Goal: Transaction & Acquisition: Obtain resource

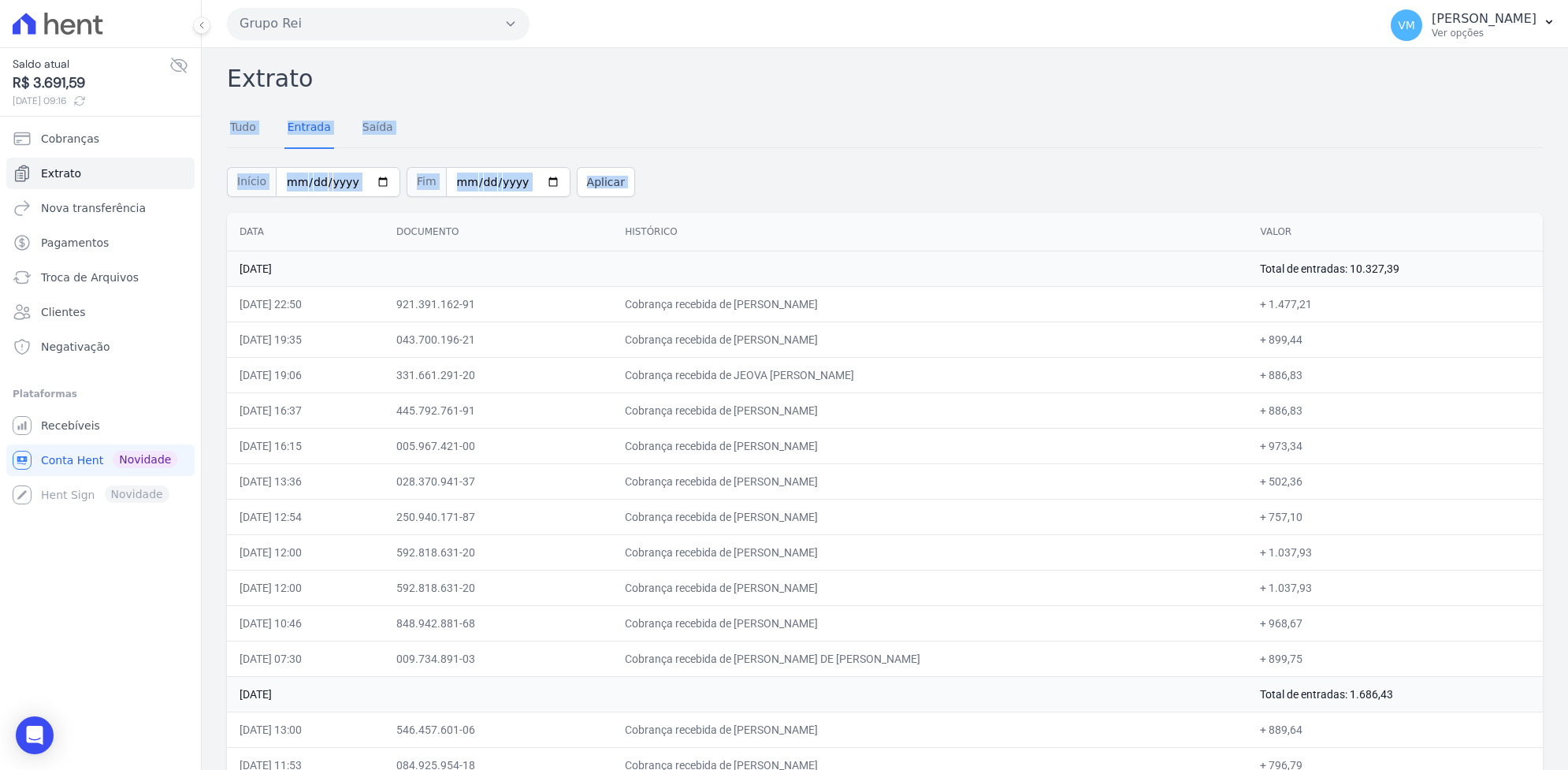
click at [312, 138] on link "Entrada" at bounding box center [309, 129] width 49 height 41
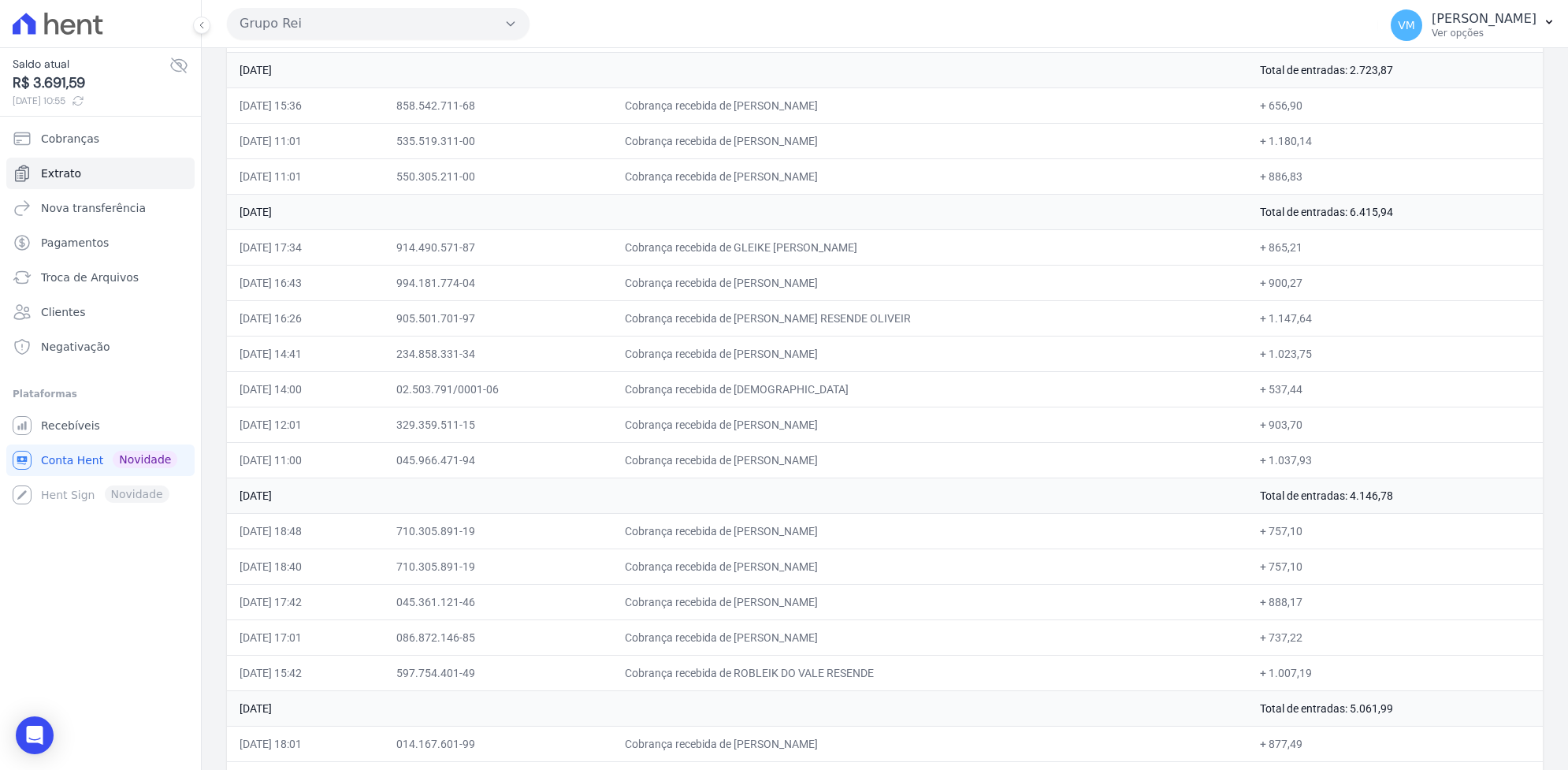
scroll to position [2382, 0]
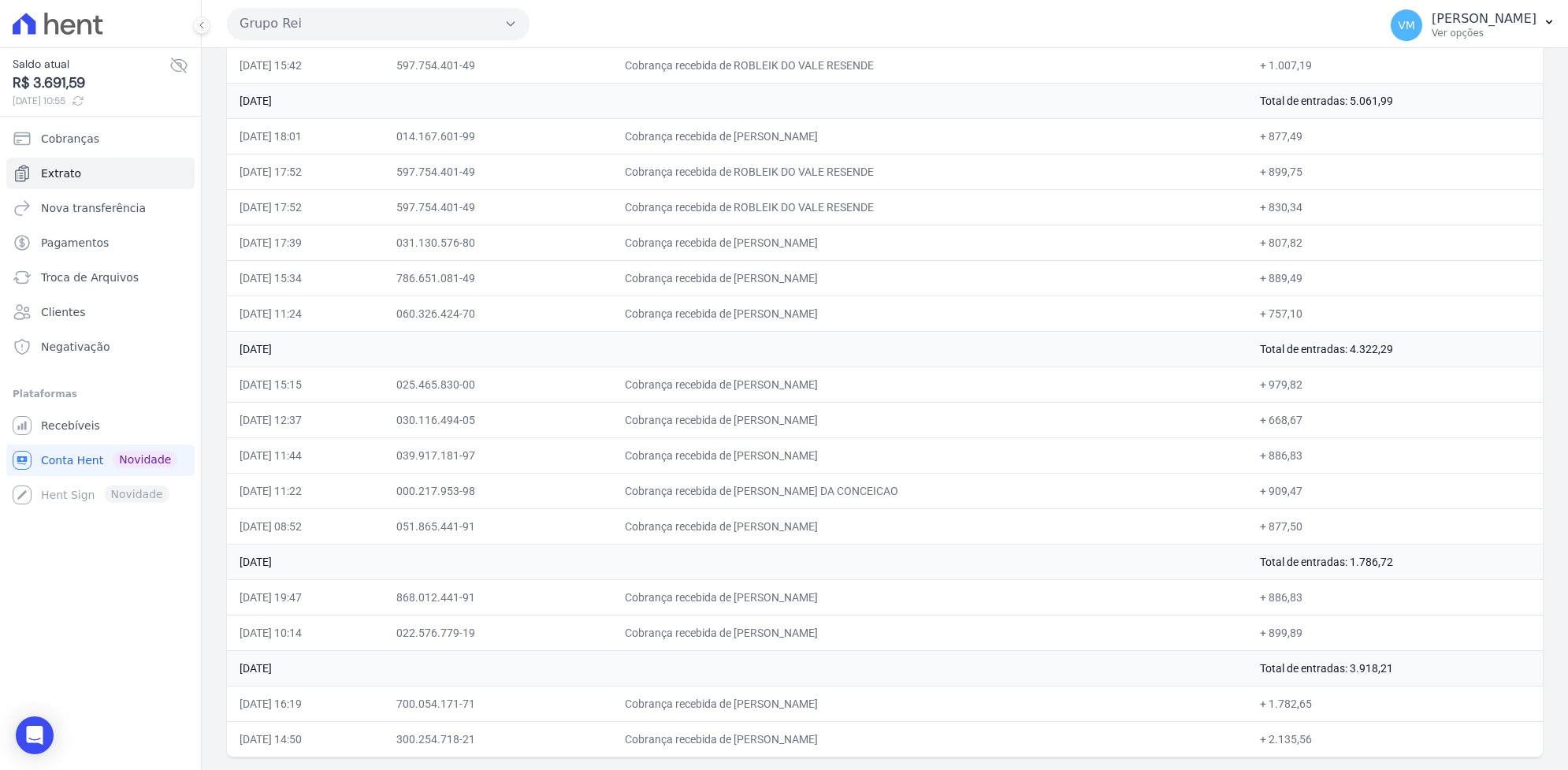
drag, startPoint x: 227, startPoint y: 80, endPoint x: 978, endPoint y: 813, distance: 1049.4
click at [978, 770] on html "Saldo atual R$ 3.691,59 18/08/2025, 10:55 Cobranças Extrato Nova transferência …" at bounding box center [784, 385] width 1568 height 770
click at [29, 732] on icon "Open Intercom Messenger" at bounding box center [34, 736] width 18 height 20
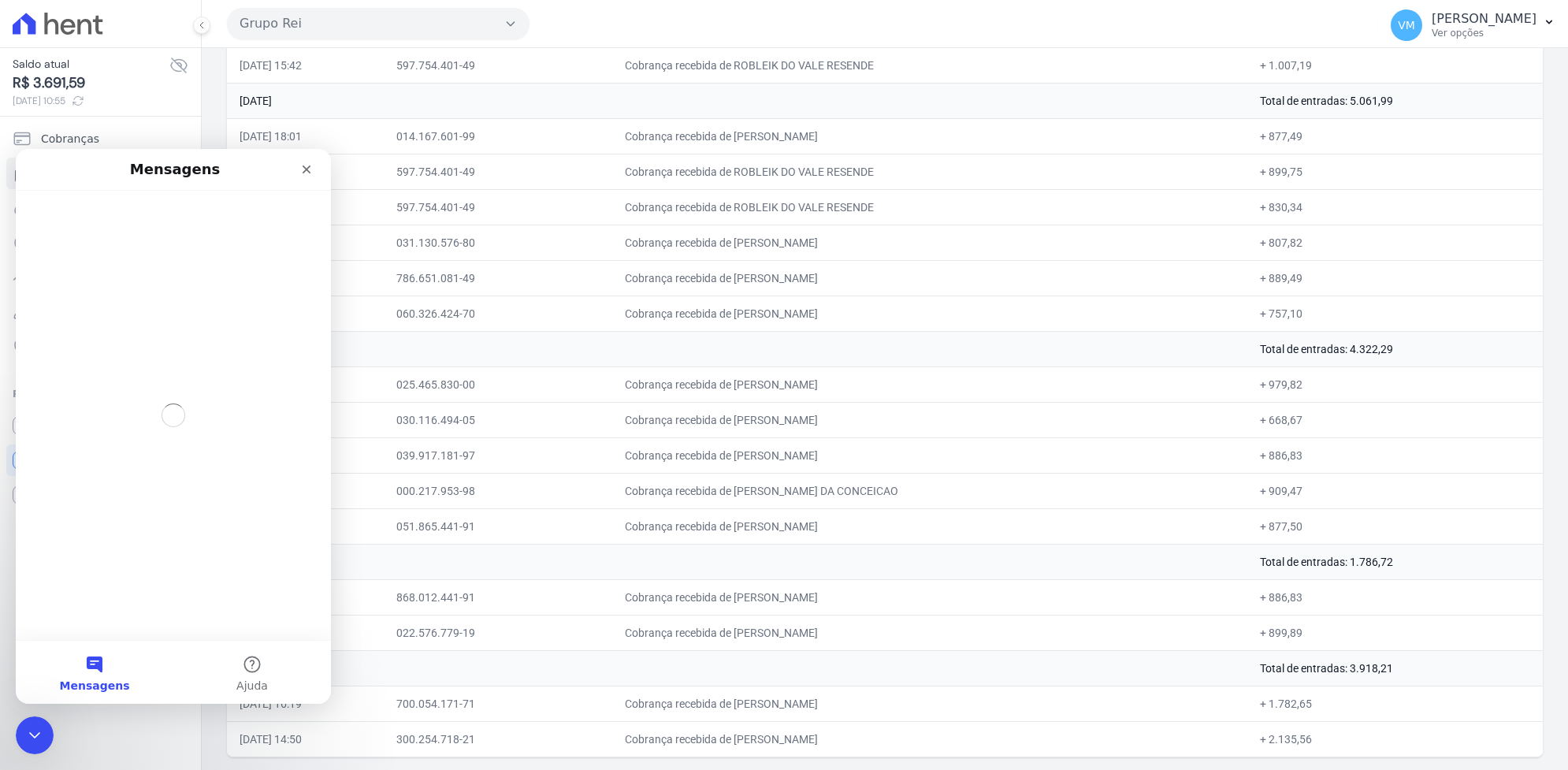
scroll to position [0, 0]
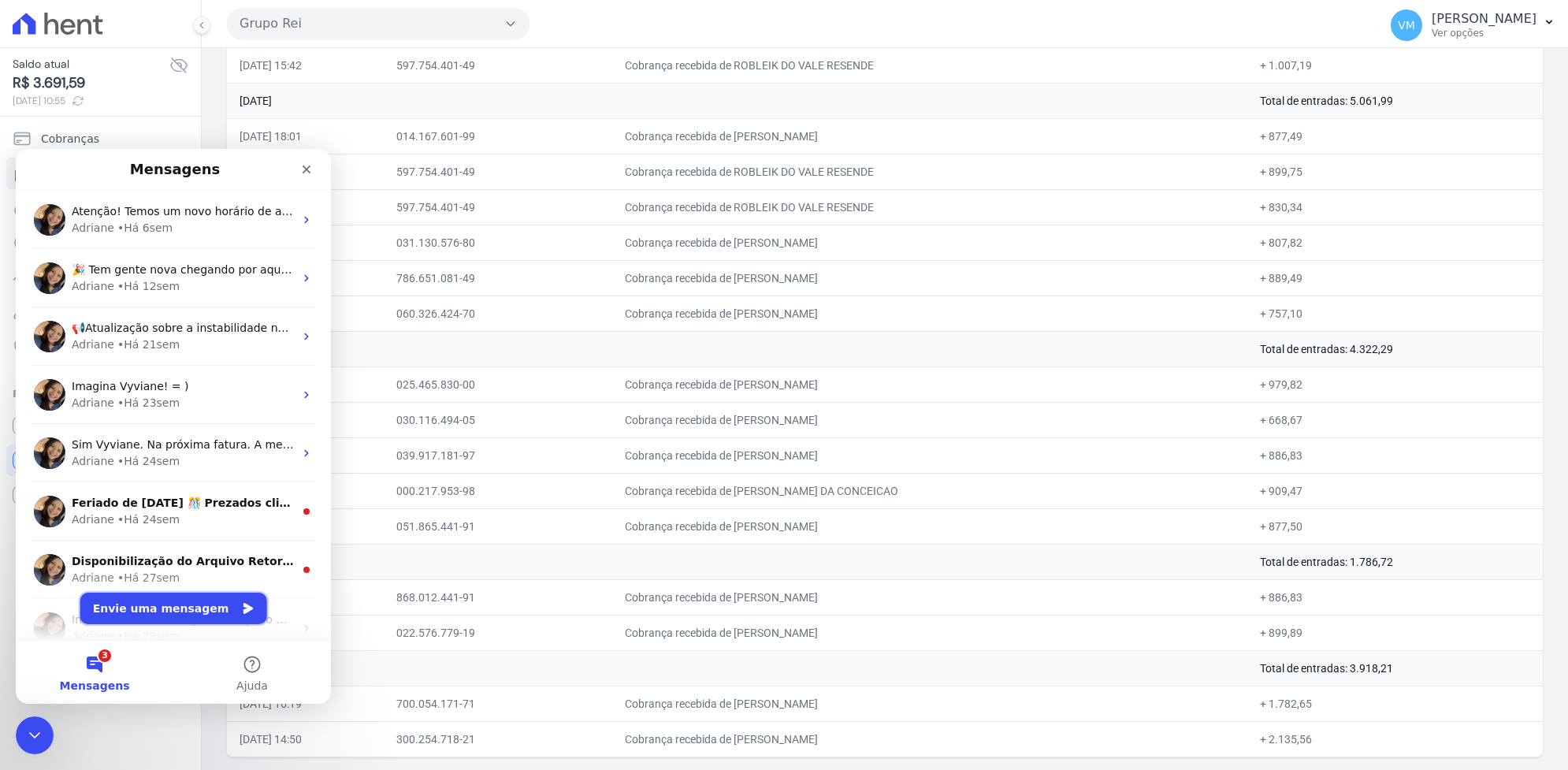
click at [136, 606] on button "Envie uma mensagem" at bounding box center [173, 608] width 186 height 32
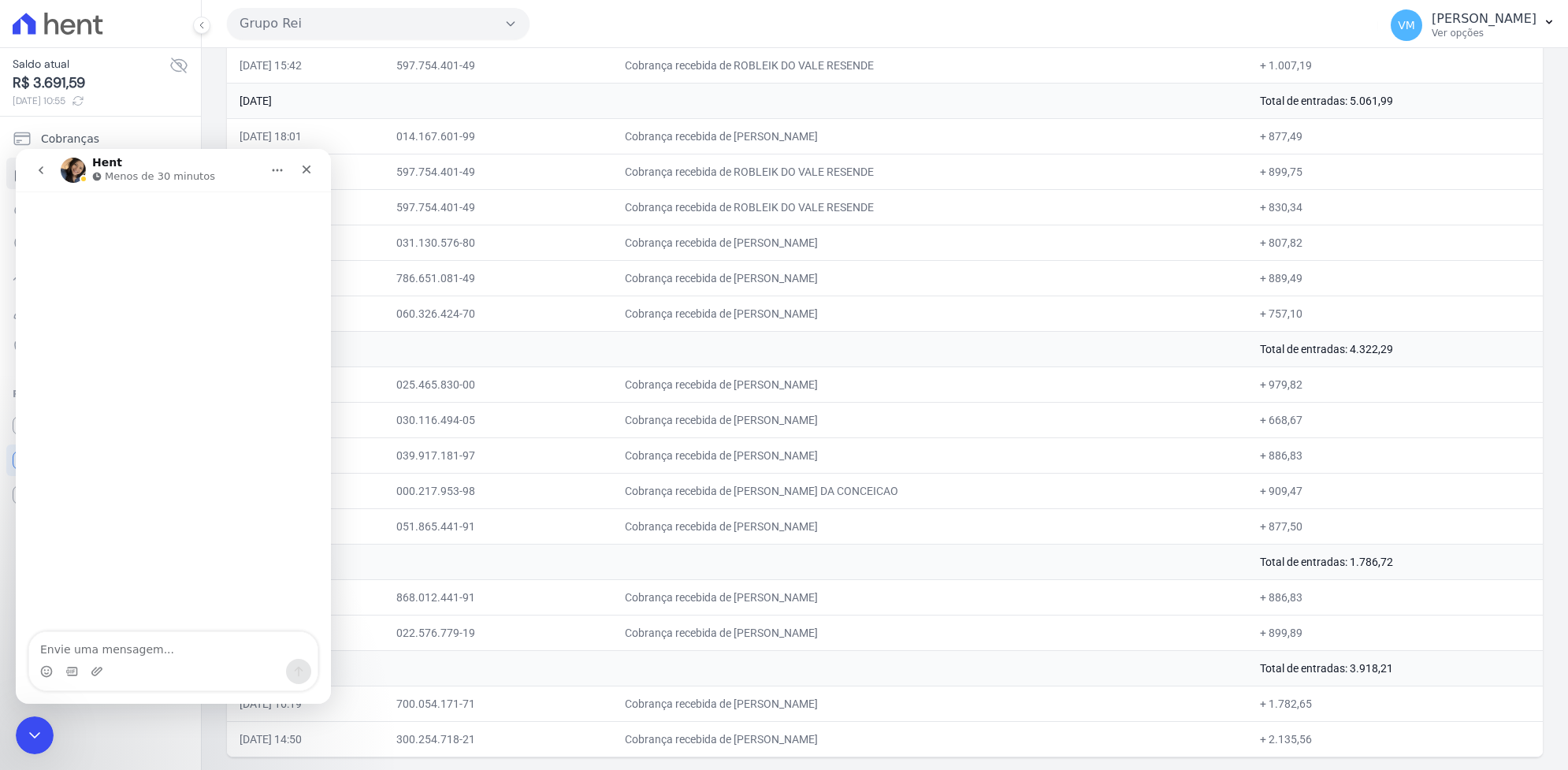
type textarea "O"
drag, startPoint x: 237, startPoint y: 635, endPoint x: 240, endPoint y: 645, distance: 10.4
click at [281, 646] on textarea "Olá bom dia, gostaria de saber se há em algum lugar na plataforma da Hent a opç…" at bounding box center [173, 629] width 289 height 59
click at [123, 641] on textarea "Olá bom dia, gostaria de saber se há em algum lugar na plataforma da Hent a opç…" at bounding box center [173, 629] width 289 height 59
drag, startPoint x: 134, startPoint y: 662, endPoint x: 142, endPoint y: 635, distance: 28.2
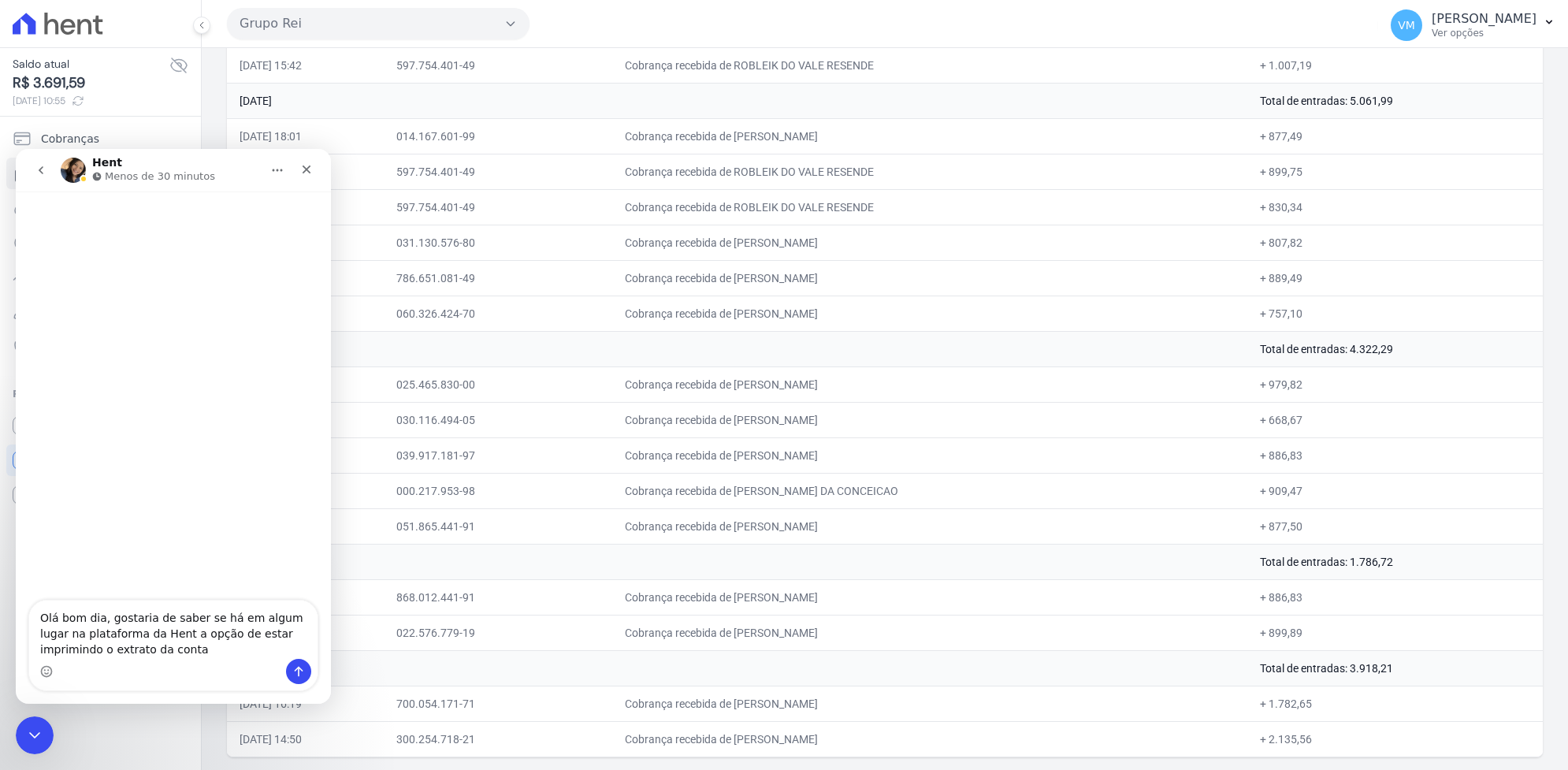
click at [135, 655] on div "Olá bom dia, gostaria de saber se há em algum lugar na plataforma da Hent a opç…" at bounding box center [173, 646] width 289 height 90
click at [131, 643] on textarea "Olá bom dia, gostaria de saber se há em algum lugar na plataforma da Hent a opç…" at bounding box center [173, 629] width 289 height 59
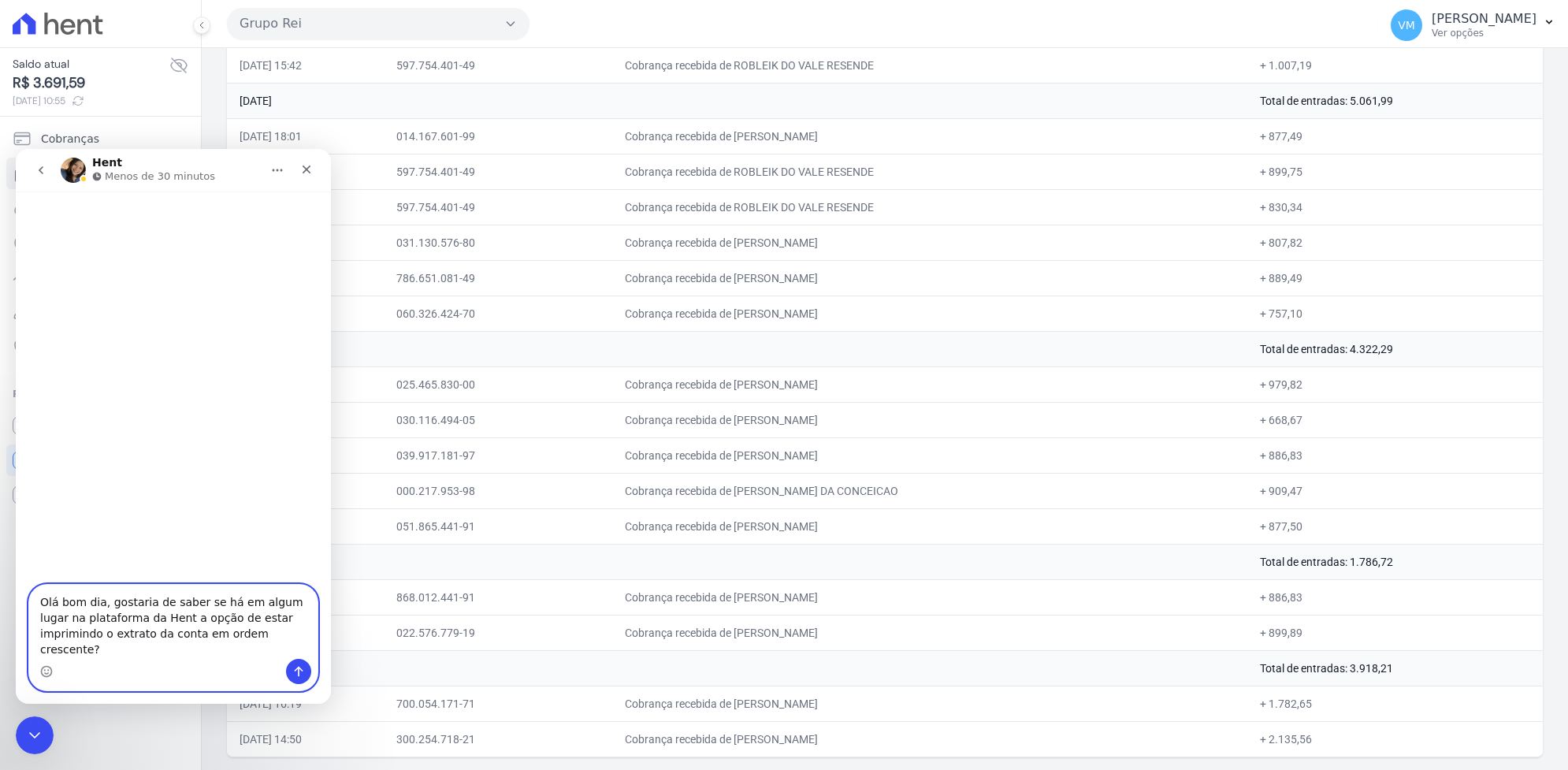
drag, startPoint x: 232, startPoint y: 635, endPoint x: 268, endPoint y: 653, distance: 40.2
click at [268, 653] on textarea "Olá bom dia, gostaria de saber se há em algum lugar na plataforma da Hent a opç…" at bounding box center [173, 622] width 289 height 74
type textarea "Olá bom dia, gostaria de saber se há em algum lugar na plataforma da Hent a opç…"
drag, startPoint x: 209, startPoint y: 650, endPoint x: 121, endPoint y: 679, distance: 92.7
click at [120, 678] on div "Messenger da Intercom" at bounding box center [173, 672] width 289 height 26
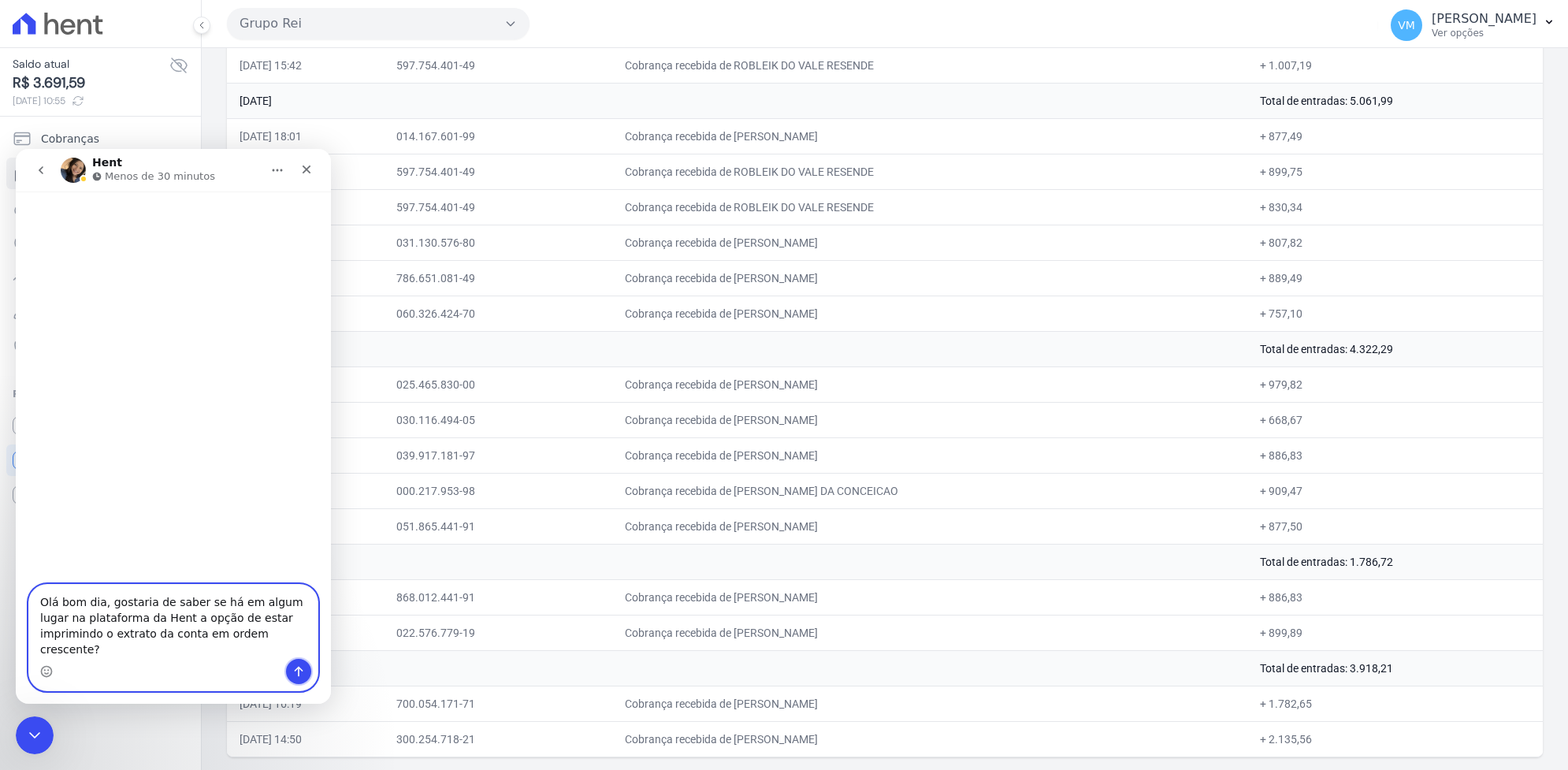
click at [292, 674] on icon "Enviar uma mensagem" at bounding box center [298, 671] width 13 height 13
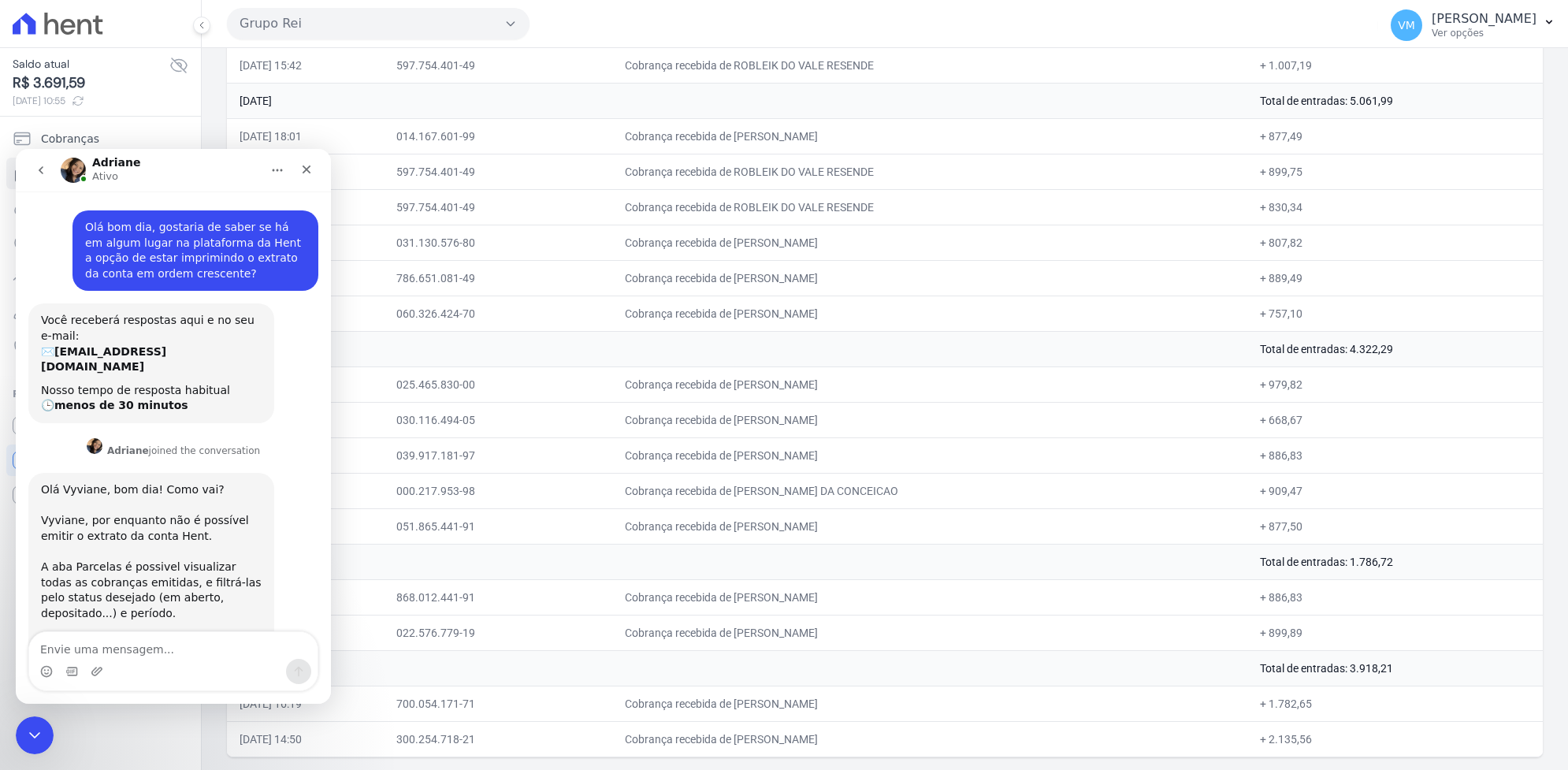
scroll to position [48, 0]
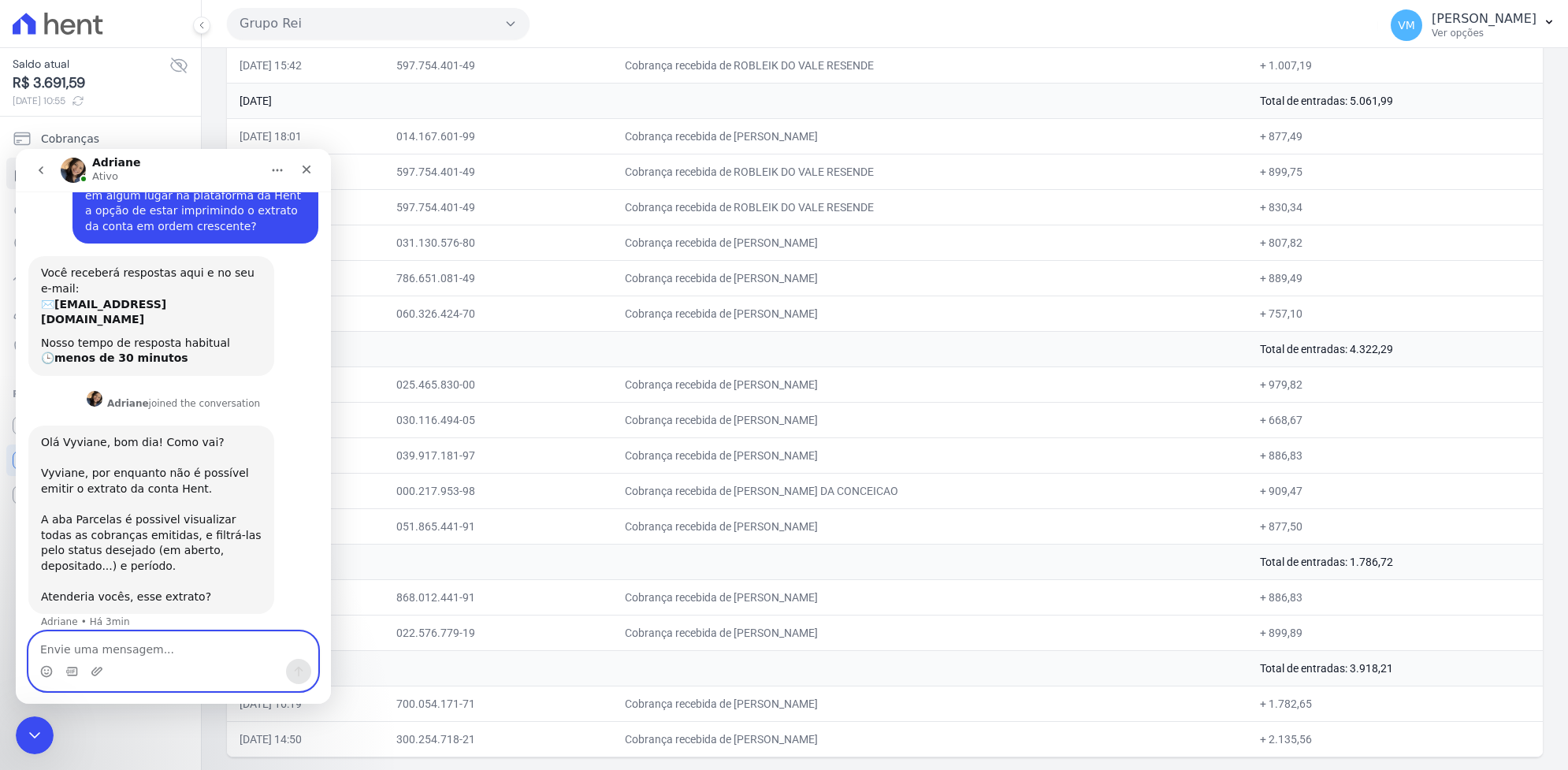
click at [69, 655] on textarea "Envie uma mensagem..." at bounding box center [173, 645] width 289 height 26
type textarea "v"
type textarea "E"
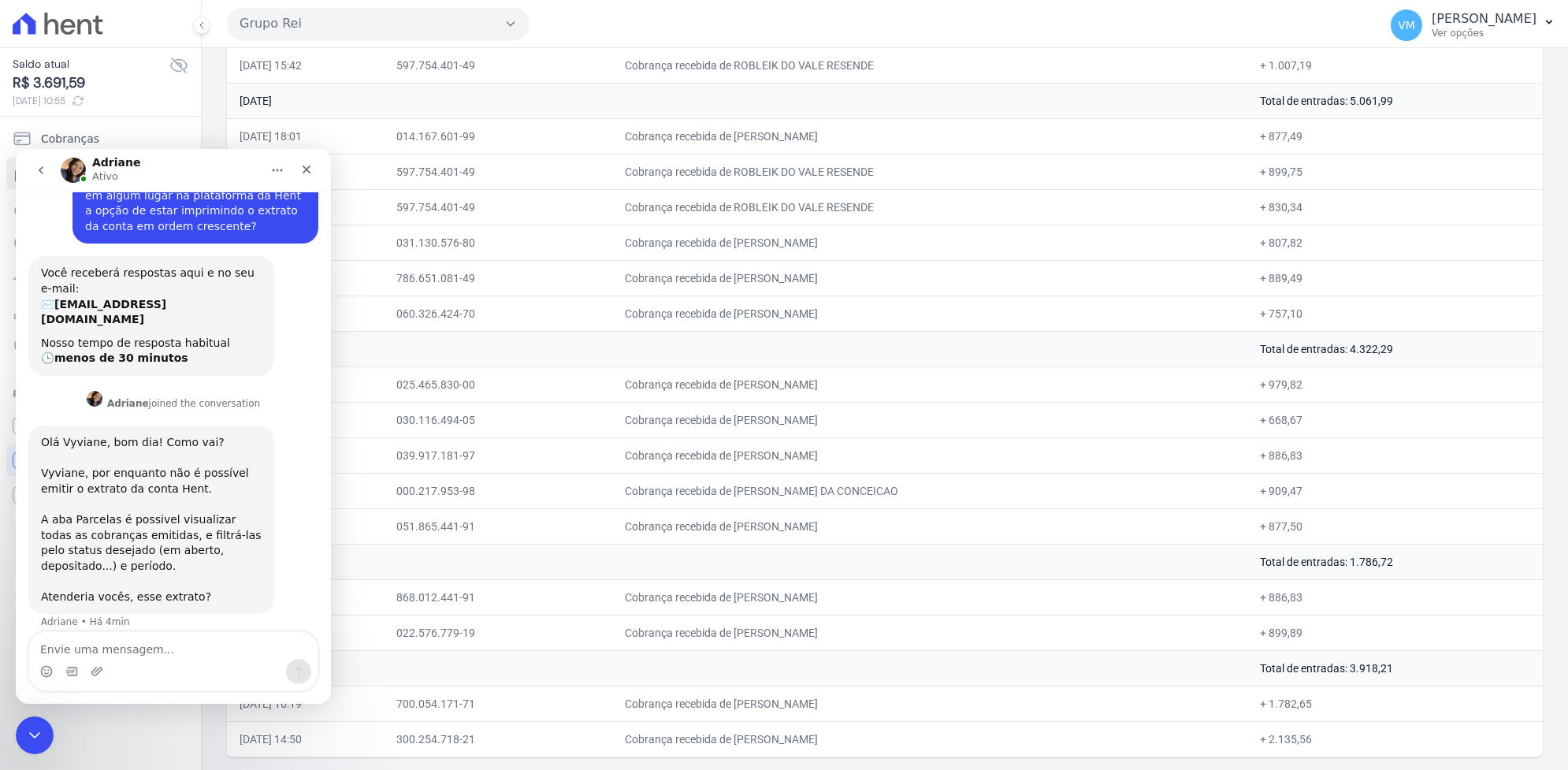
click at [379, 265] on td "05/08/2025, 15:34" at bounding box center [306, 278] width 157 height 36
click at [180, 93] on div "Saldo atual R$ 3.691,59 18/08/2025, 10:55" at bounding box center [100, 82] width 175 height 52
click at [384, 395] on td "04/08/2025, 15:15" at bounding box center [306, 384] width 157 height 36
click at [41, 168] on icon "go back" at bounding box center [41, 170] width 13 height 13
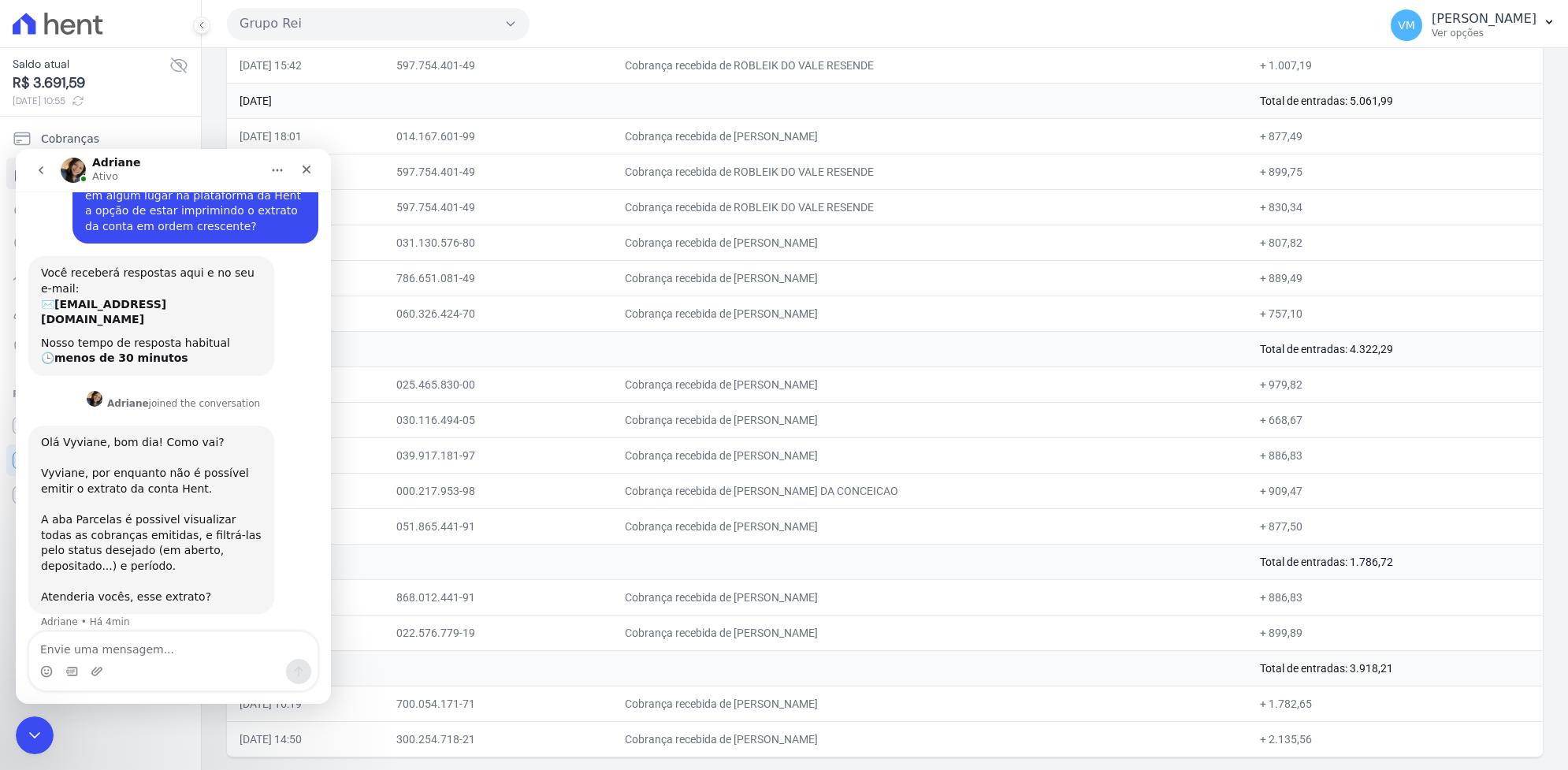
scroll to position [0, 0]
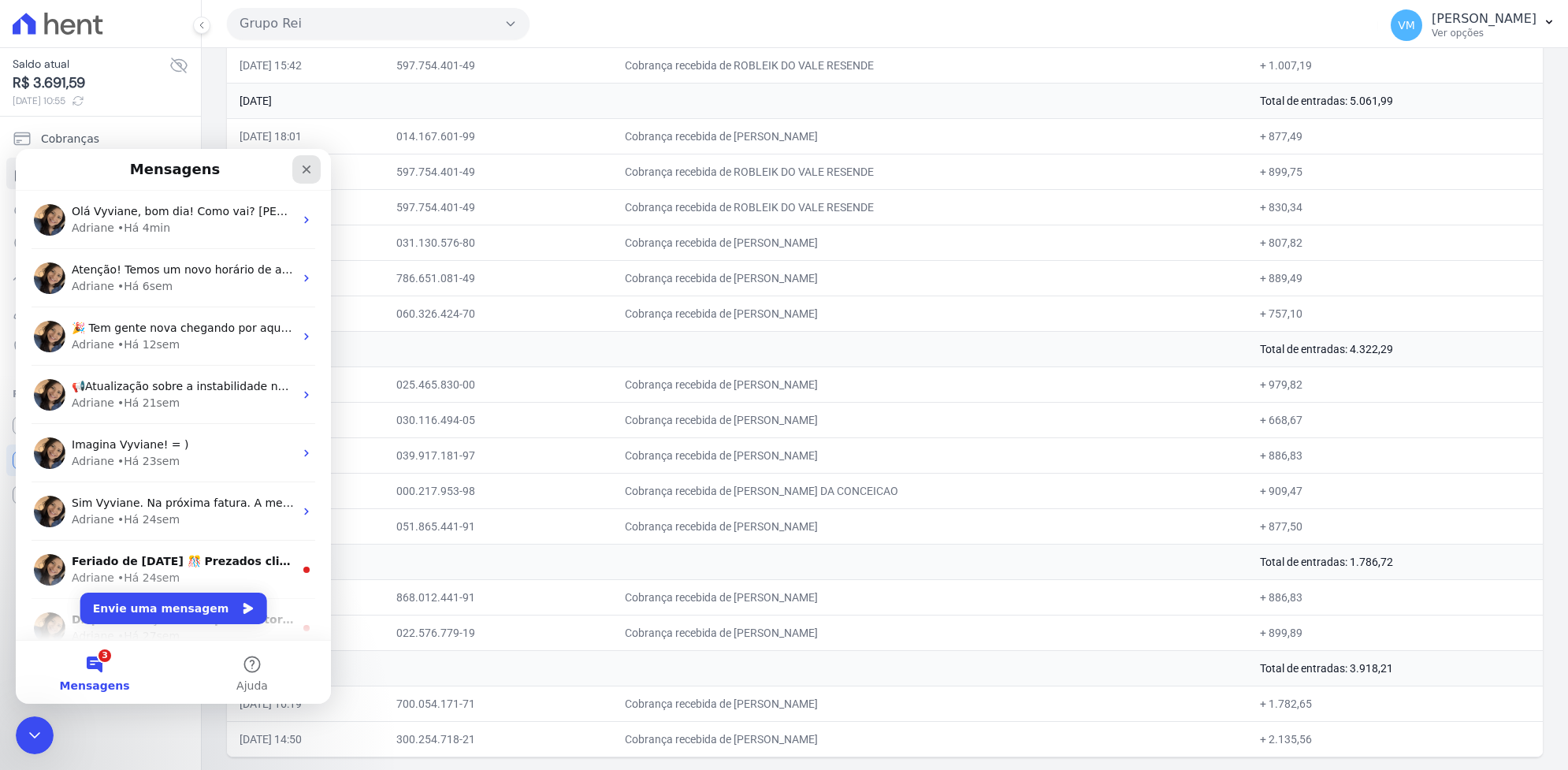
click at [306, 168] on icon "Fechar" at bounding box center [306, 170] width 13 height 13
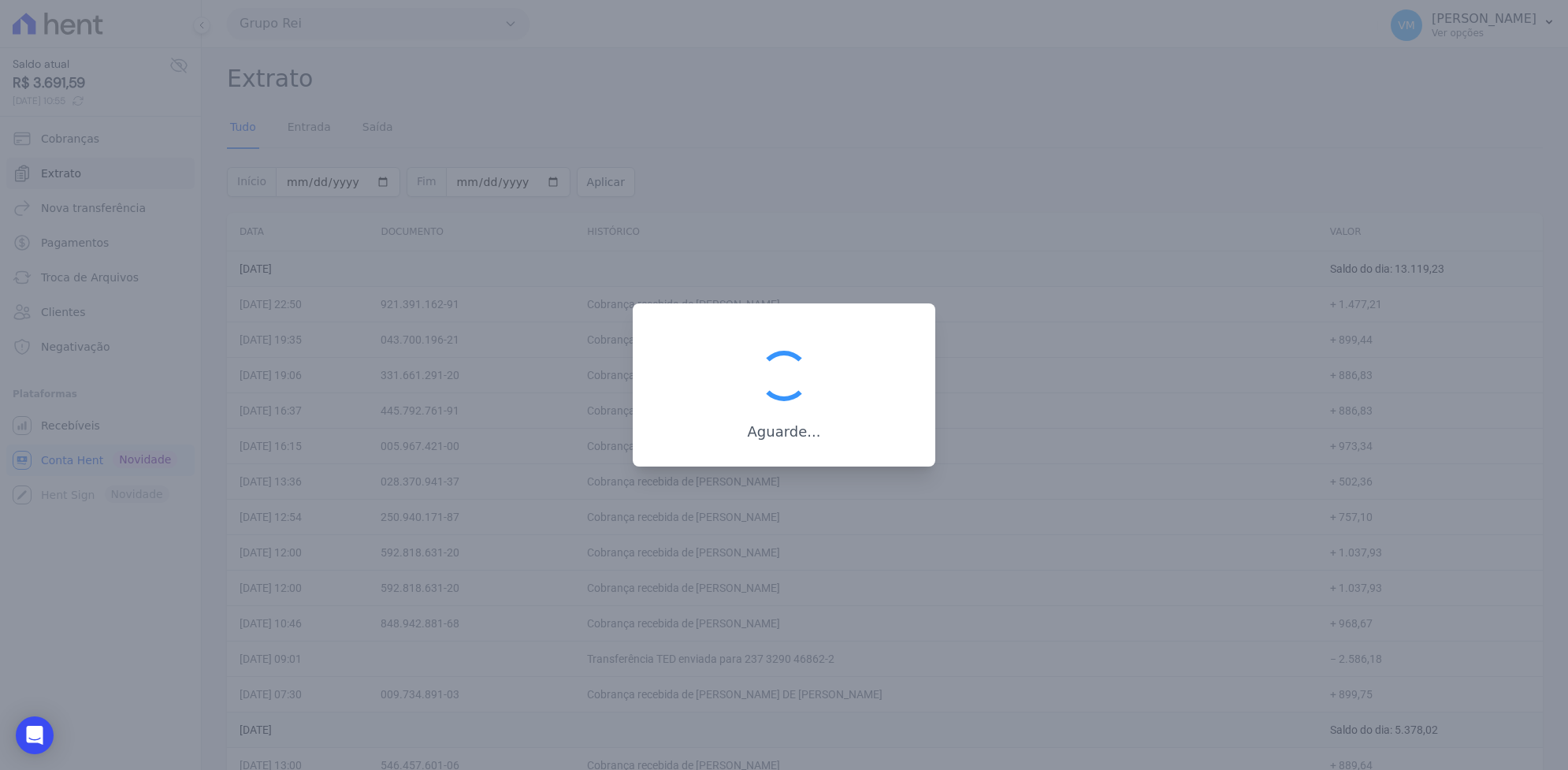
click at [358, 134] on div at bounding box center [784, 385] width 1568 height 770
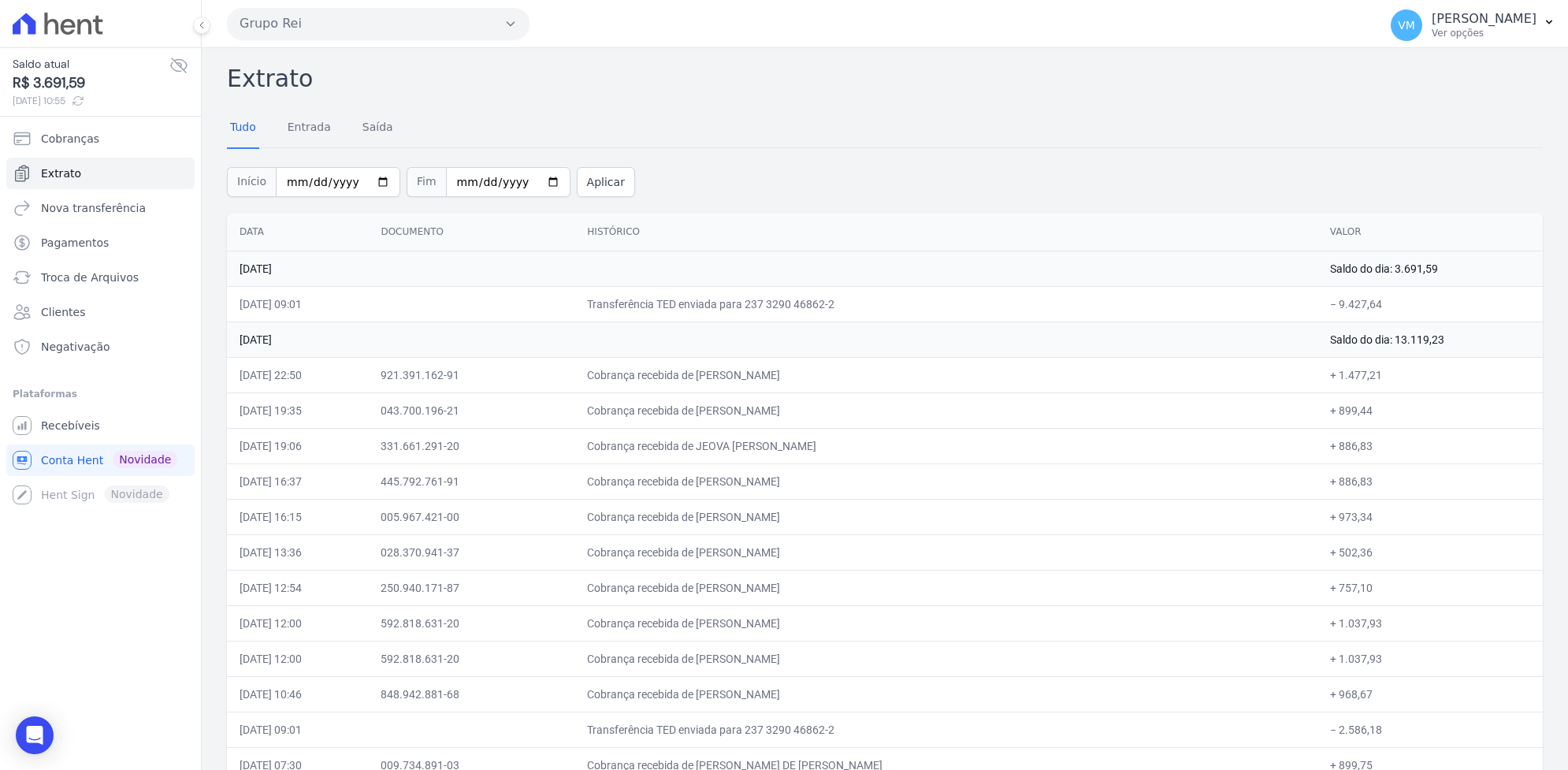
drag, startPoint x: 71, startPoint y: 21, endPoint x: 95, endPoint y: 25, distance: 24.3
click at [76, 20] on icon at bounding box center [58, 24] width 90 height 22
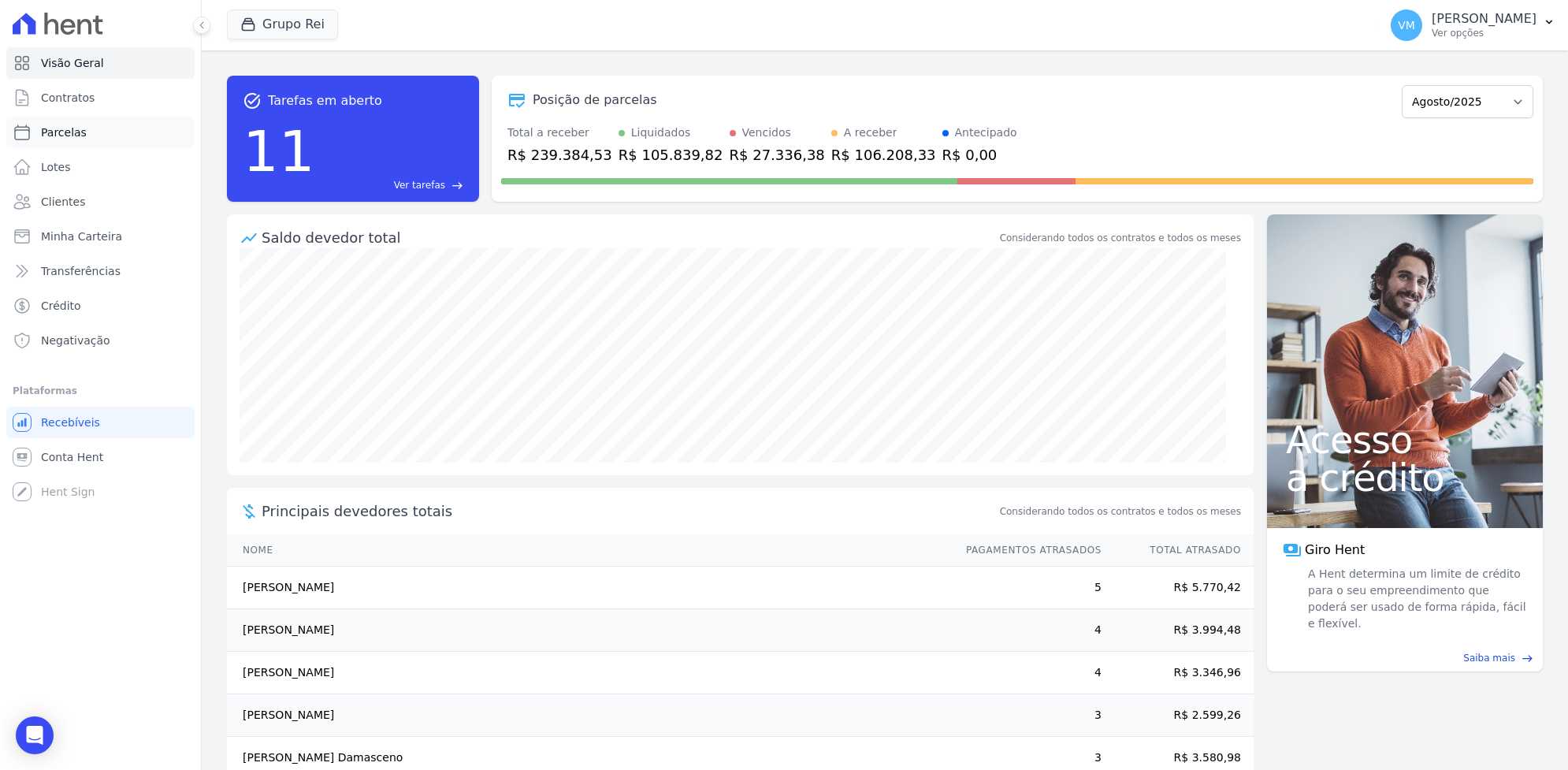
click at [48, 132] on span "Parcelas" at bounding box center [64, 132] width 46 height 16
select select
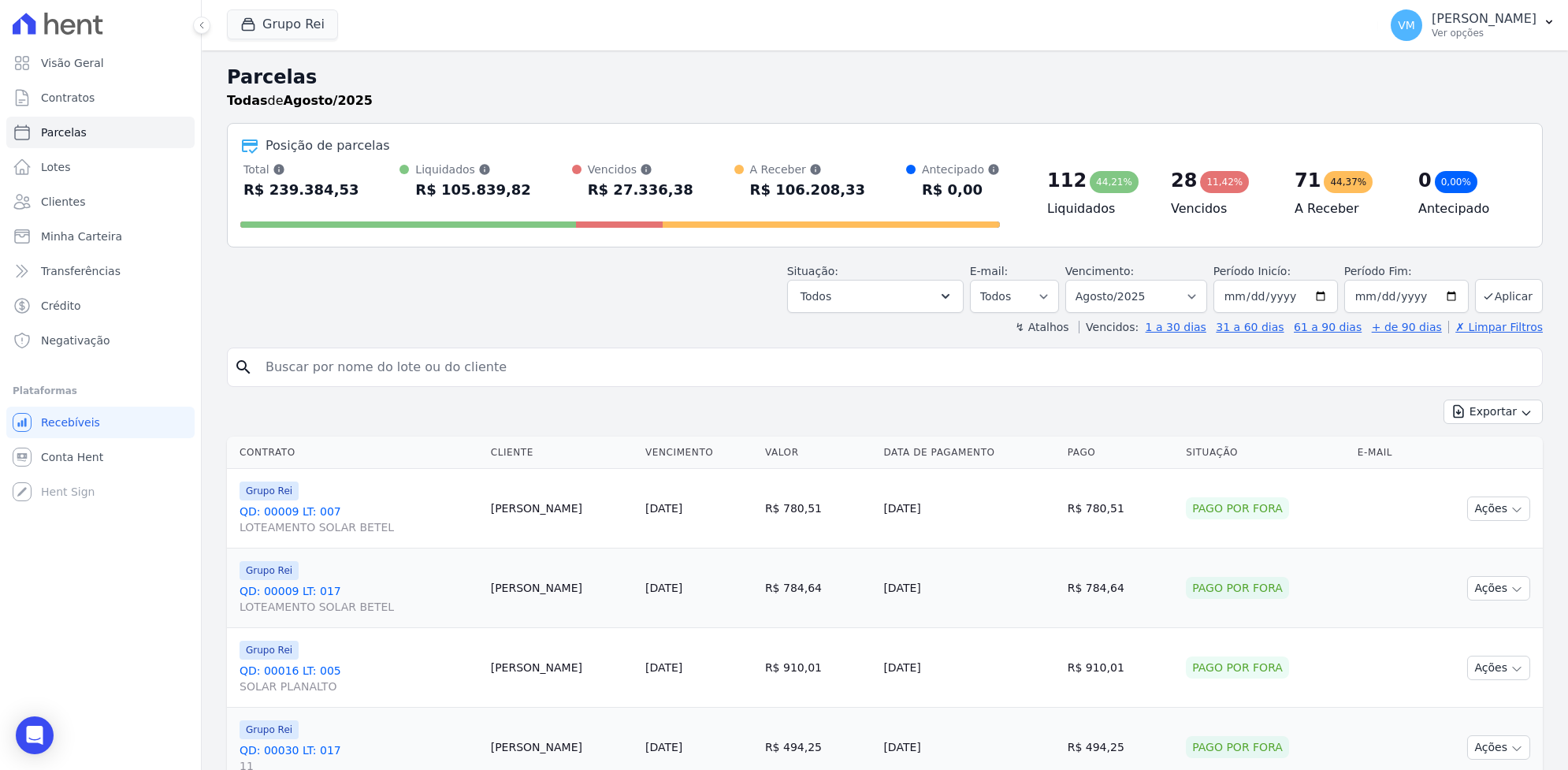
click at [573, 296] on div "Situação: Agendado Em Aberto Pago Processando Cancelado Vencido Transferindo De…" at bounding box center [885, 285] width 1316 height 56
click at [40, 738] on icon "Open Intercom Messenger" at bounding box center [34, 736] width 18 height 20
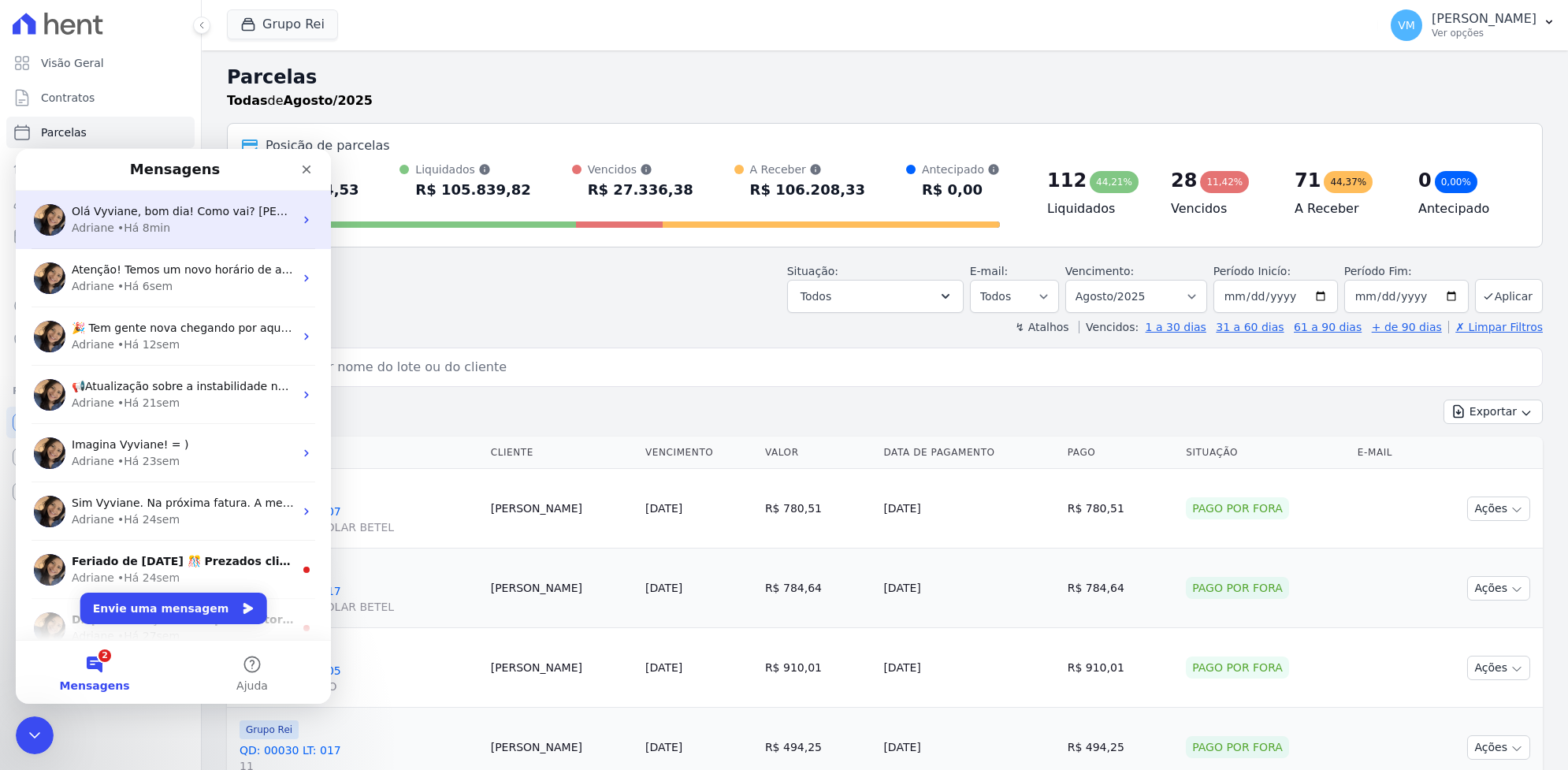
click at [100, 221] on div "Adriane" at bounding box center [93, 227] width 43 height 16
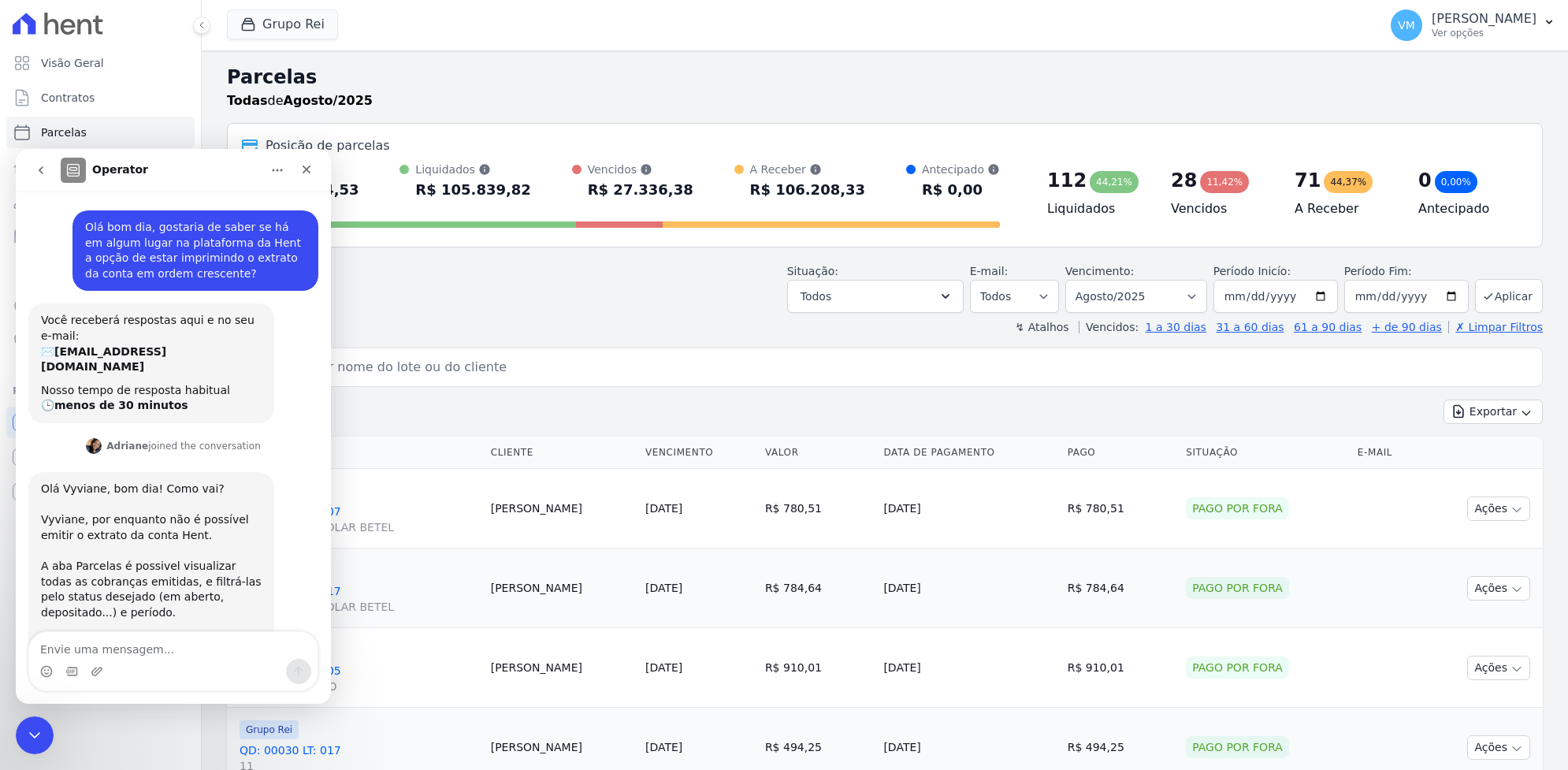
scroll to position [46, 0]
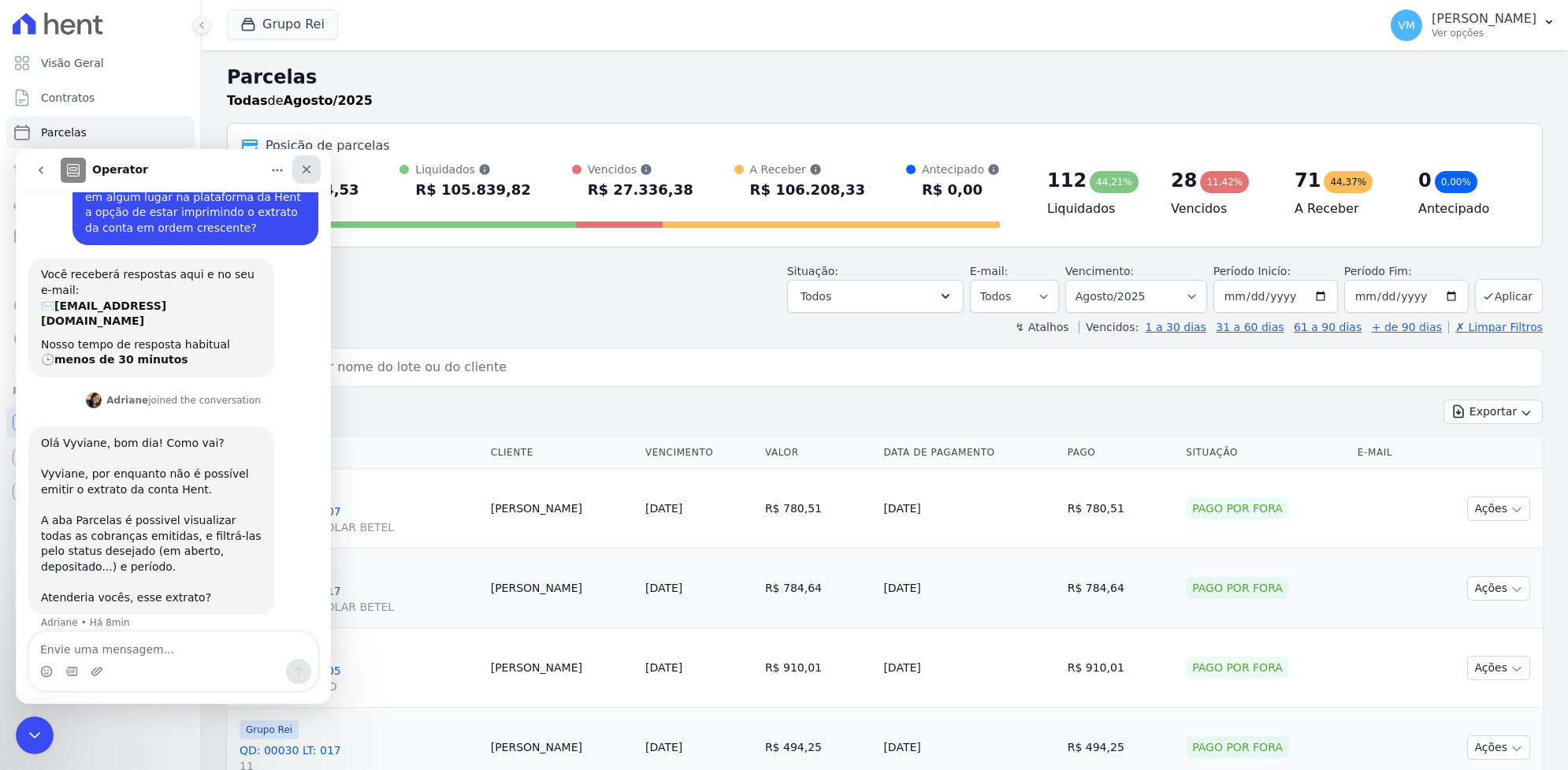
click at [310, 172] on icon "Fechar" at bounding box center [306, 170] width 13 height 13
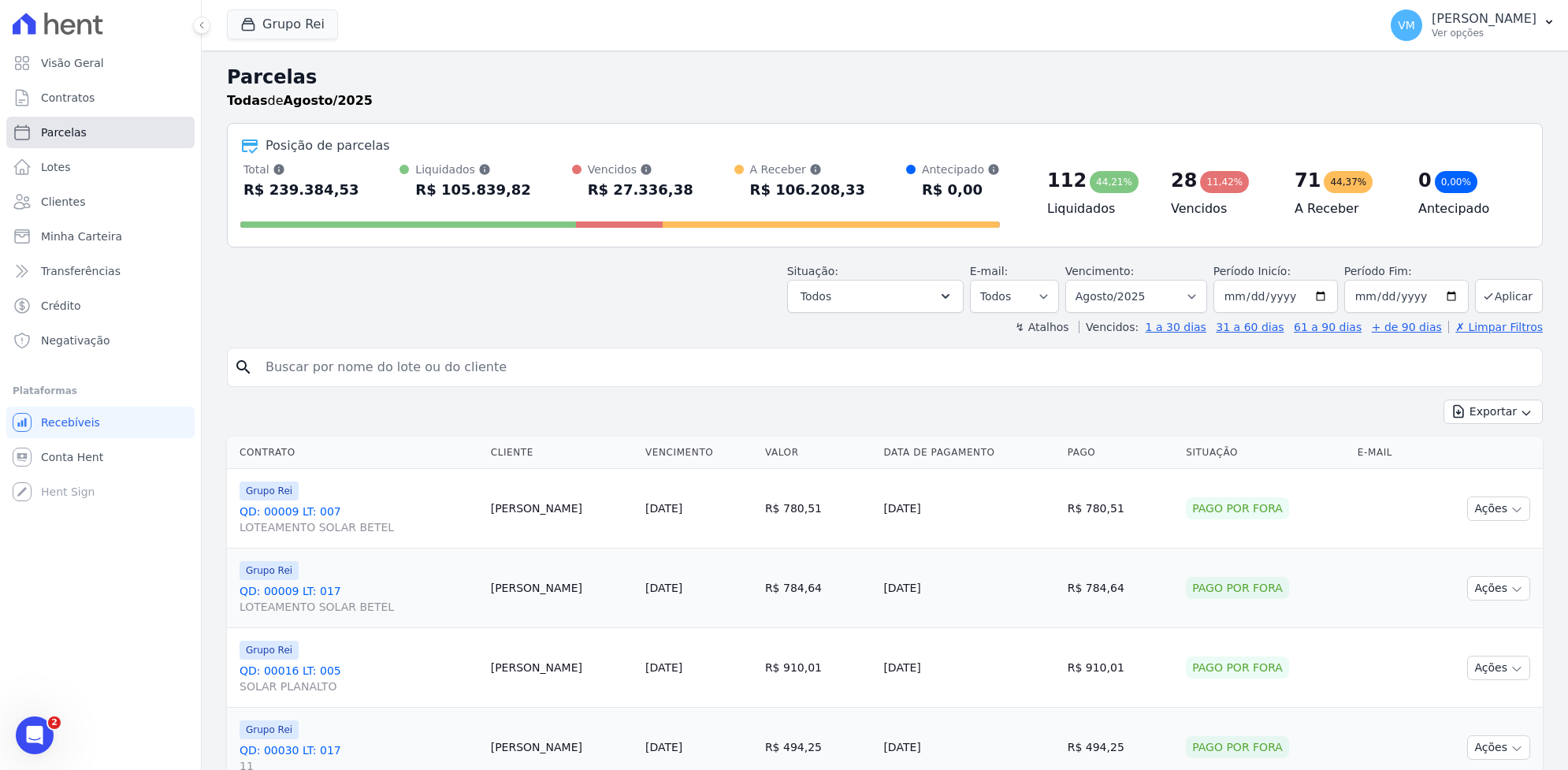
click at [88, 131] on link "Parcelas" at bounding box center [100, 132] width 188 height 32
click at [953, 290] on icon "button" at bounding box center [946, 296] width 16 height 16
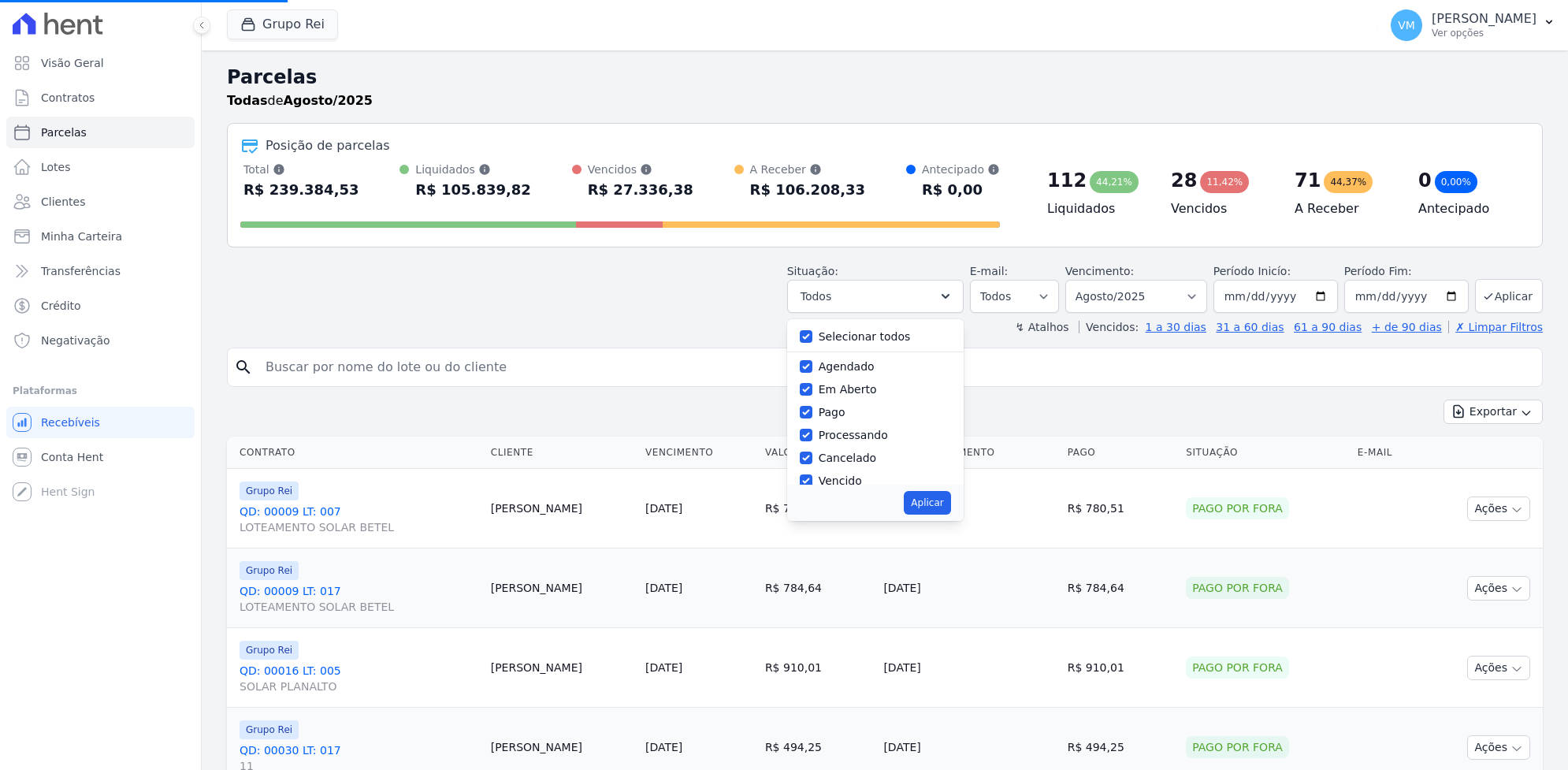
select select
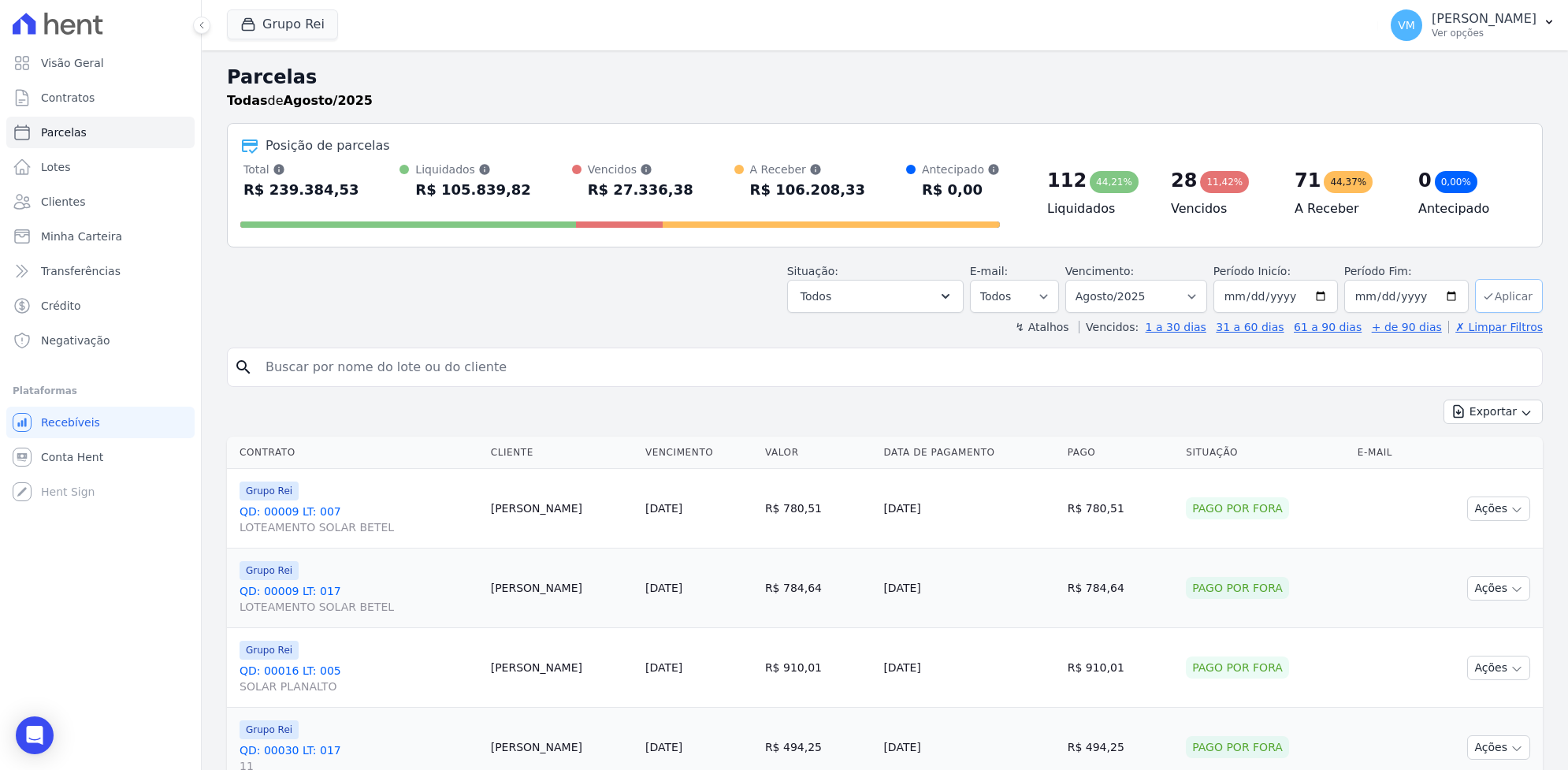
click at [1491, 290] on button "Aplicar" at bounding box center [1509, 296] width 68 height 34
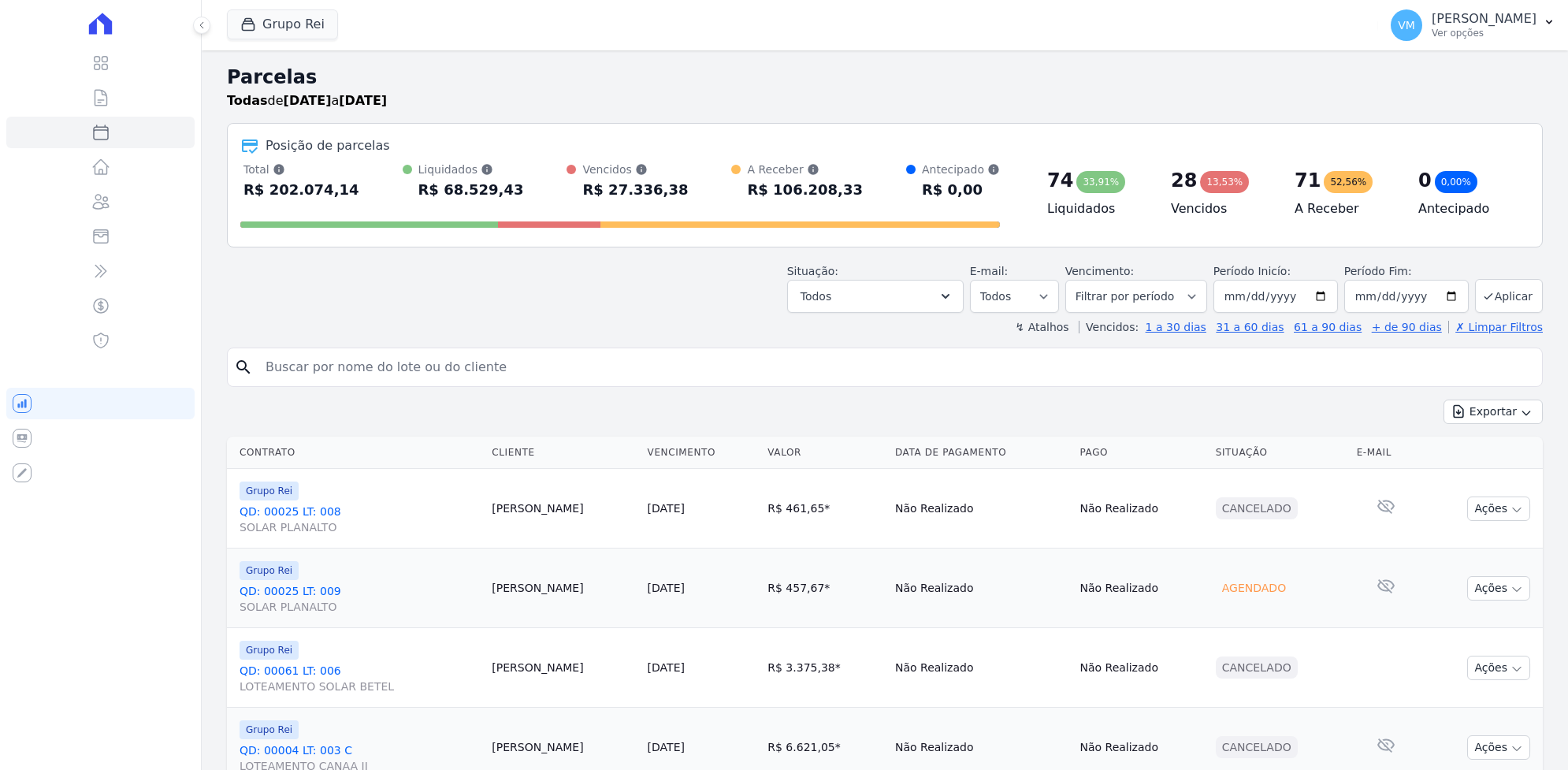
select select
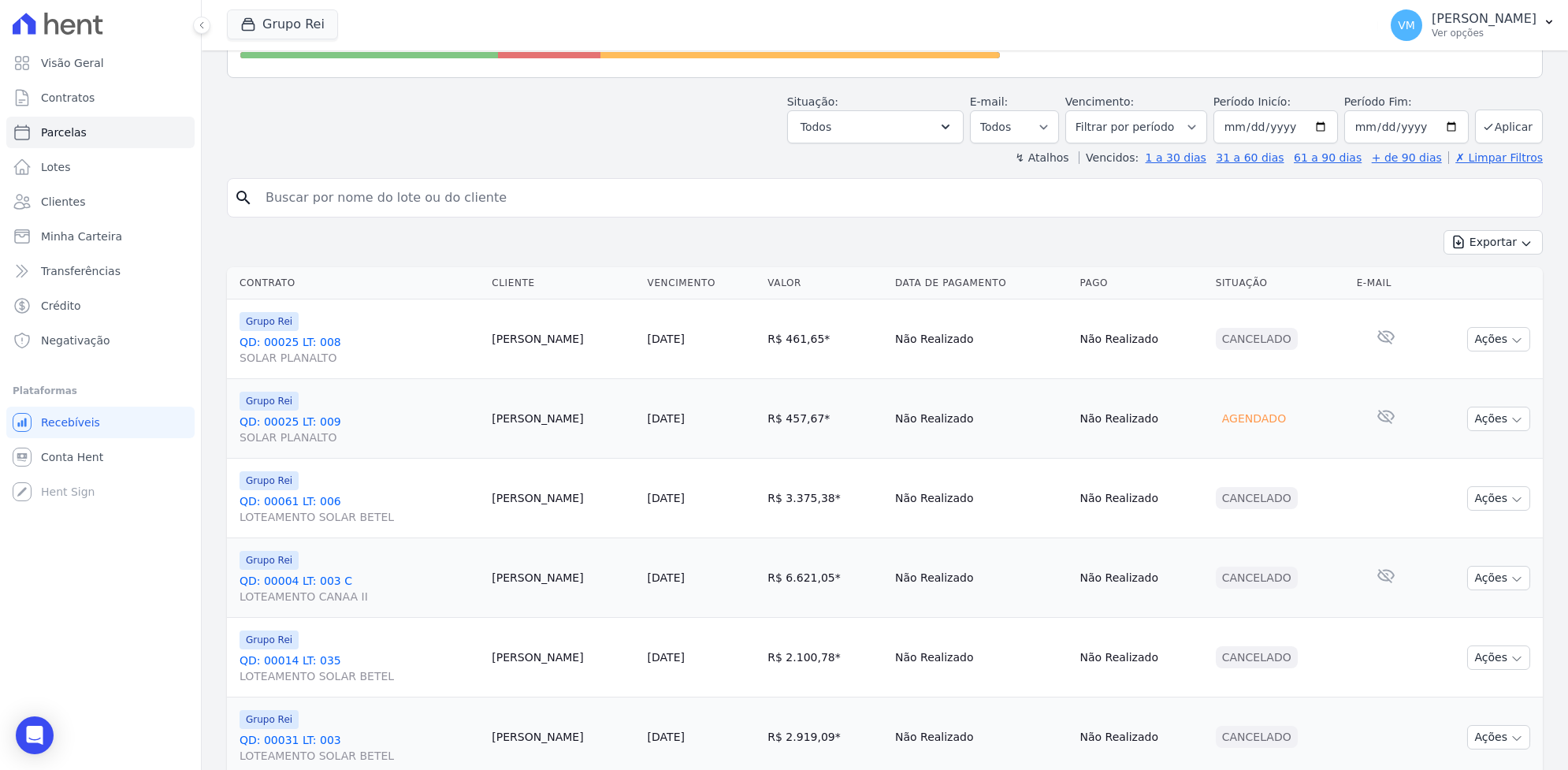
scroll to position [197, 0]
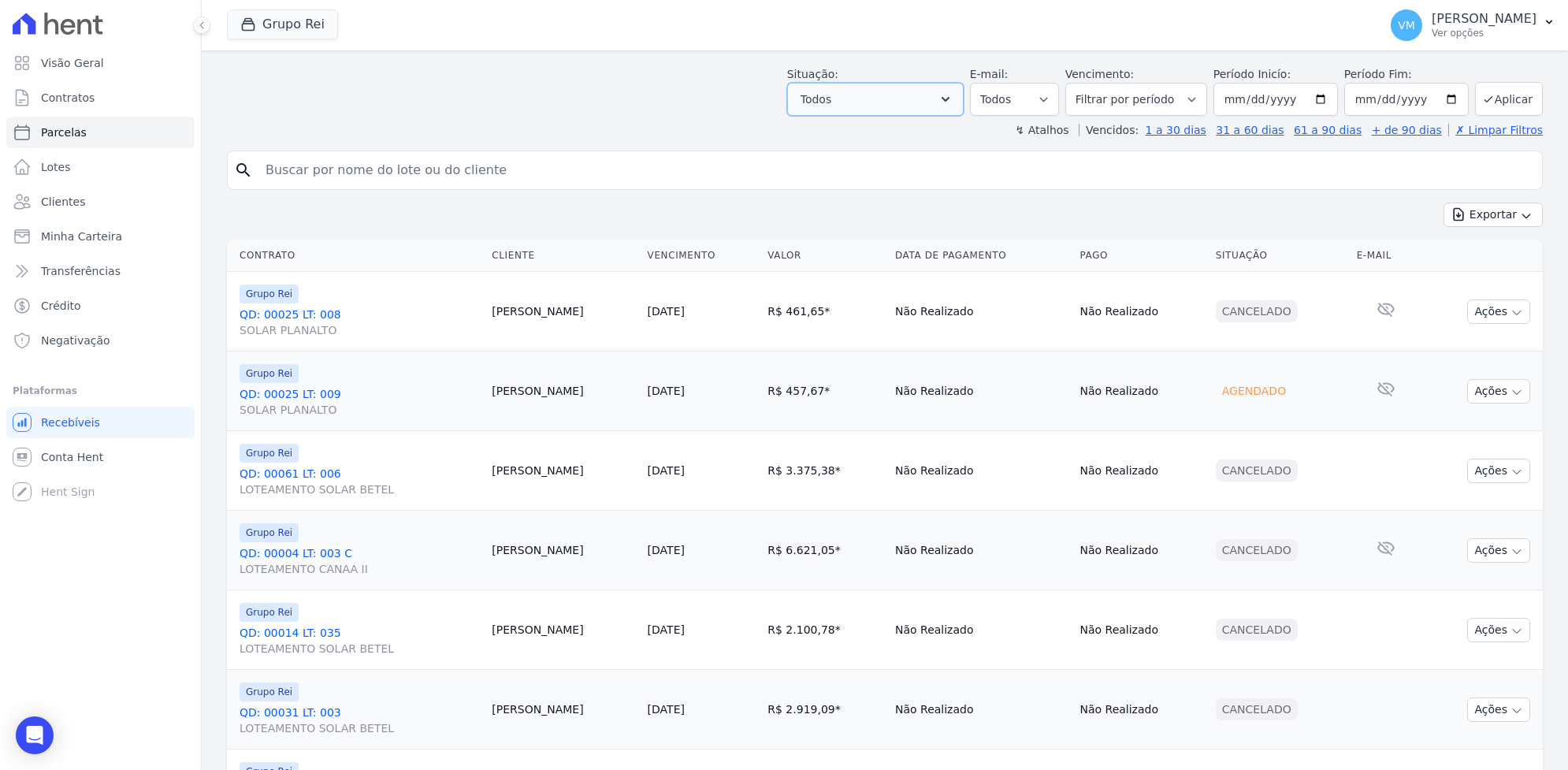
click at [953, 97] on icon "button" at bounding box center [946, 99] width 16 height 16
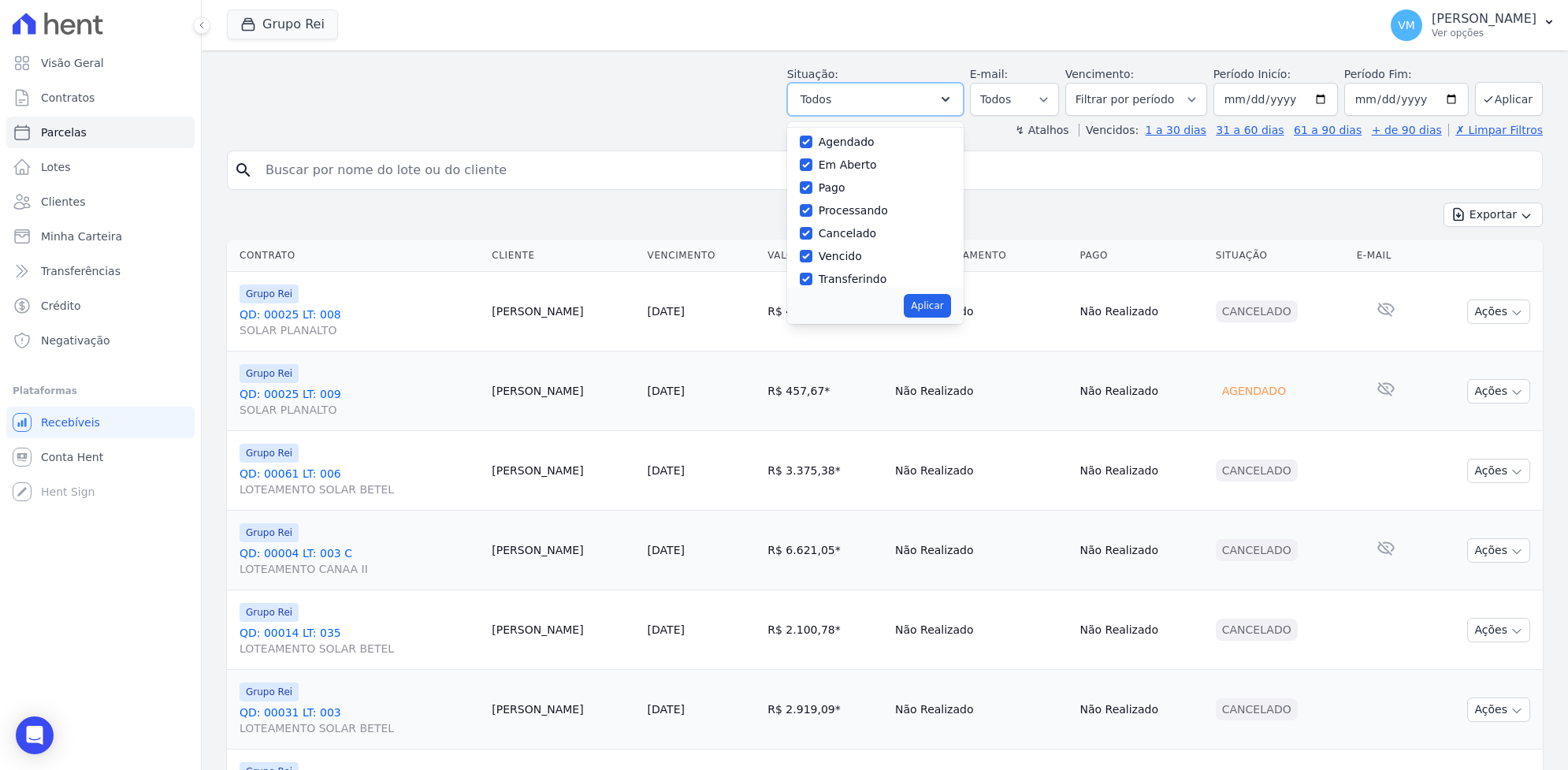
scroll to position [0, 0]
click at [812, 138] on input "Selecionar todos" at bounding box center [806, 139] width 13 height 13
checkbox input "false"
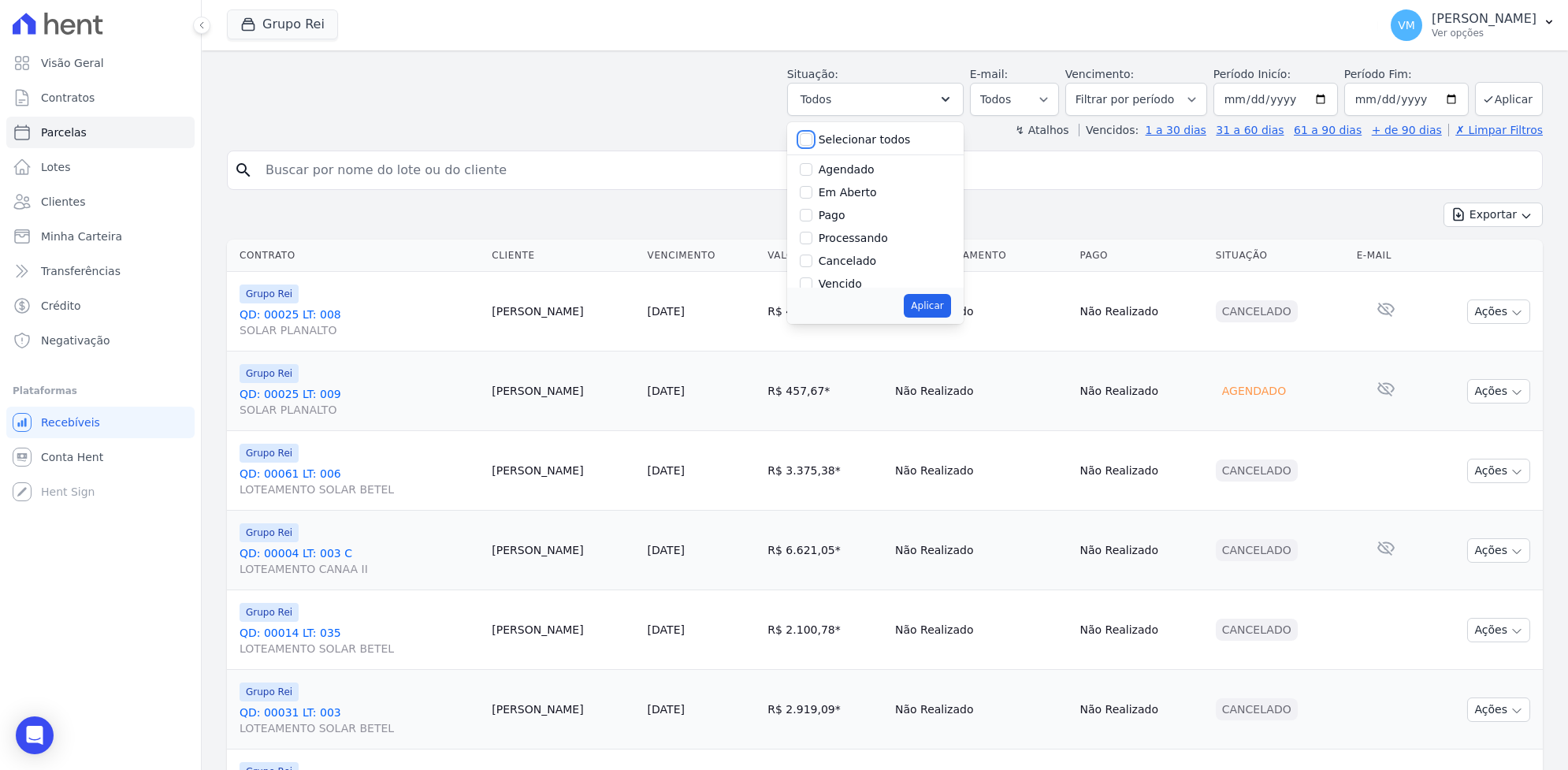
checkbox input "false"
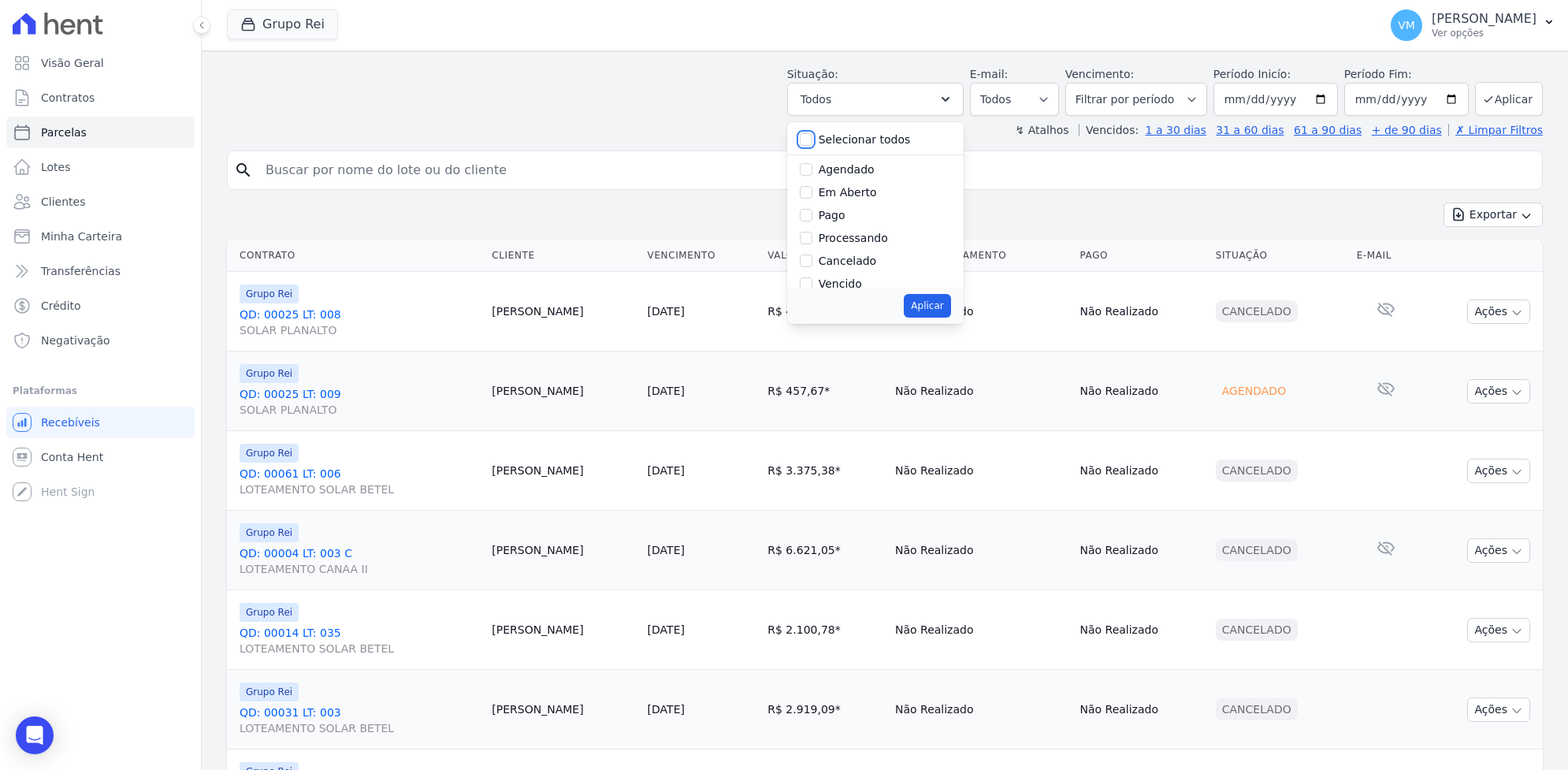
checkbox input "false"
click at [812, 192] on input "Em Aberto" at bounding box center [806, 192] width 13 height 13
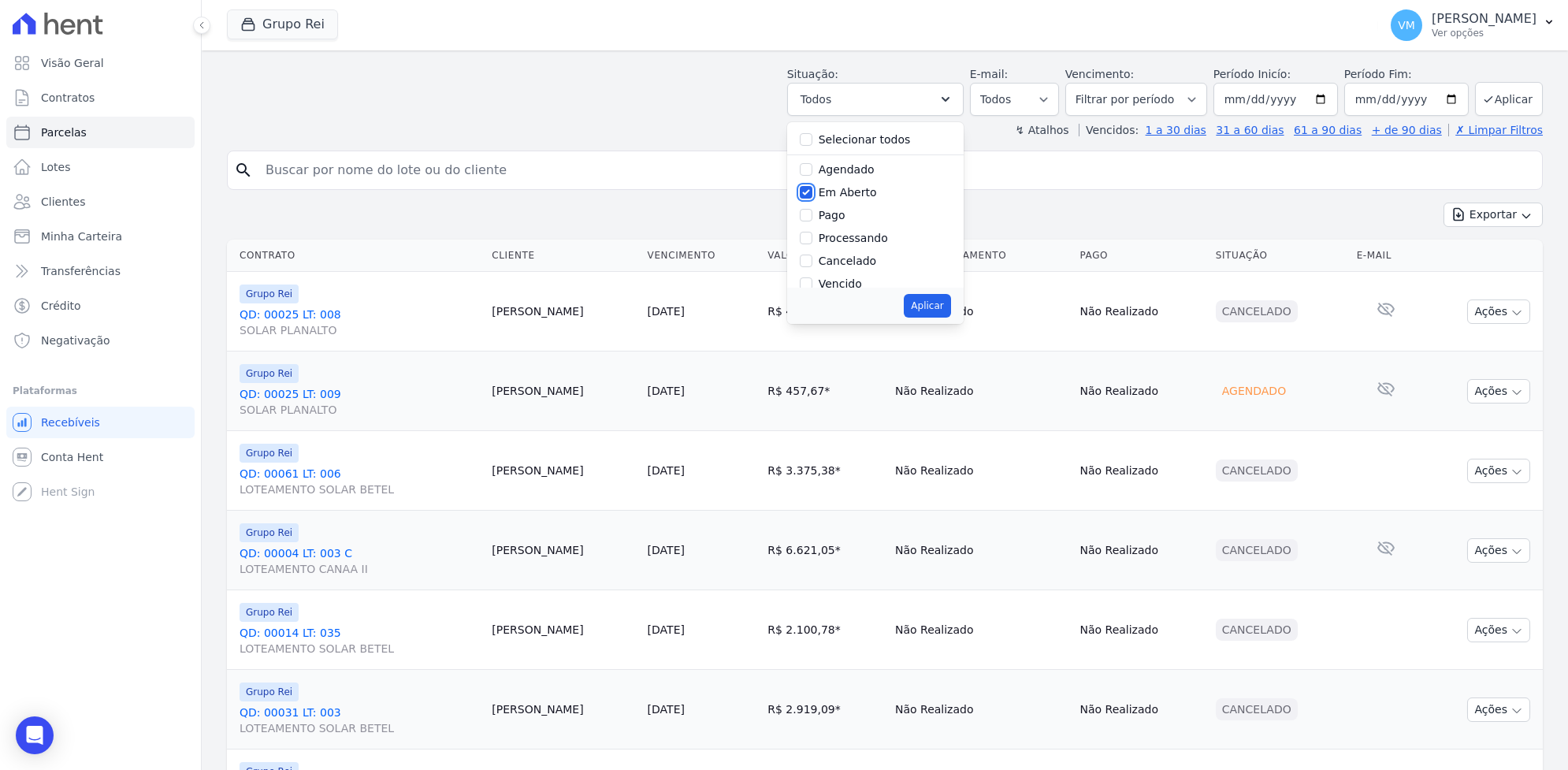
checkbox input "false"
click at [812, 215] on input "Pago" at bounding box center [806, 215] width 13 height 13
checkbox input "true"
click at [812, 211] on input "Transferindo" at bounding box center [806, 208] width 13 height 13
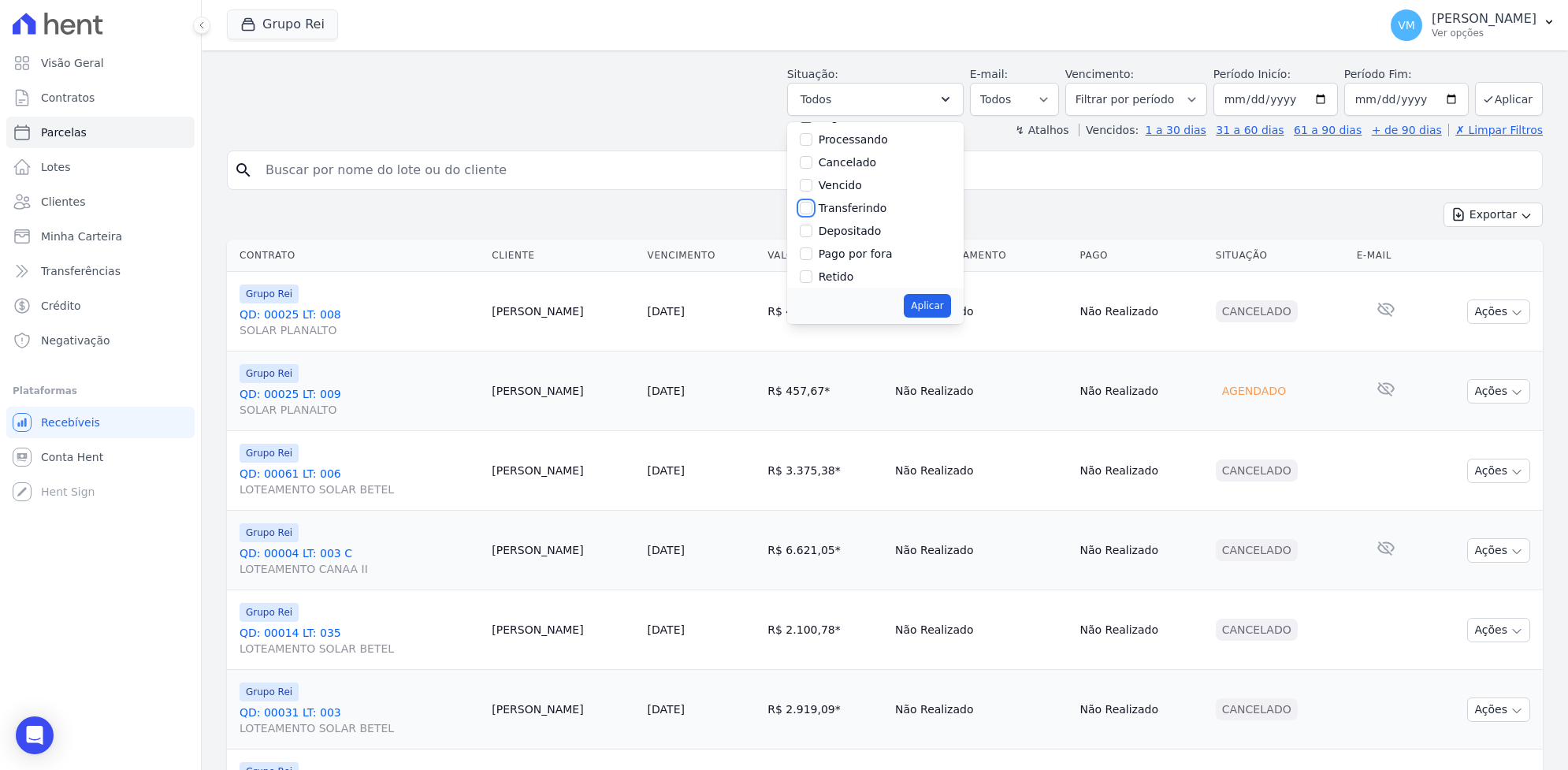
checkbox input "true"
click at [812, 228] on input "Depositado" at bounding box center [806, 231] width 13 height 13
checkbox input "true"
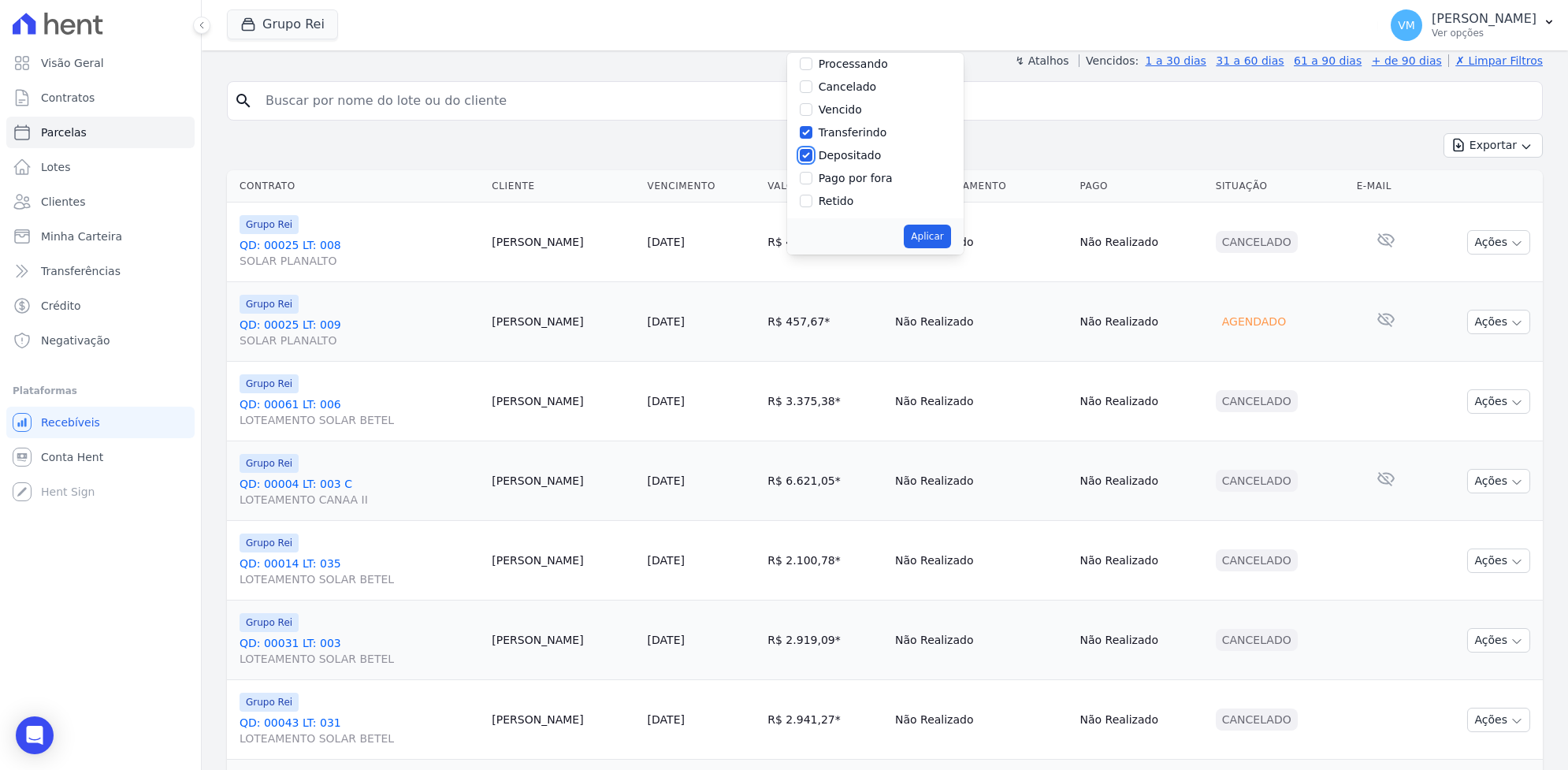
scroll to position [296, 0]
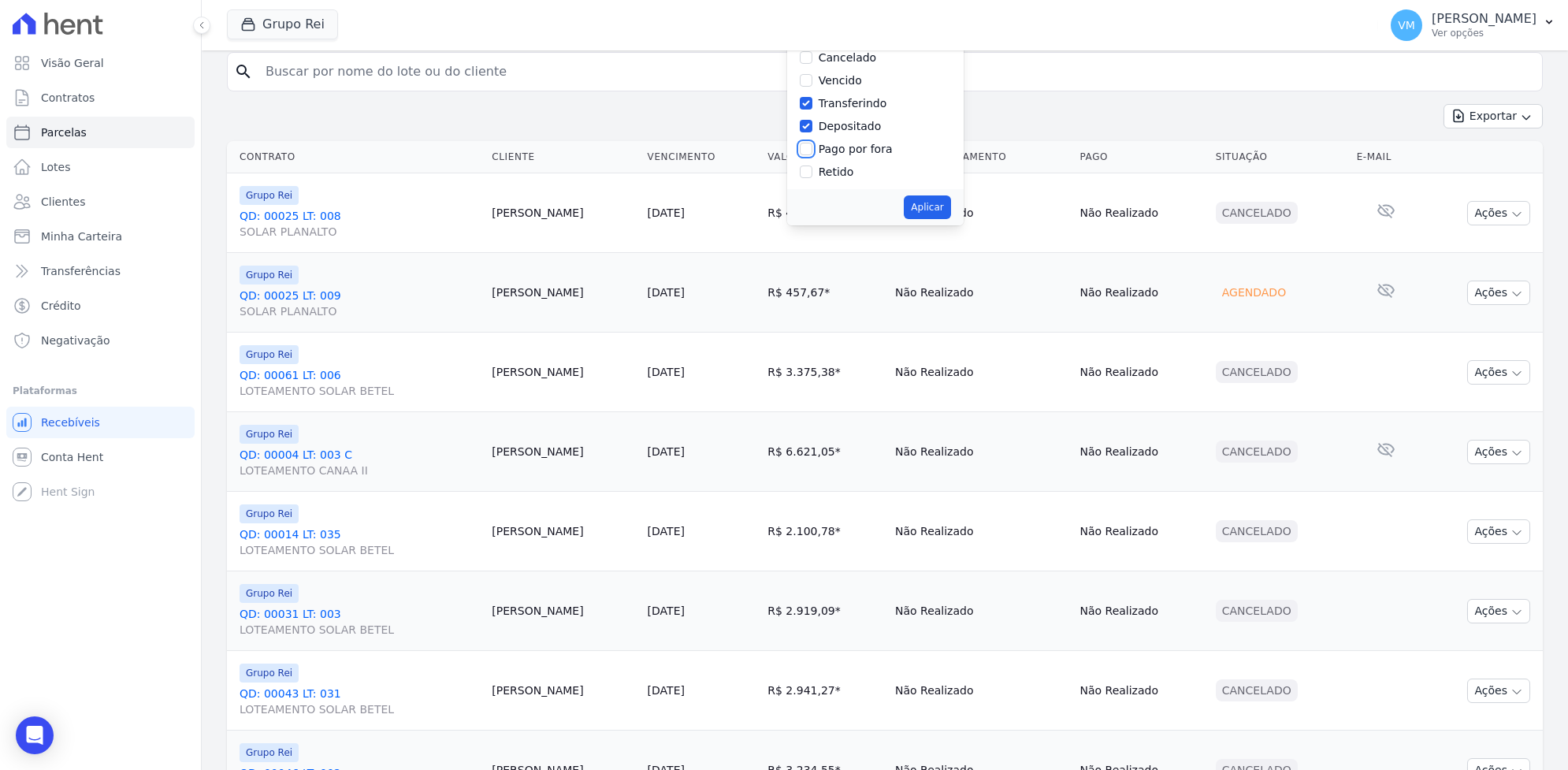
click at [812, 144] on input "Pago por fora" at bounding box center [806, 149] width 13 height 13
checkbox input "true"
click at [932, 207] on button "Aplicar" at bounding box center [927, 208] width 47 height 24
select select "paid"
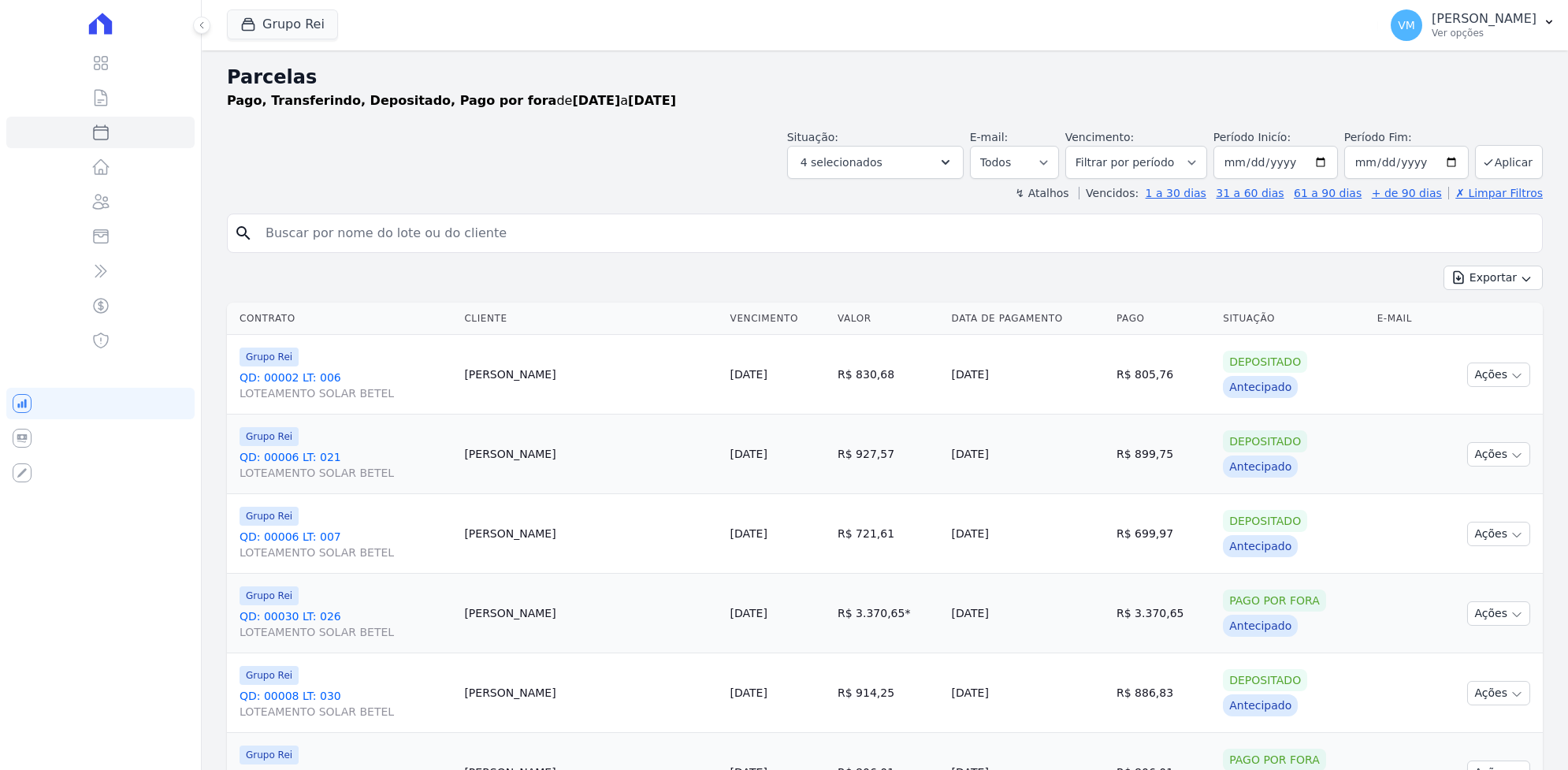
select select
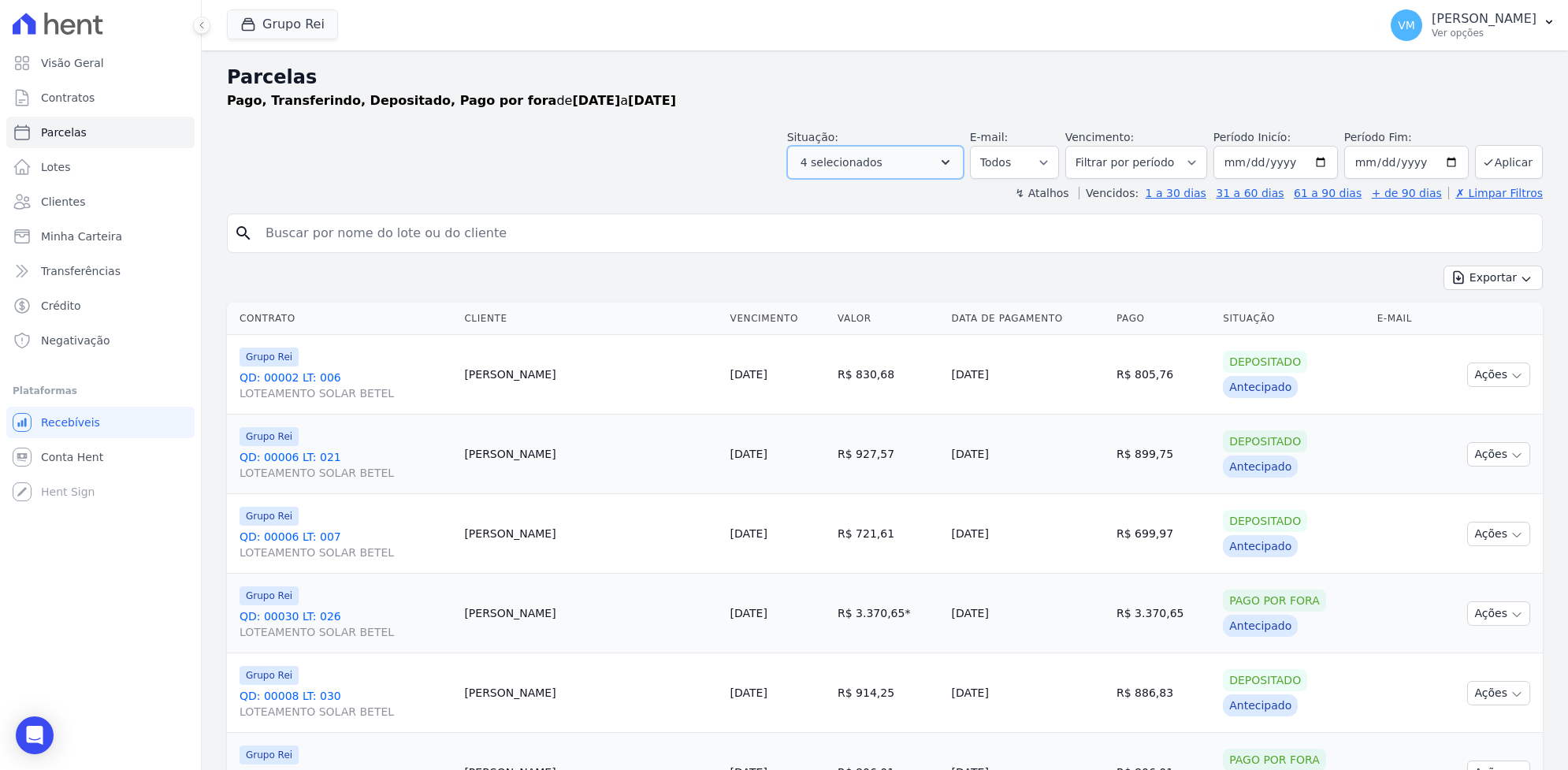
click at [950, 163] on icon "button" at bounding box center [945, 163] width 8 height 5
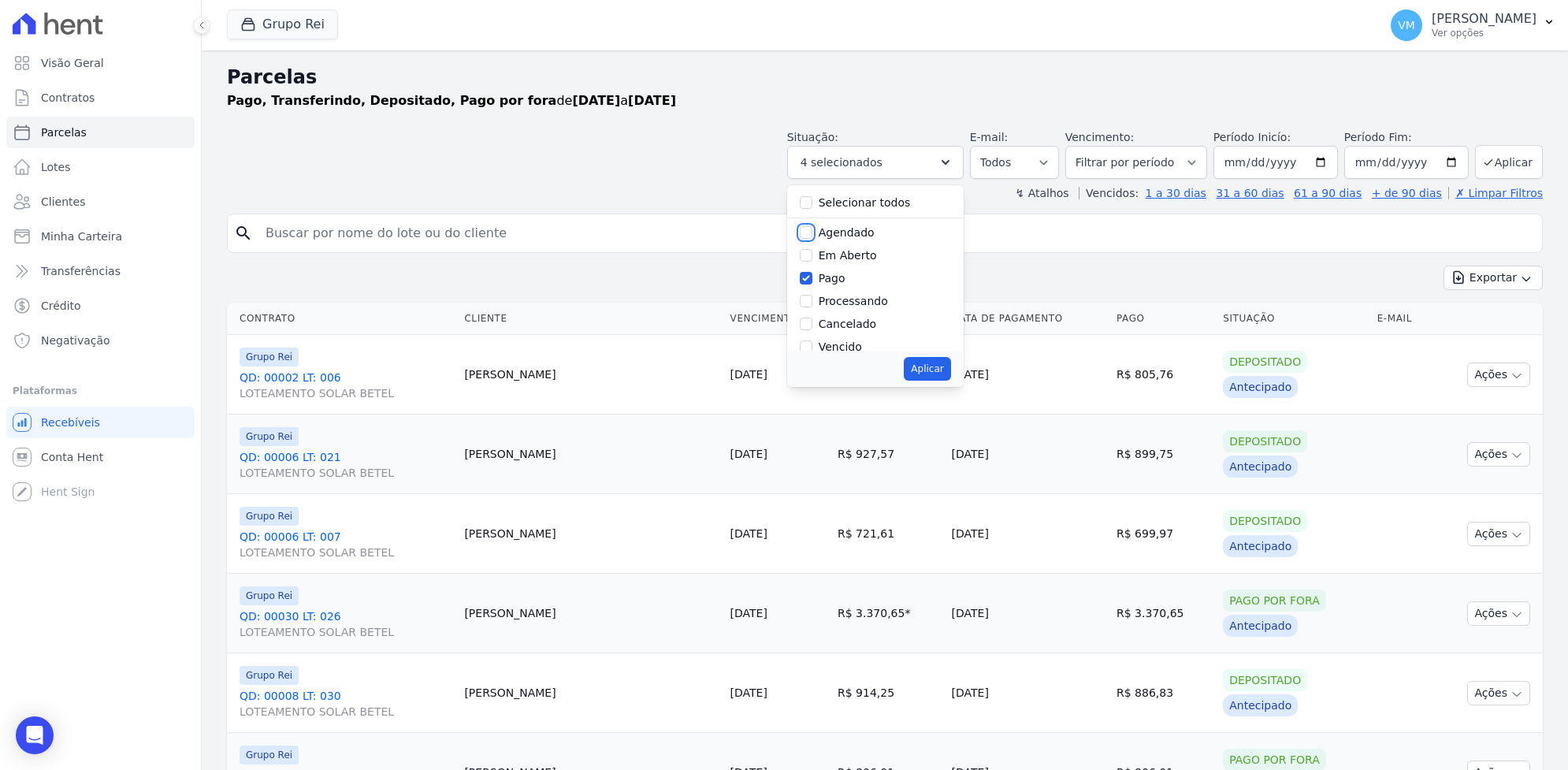
click at [812, 229] on input "Agendado" at bounding box center [806, 233] width 13 height 13
checkbox input "true"
click at [812, 301] on input "Processando" at bounding box center [806, 301] width 13 height 13
checkbox input "true"
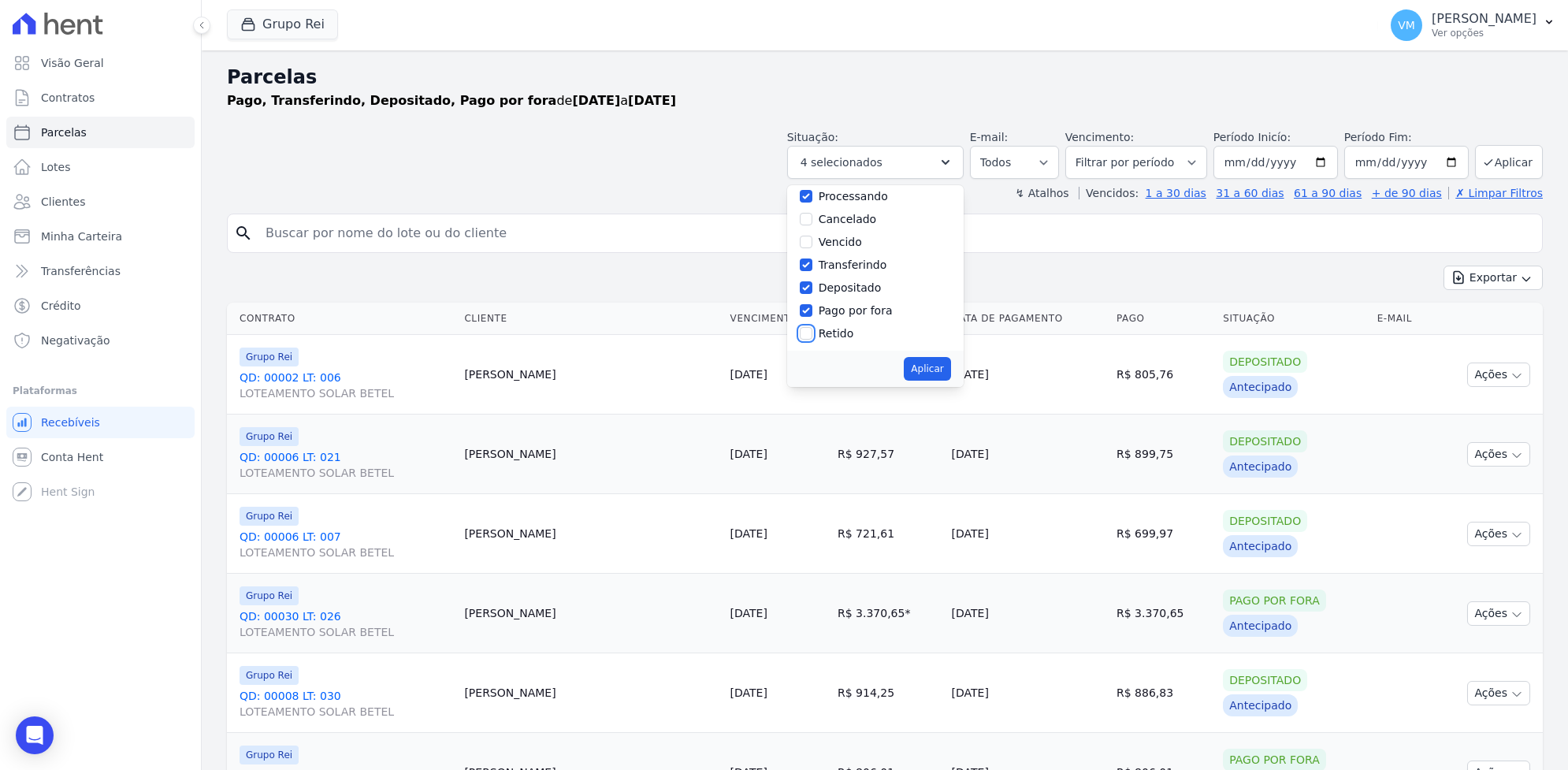
click at [812, 335] on input "Retido" at bounding box center [806, 333] width 13 height 13
checkbox input "true"
click at [939, 364] on button "Aplicar" at bounding box center [927, 369] width 47 height 24
select select "scheduled"
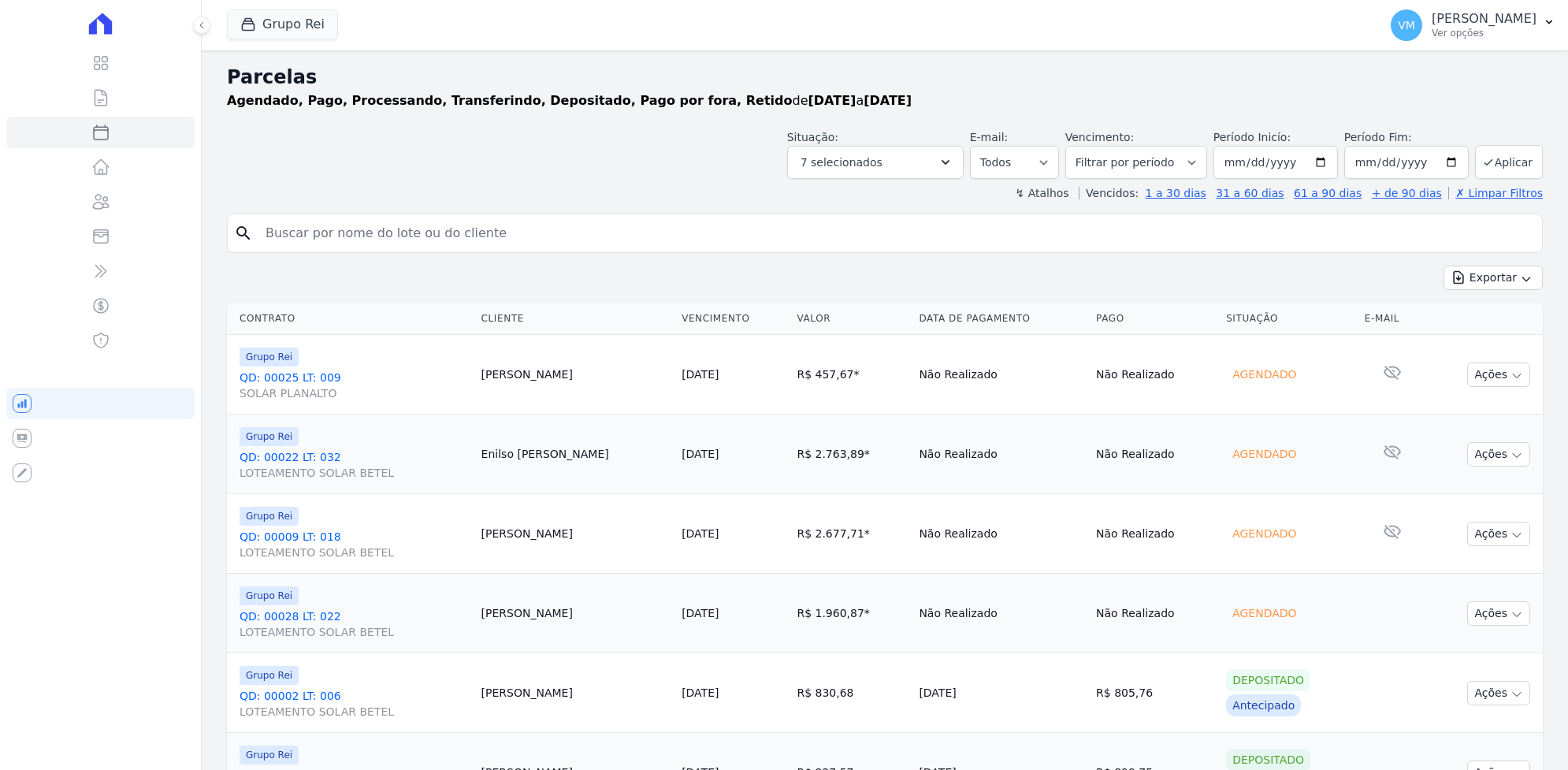
select select
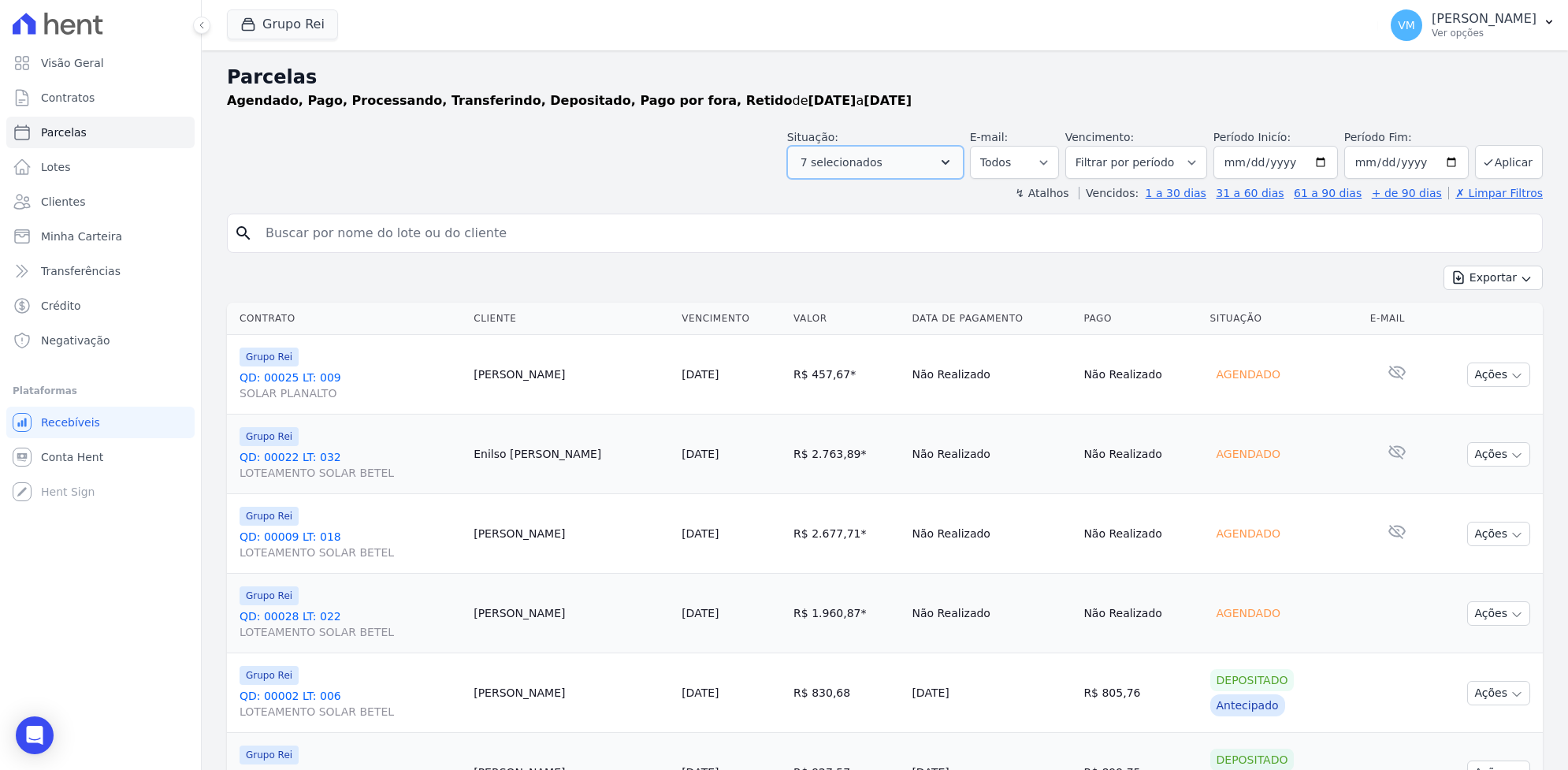
click at [948, 160] on icon "button" at bounding box center [946, 162] width 16 height 16
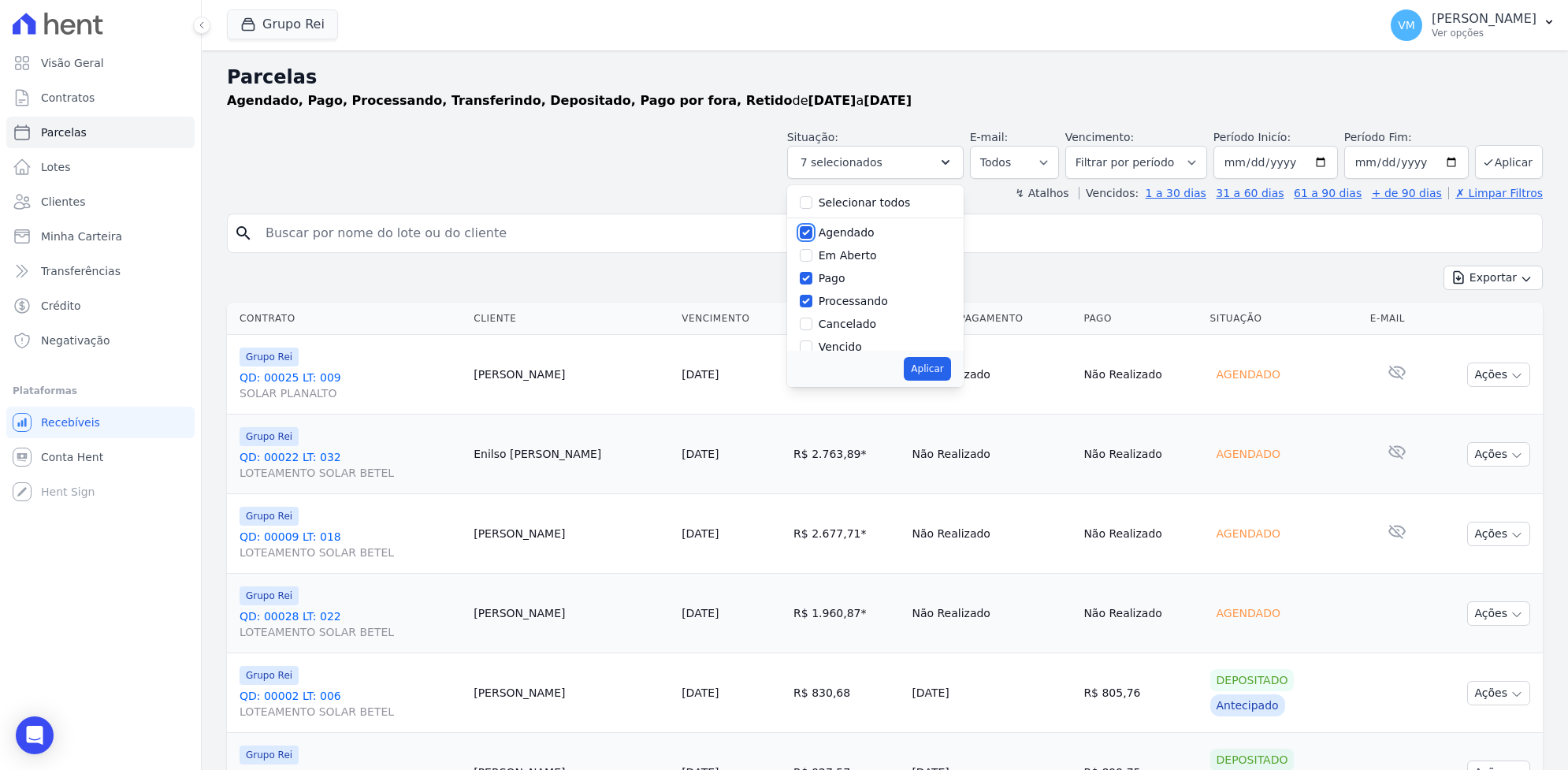
click at [812, 230] on input "Agendado" at bounding box center [806, 233] width 13 height 13
checkbox input "false"
click at [923, 365] on button "Aplicar" at bounding box center [927, 369] width 47 height 24
select select "paid"
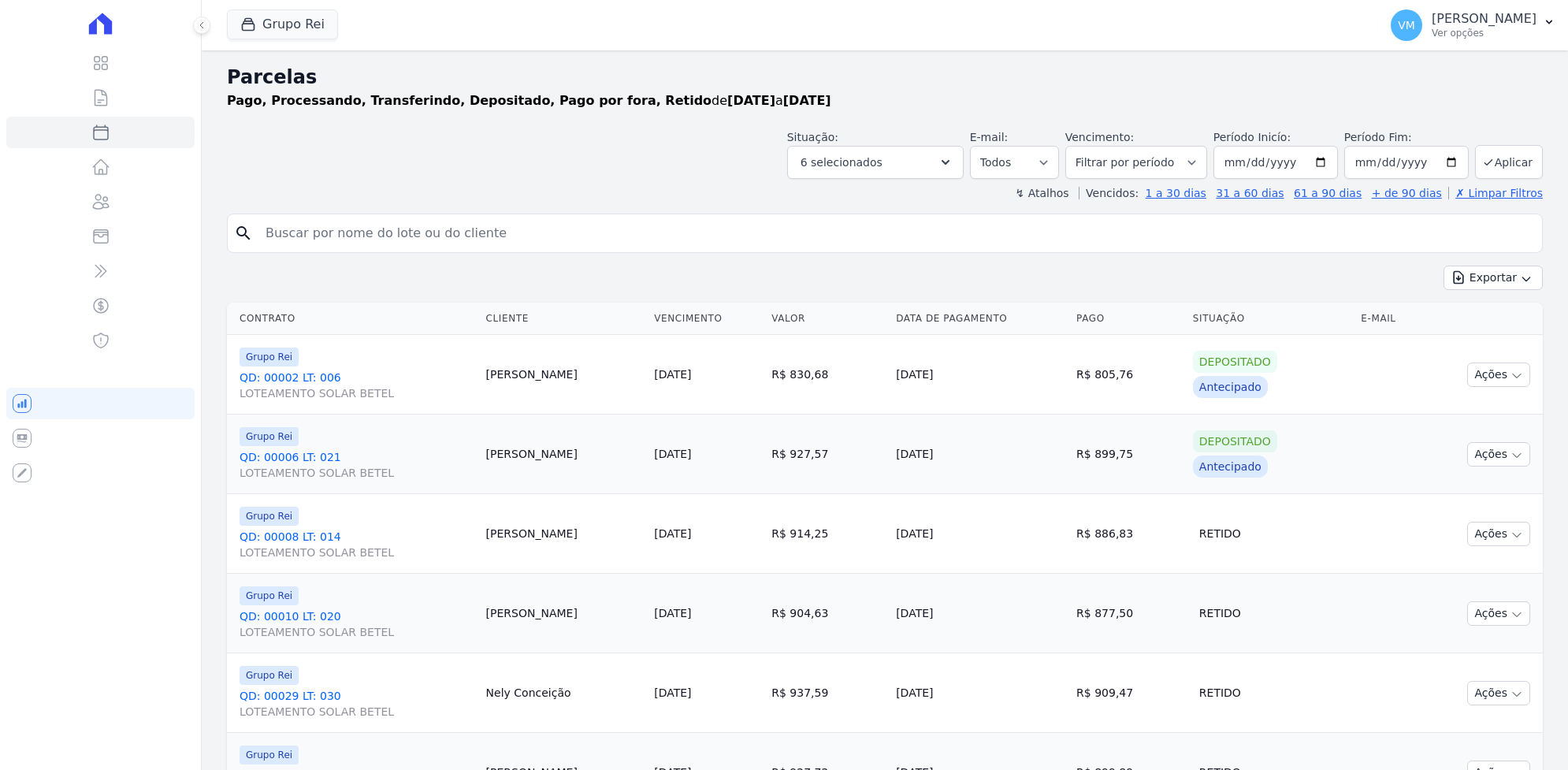
select select
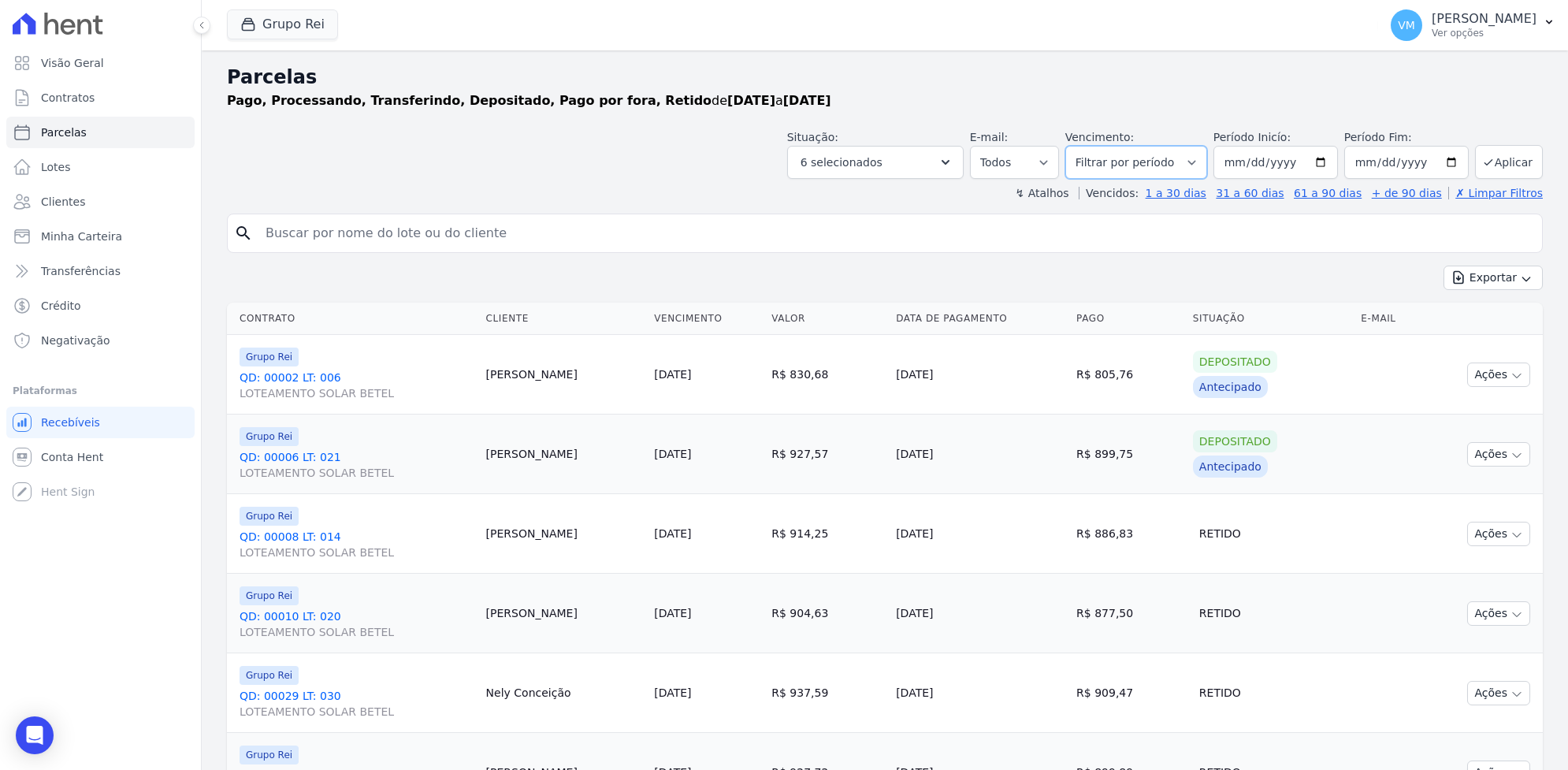
click at [1187, 159] on select "Filtrar por período ──────── Todos os meses Janeiro/2020 Fevereiro/2020 Março/2…" at bounding box center [1136, 162] width 142 height 33
click at [953, 168] on icon "button" at bounding box center [946, 162] width 16 height 16
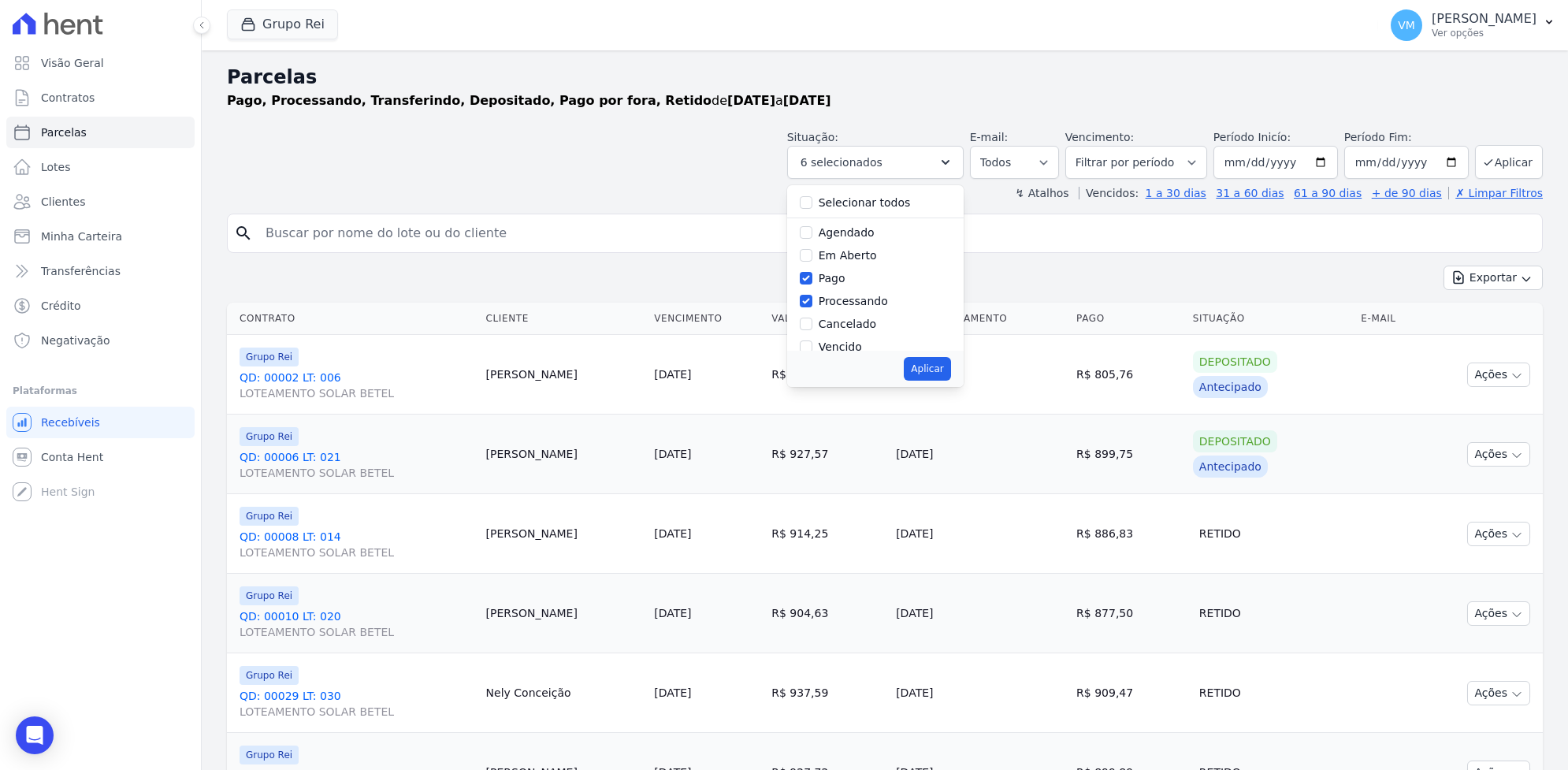
click at [639, 196] on div "↯ Atalhos Vencidos: 1 a 30 dias 31 a 60 dias 61 a 90 dias + de 90 dias ✗ Limpar…" at bounding box center [885, 193] width 1316 height 16
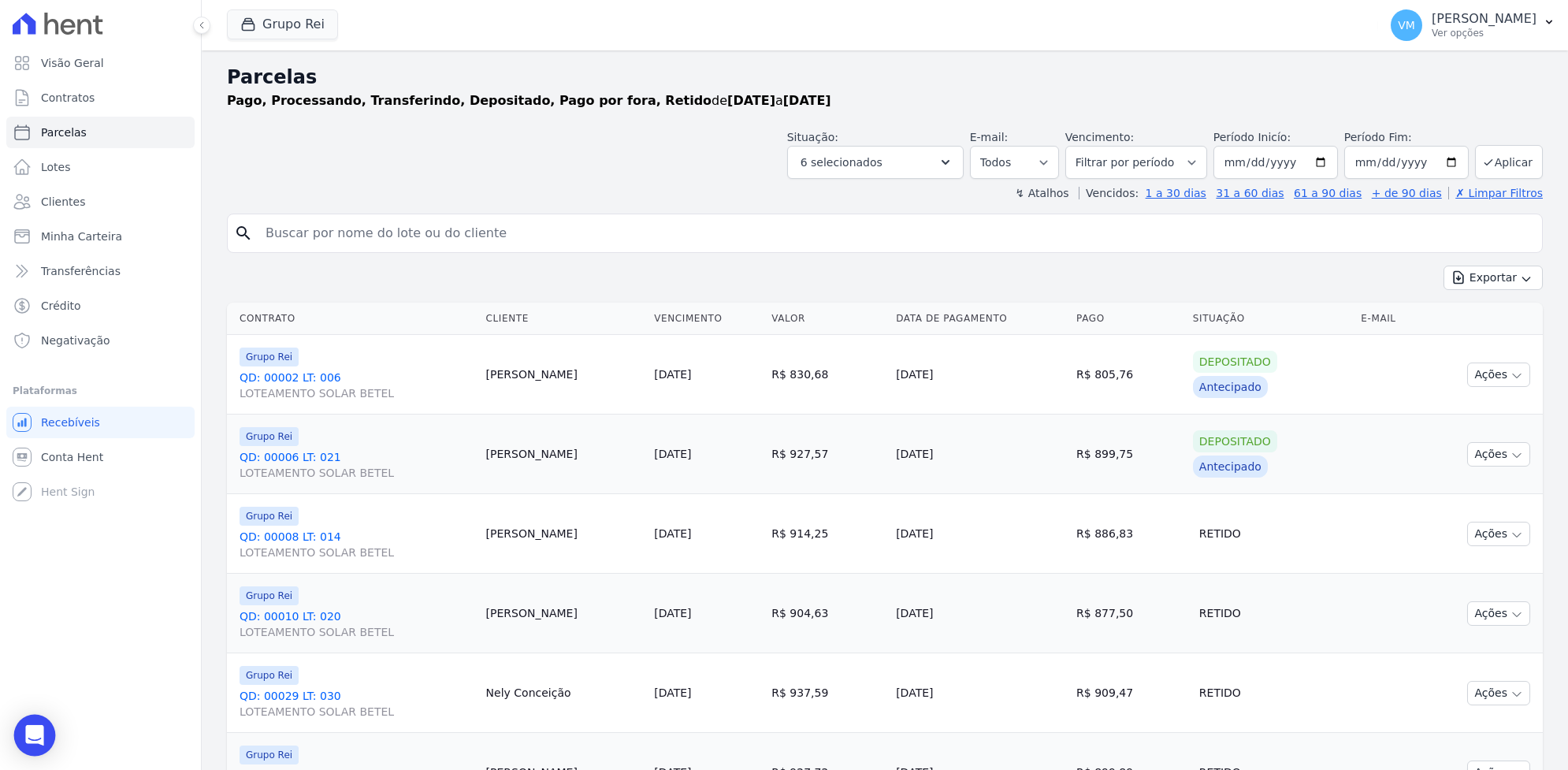
click at [30, 741] on icon "Open Intercom Messenger" at bounding box center [35, 736] width 20 height 20
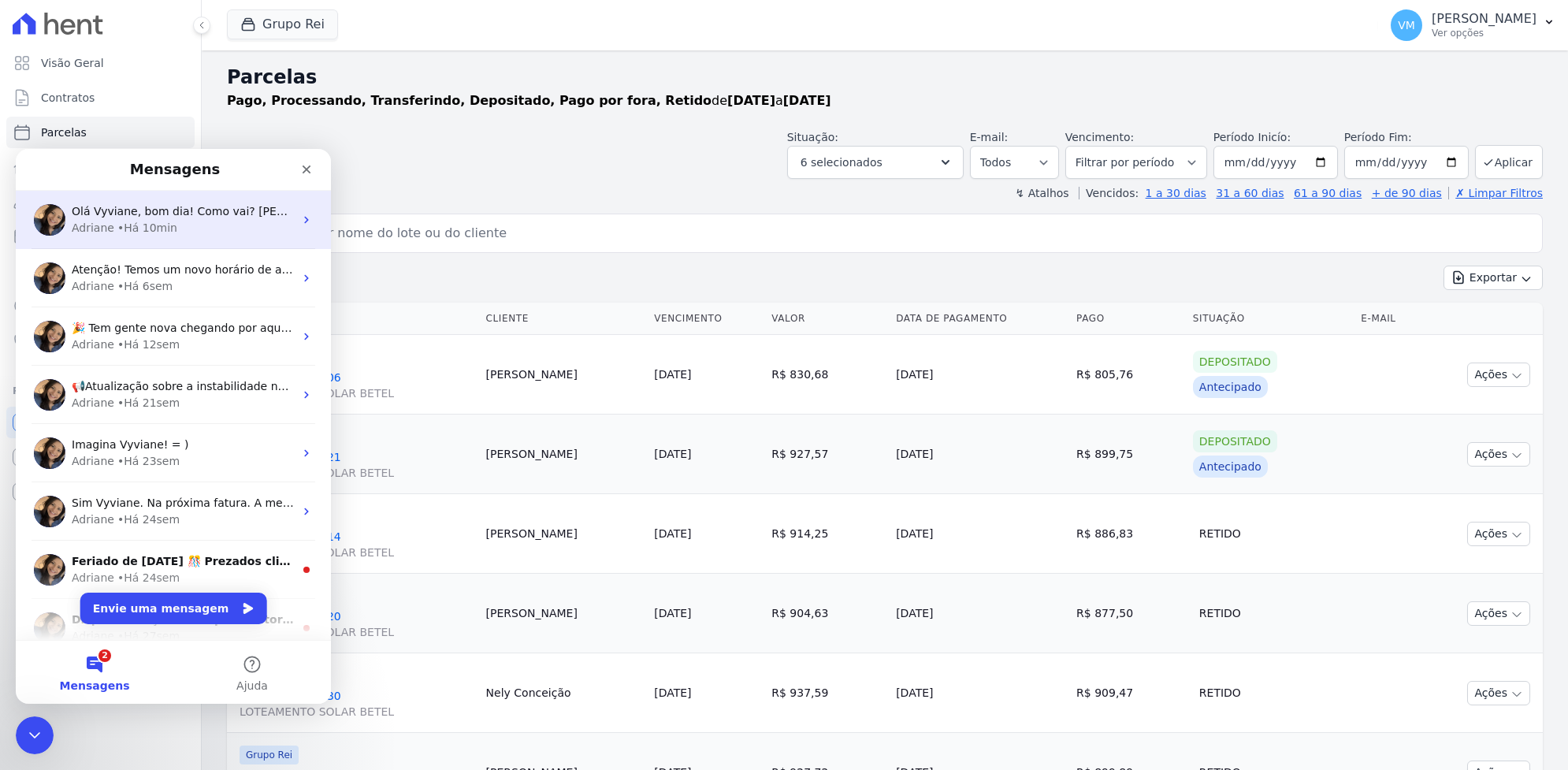
click at [134, 217] on span "Olá Vyviane, bom dia! Como vai? Vyviane, por enquanto não é possível emitir o e…" at bounding box center [842, 211] width 1542 height 13
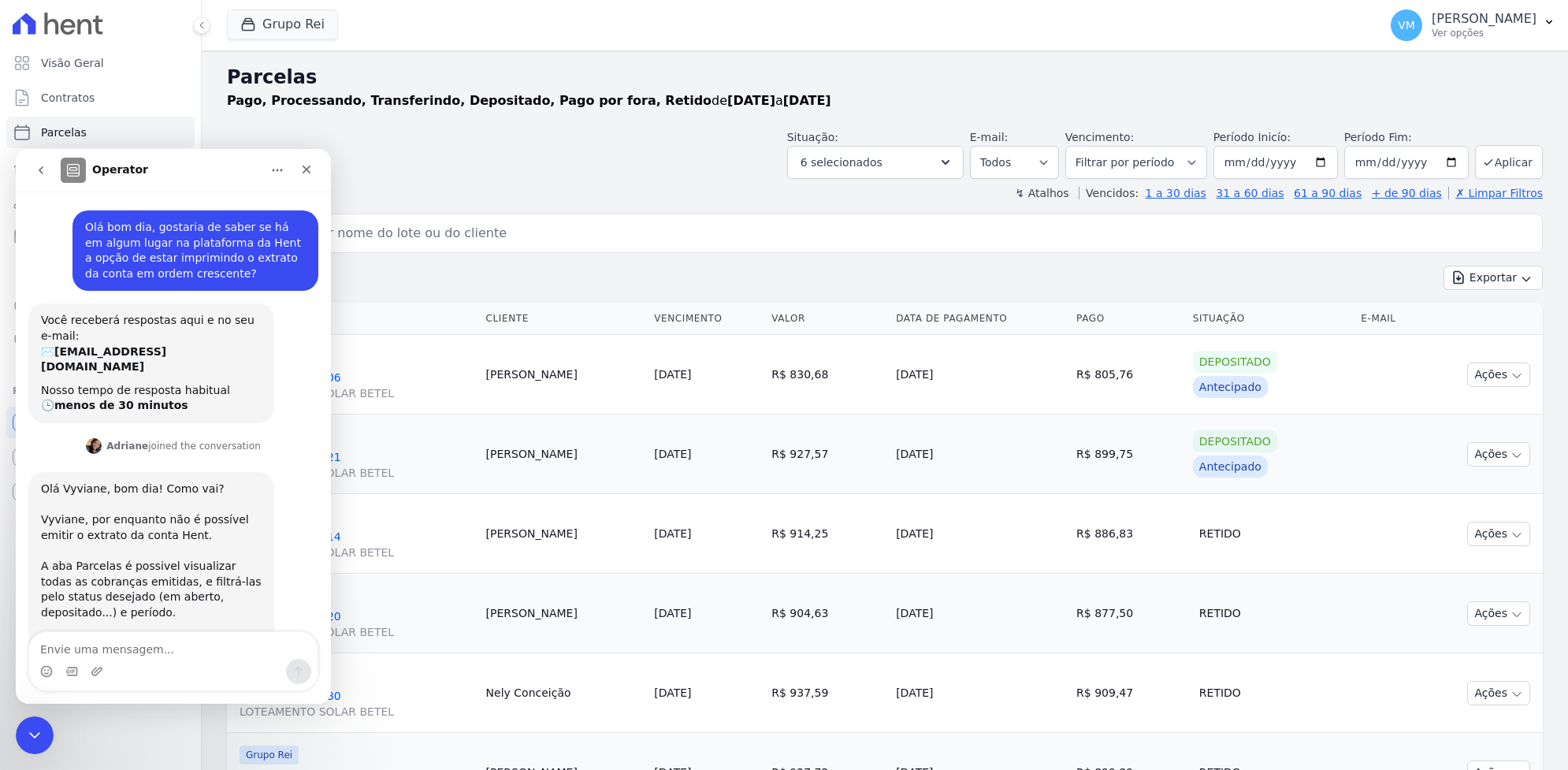
scroll to position [46, 0]
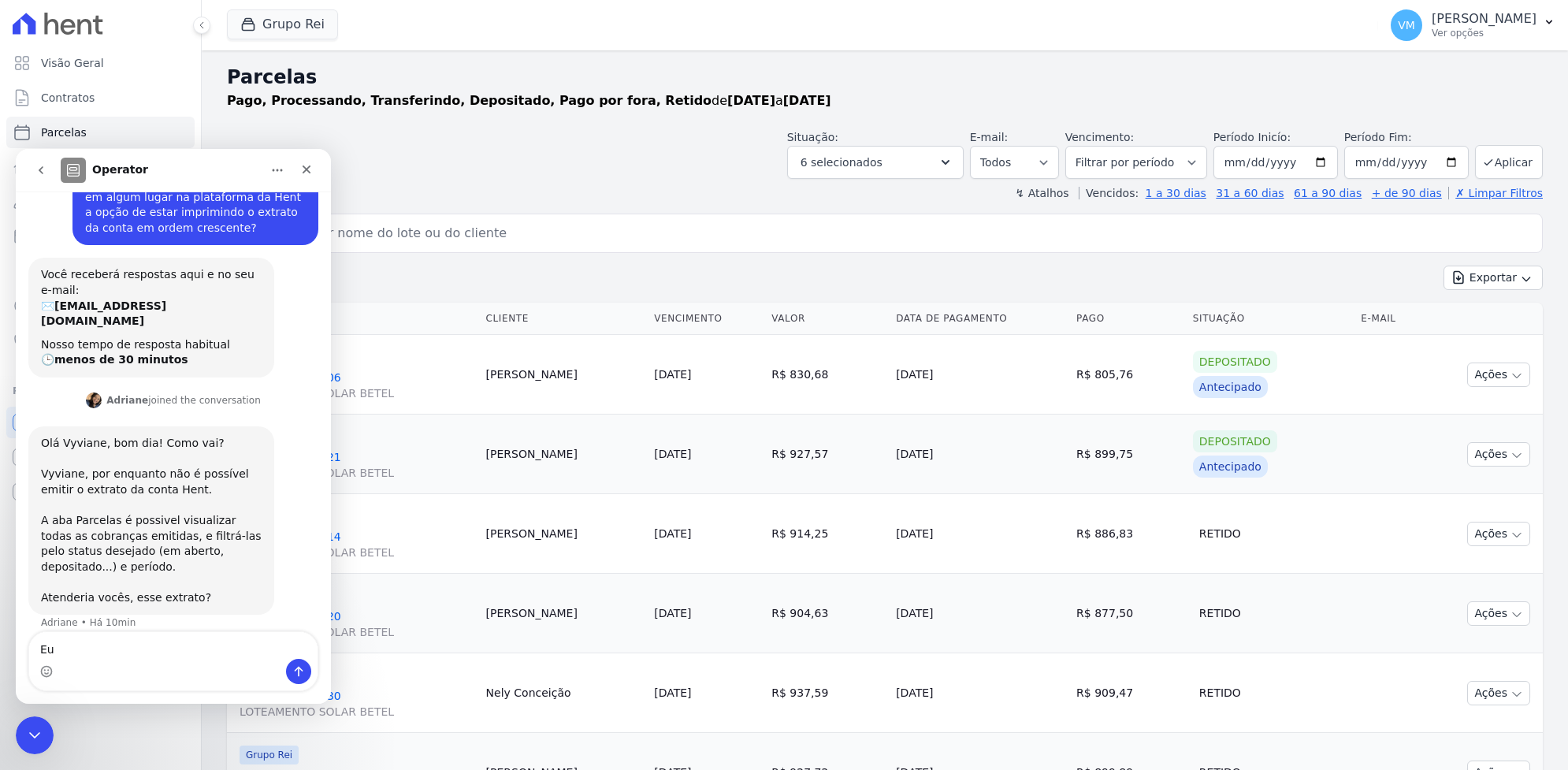
type textarea "E"
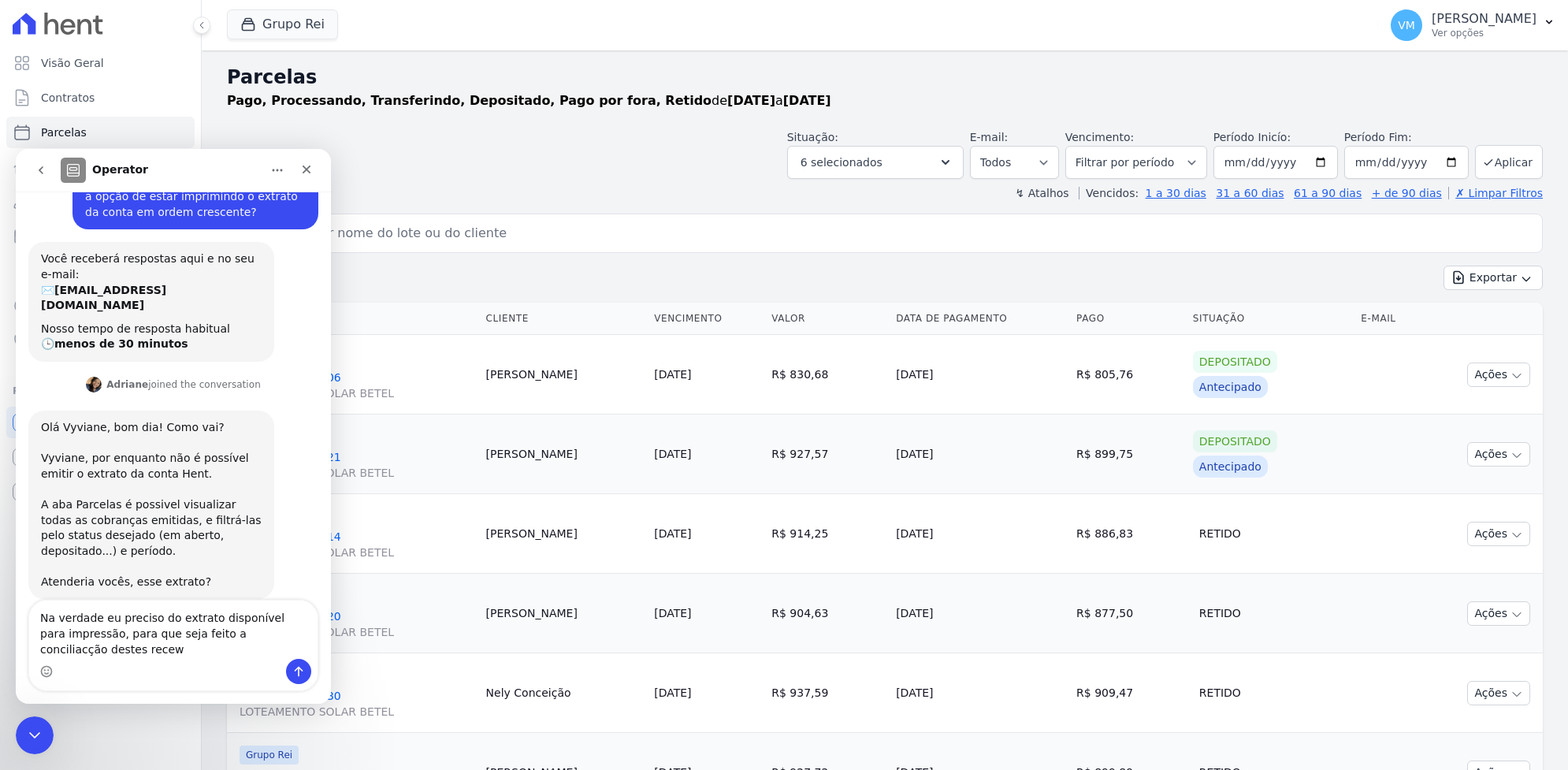
scroll to position [78, 0]
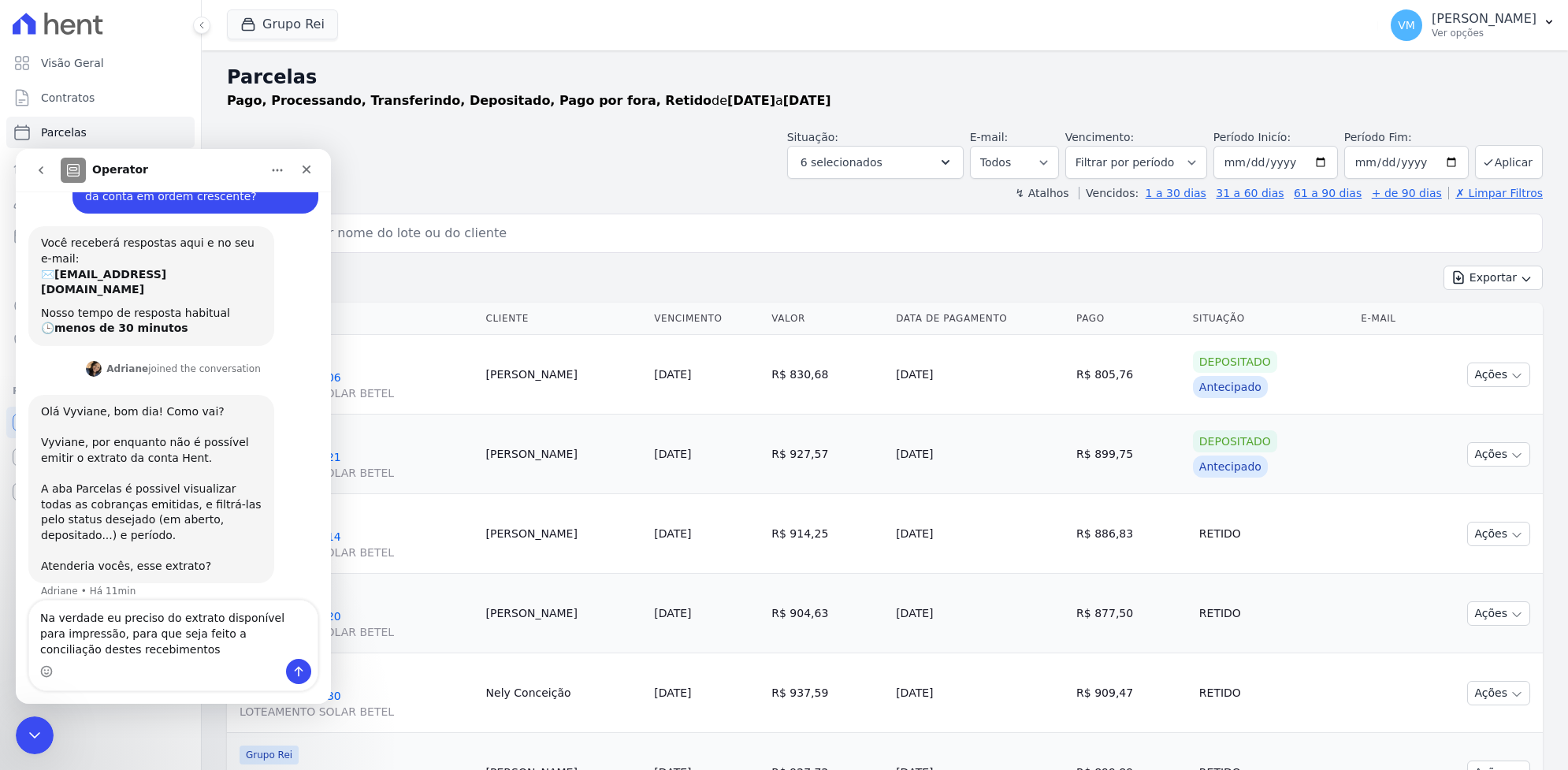
click at [126, 653] on textarea "Na verdade eu preciso do extrato disponível para impressão, para que seja feito…" at bounding box center [173, 629] width 289 height 59
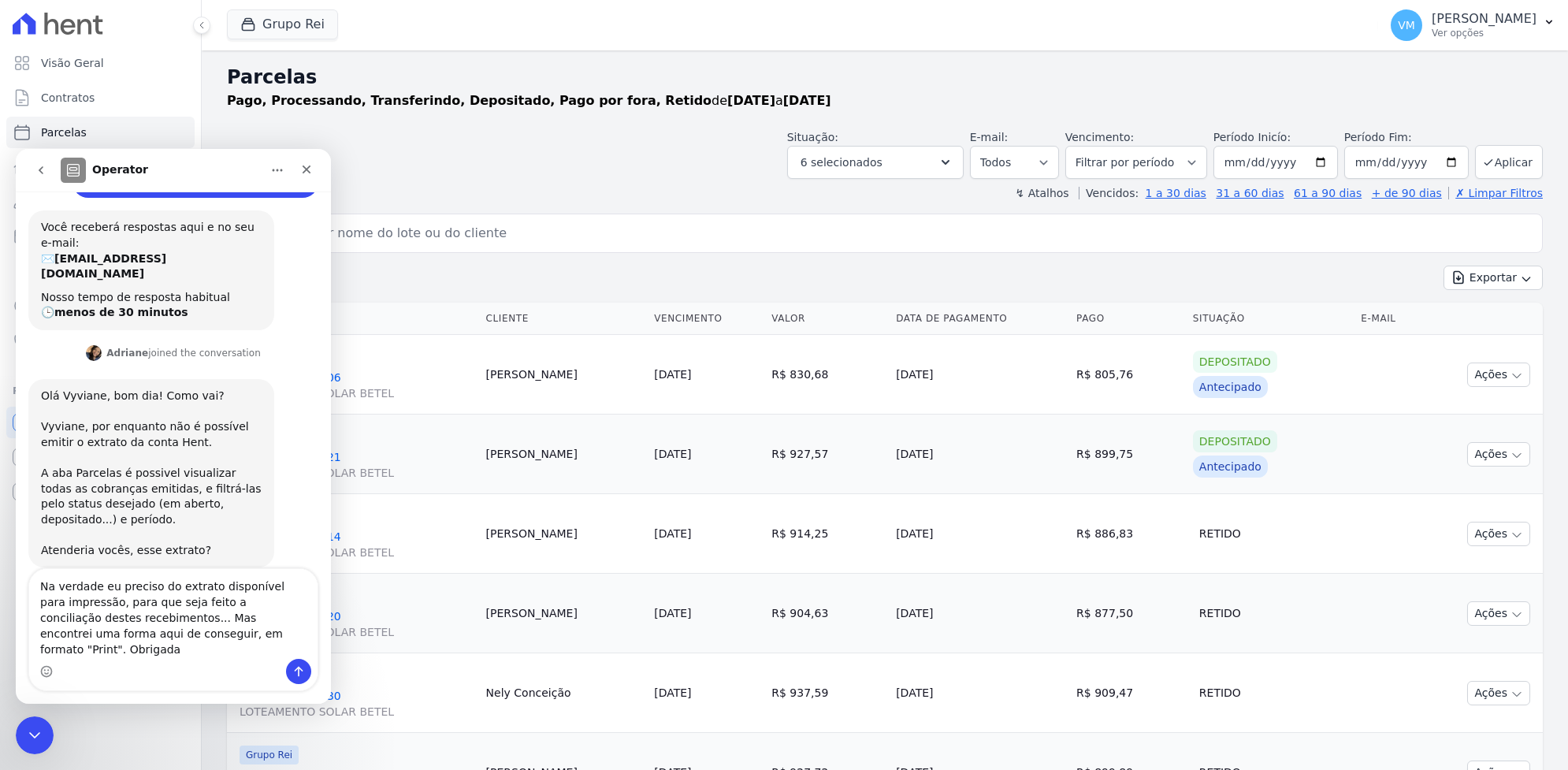
type textarea "Na verdade eu preciso do extrato disponível para impressão, para que seja feito…"
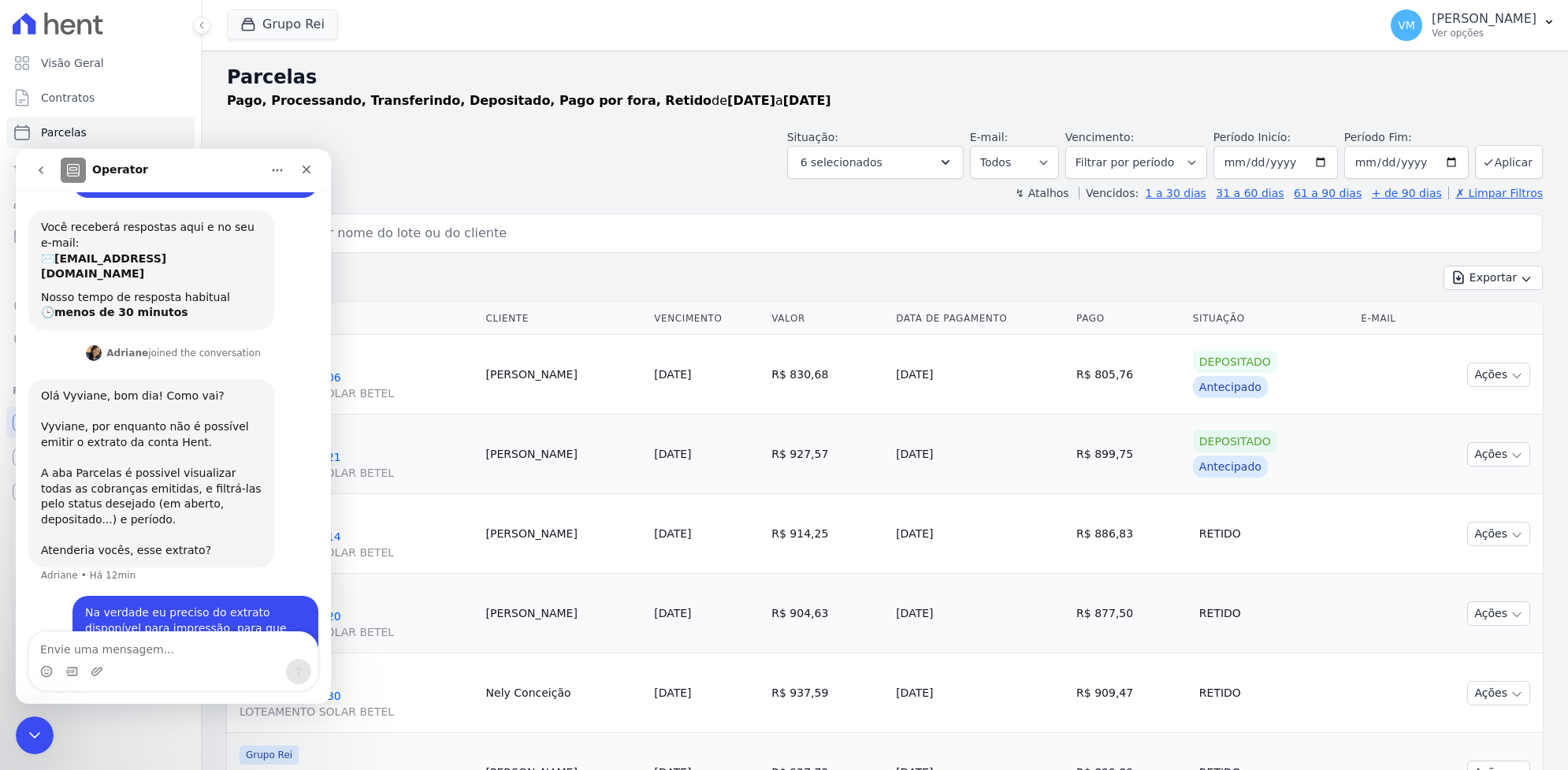
scroll to position [155, 0]
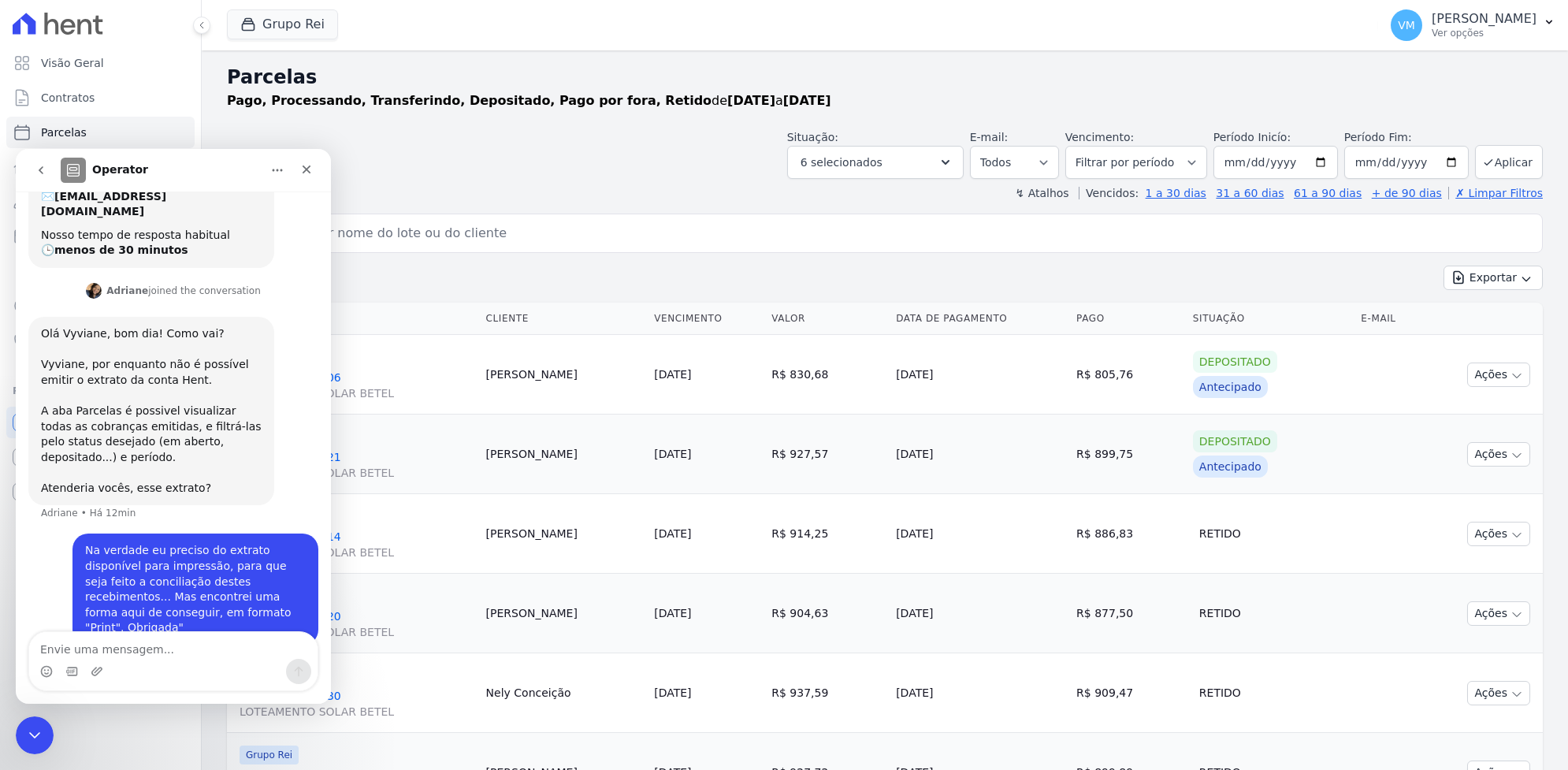
click at [304, 173] on icon "Fechar" at bounding box center [306, 170] width 13 height 13
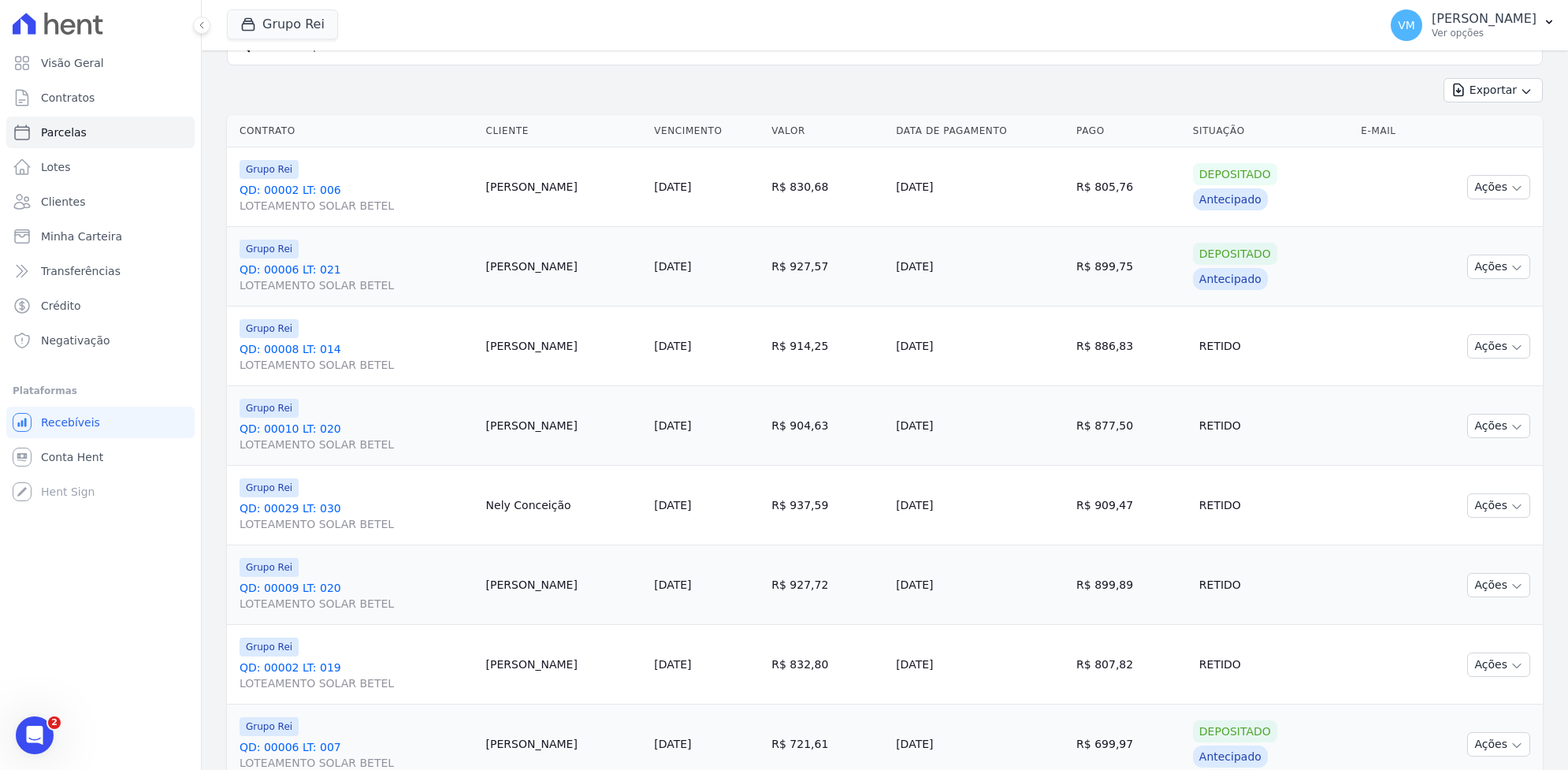
scroll to position [197, 0]
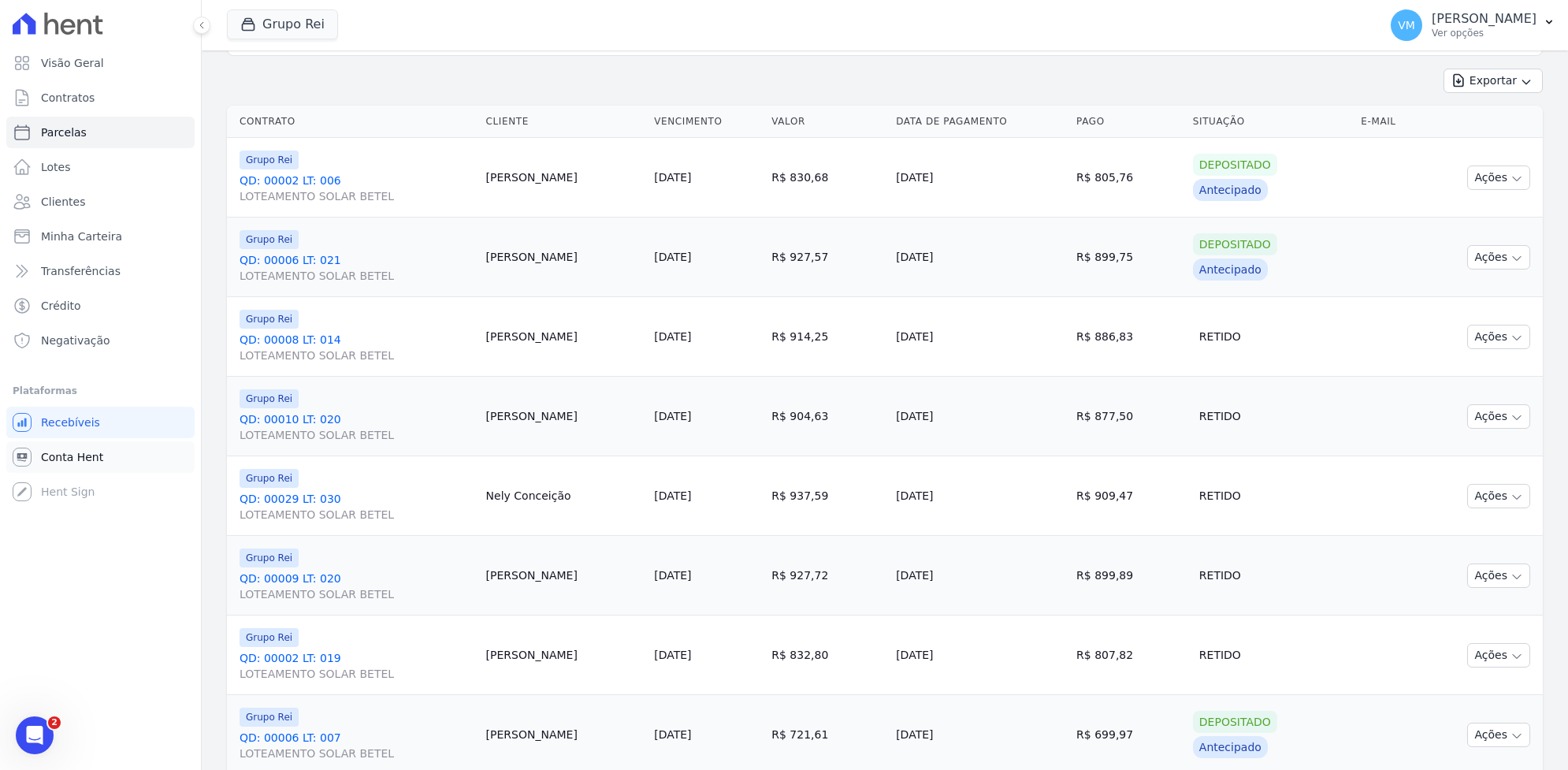
click at [65, 458] on span "Conta Hent" at bounding box center [72, 457] width 62 height 16
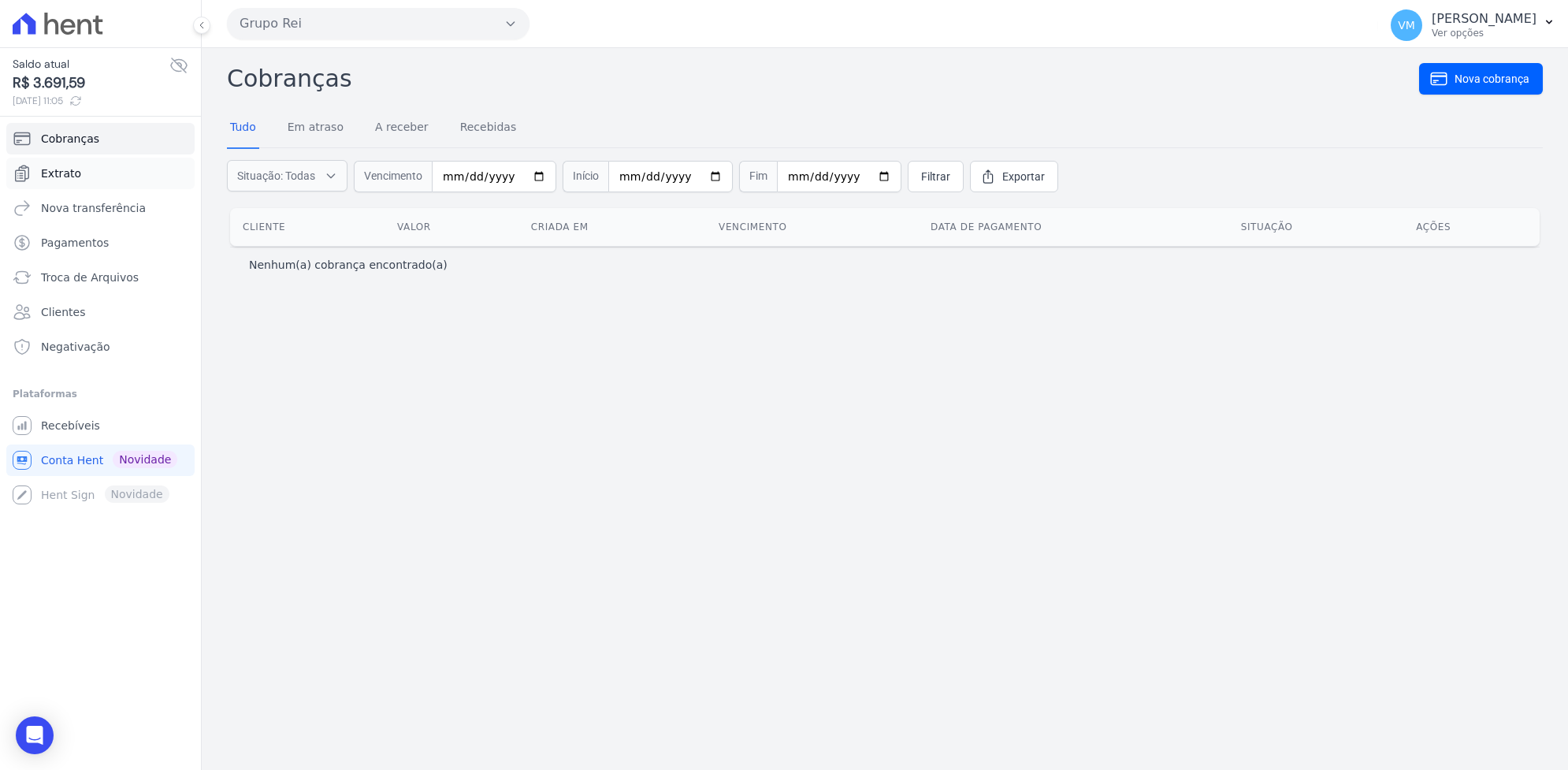
click at [66, 170] on span "Extrato" at bounding box center [60, 173] width 40 height 16
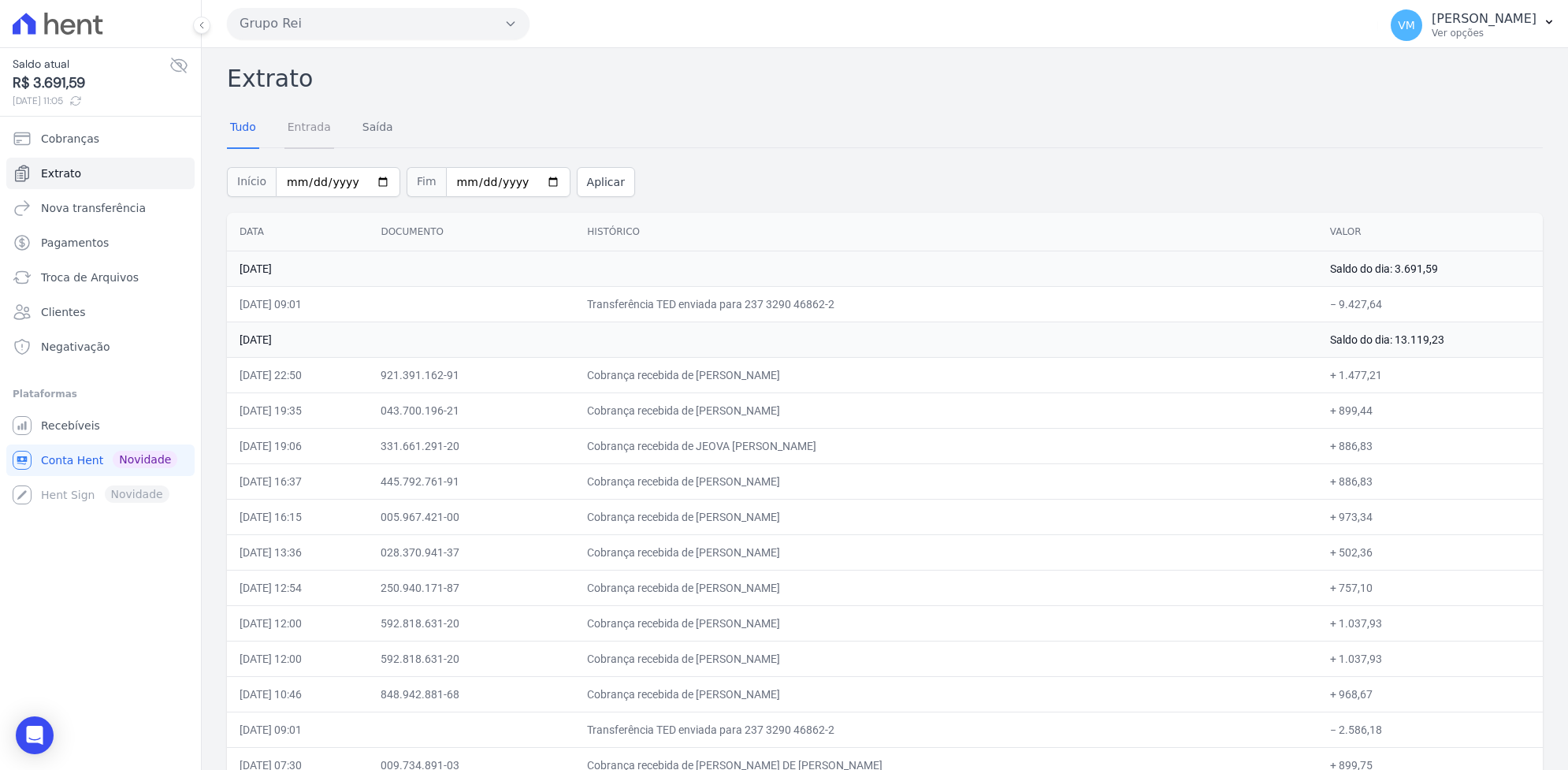
click at [290, 130] on link "Entrada" at bounding box center [309, 129] width 49 height 41
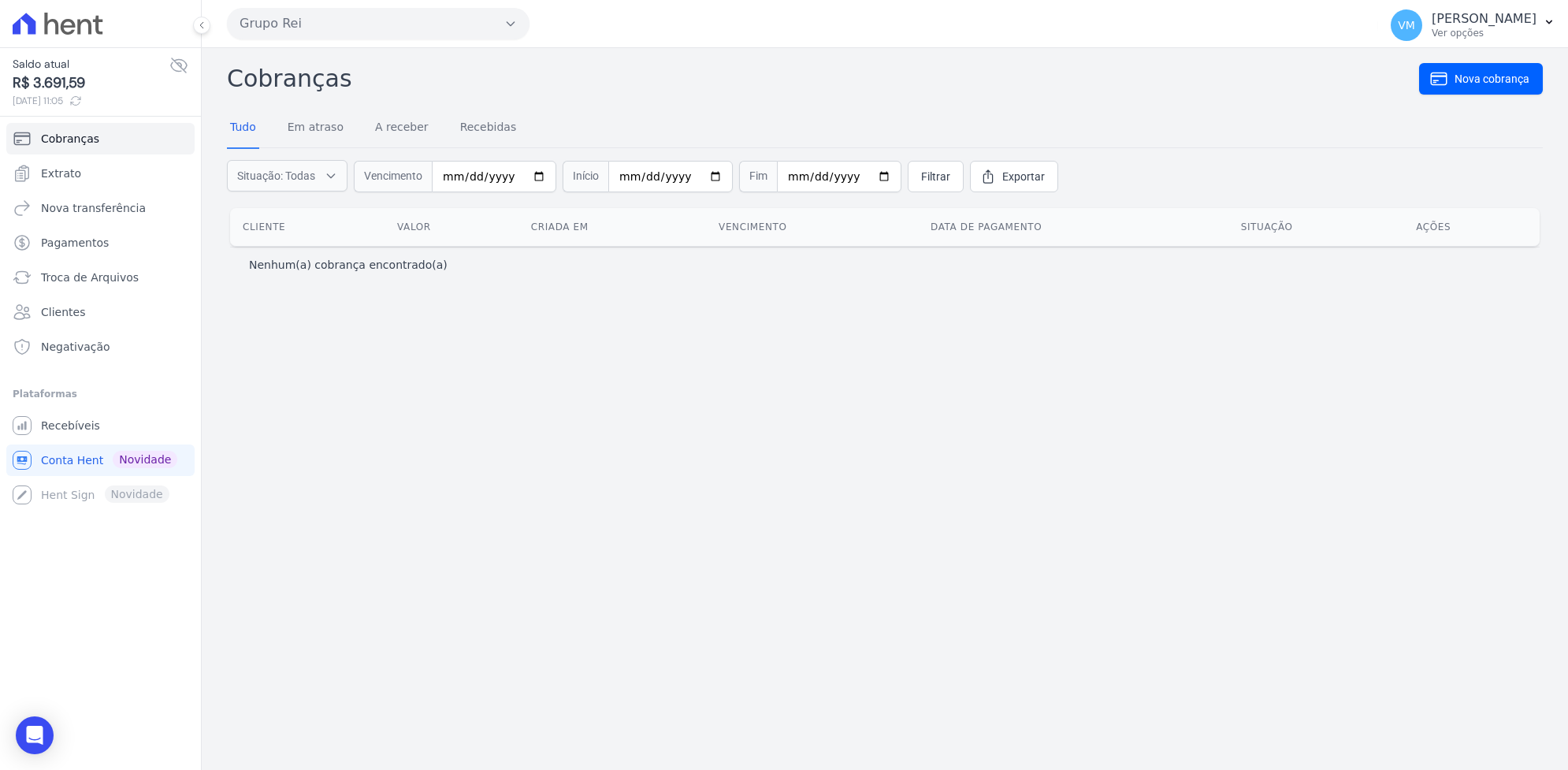
select select
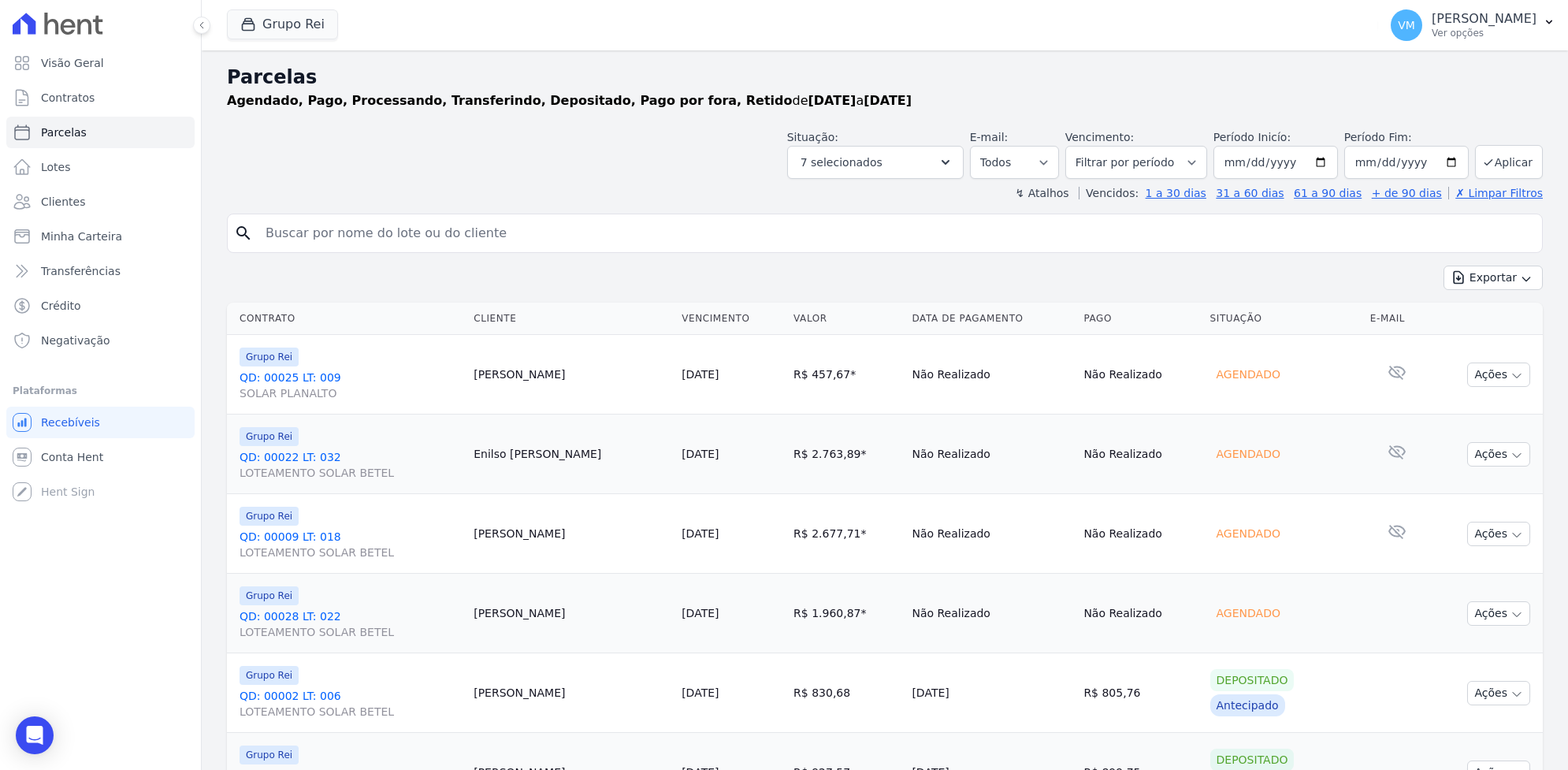
select select "paid"
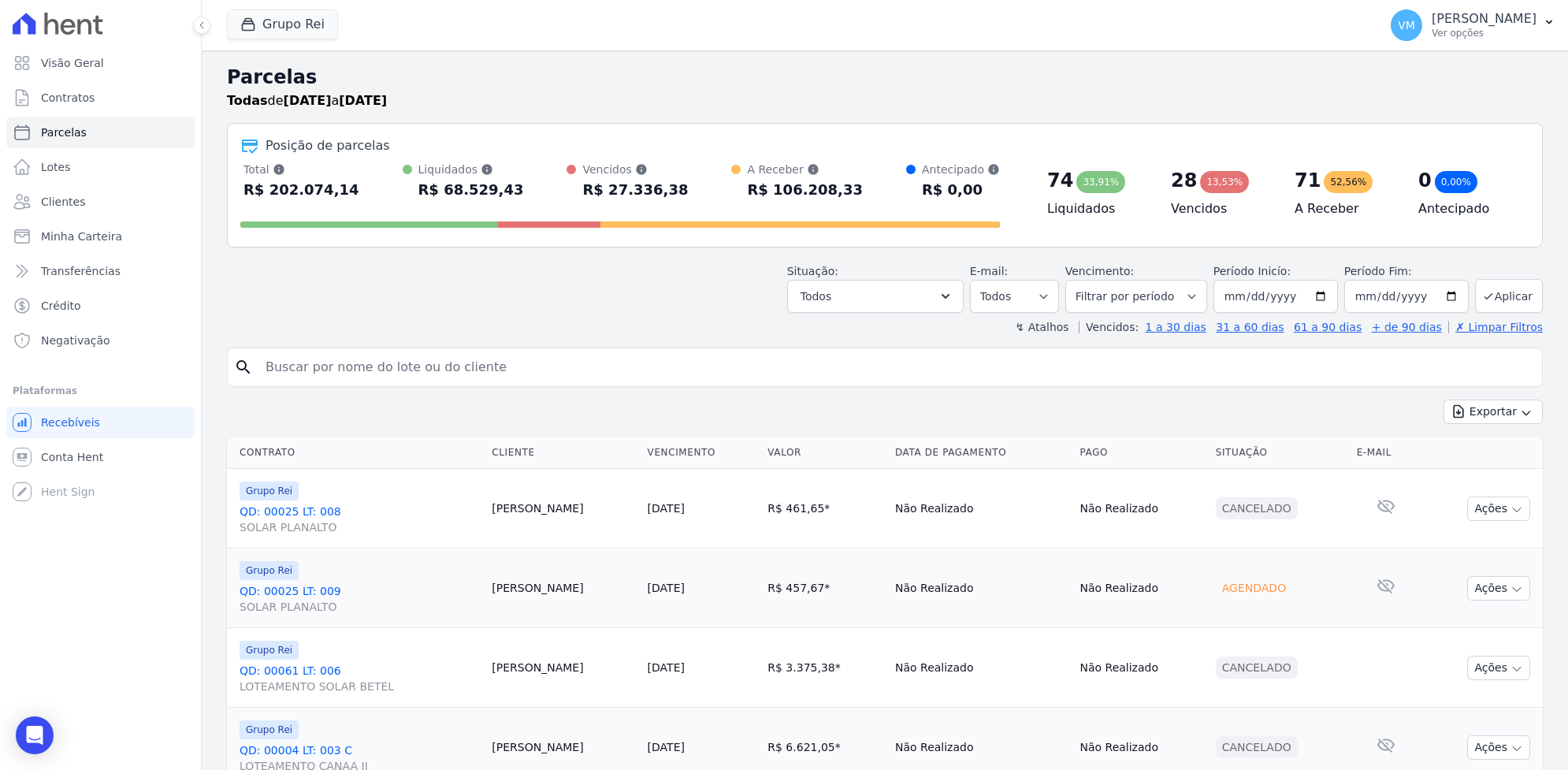
select select "paid"
click at [1468, 33] on p "Ver opções" at bounding box center [1484, 32] width 105 height 13
click at [1416, 166] on link "Exportar retornos" at bounding box center [1467, 173] width 202 height 28
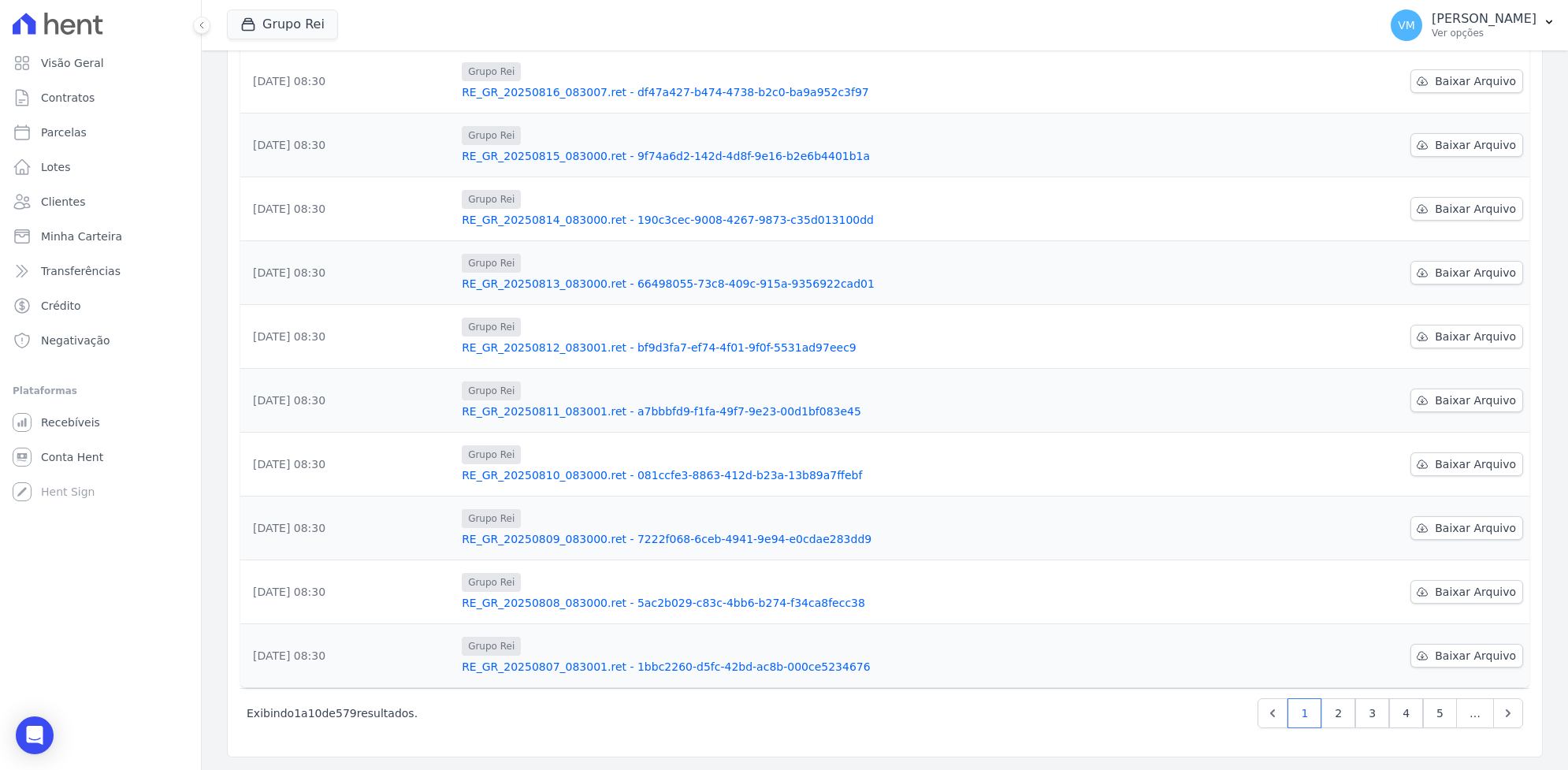
scroll to position [211, 0]
click at [1270, 715] on icon "Previous" at bounding box center [1273, 713] width 5 height 8
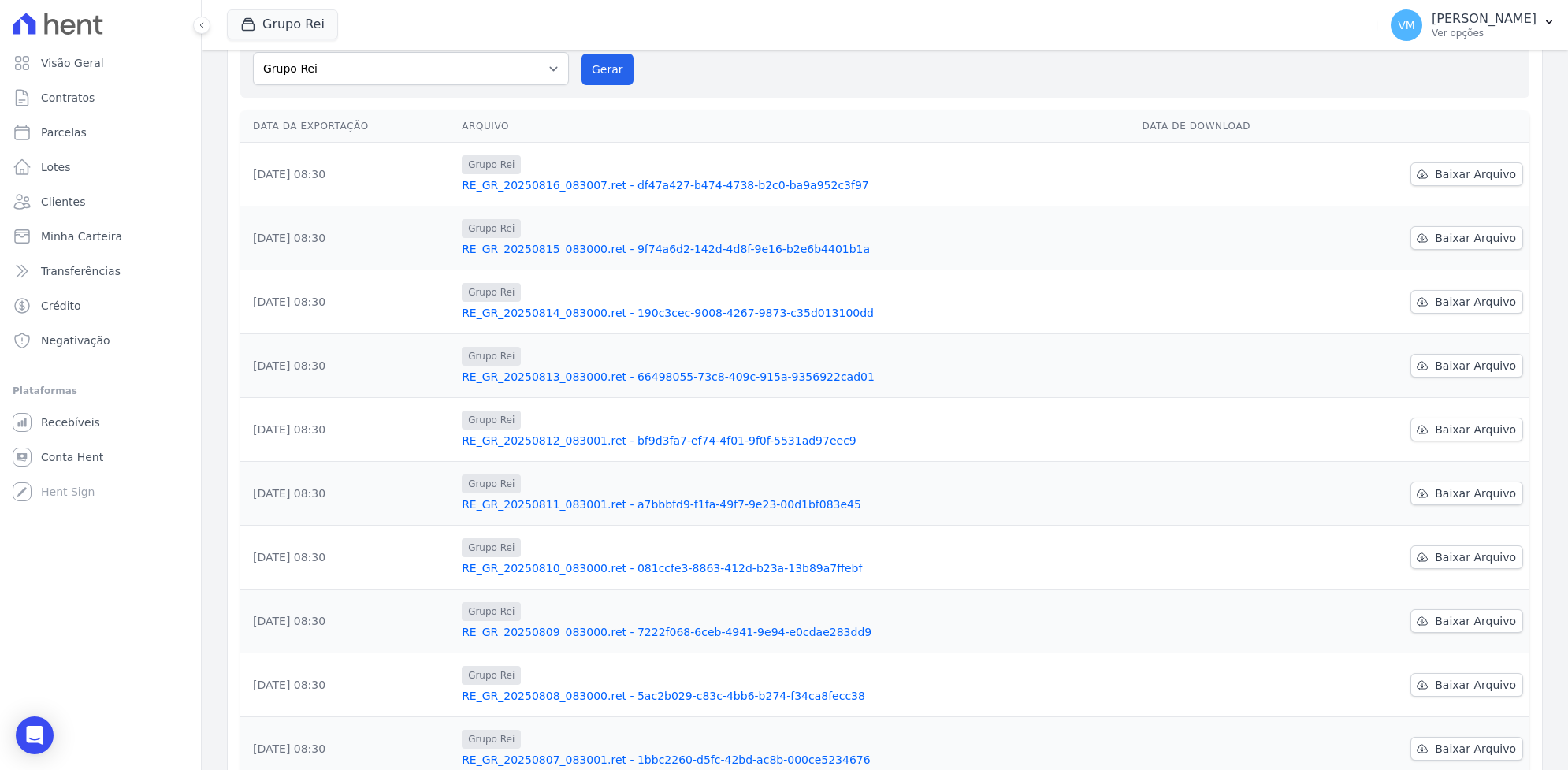
scroll to position [211, 0]
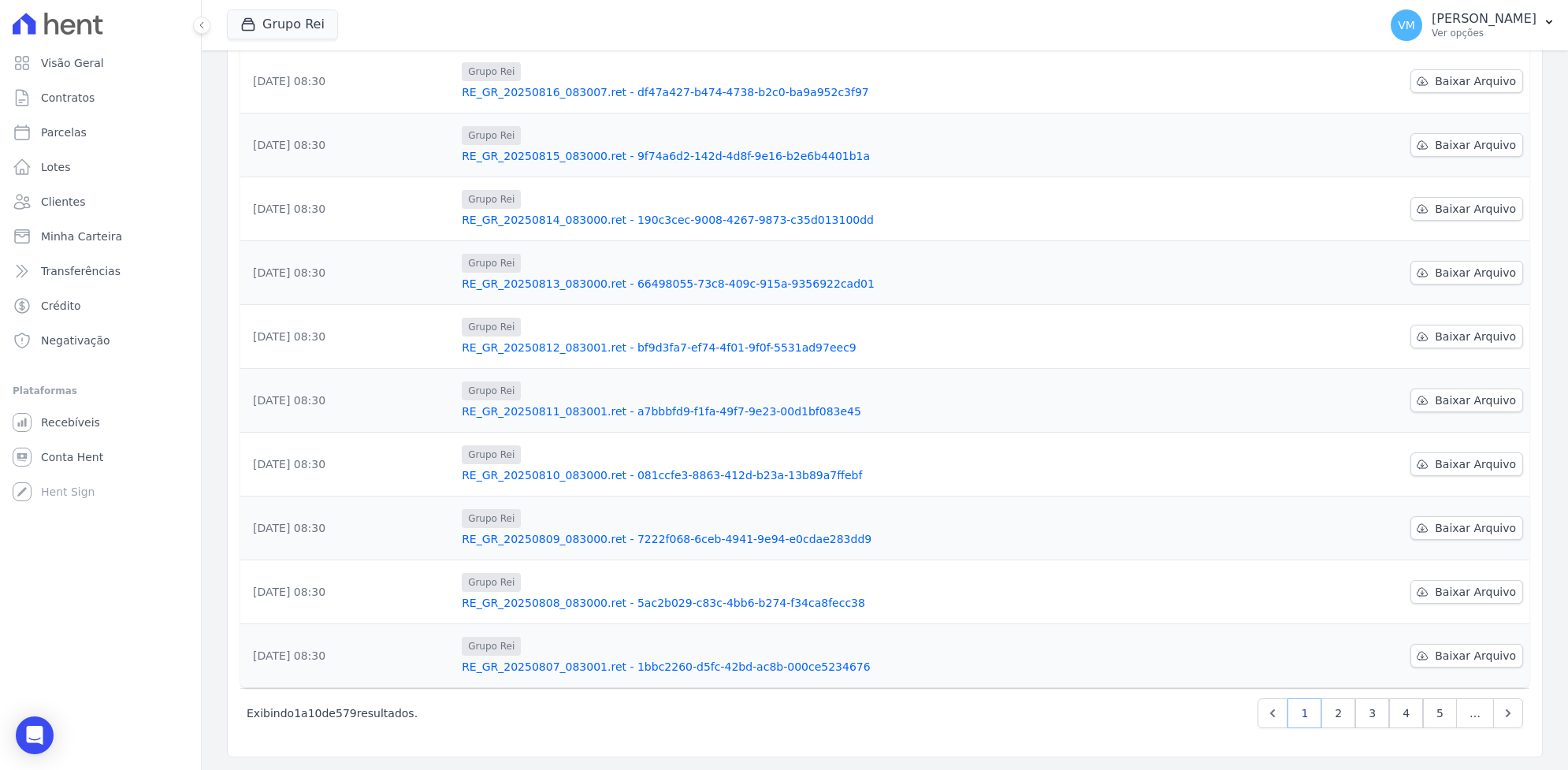
click at [1290, 717] on link "1" at bounding box center [1305, 713] width 34 height 30
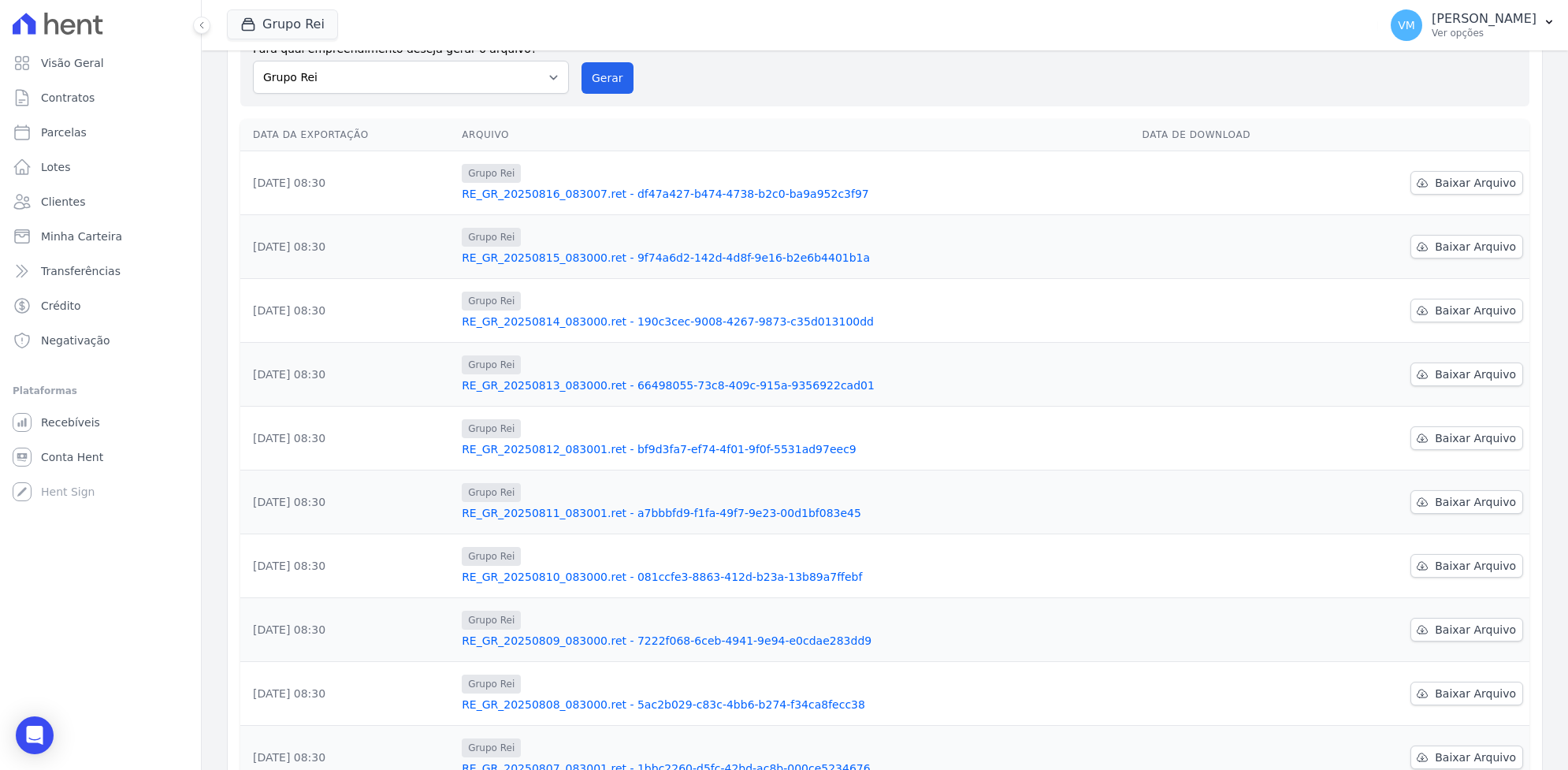
scroll to position [211, 0]
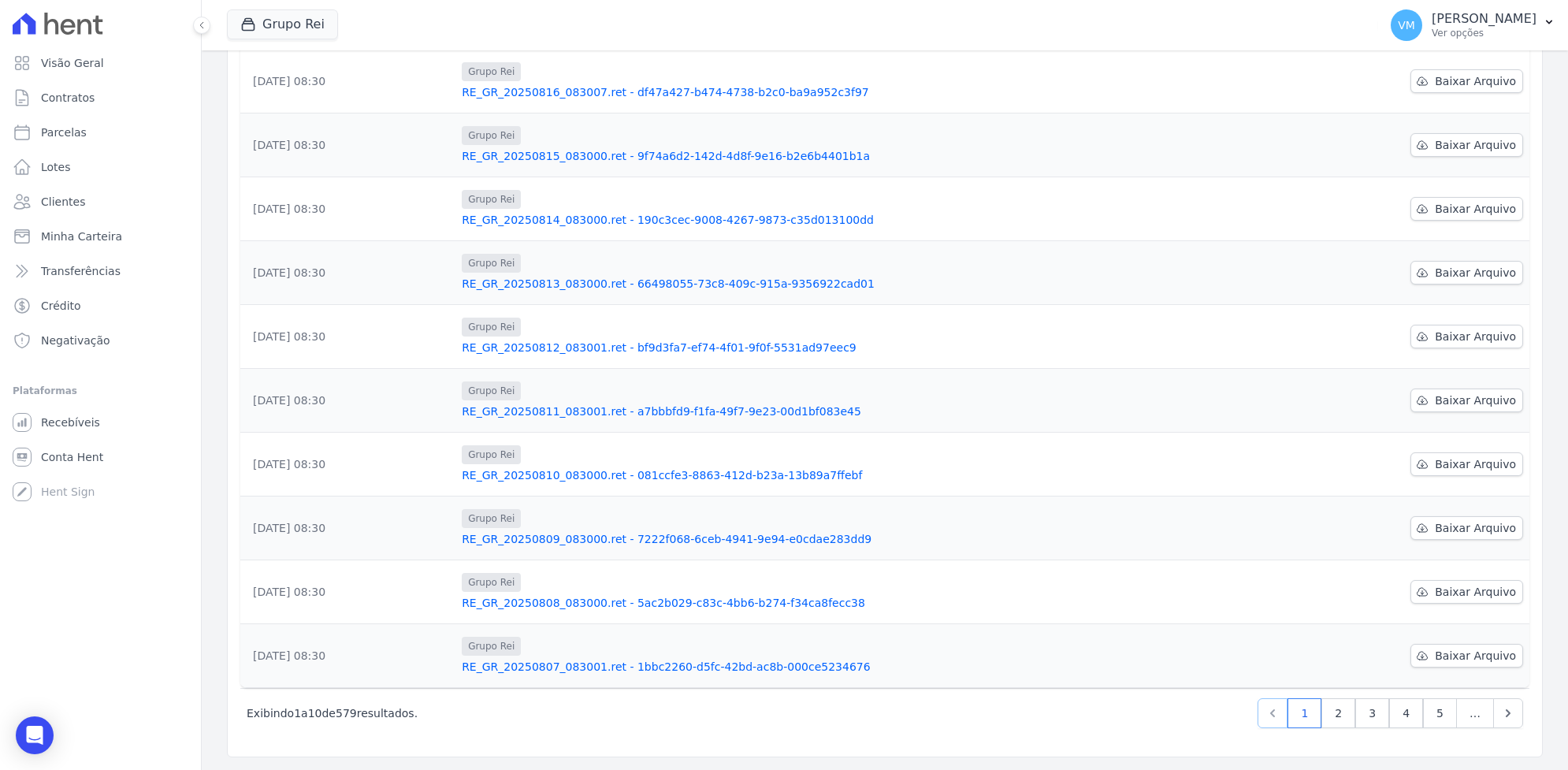
click at [1265, 712] on icon "Previous" at bounding box center [1273, 714] width 16 height 16
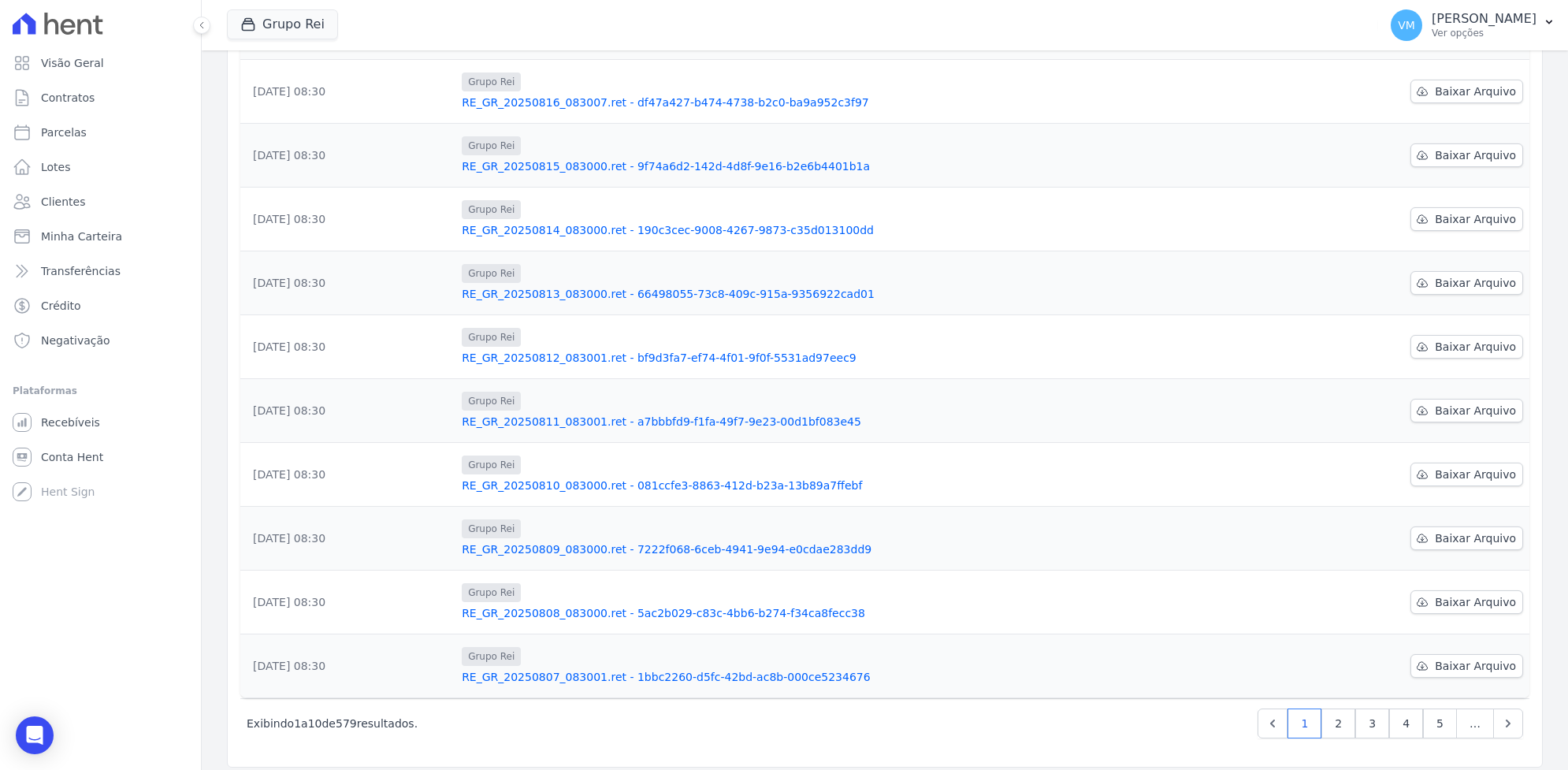
scroll to position [211, 0]
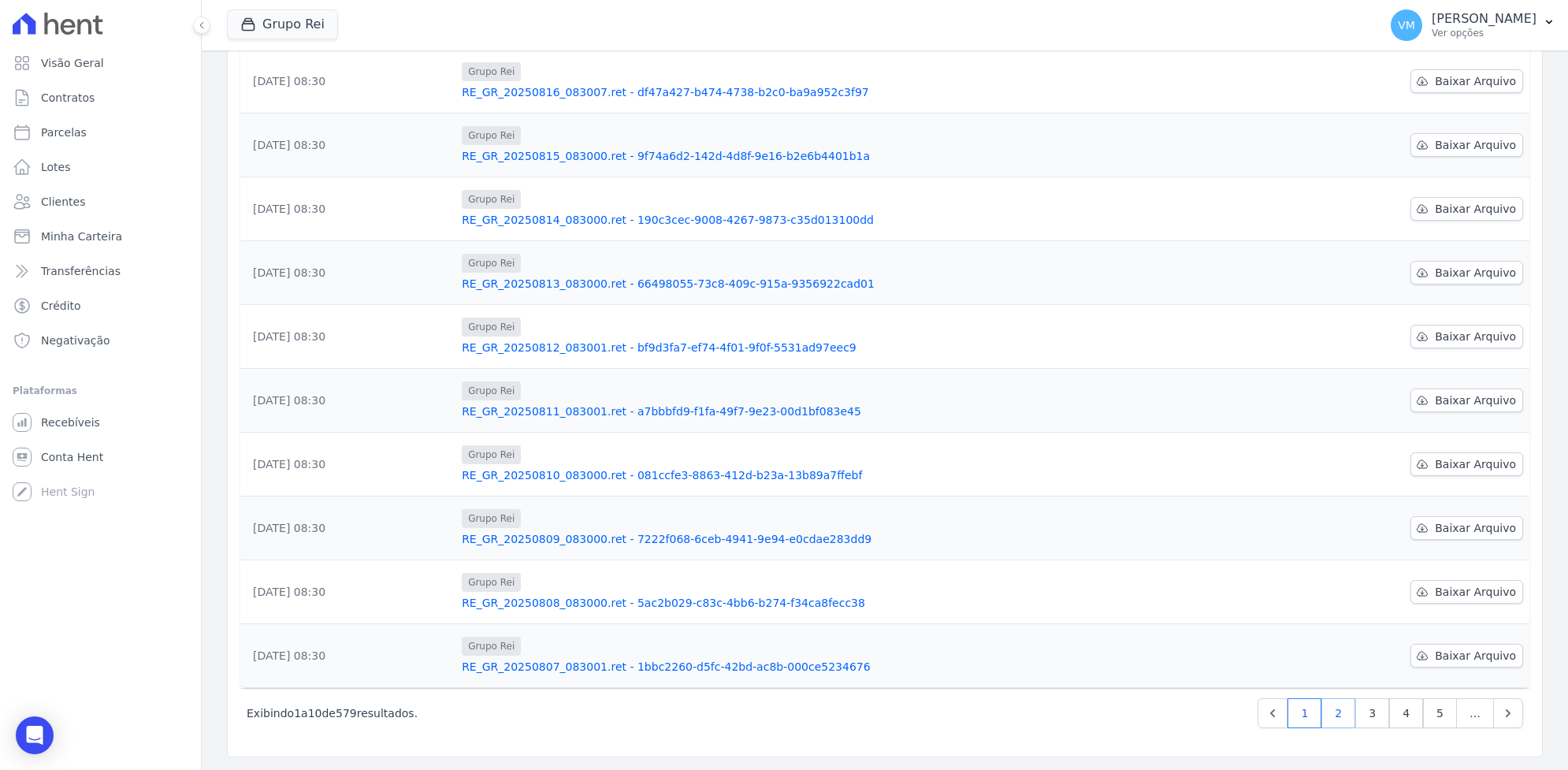
click at [1325, 715] on link "2" at bounding box center [1338, 713] width 34 height 30
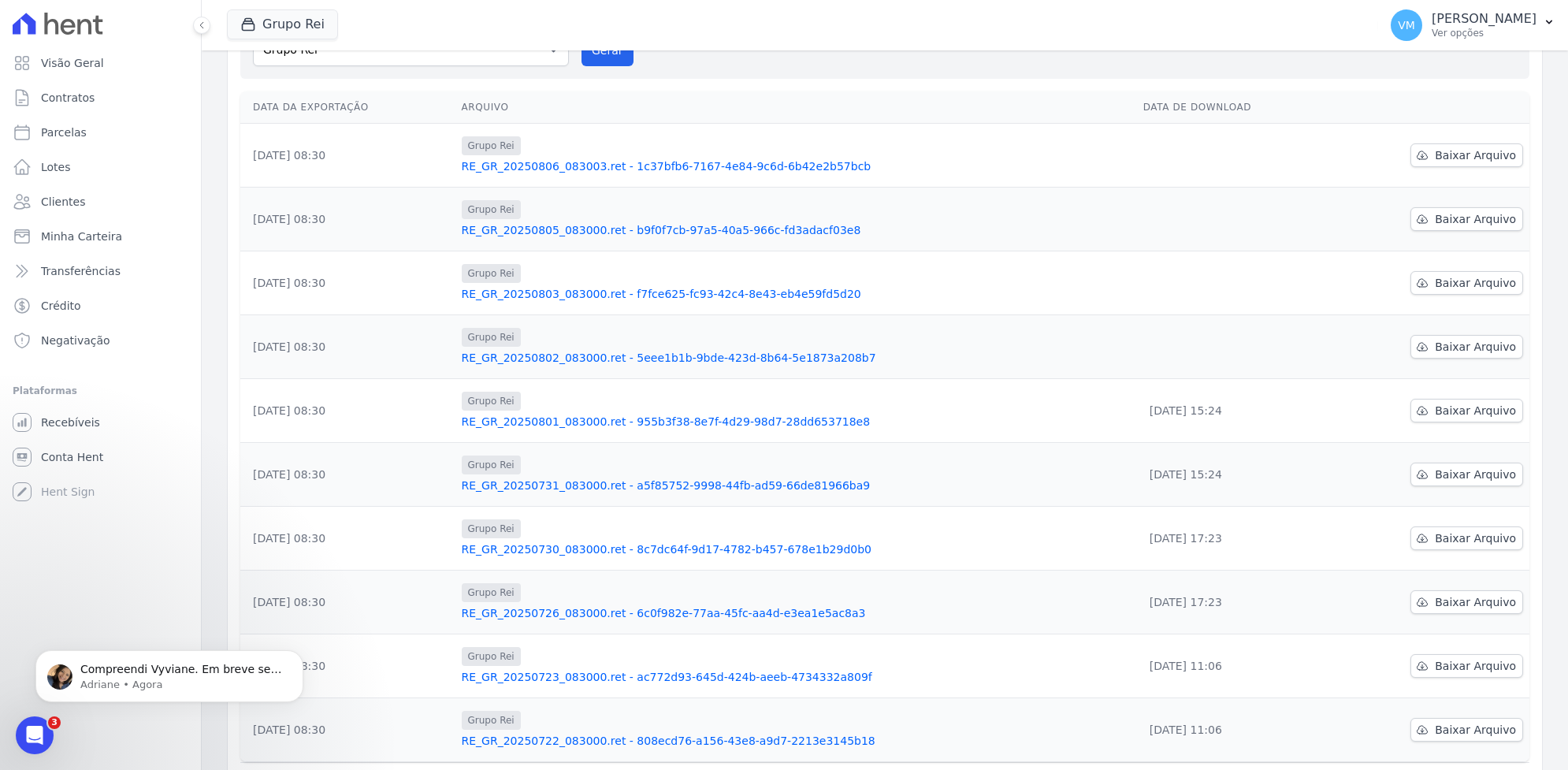
scroll to position [114, 0]
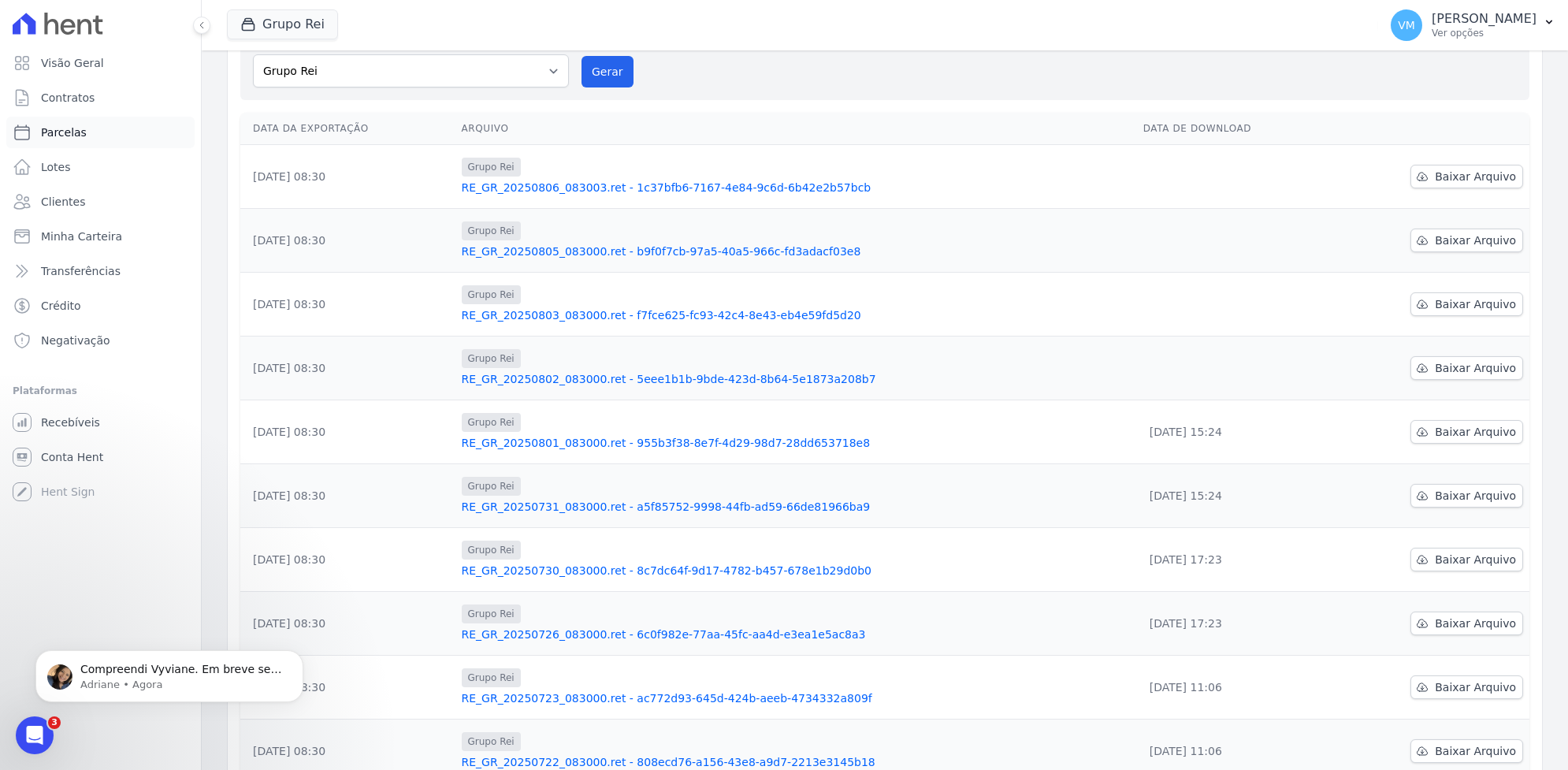
click at [59, 132] on span "Parcelas" at bounding box center [64, 132] width 46 height 16
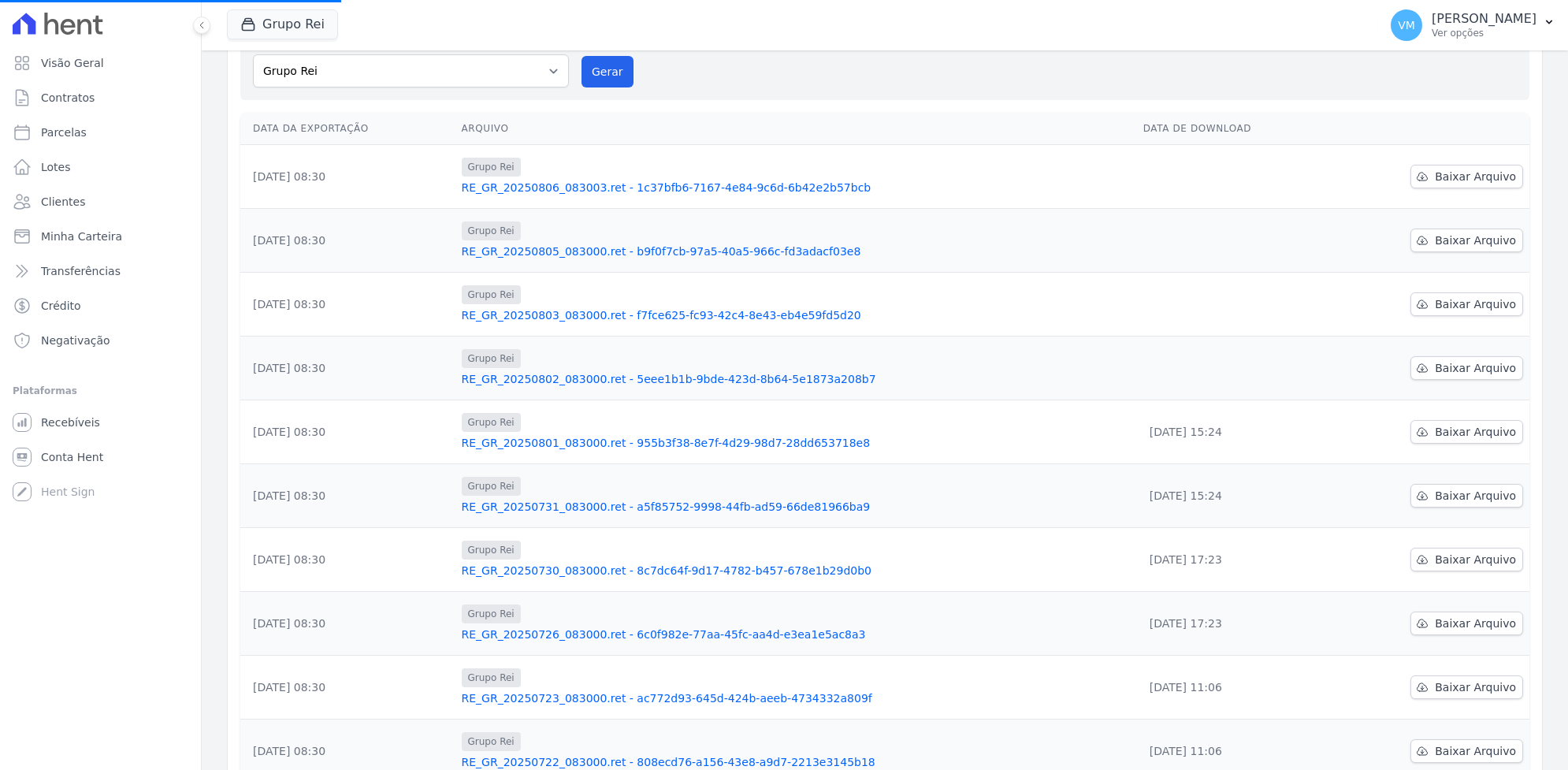
select select
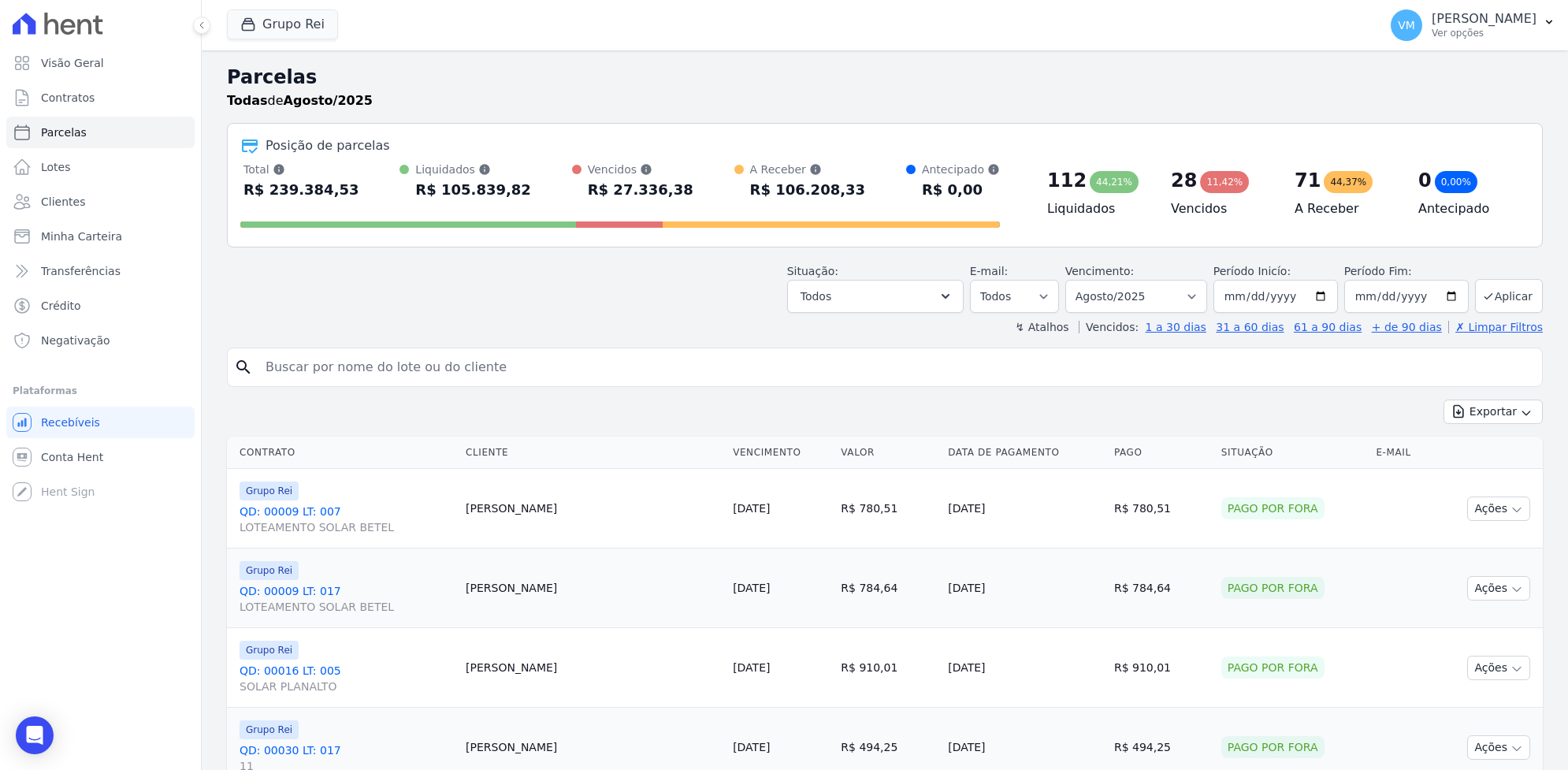
drag, startPoint x: 541, startPoint y: 355, endPoint x: 540, endPoint y: 364, distance: 9.1
click at [538, 359] on input "search" at bounding box center [896, 367] width 1279 height 32
type input "cristina neta"
select select
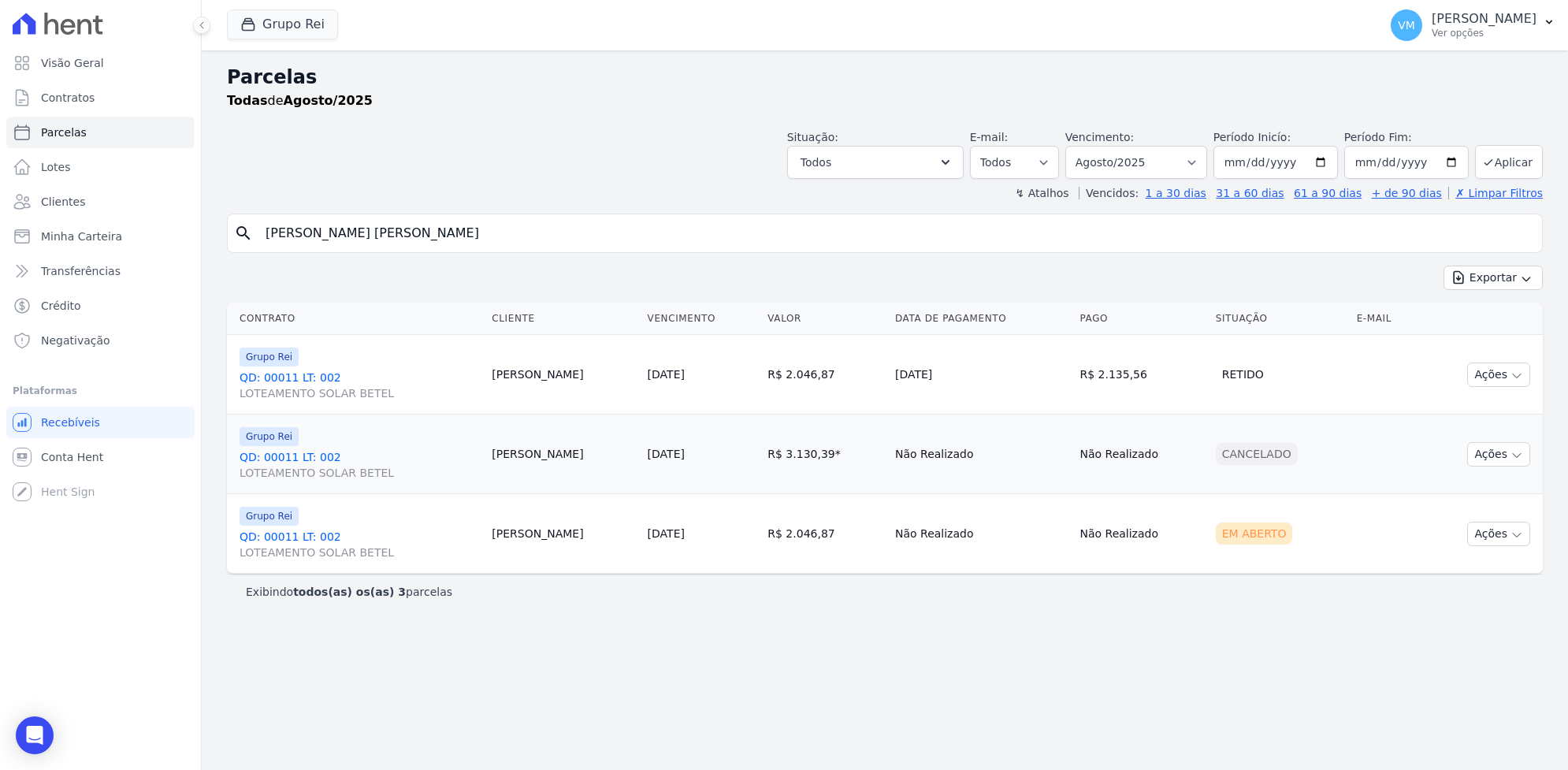
click at [1084, 384] on td "R$ 2.135,56" at bounding box center [1141, 374] width 135 height 79
click at [1502, 372] on button "Ações" at bounding box center [1499, 375] width 63 height 25
click at [983, 385] on td "[DATE]" at bounding box center [981, 374] width 185 height 79
click at [380, 238] on input "cristina neta" at bounding box center [896, 233] width 1279 height 32
type input "cristina neta bar"
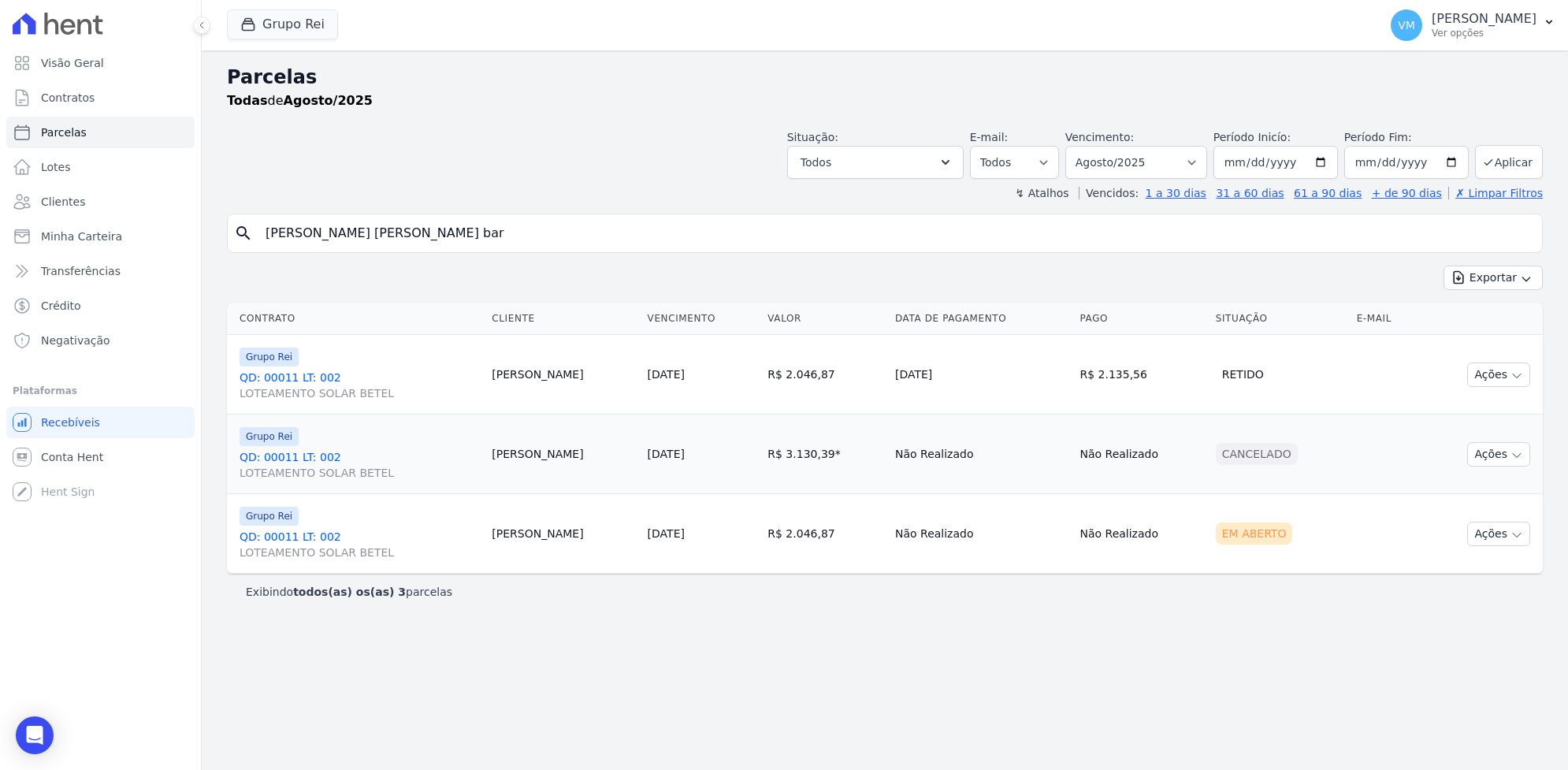
select select
click at [285, 375] on link "QD: 00011 LT: 002 LOTEAMENTO SOLAR BETEL" at bounding box center [358, 385] width 239 height 32
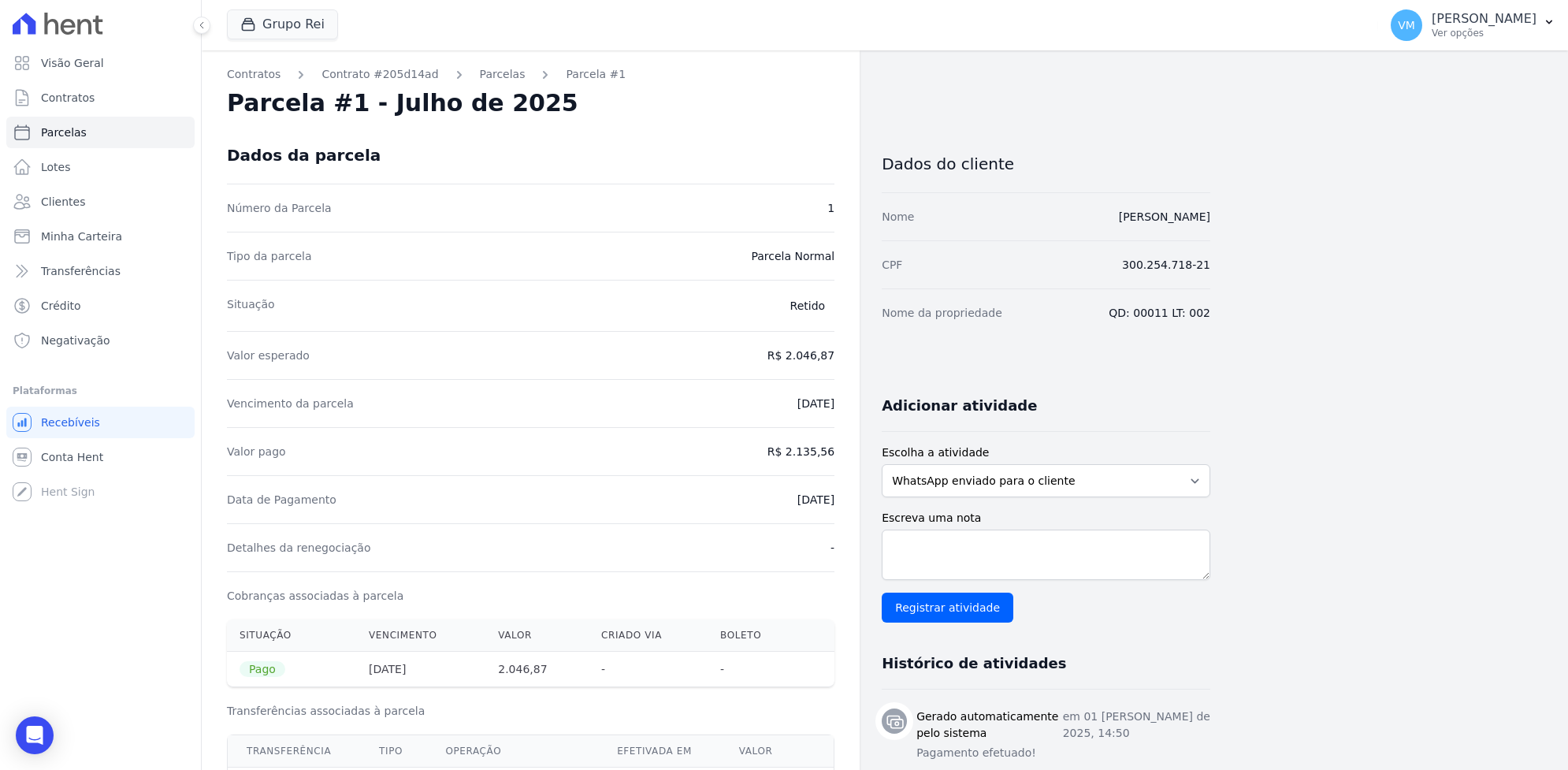
select select
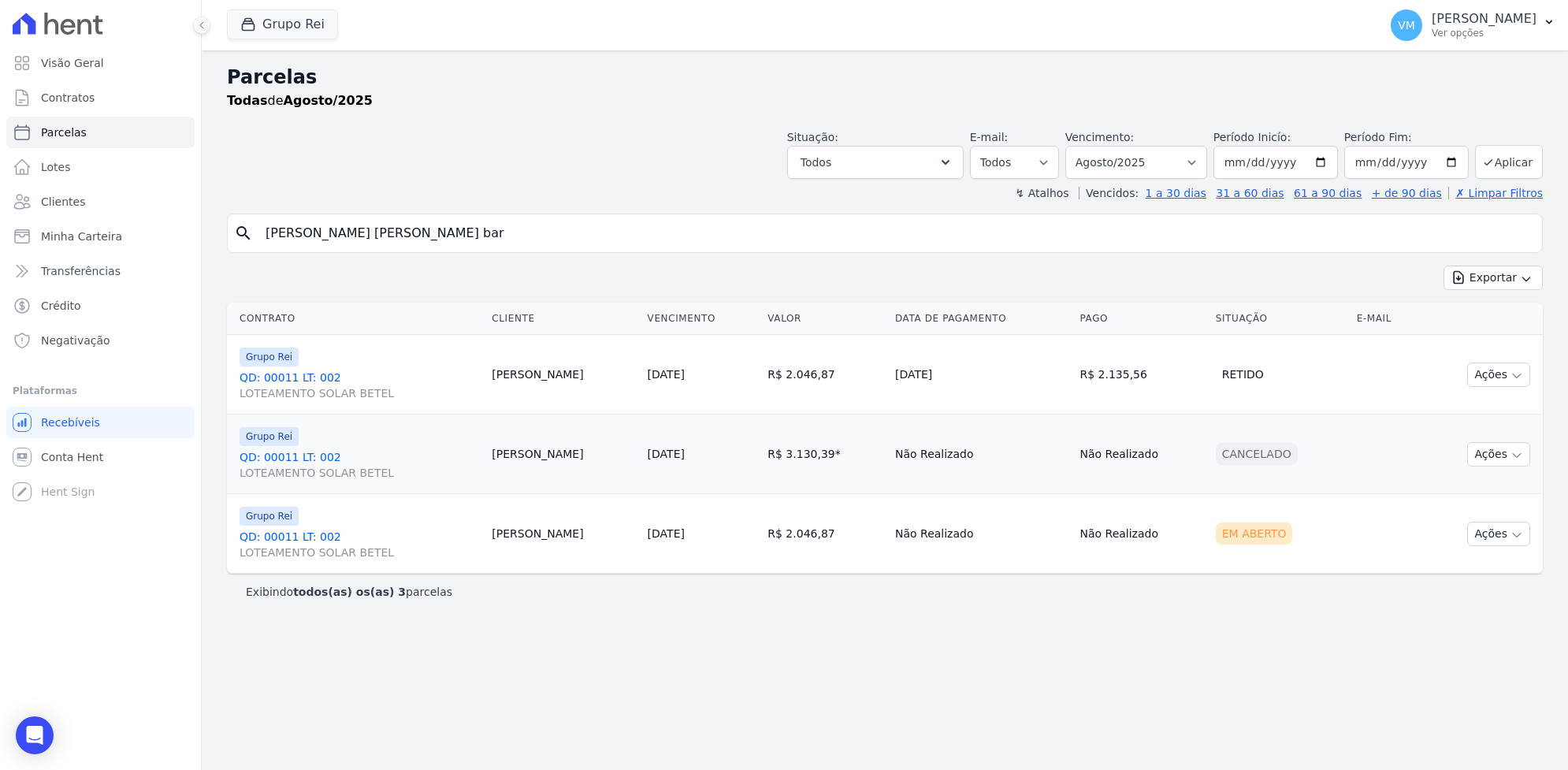
select select
click at [1467, 14] on p "[PERSON_NAME]" at bounding box center [1484, 19] width 105 height 16
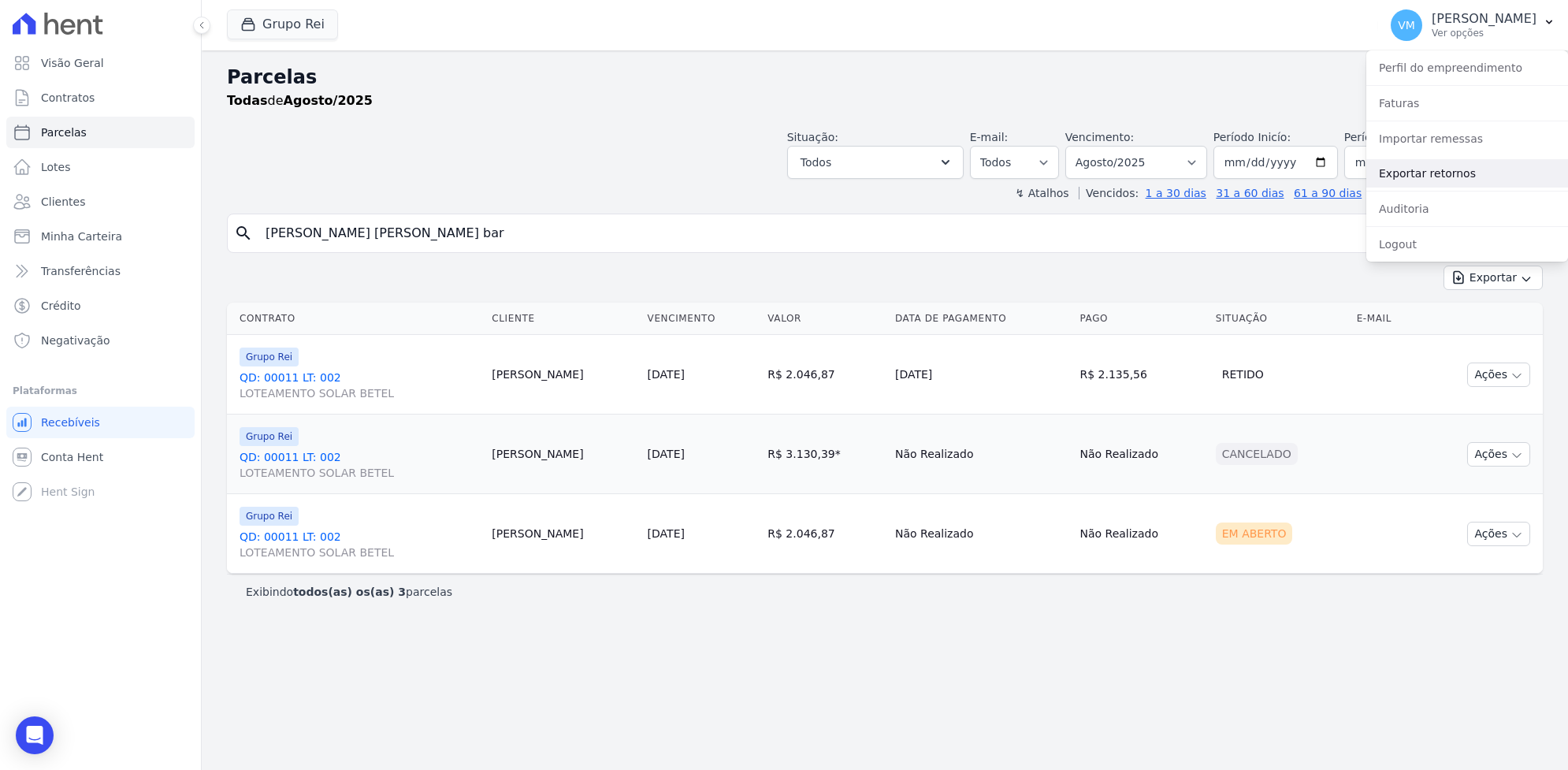
click at [1425, 172] on link "Exportar retornos" at bounding box center [1467, 173] width 202 height 28
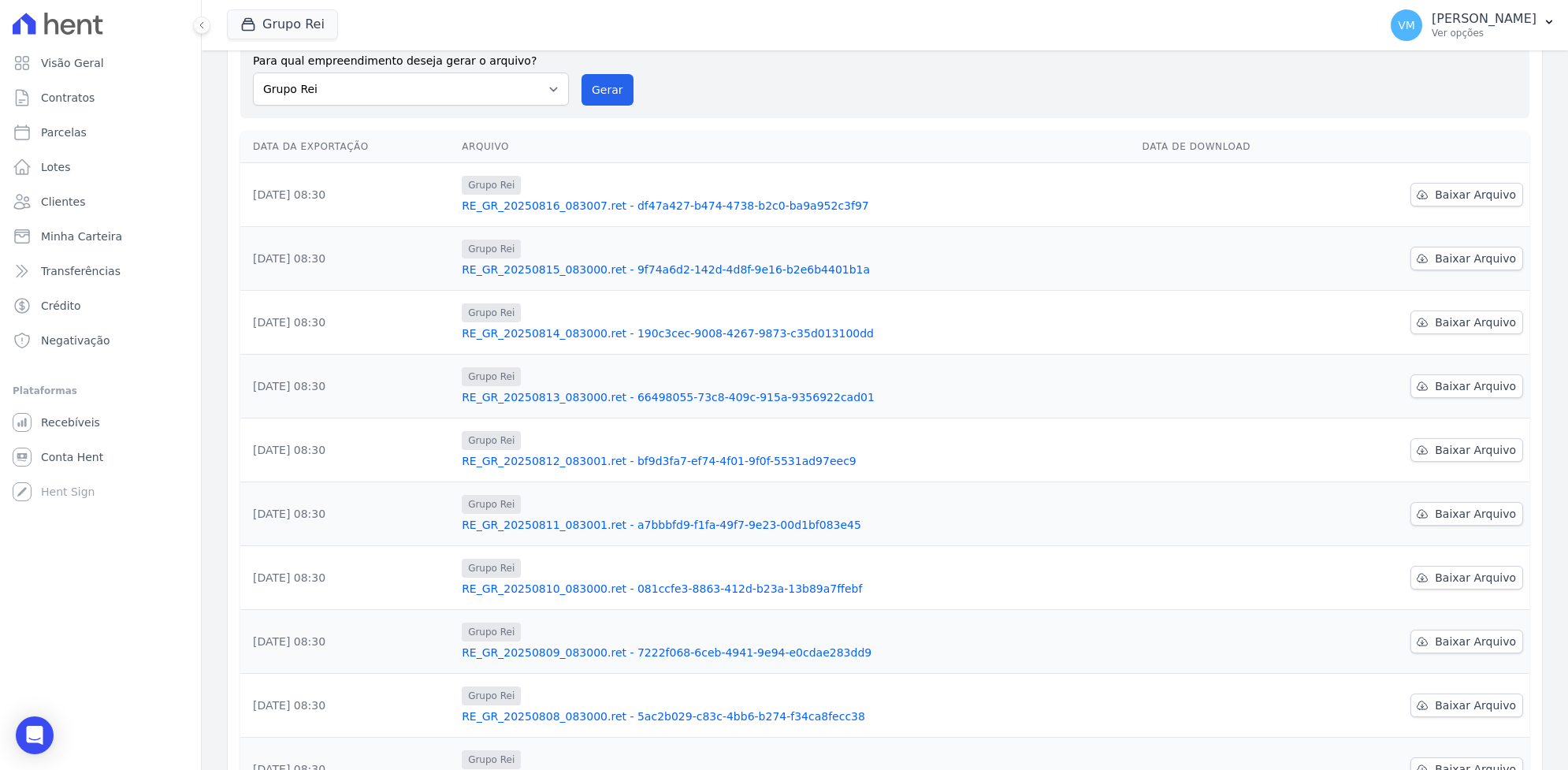
scroll to position [211, 0]
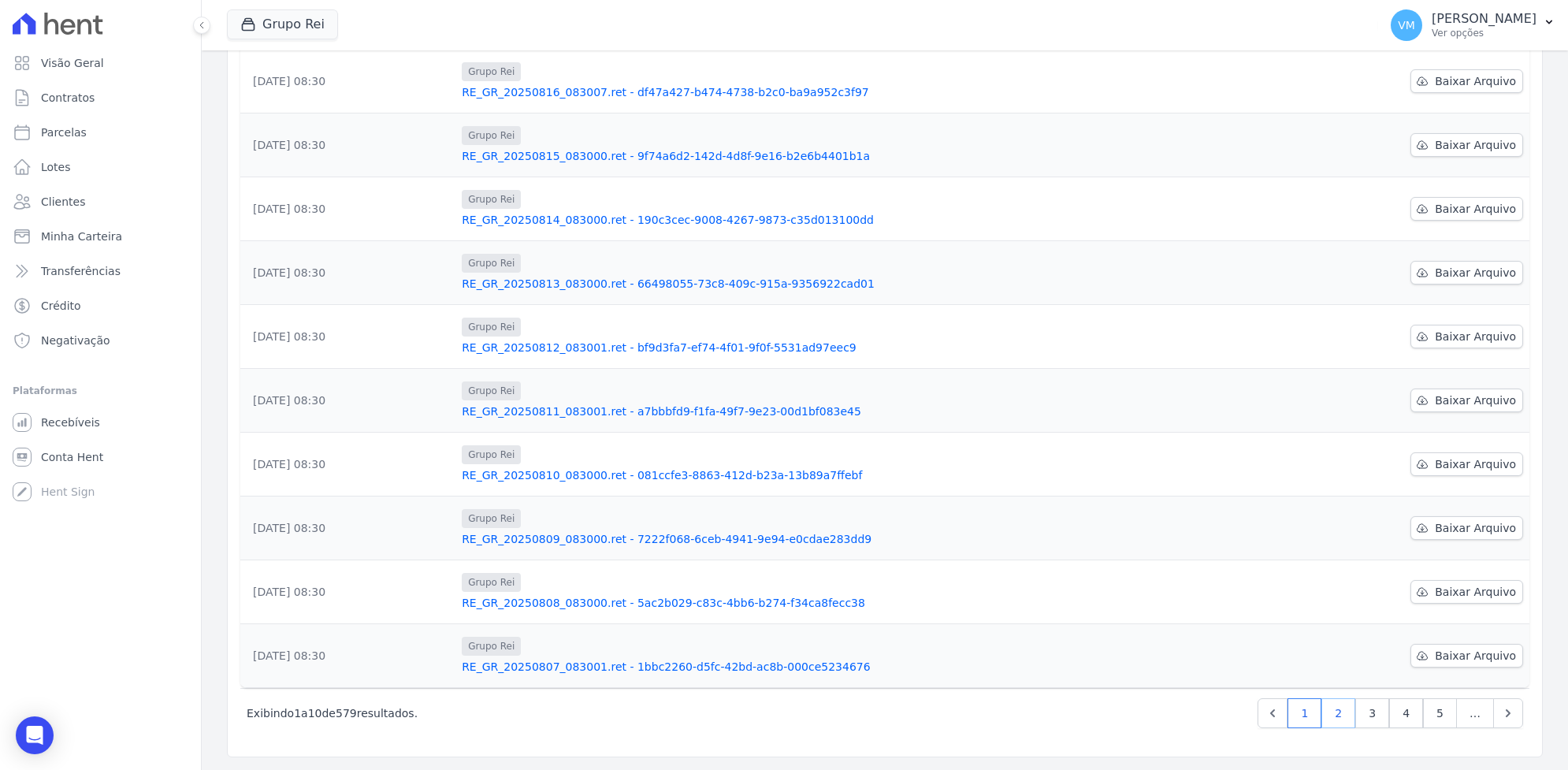
click at [1328, 715] on link "2" at bounding box center [1338, 713] width 34 height 30
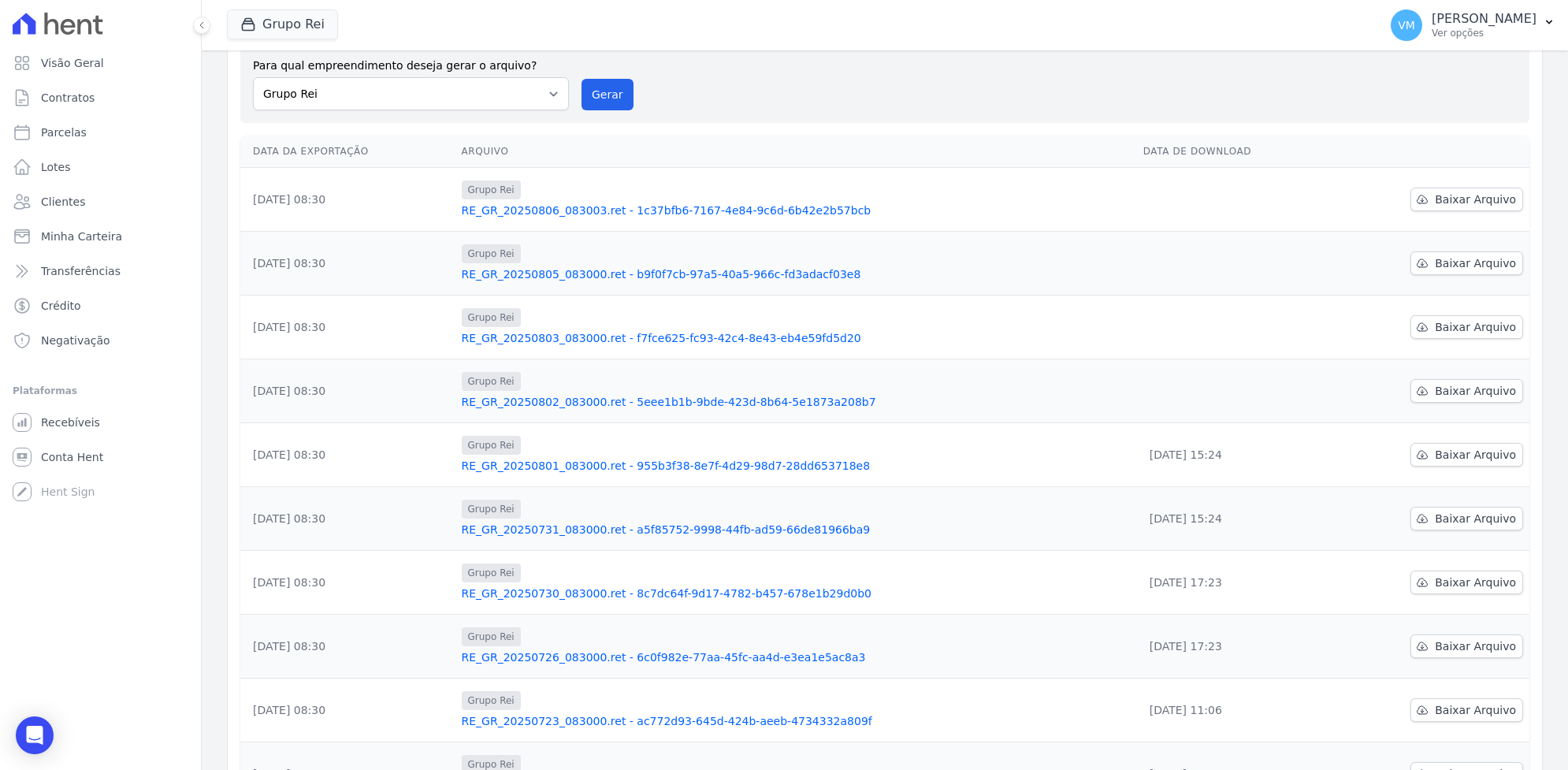
scroll to position [211, 0]
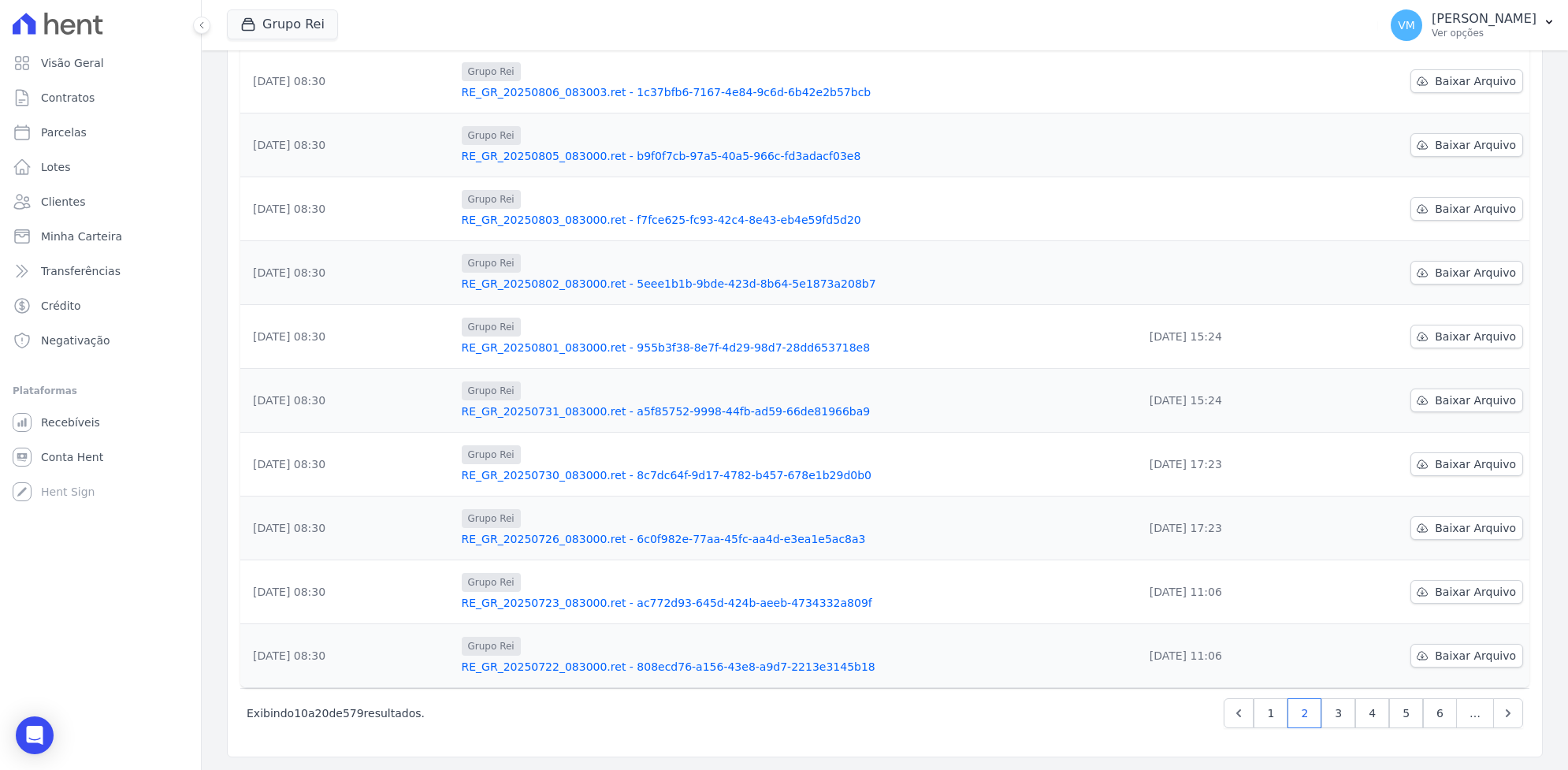
click at [707, 345] on link "RE_GR_20250801_083000.ret - 955b3f38-8e7f-4d29-98d7-28dd653718e8" at bounding box center [796, 348] width 669 height 16
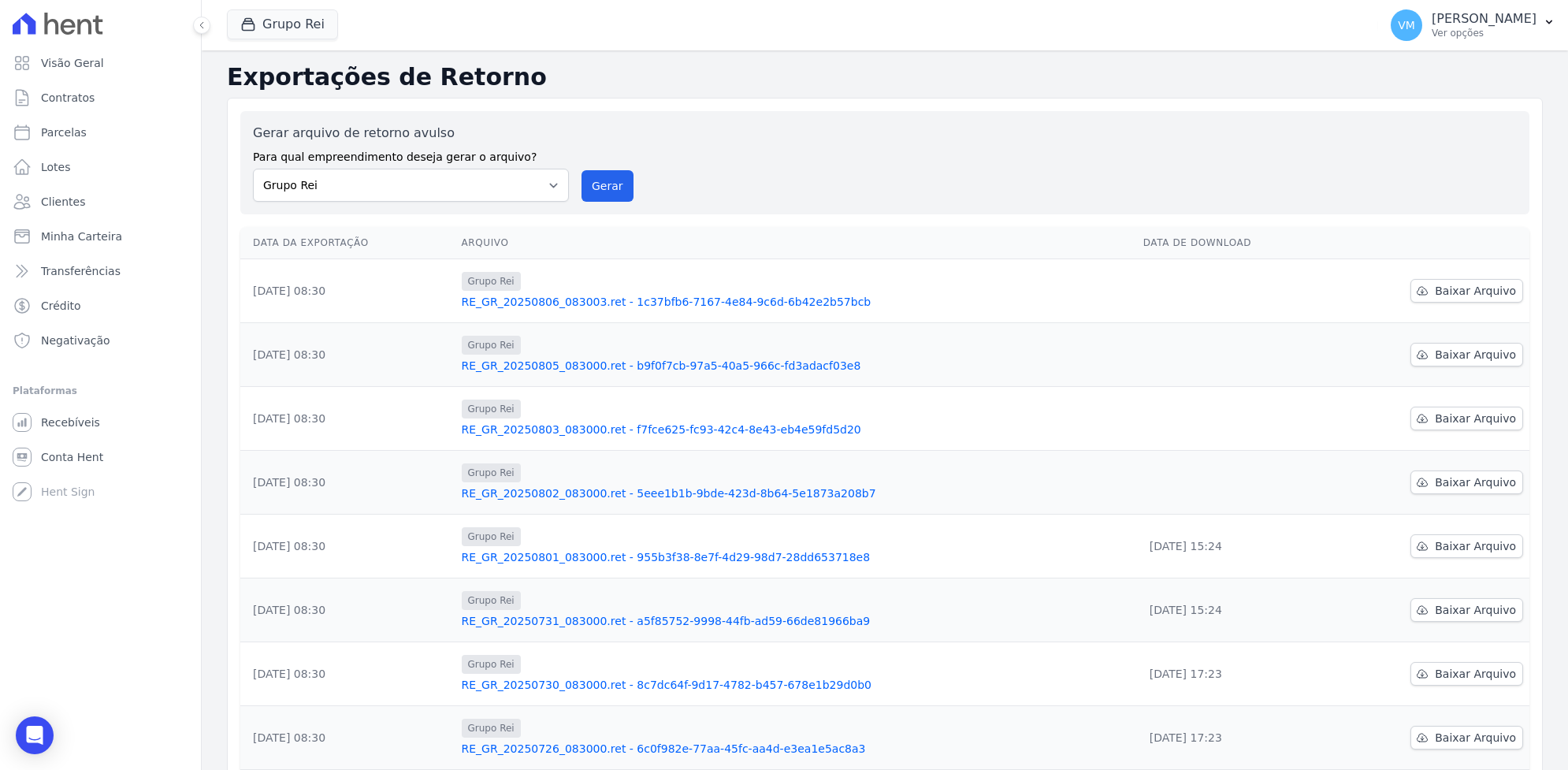
click at [674, 550] on link "RE_GR_20250801_083000.ret - 955b3f38-8e7f-4d29-98d7-28dd653718e8" at bounding box center [796, 557] width 669 height 16
click at [534, 491] on link "RE_GR_20250802_083000.ret - 5eee1b1b-9bde-423d-8b64-5e1873a208b7" at bounding box center [796, 493] width 669 height 16
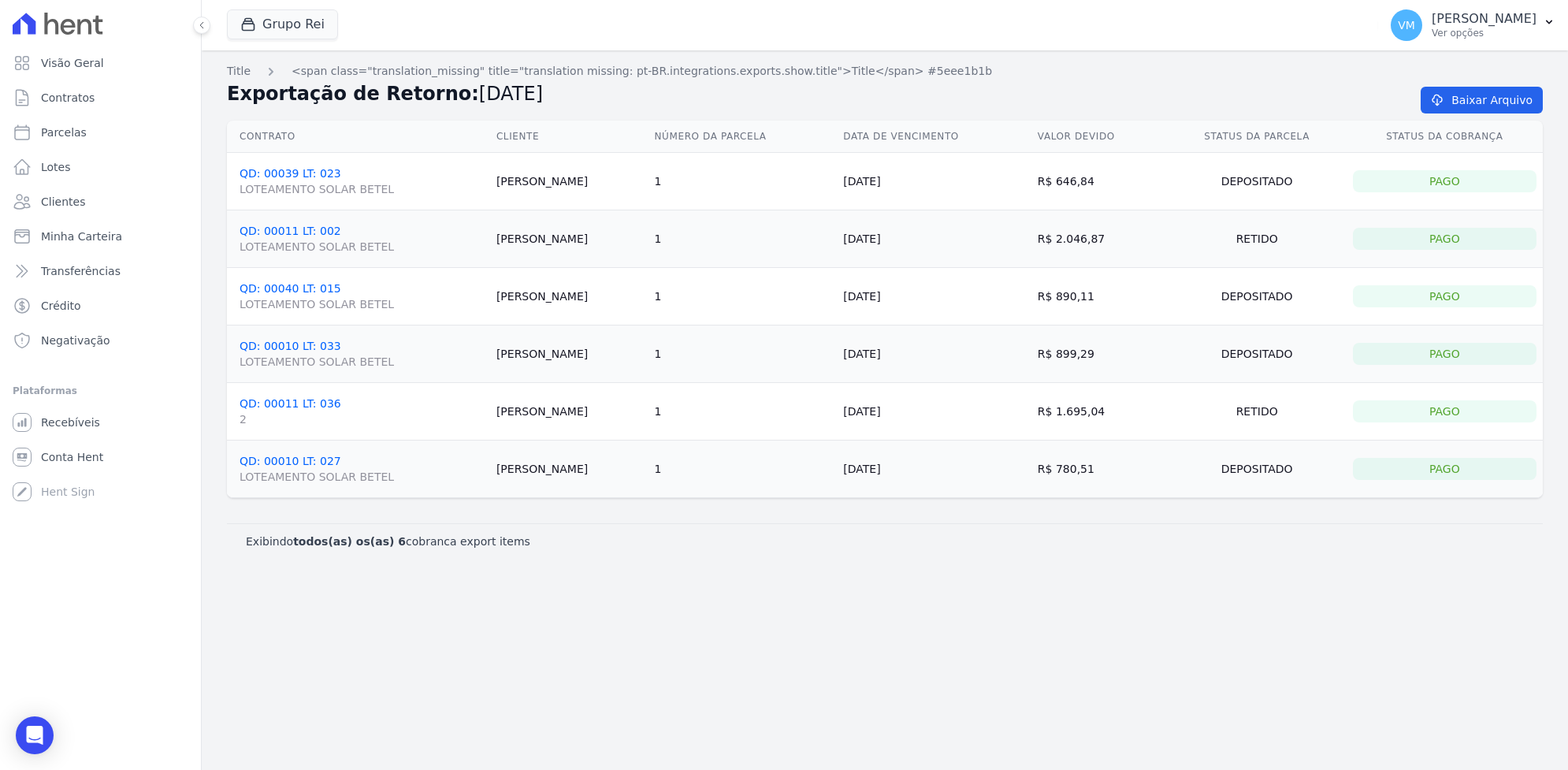
click at [285, 348] on link "QD: 00010 LT: 033 LOTEAMENTO SOLAR BETEL" at bounding box center [361, 354] width 244 height 30
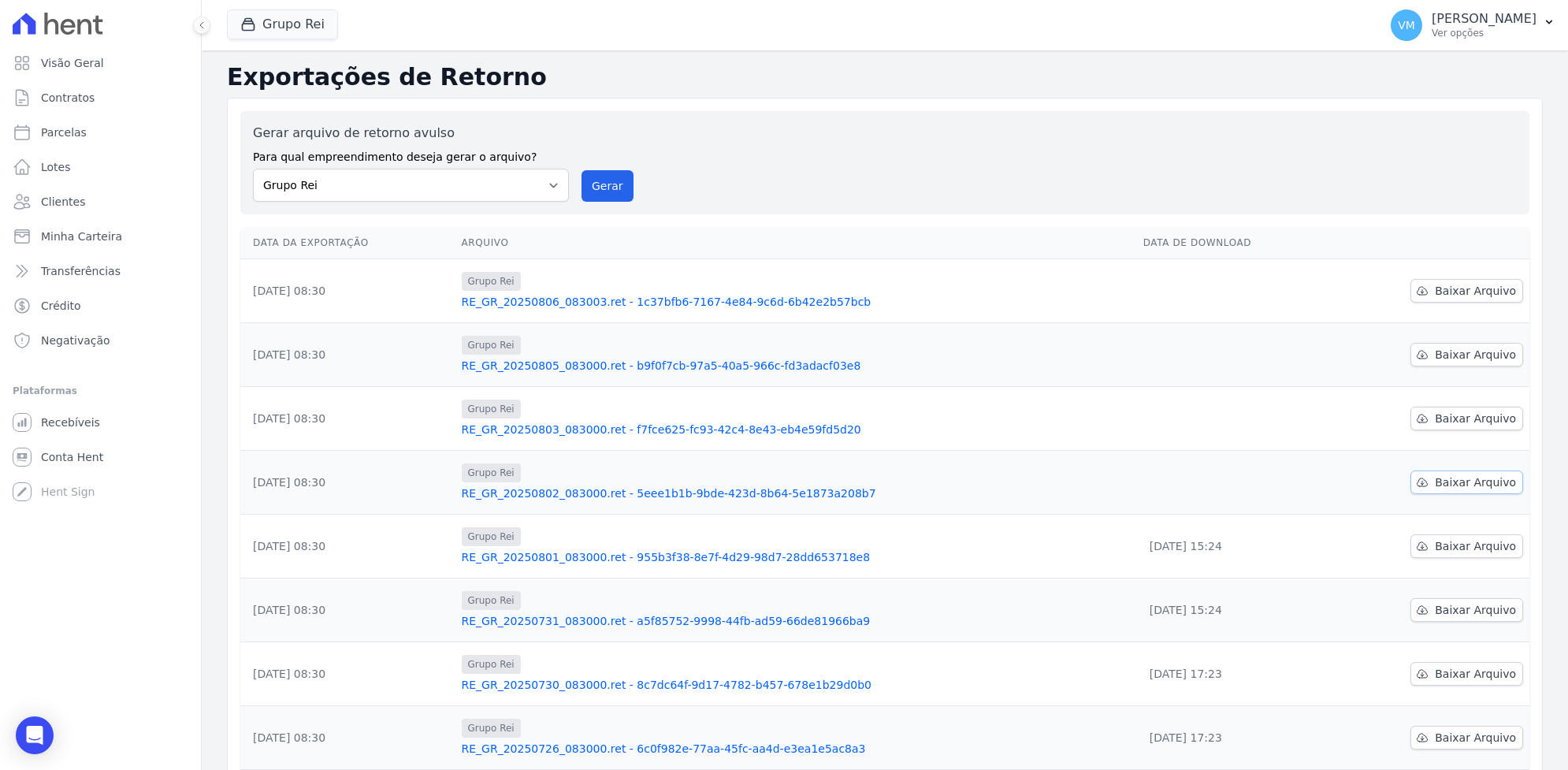
click at [1442, 483] on span "Baixar Arquivo" at bounding box center [1475, 482] width 81 height 16
click at [1439, 417] on span "Baixar Arquivo" at bounding box center [1475, 418] width 81 height 16
click at [1442, 352] on span "Baixar Arquivo" at bounding box center [1475, 354] width 81 height 16
click at [1451, 286] on span "Baixar Arquivo" at bounding box center [1475, 290] width 81 height 16
click at [1096, 494] on link "RE_GR_20250802_083000.ret - 5eee1b1b-9bde-423d-8b64-5e1873a208b7" at bounding box center [796, 493] width 669 height 16
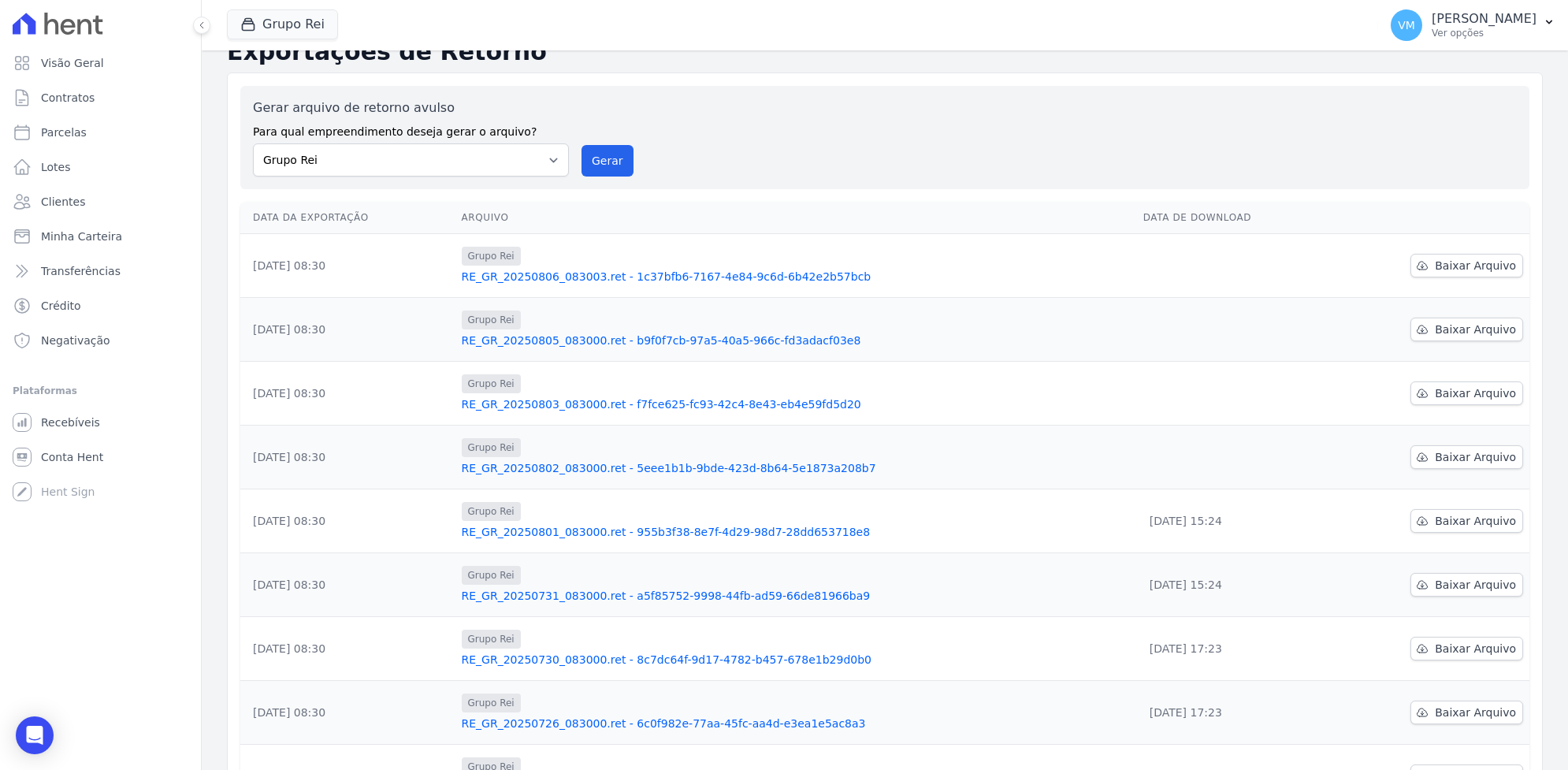
scroll to position [16, 0]
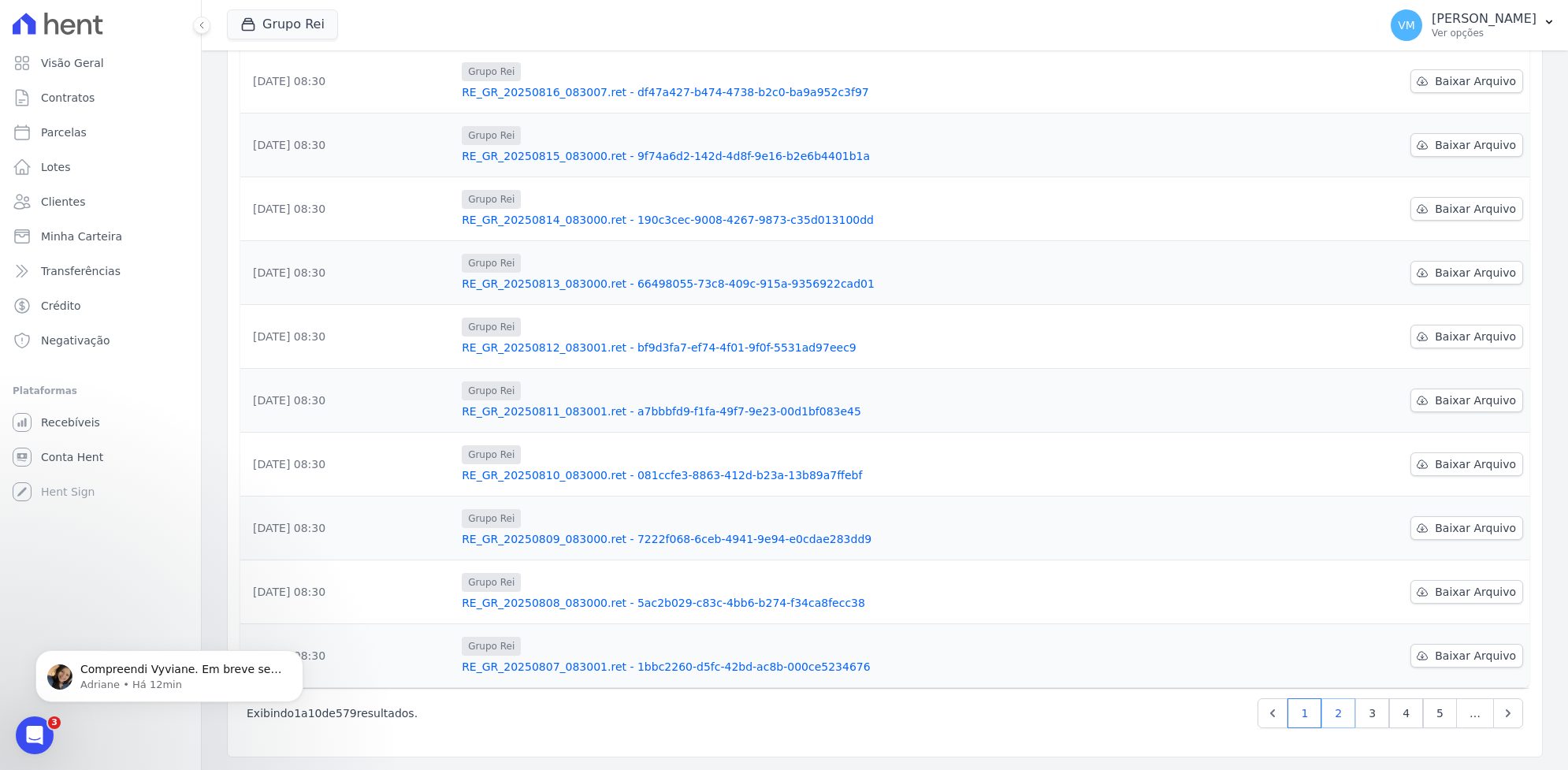
click at [1330, 716] on link "2" at bounding box center [1338, 713] width 34 height 30
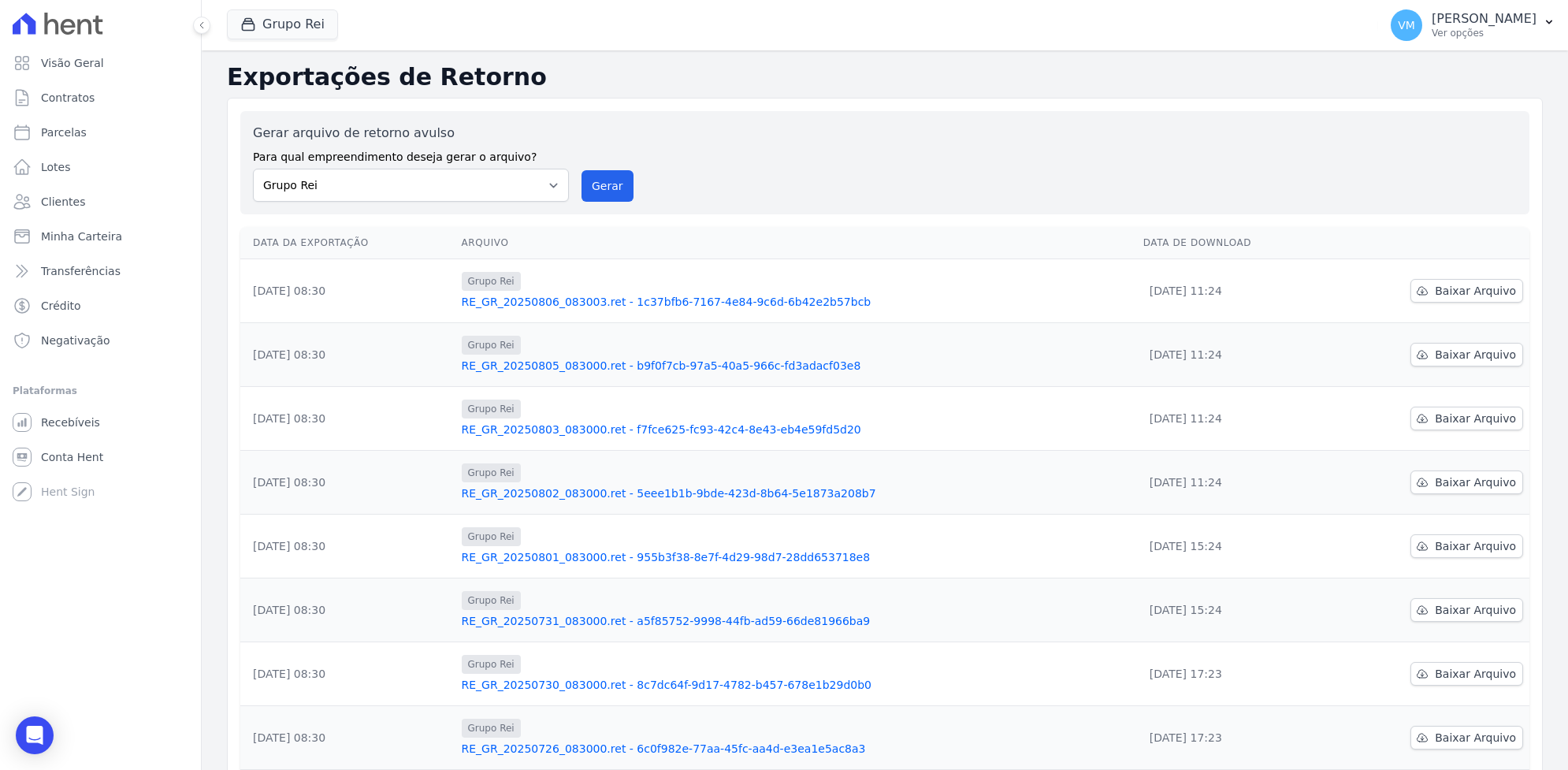
scroll to position [211, 0]
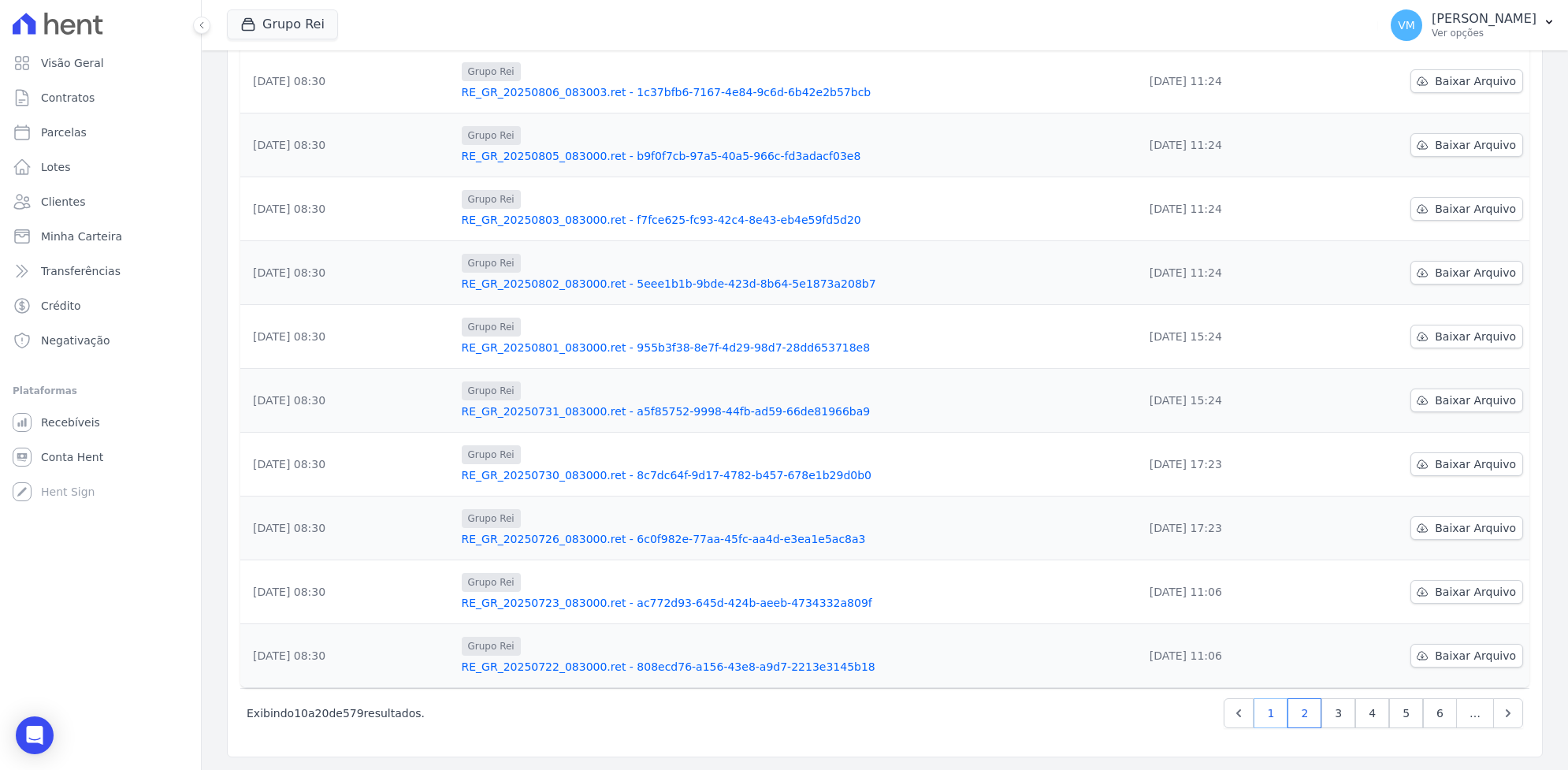
click at [1266, 717] on link "1" at bounding box center [1271, 713] width 34 height 30
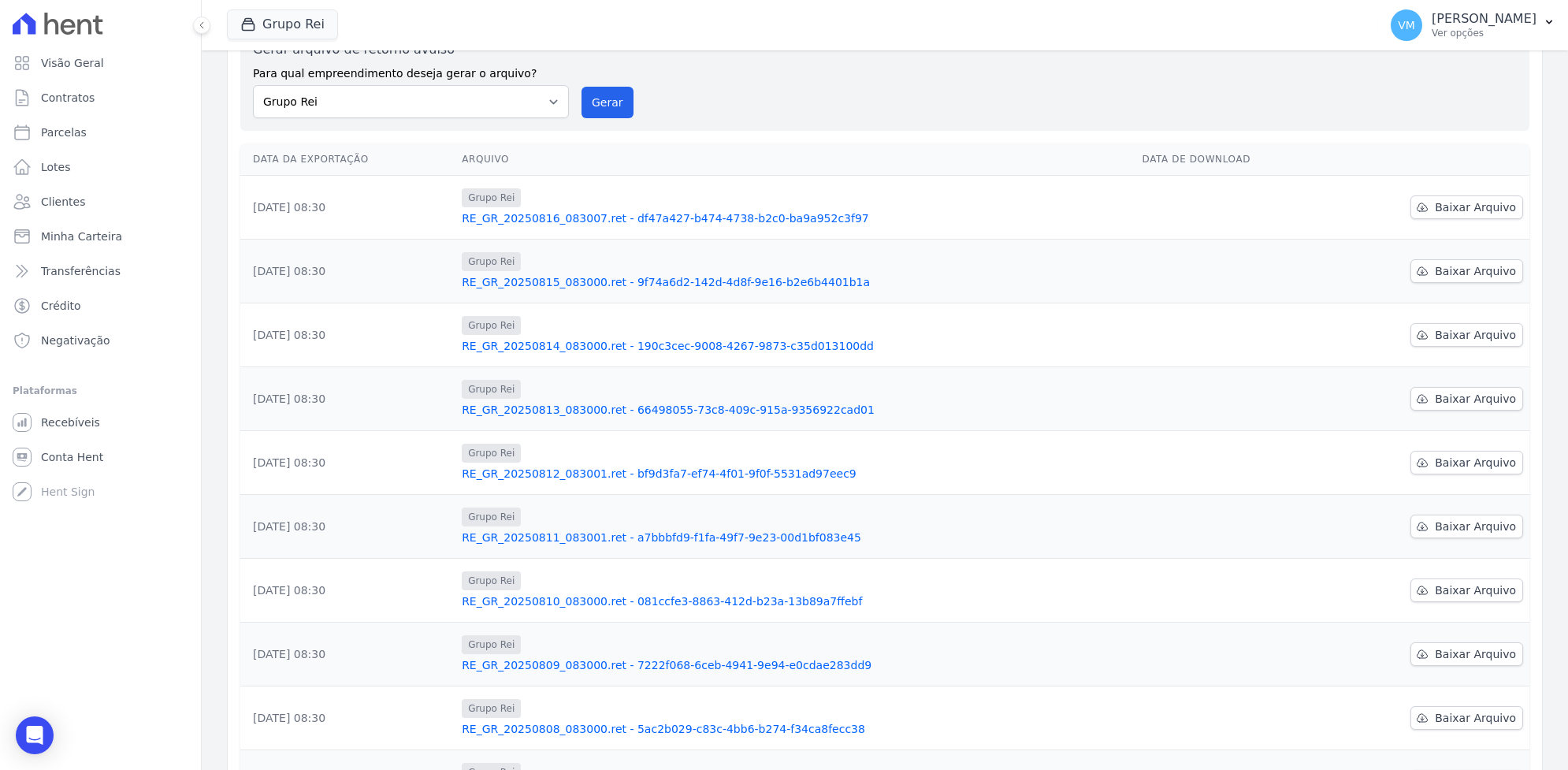
scroll to position [211, 0]
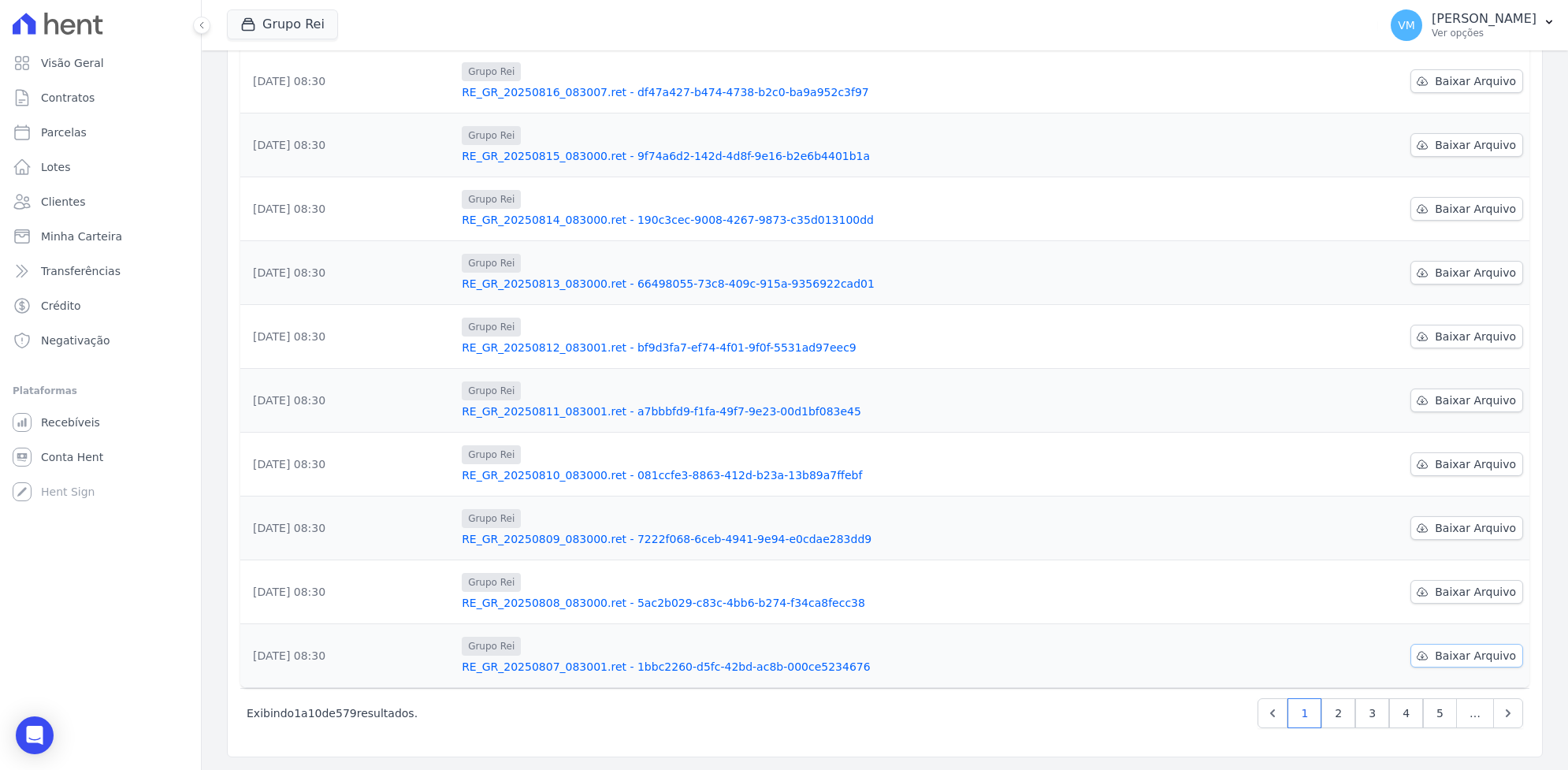
click at [1466, 657] on span "Baixar Arquivo" at bounding box center [1475, 656] width 81 height 16
click at [1436, 596] on span "Baixar Arquivo" at bounding box center [1475, 592] width 81 height 16
click at [1443, 522] on span "Baixar Arquivo" at bounding box center [1475, 528] width 81 height 16
click at [1445, 457] on span "Baixar Arquivo" at bounding box center [1475, 464] width 81 height 16
click at [1485, 407] on span "Baixar Arquivo" at bounding box center [1475, 400] width 81 height 16
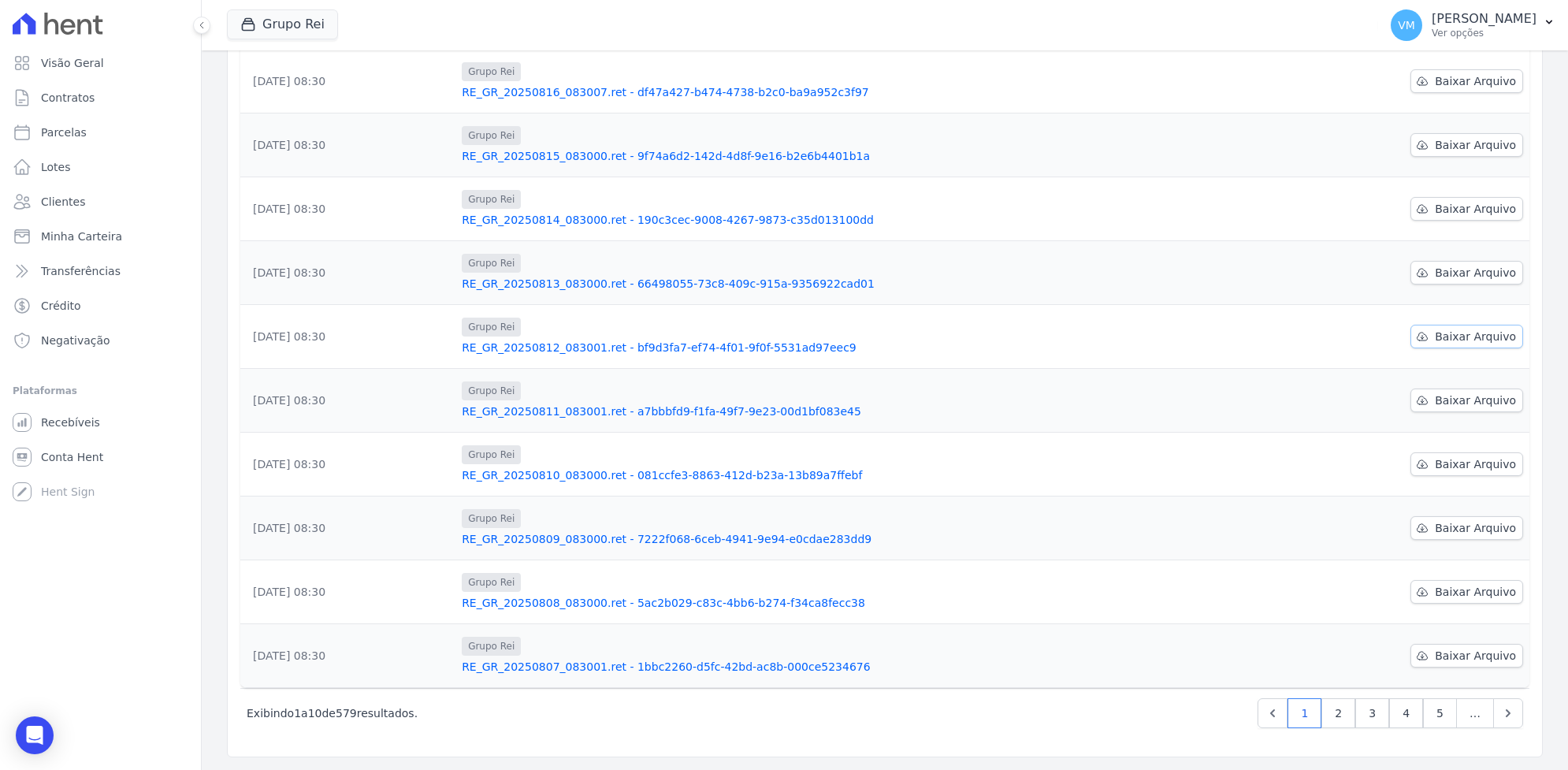
click at [1485, 332] on span "Baixar Arquivo" at bounding box center [1475, 336] width 81 height 16
click at [1480, 276] on span "Baixar Arquivo" at bounding box center [1475, 273] width 81 height 16
click at [1476, 207] on span "Baixar Arquivo" at bounding box center [1475, 209] width 81 height 16
click at [1478, 143] on span "Baixar Arquivo" at bounding box center [1475, 145] width 81 height 16
click at [1482, 76] on span "Baixar Arquivo" at bounding box center [1475, 81] width 81 height 16
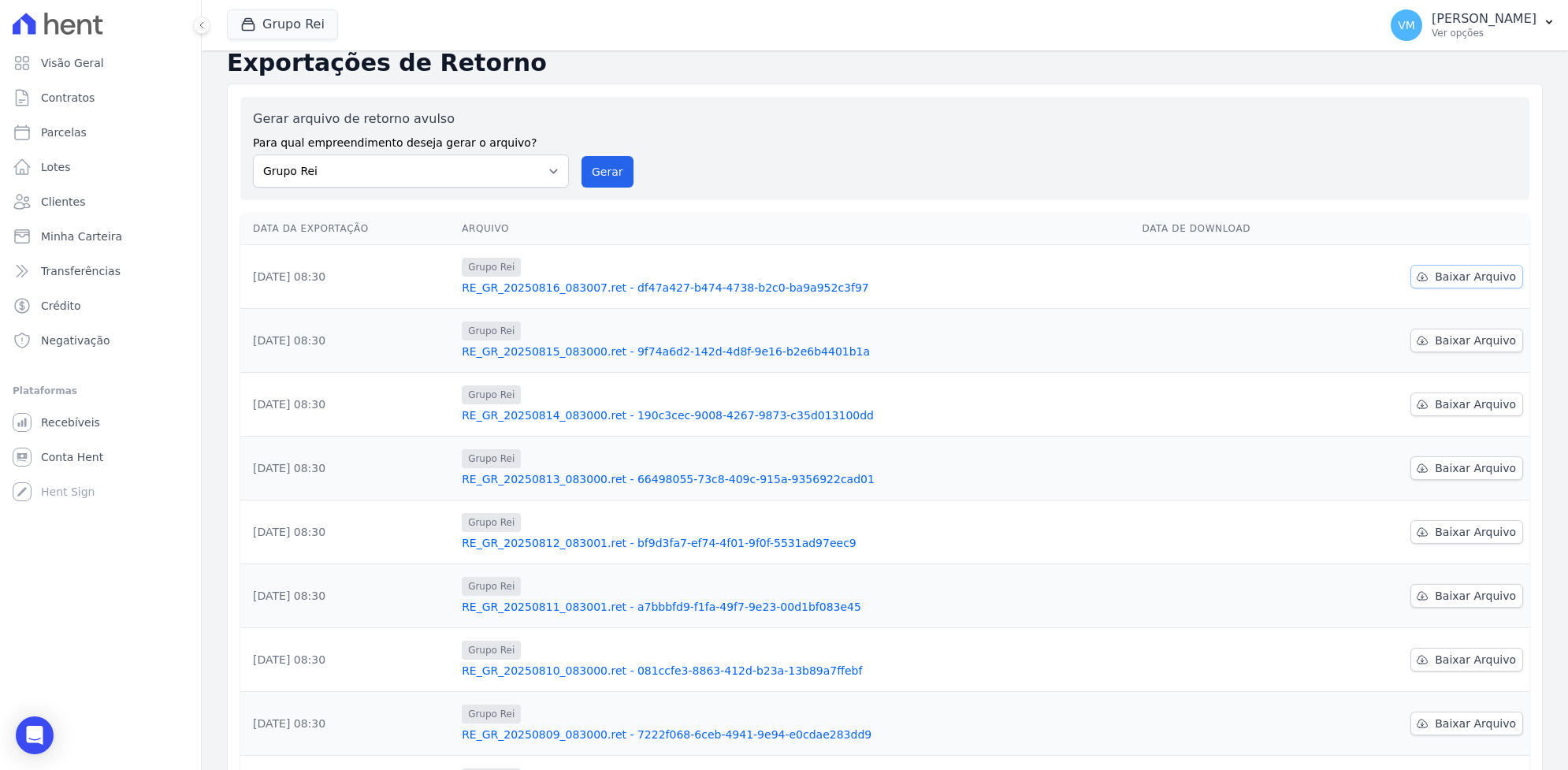
scroll to position [0, 0]
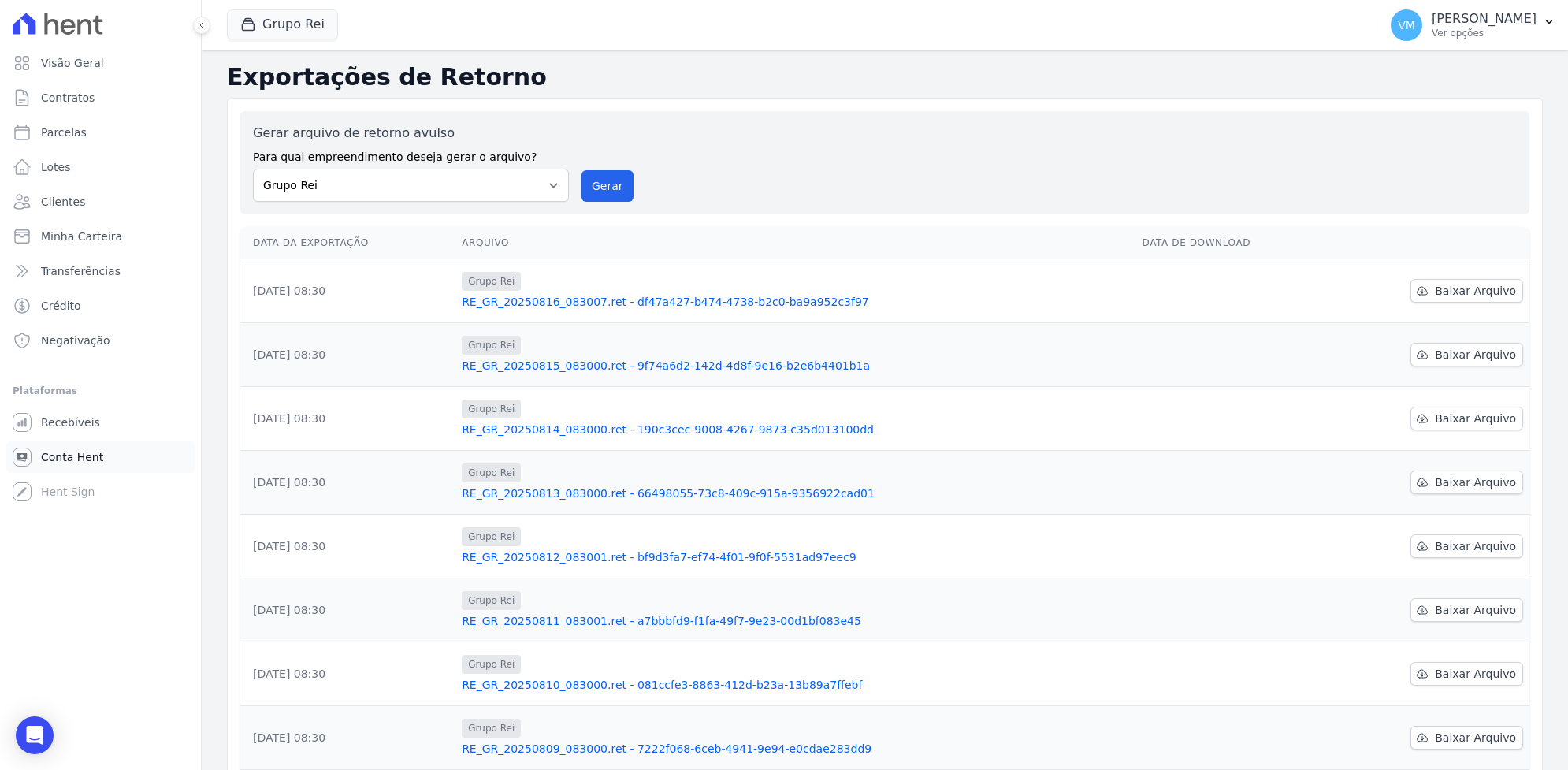
click at [60, 454] on span "Conta Hent" at bounding box center [72, 457] width 62 height 16
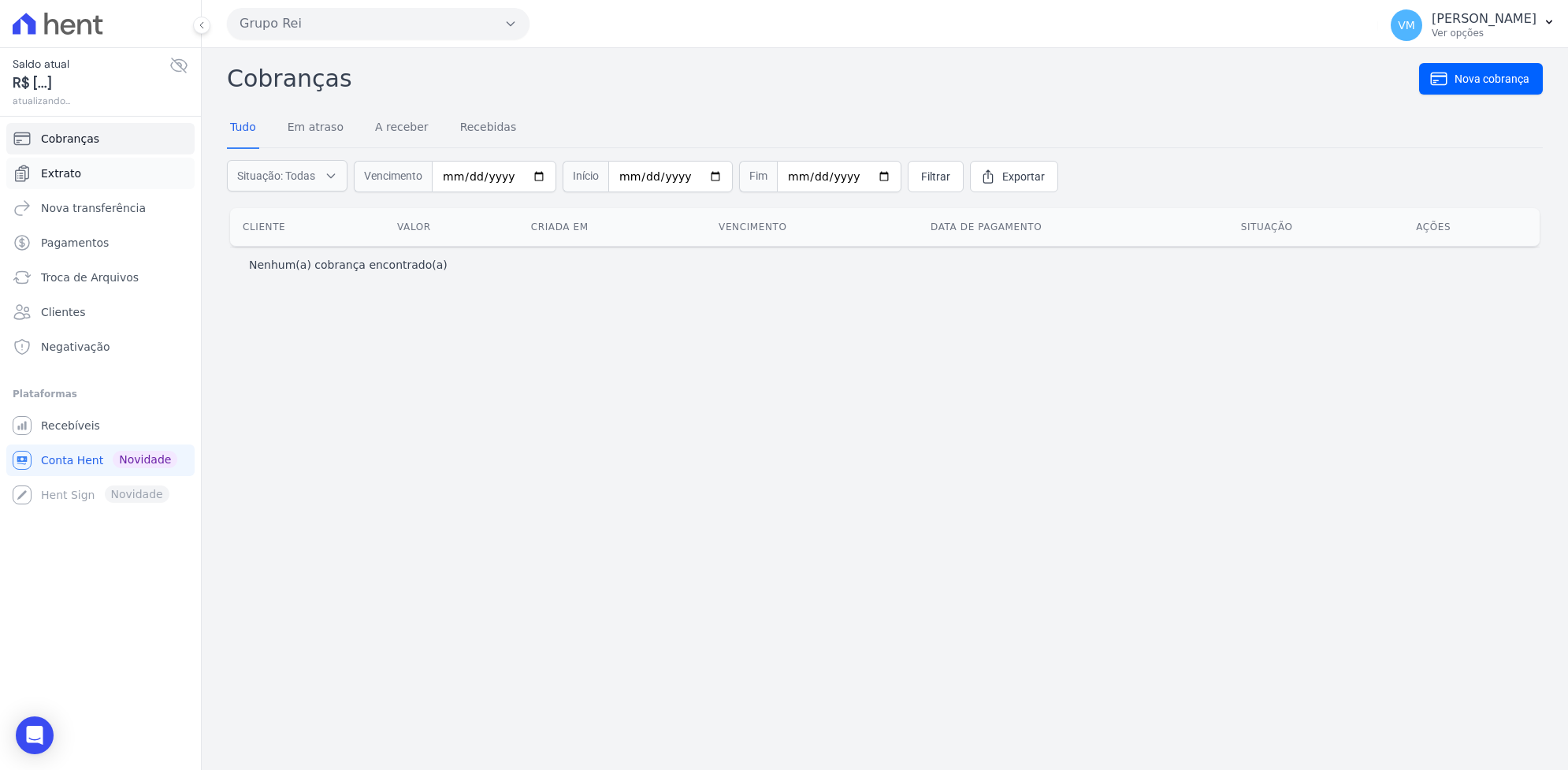
click at [57, 174] on span "Extrato" at bounding box center [60, 173] width 40 height 16
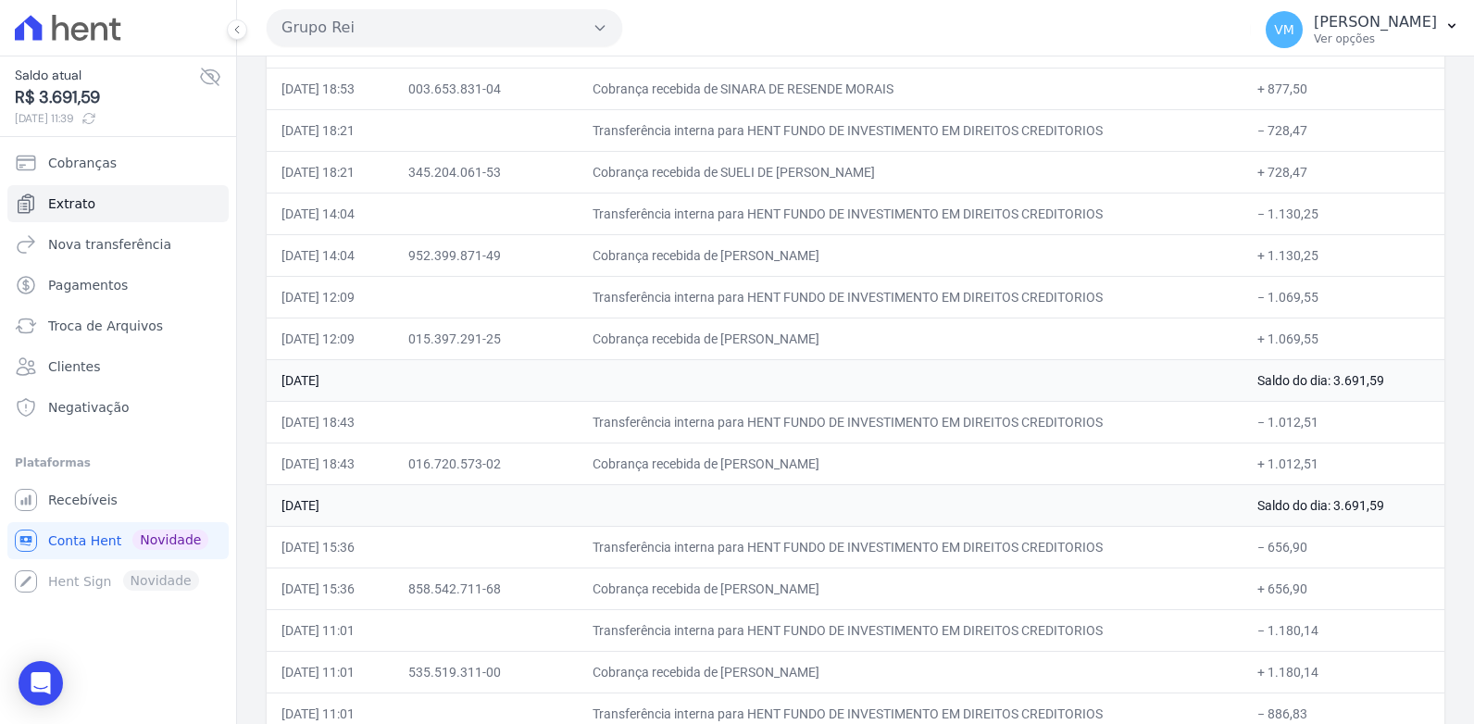
scroll to position [2894, 0]
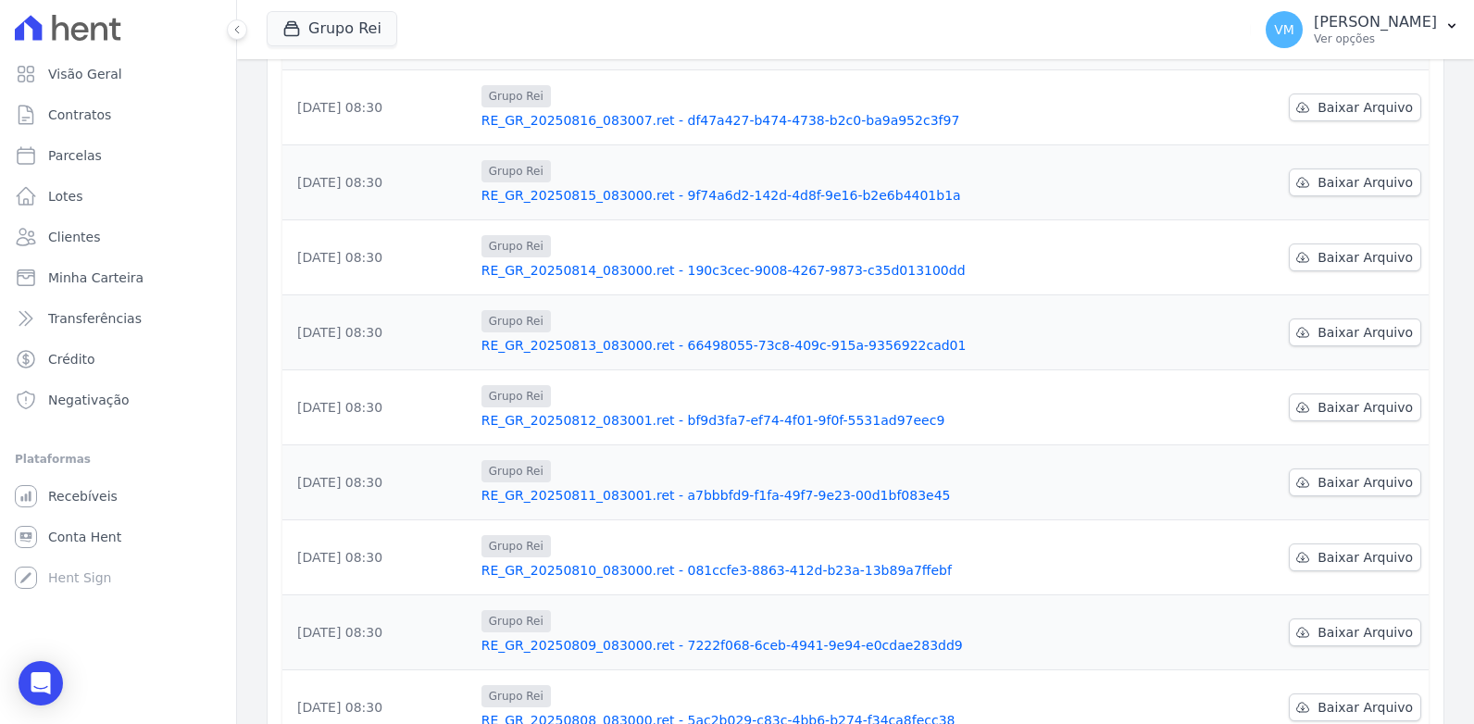
scroll to position [370, 0]
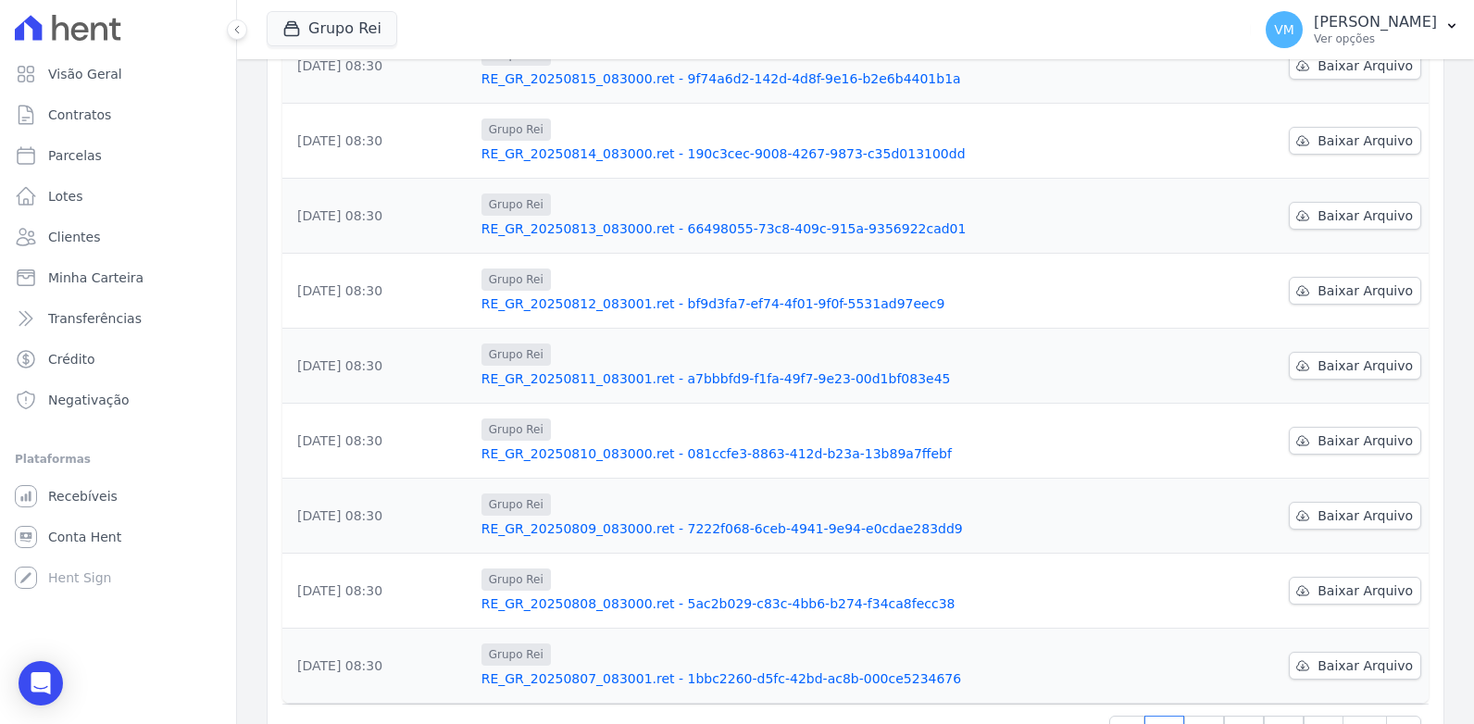
click at [607, 376] on link "RE_GR_20250811_083001.ret - a7bbbfd9-f1fa-49f7-9e23-00d1bf083e45" at bounding box center [776, 378] width 590 height 19
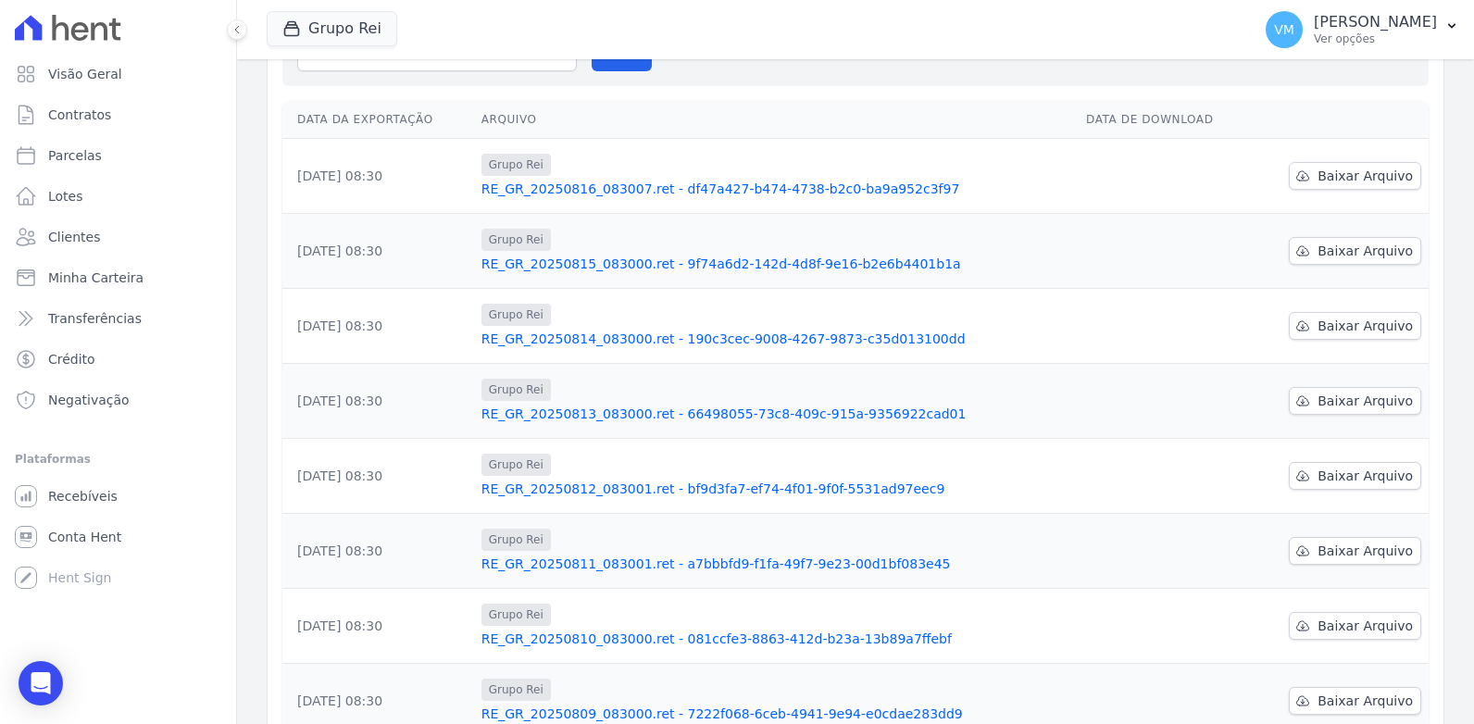
scroll to position [278, 0]
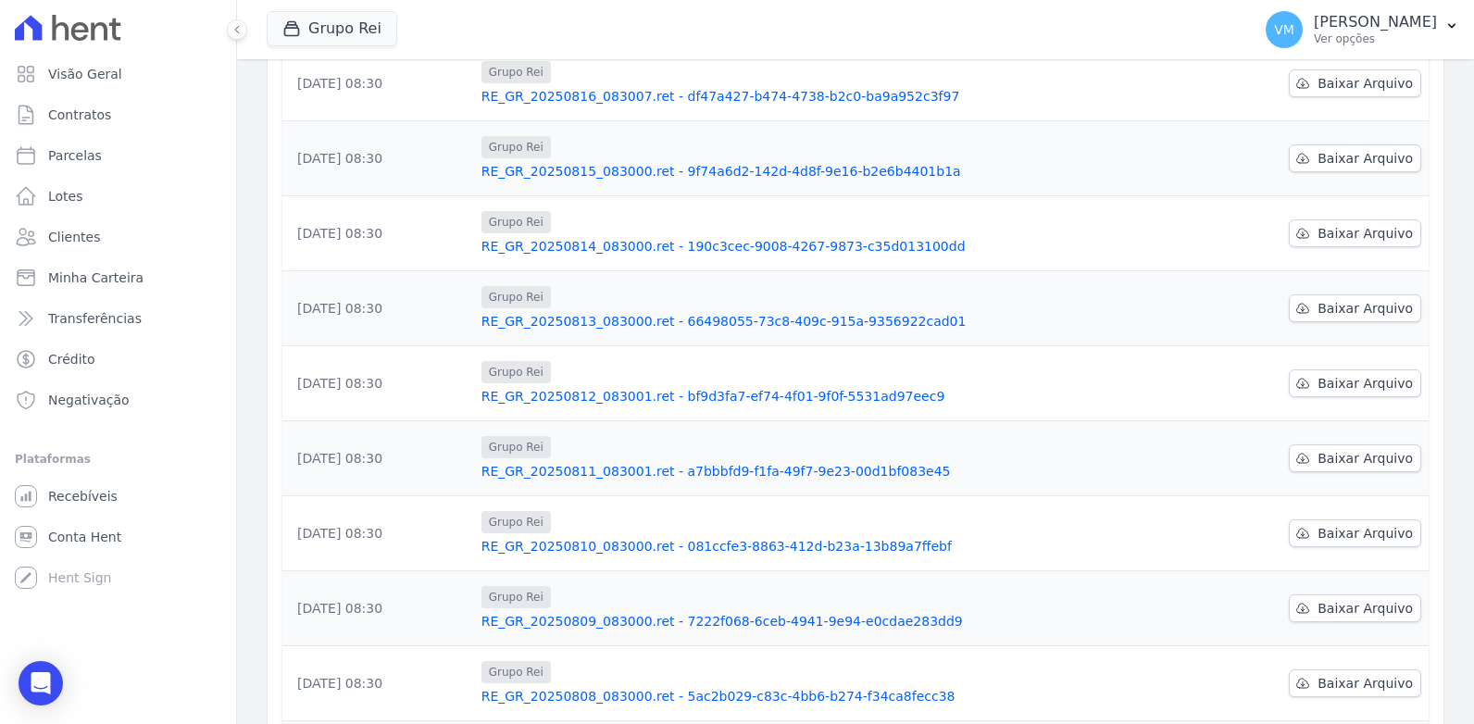
click at [599, 626] on link "RE_GR_20250809_083000.ret - 7222f068-6ceb-4941-9e94-e0cdae283dd9" at bounding box center [776, 621] width 590 height 19
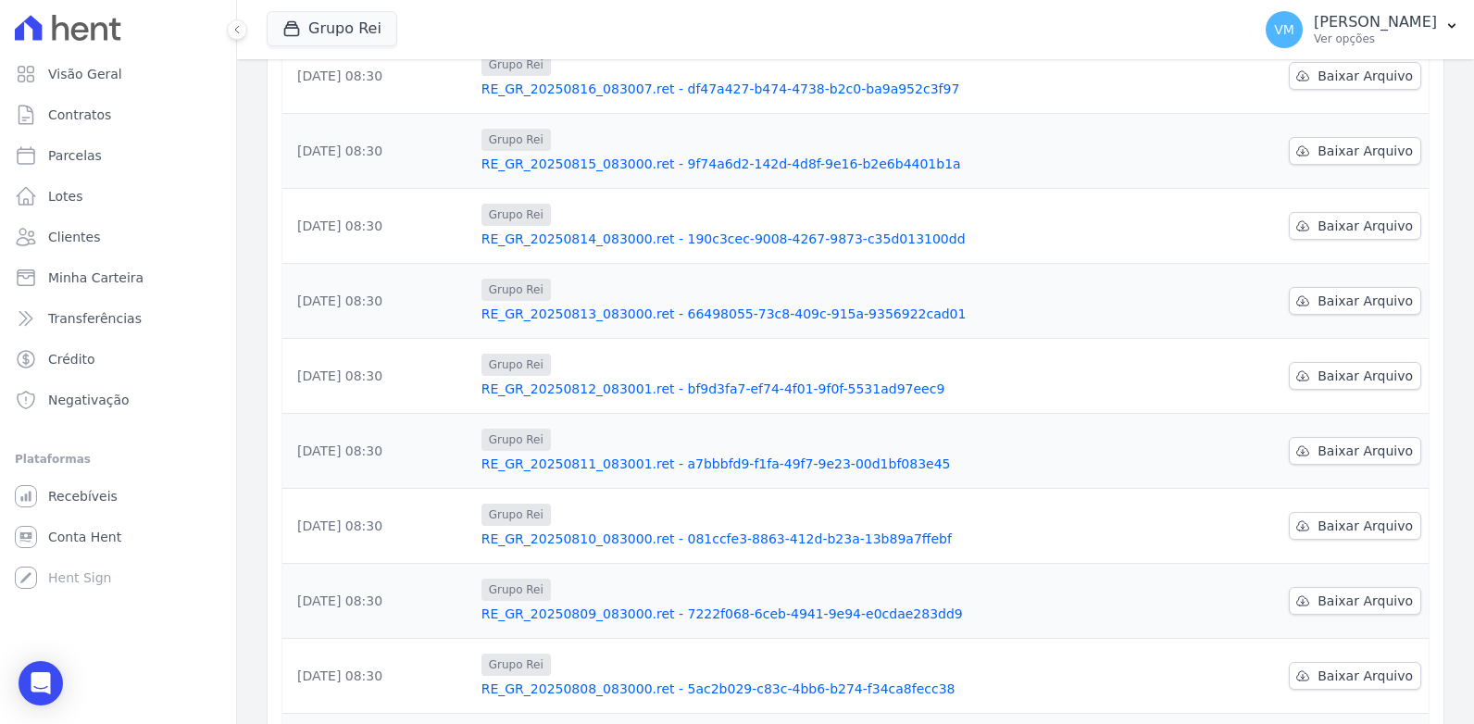
scroll to position [446, 0]
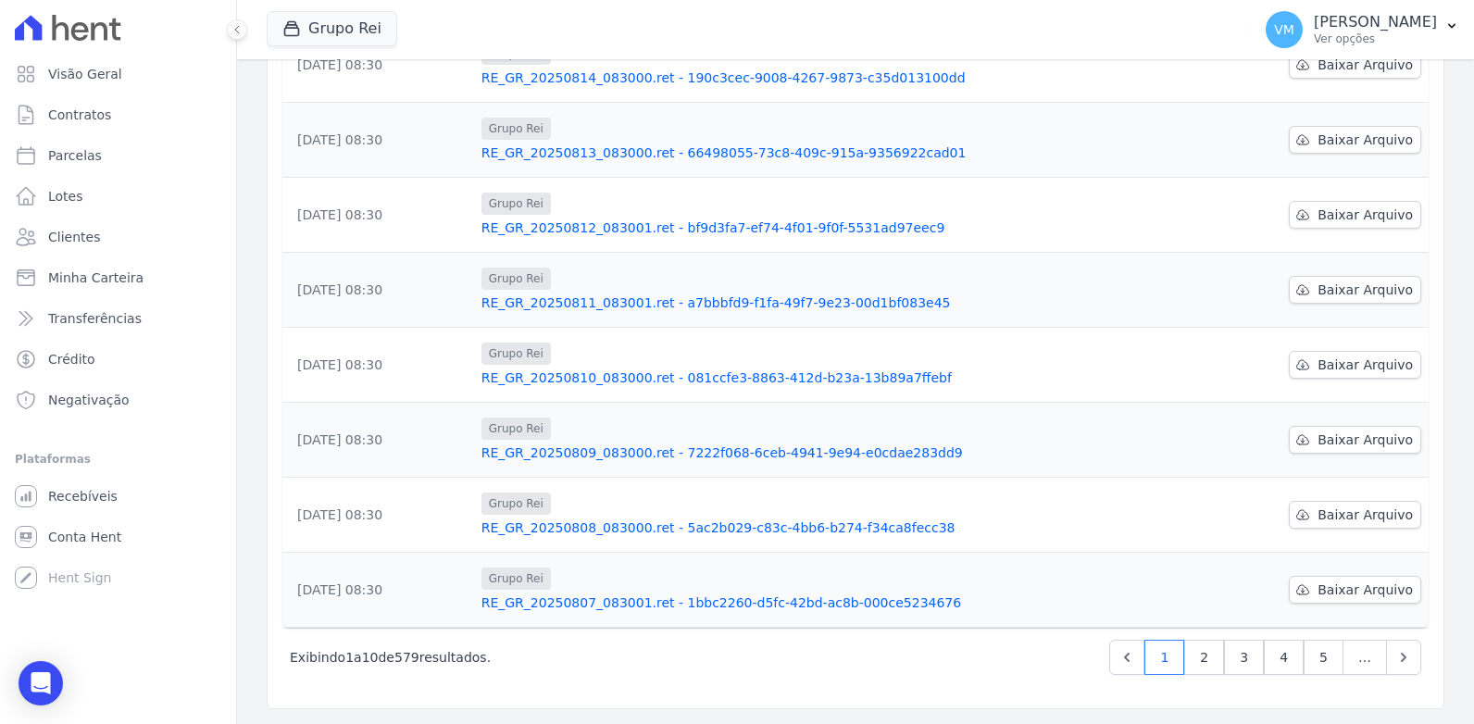
click at [584, 524] on link "RE_GR_20250808_083000.ret - 5ac2b029-c83c-4bb6-b274-f34ca8fecc38" at bounding box center [776, 527] width 590 height 19
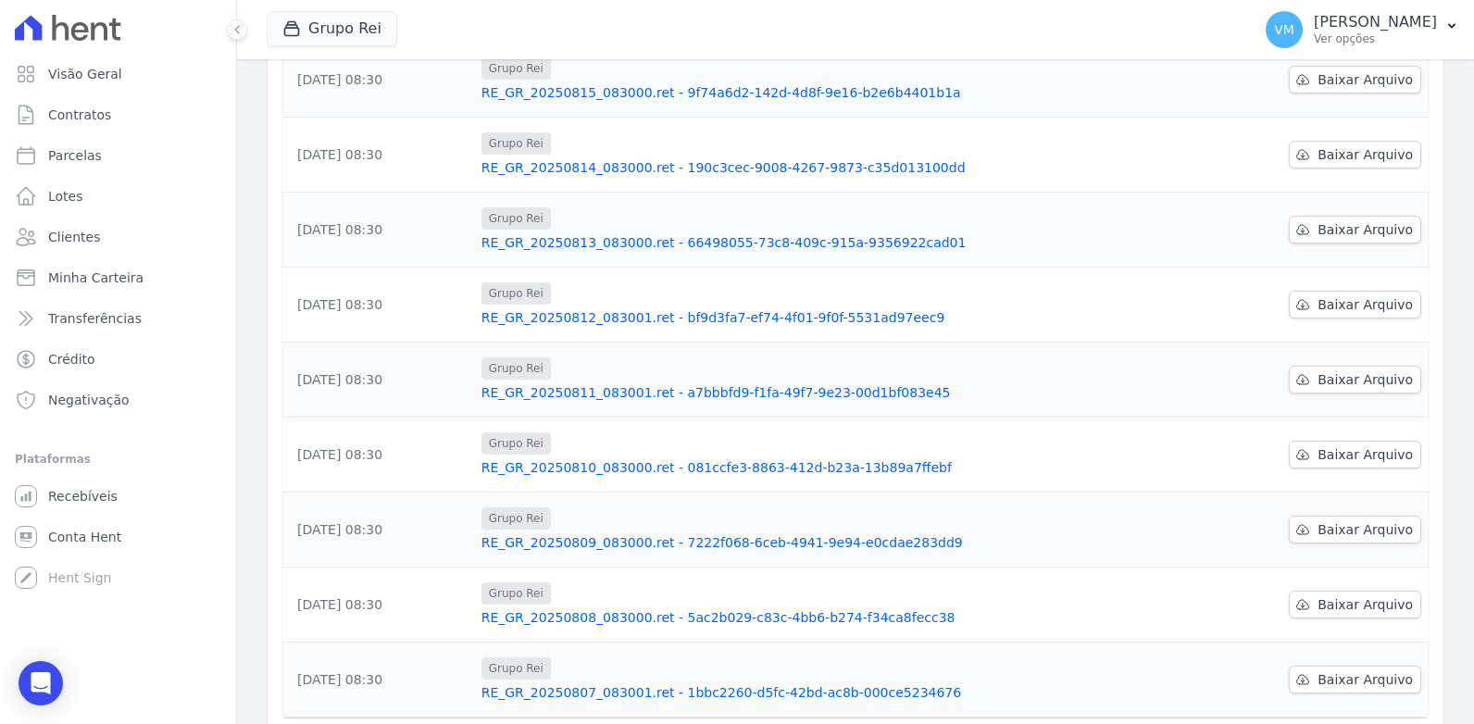
scroll to position [370, 0]
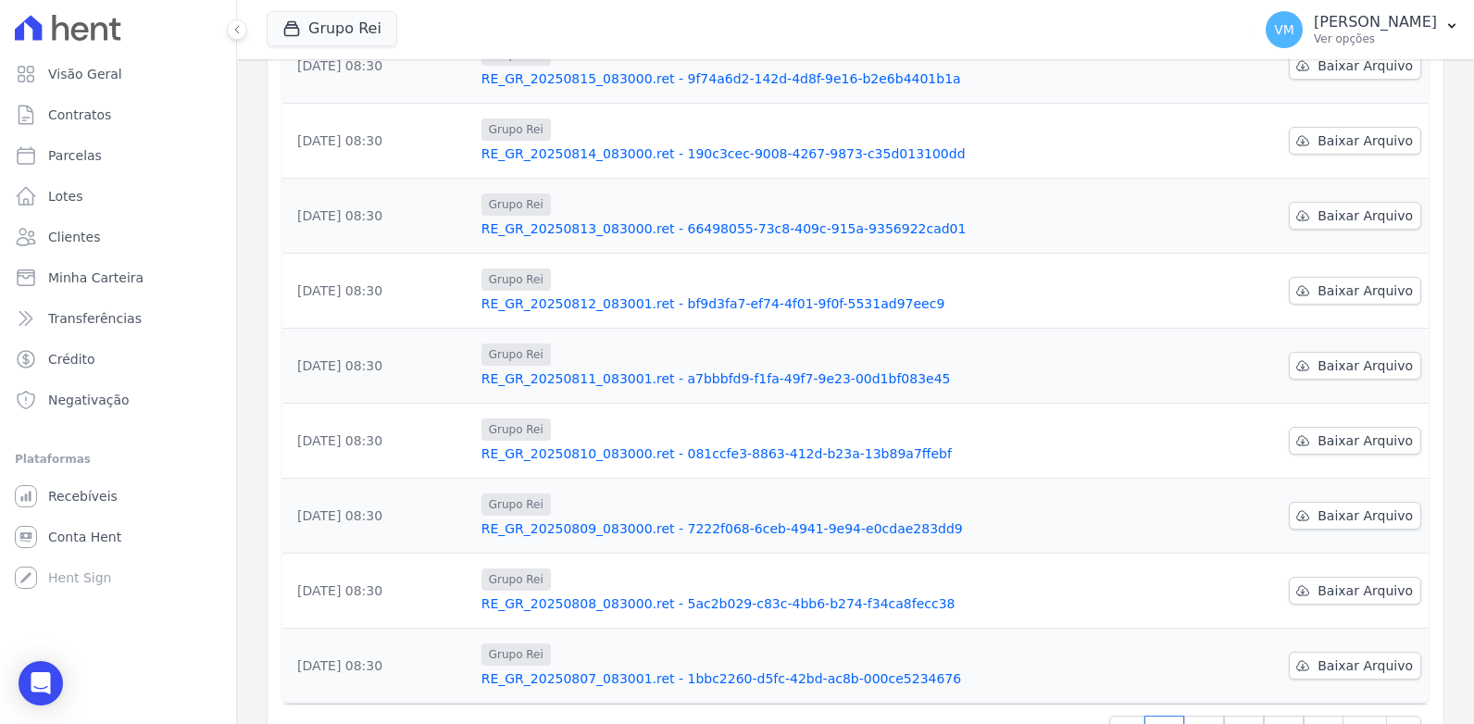
click at [593, 525] on link "RE_GR_20250809_083000.ret - 7222f068-6ceb-4941-9e94-e0cdae283dd9" at bounding box center [776, 528] width 590 height 19
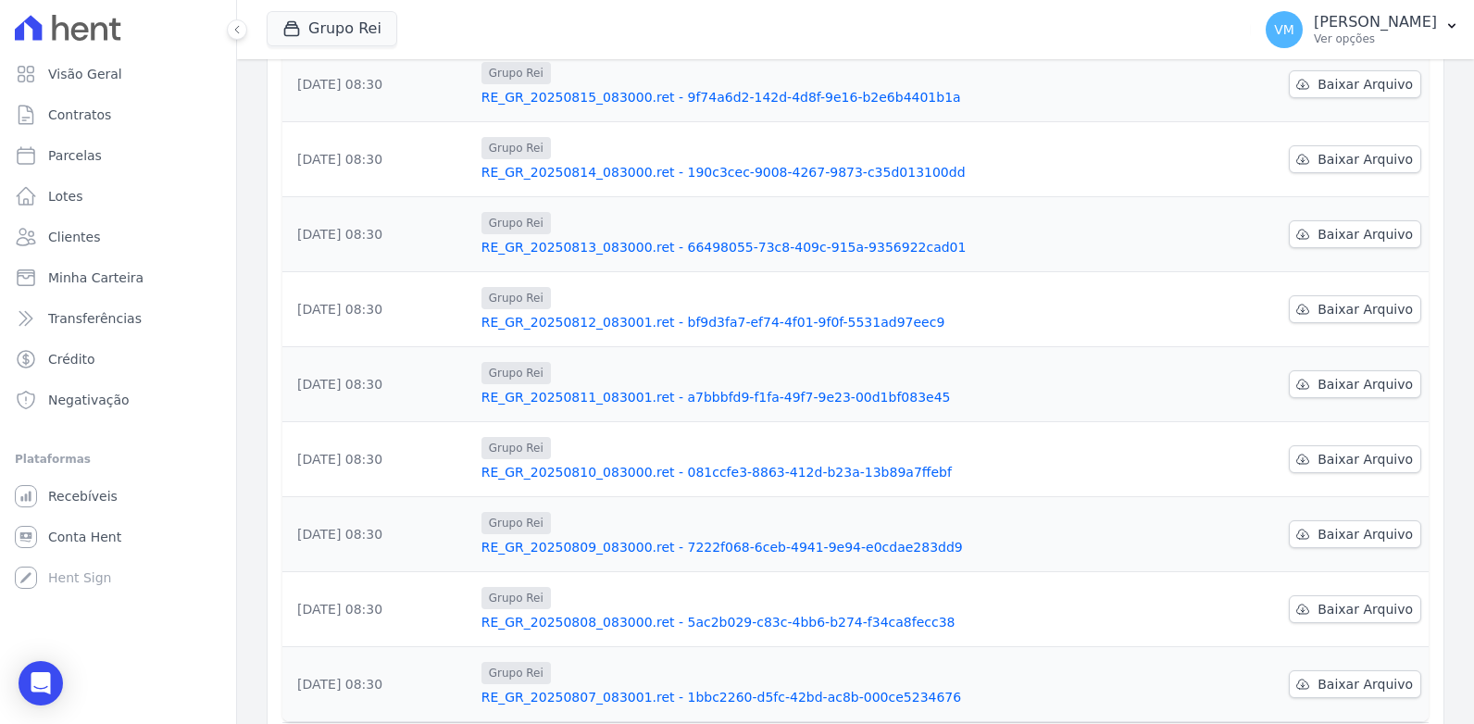
scroll to position [370, 0]
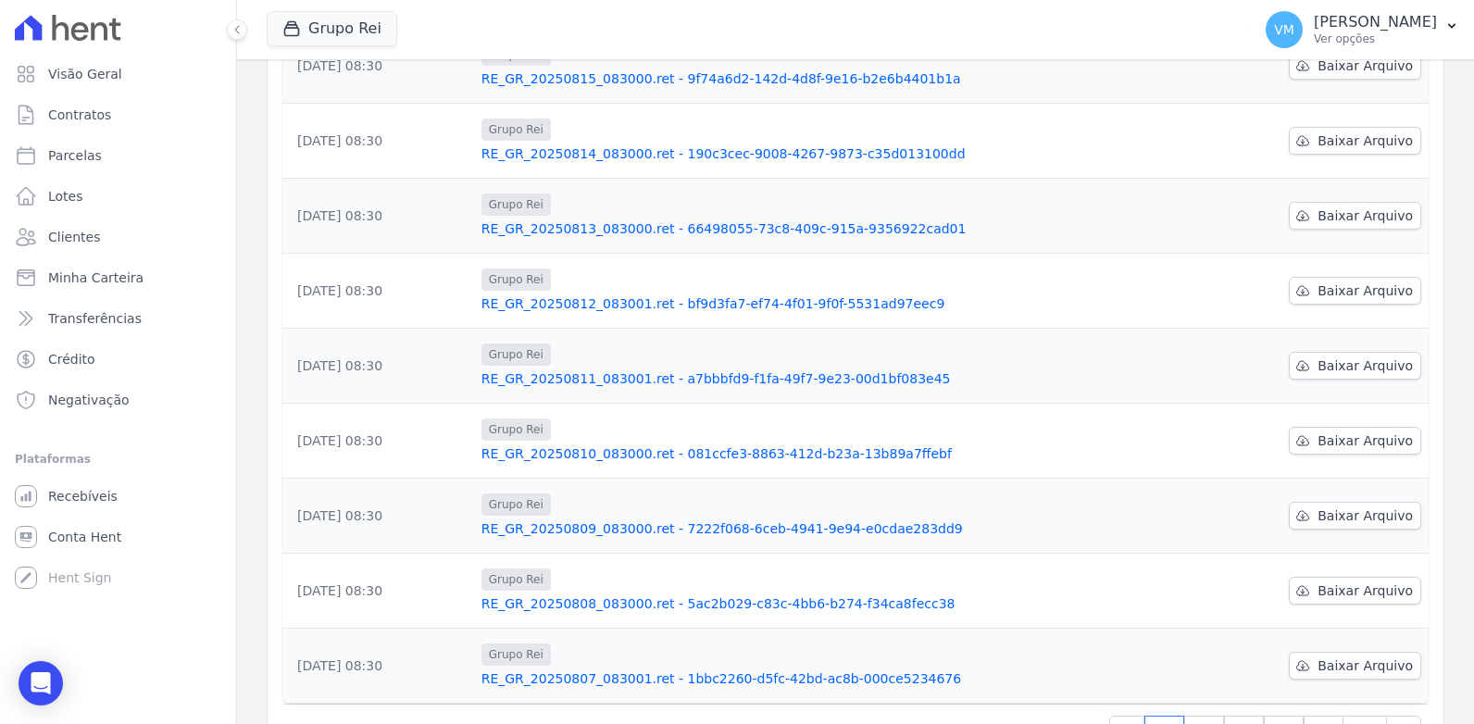
click at [559, 453] on link "RE_GR_20250810_083000.ret - 081ccfe3-8863-412d-b23a-13b89a7ffebf" at bounding box center [776, 453] width 590 height 19
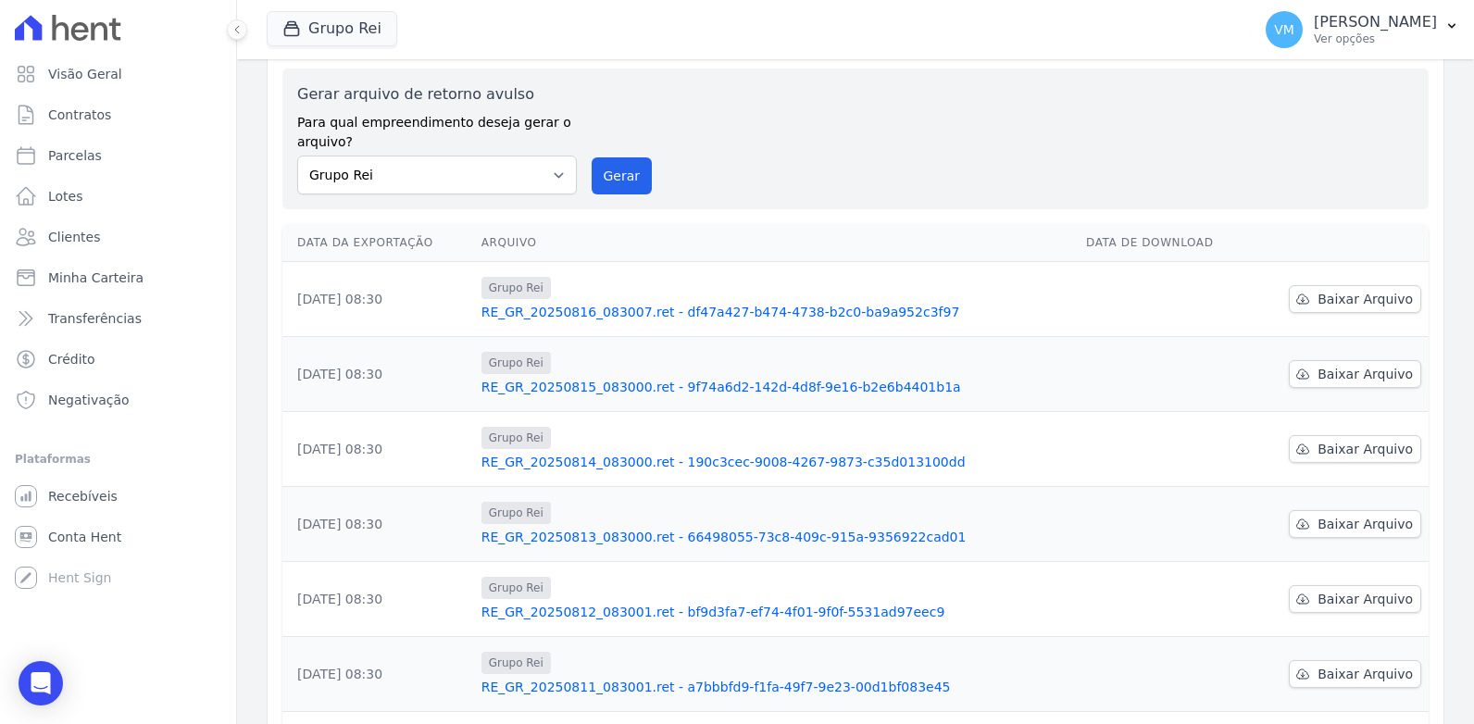
scroll to position [185, 0]
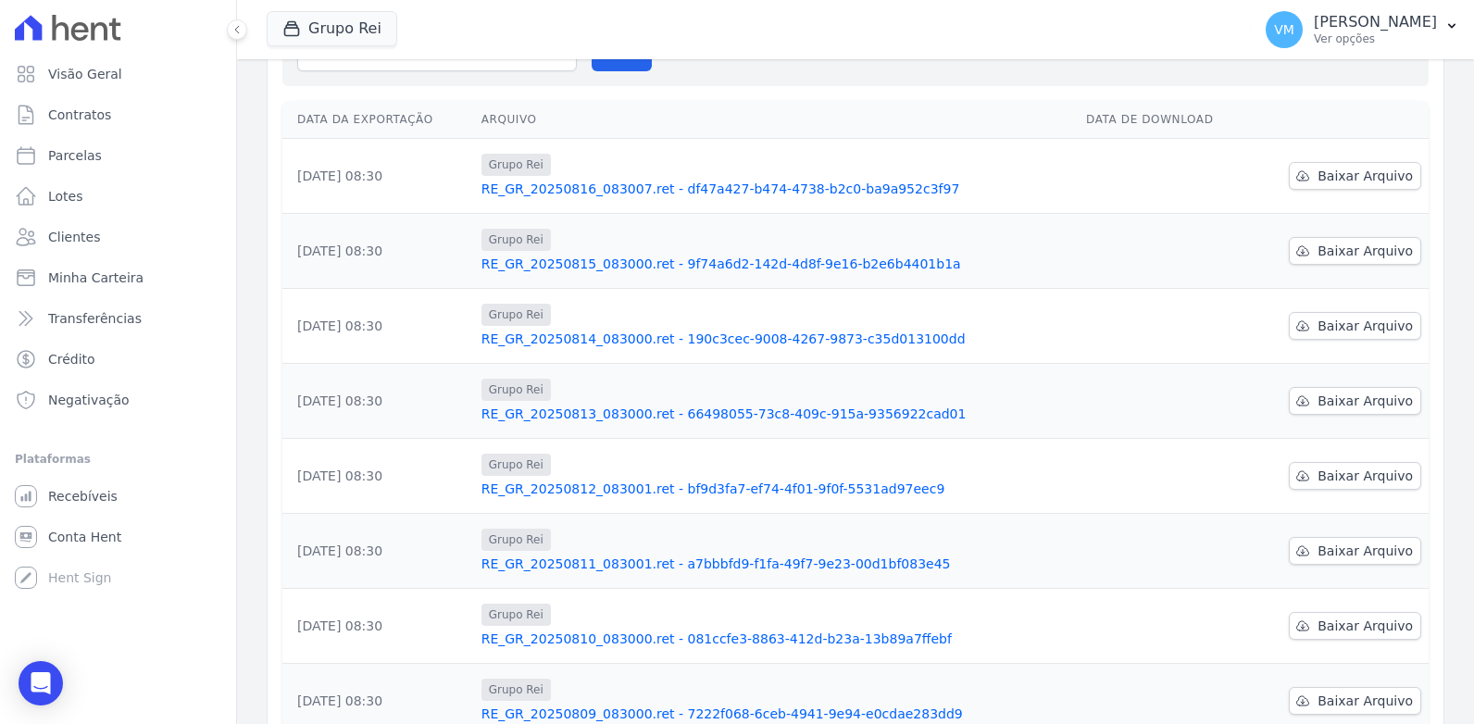
click at [577, 561] on link "RE_GR_20250811_083001.ret - a7bbbfd9-f1fa-49f7-9e23-00d1bf083e45" at bounding box center [776, 564] width 590 height 19
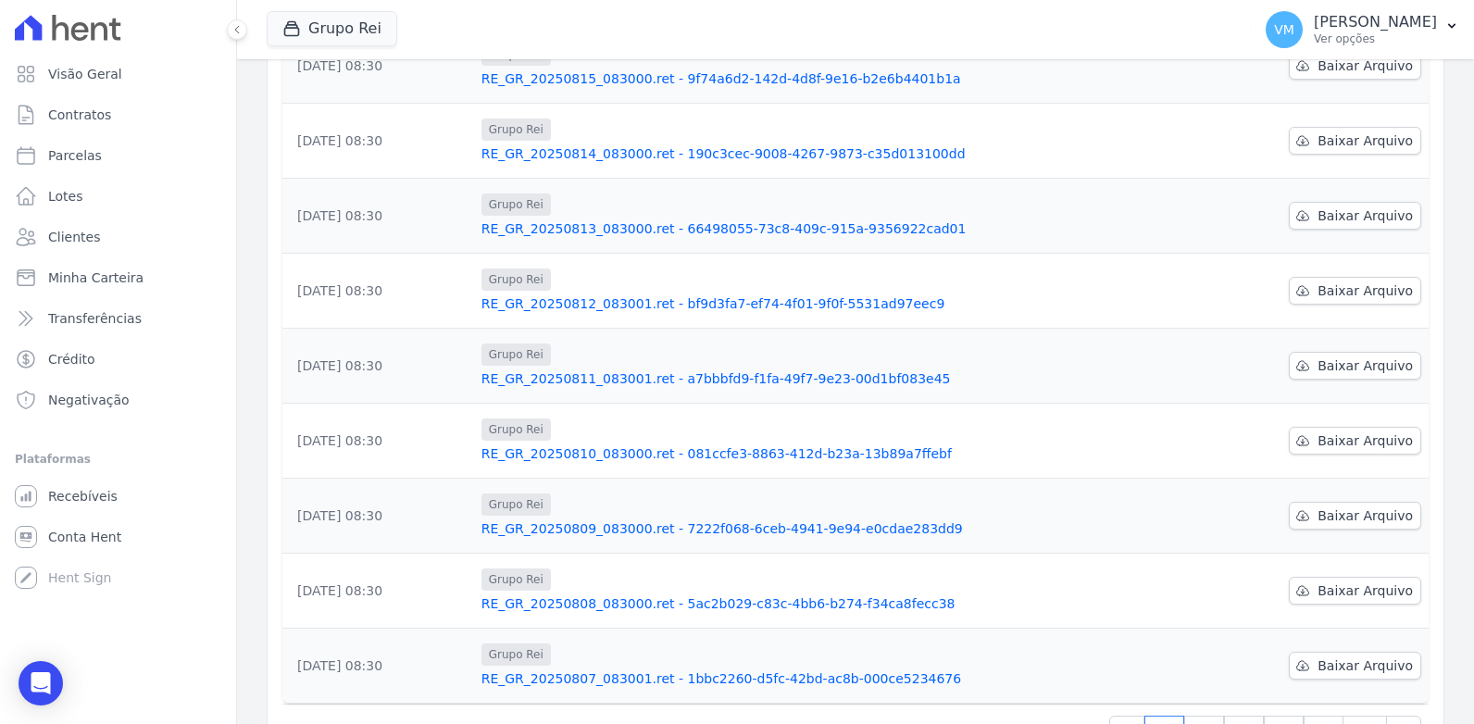
scroll to position [446, 0]
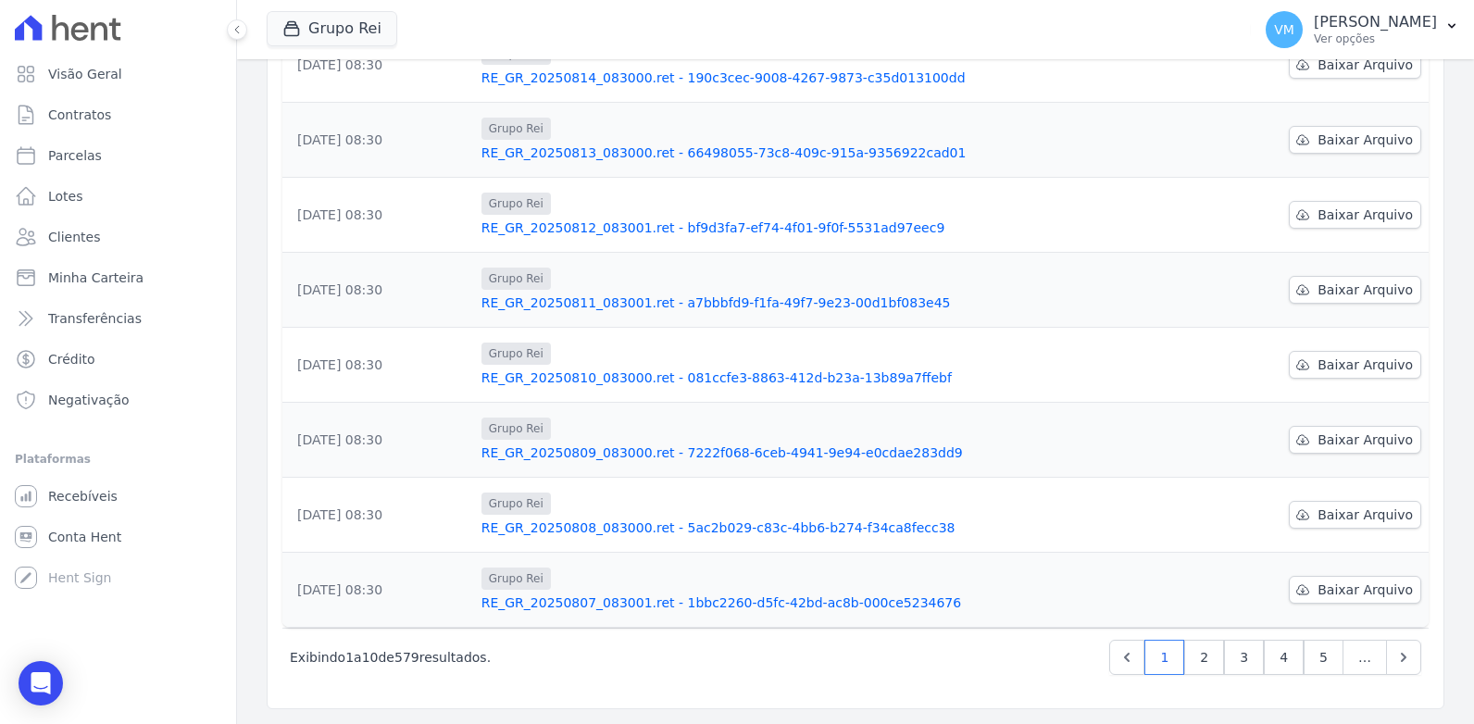
click at [561, 448] on link "RE_GR_20250809_083000.ret - 7222f068-6ceb-4941-9e94-e0cdae283dd9" at bounding box center [776, 452] width 590 height 19
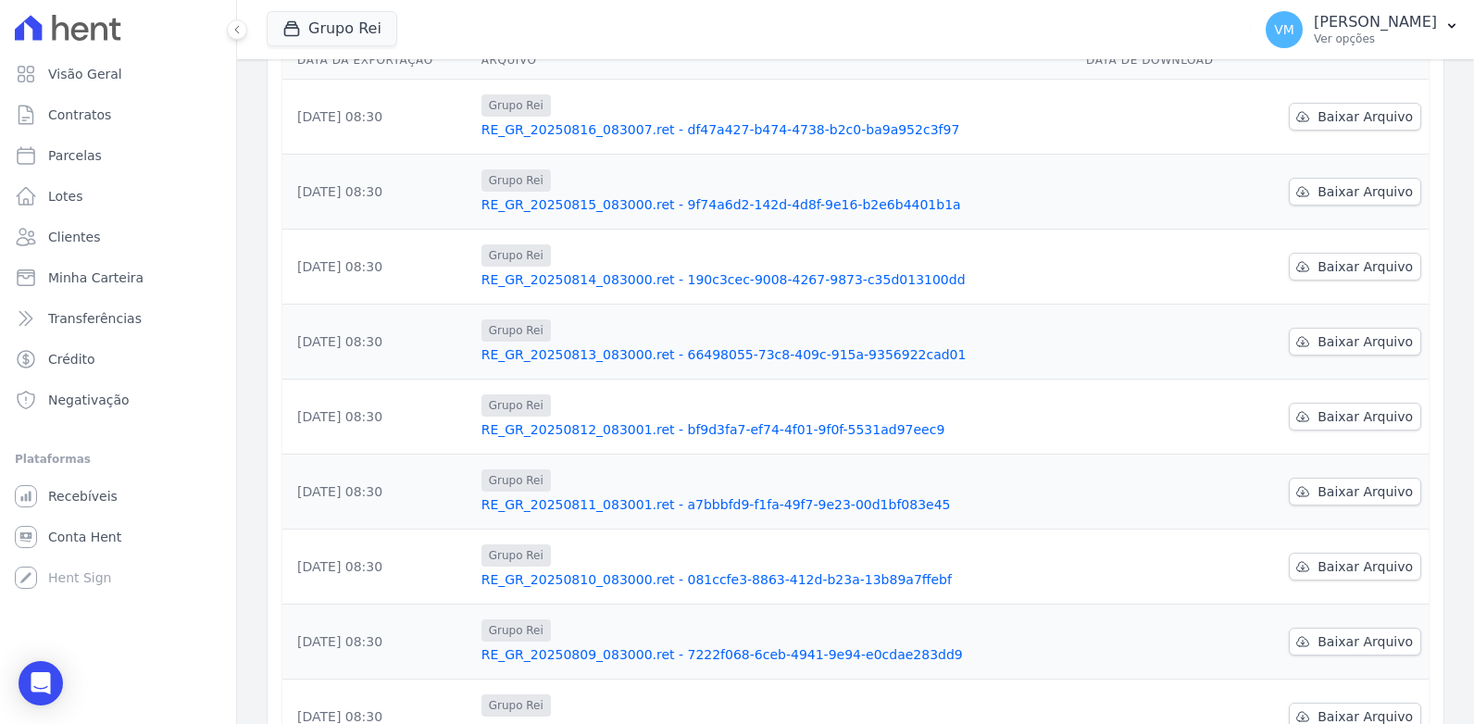
scroll to position [278, 0]
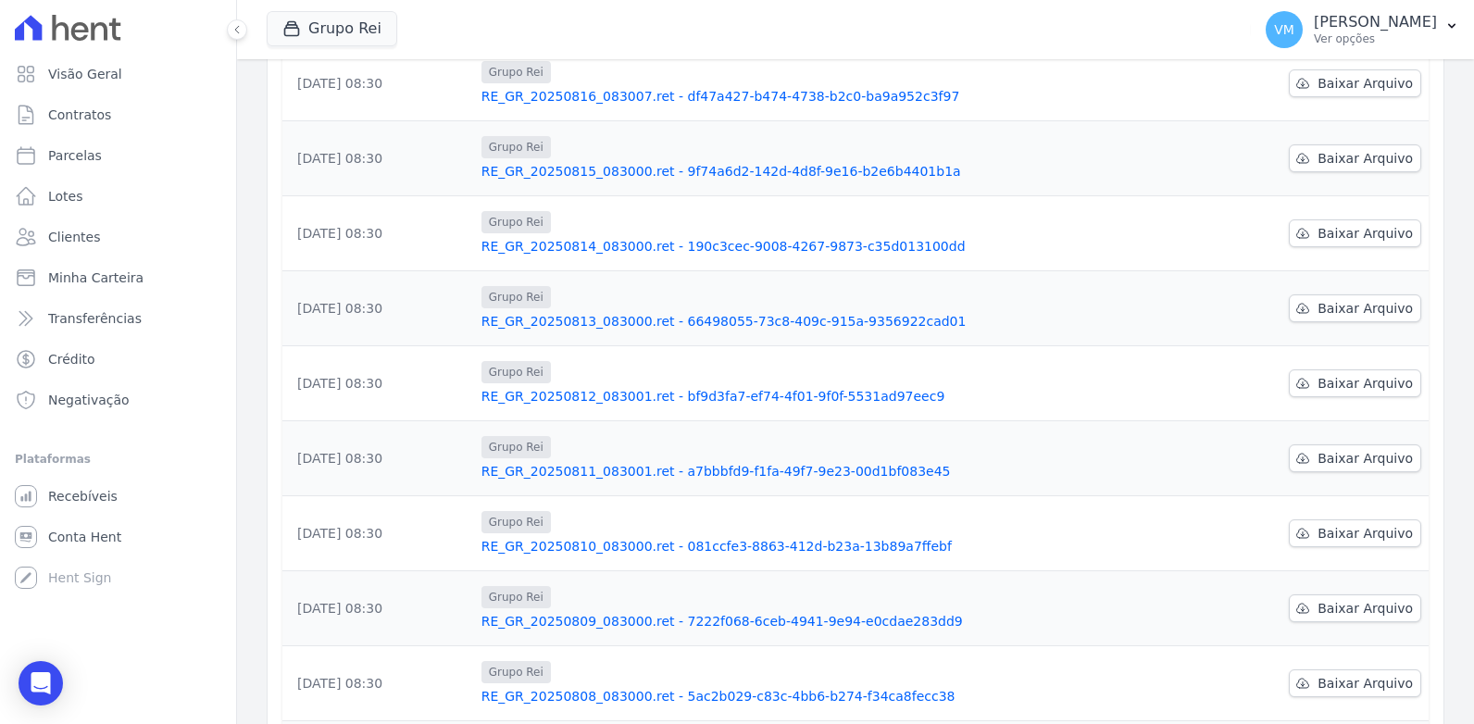
click at [638, 702] on link "RE_GR_20250808_083000.ret - 5ac2b029-c83c-4bb6-b274-f34ca8fecc38" at bounding box center [776, 696] width 590 height 19
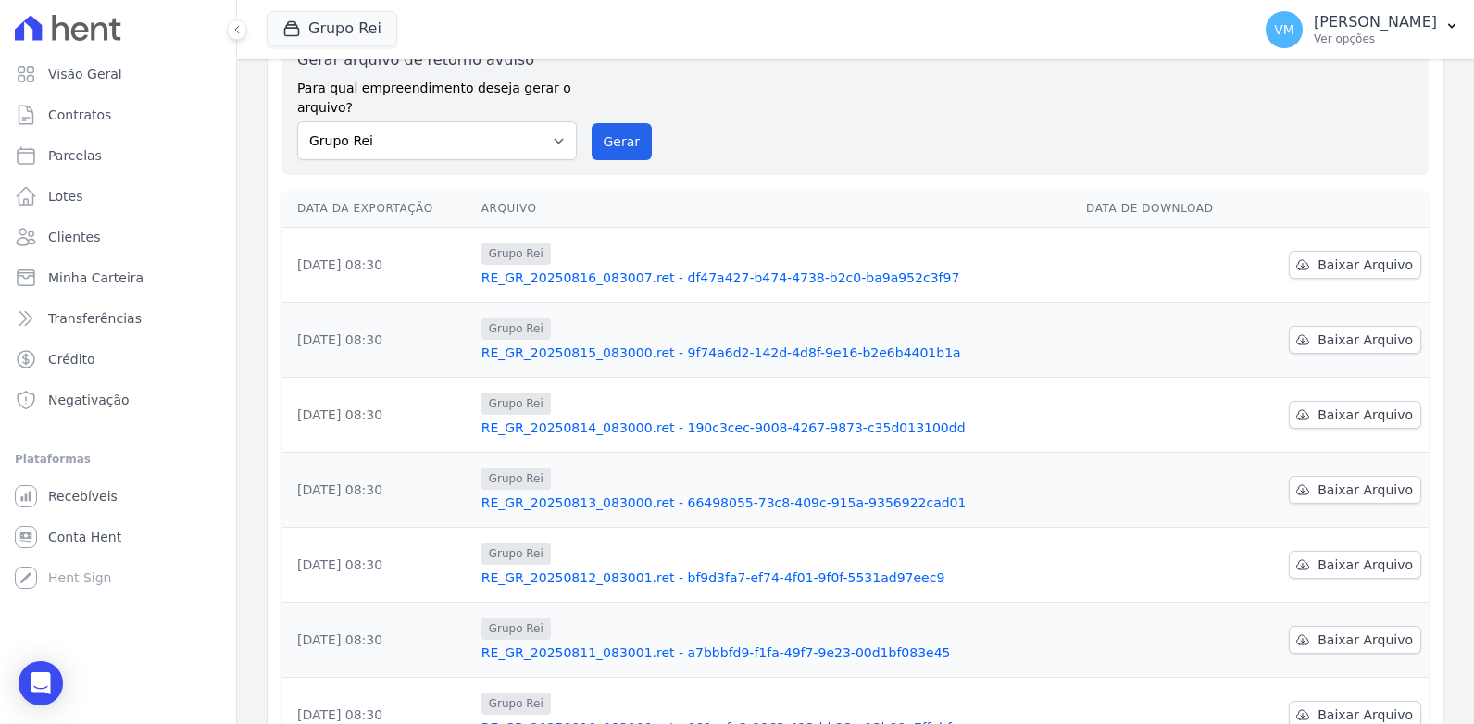
scroll to position [370, 0]
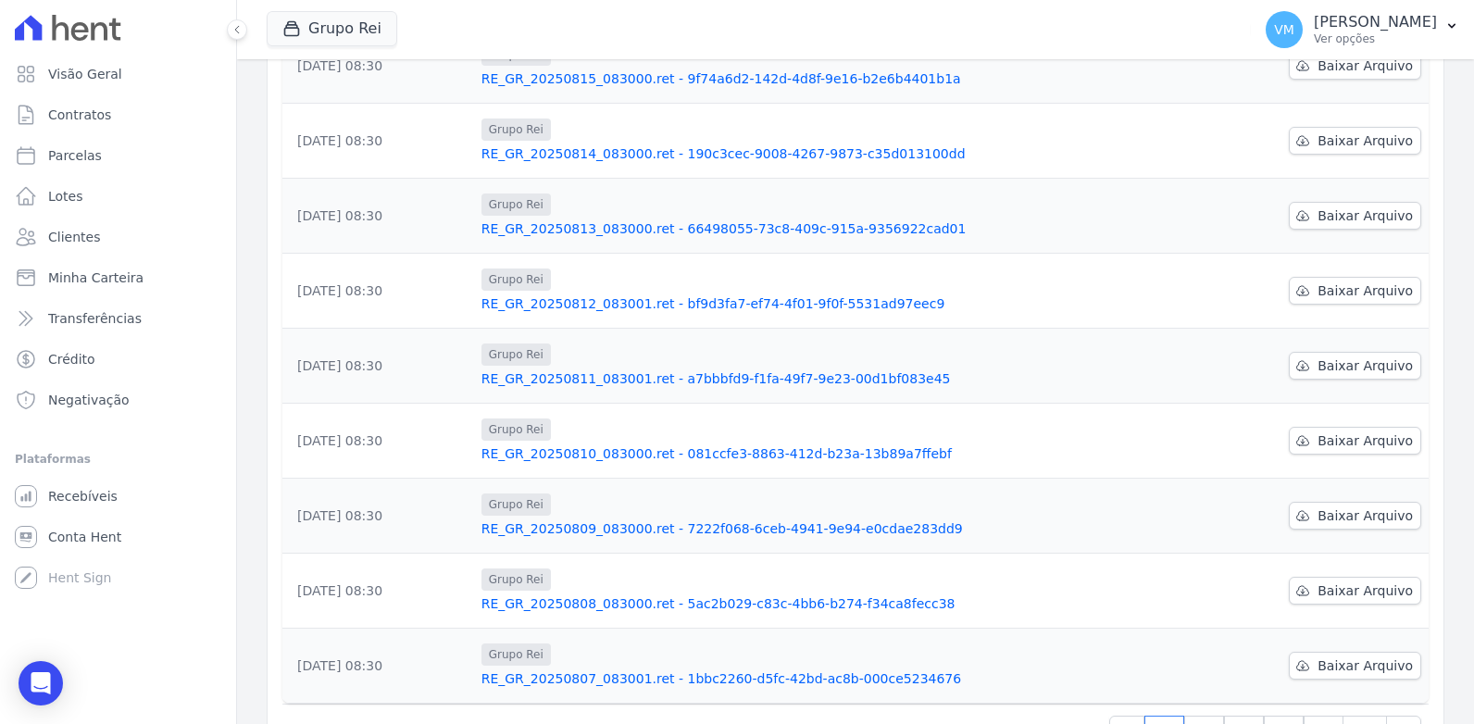
click at [555, 525] on link "RE_GR_20250809_083000.ret - 7222f068-6ceb-4941-9e94-e0cdae283dd9" at bounding box center [776, 528] width 590 height 19
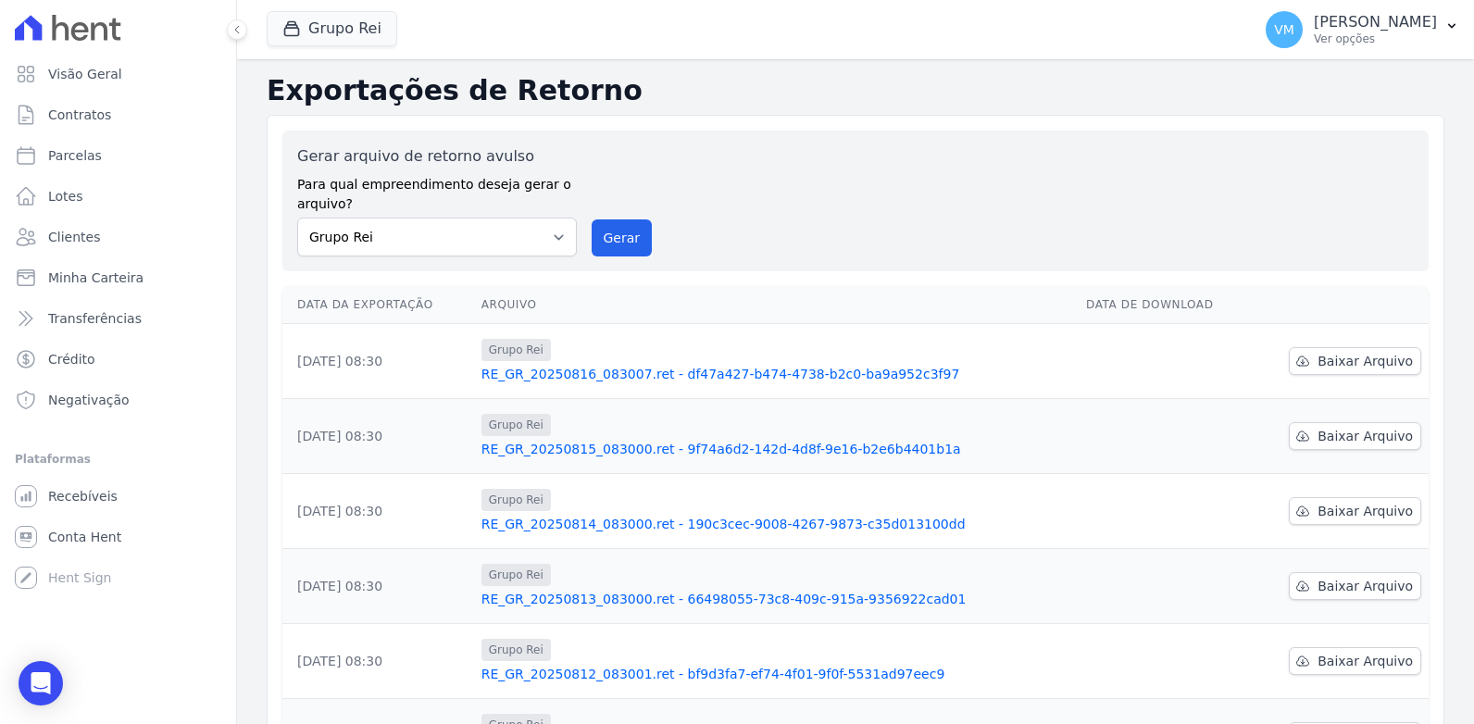
scroll to position [278, 0]
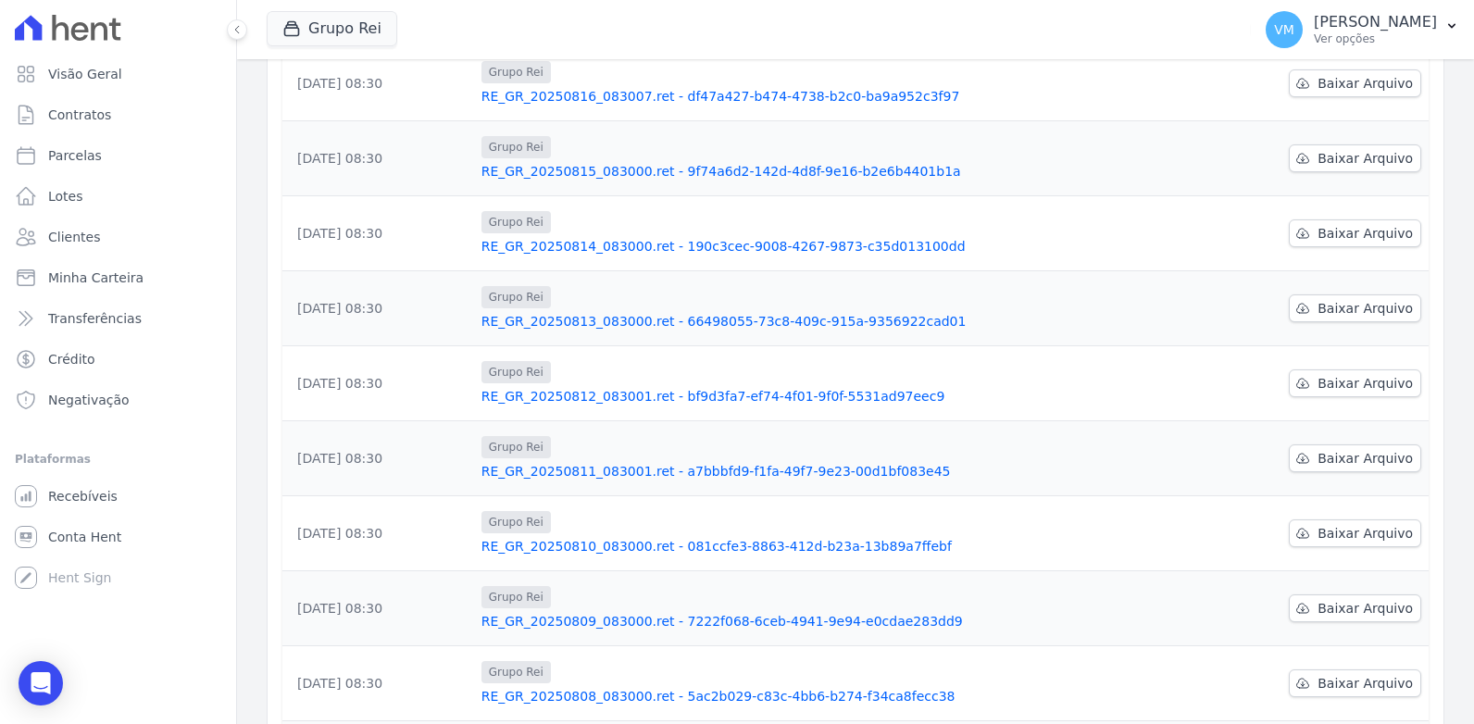
click at [564, 538] on link "RE_GR_20250810_083000.ret - 081ccfe3-8863-412d-b23a-13b89a7ffebf" at bounding box center [776, 546] width 590 height 19
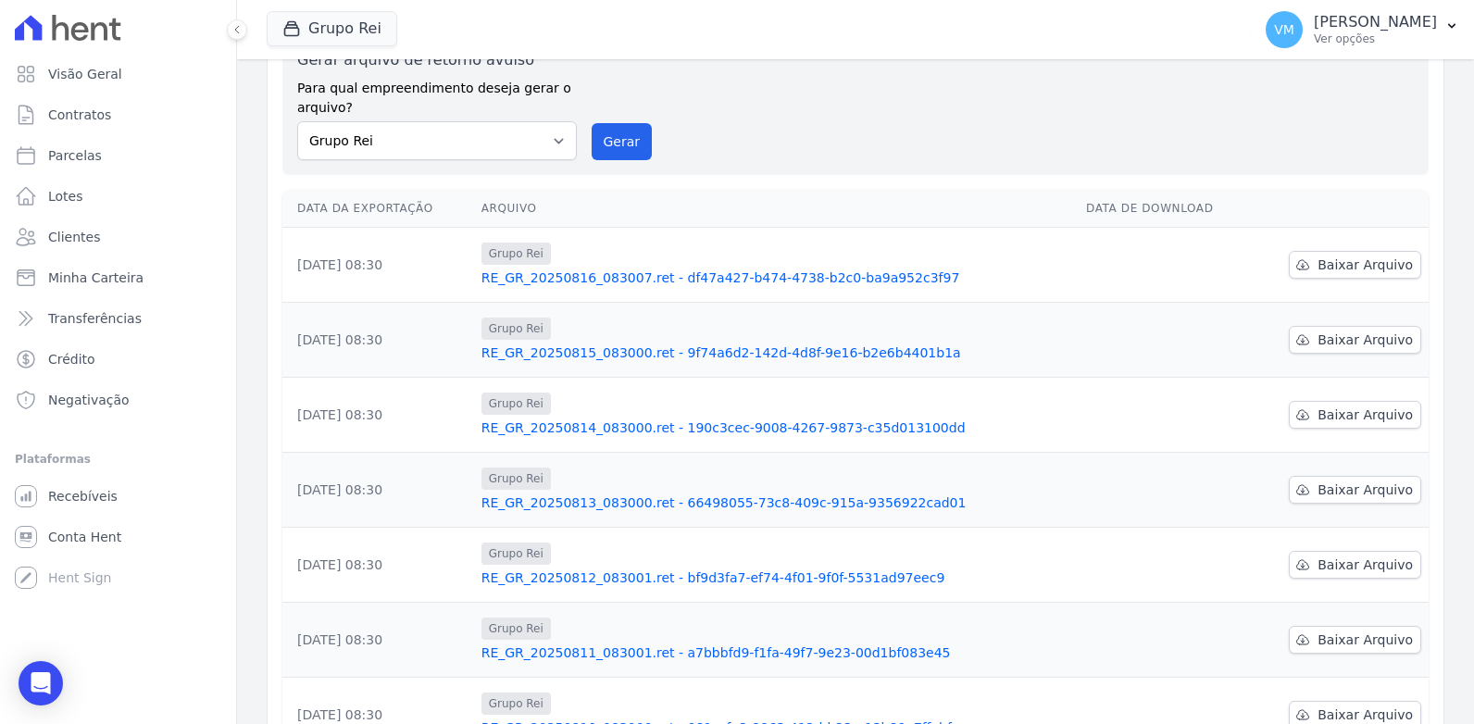
scroll to position [278, 0]
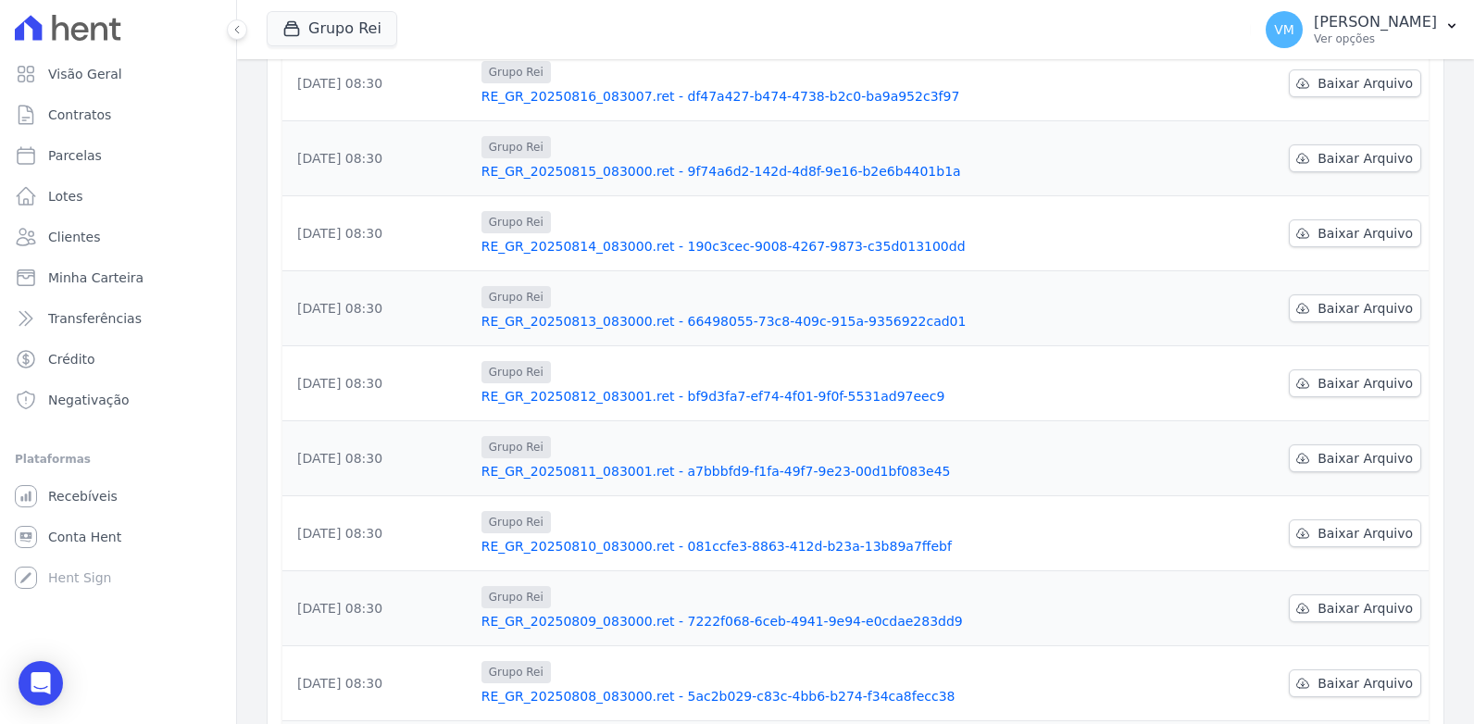
click at [567, 462] on link "RE_GR_20250811_083001.ret - a7bbbfd9-f1fa-49f7-9e23-00d1bf083e45" at bounding box center [776, 471] width 590 height 19
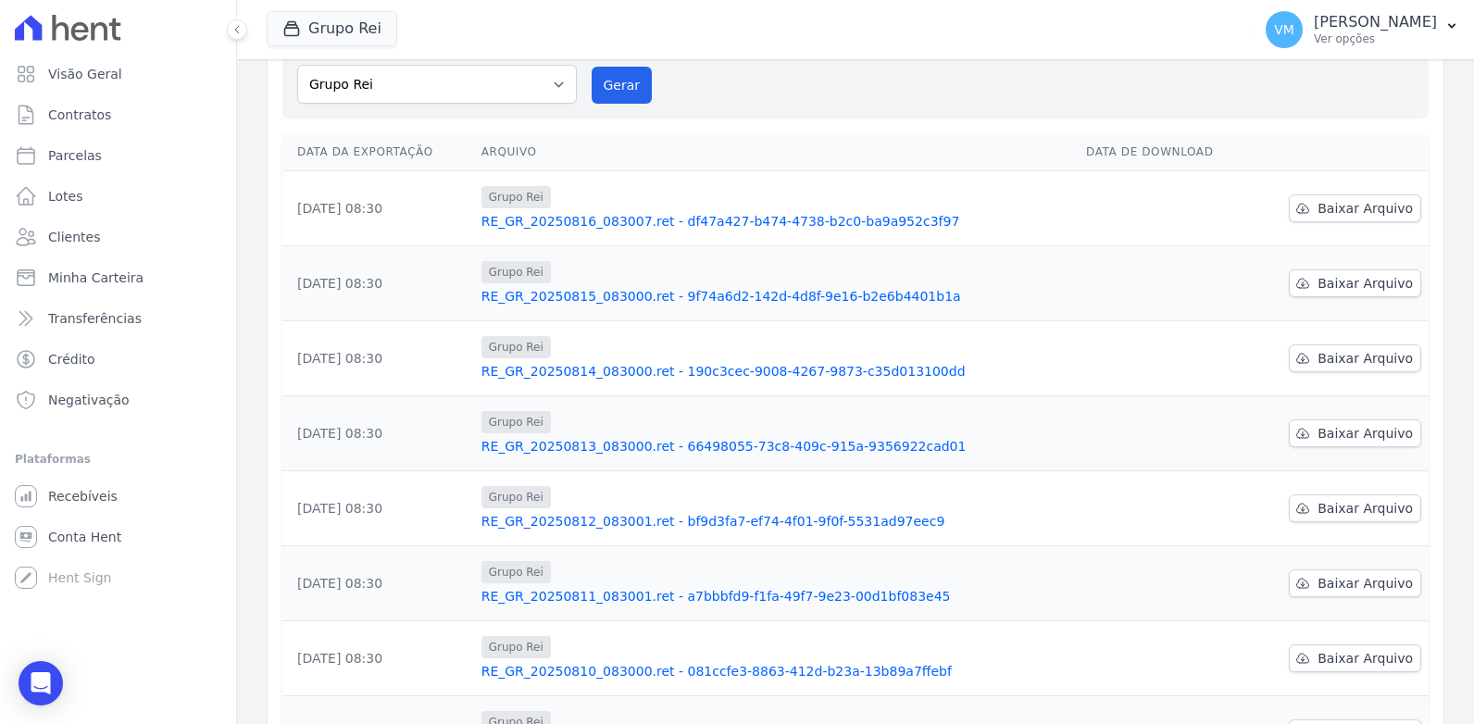
scroll to position [185, 0]
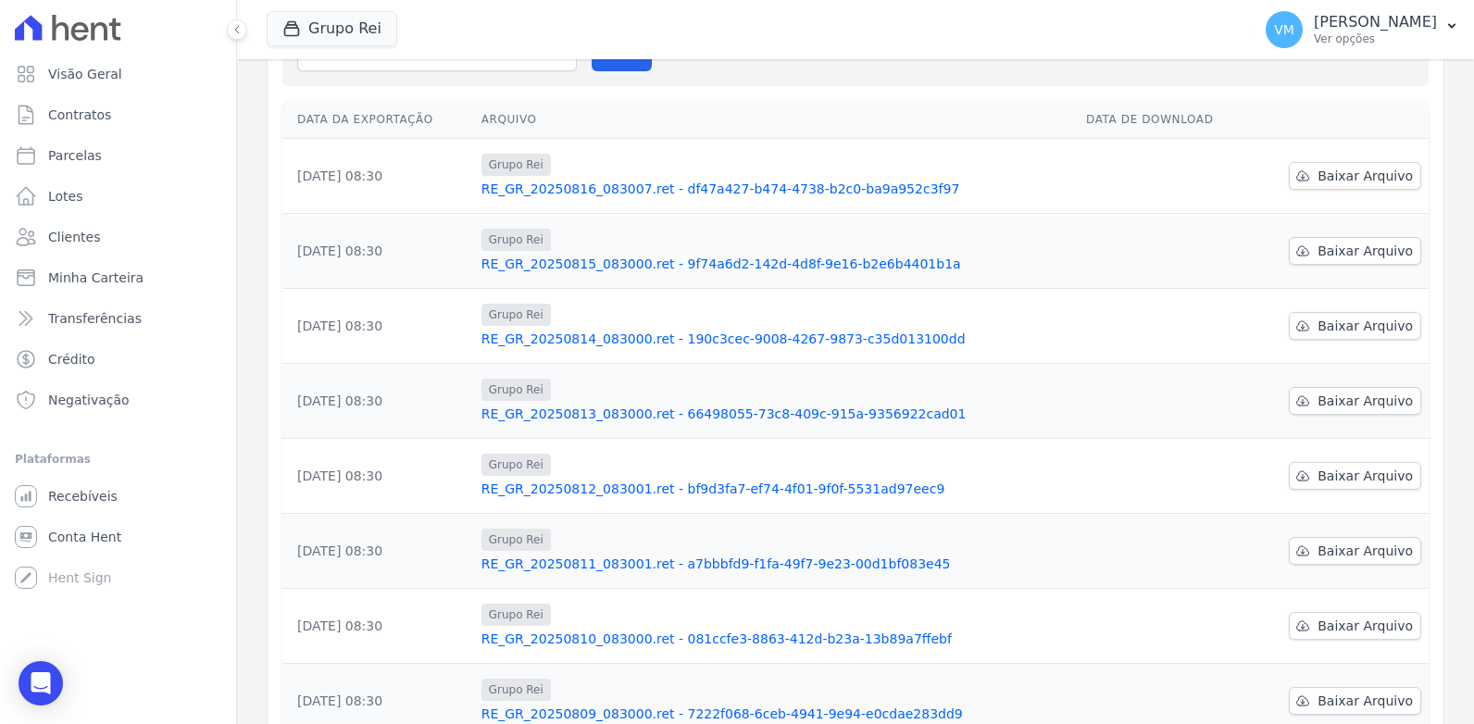
click at [536, 492] on link "RE_GR_20250812_083001.ret - bf9d3fa7-ef74-4f01-9f0f-5531ad97eec9" at bounding box center [776, 489] width 590 height 19
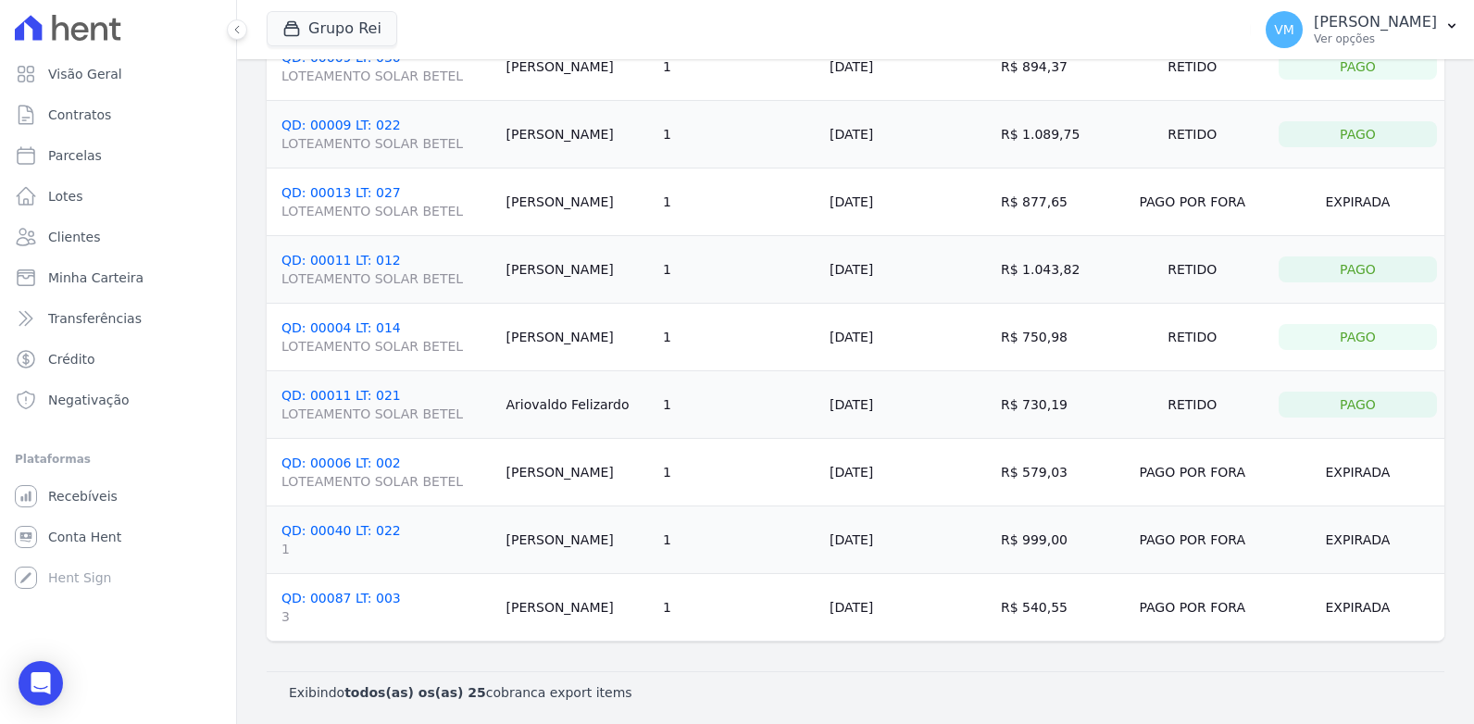
scroll to position [1231, 0]
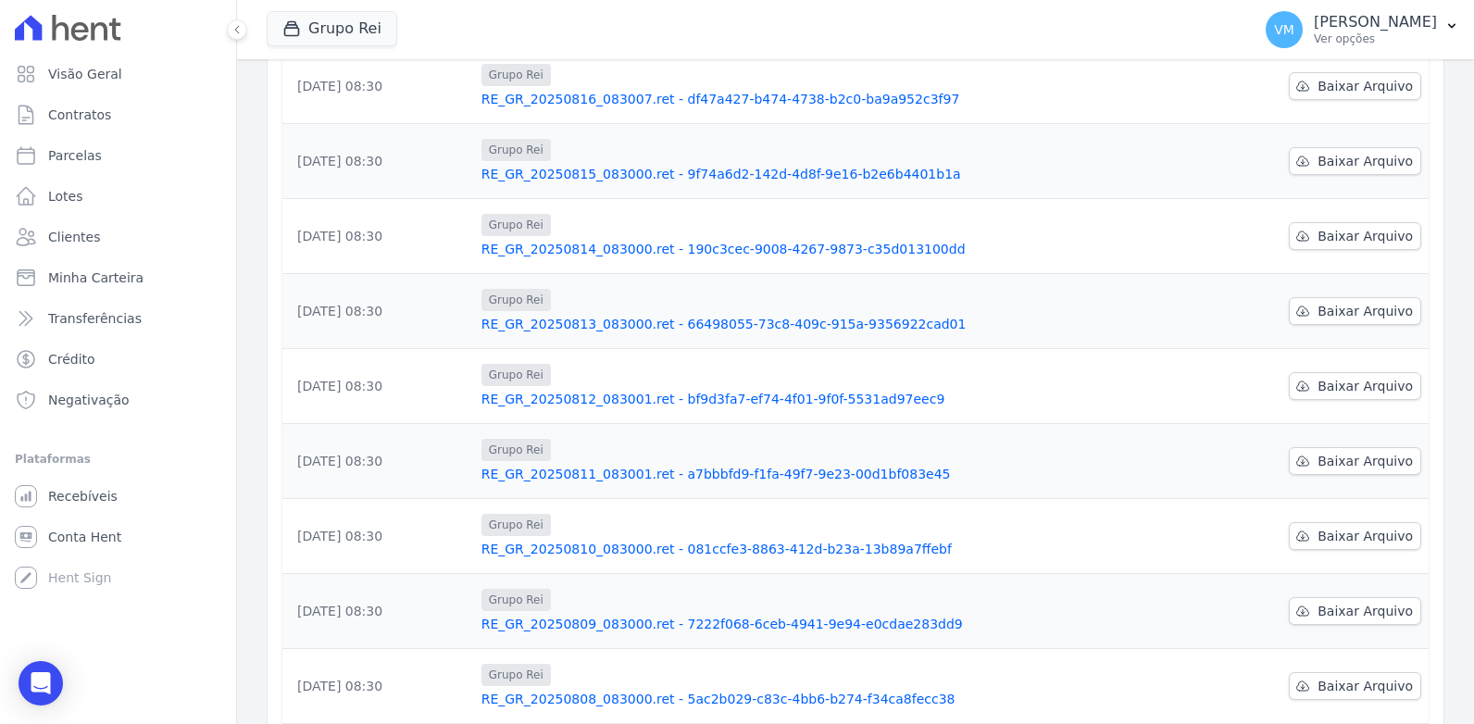
scroll to position [370, 0]
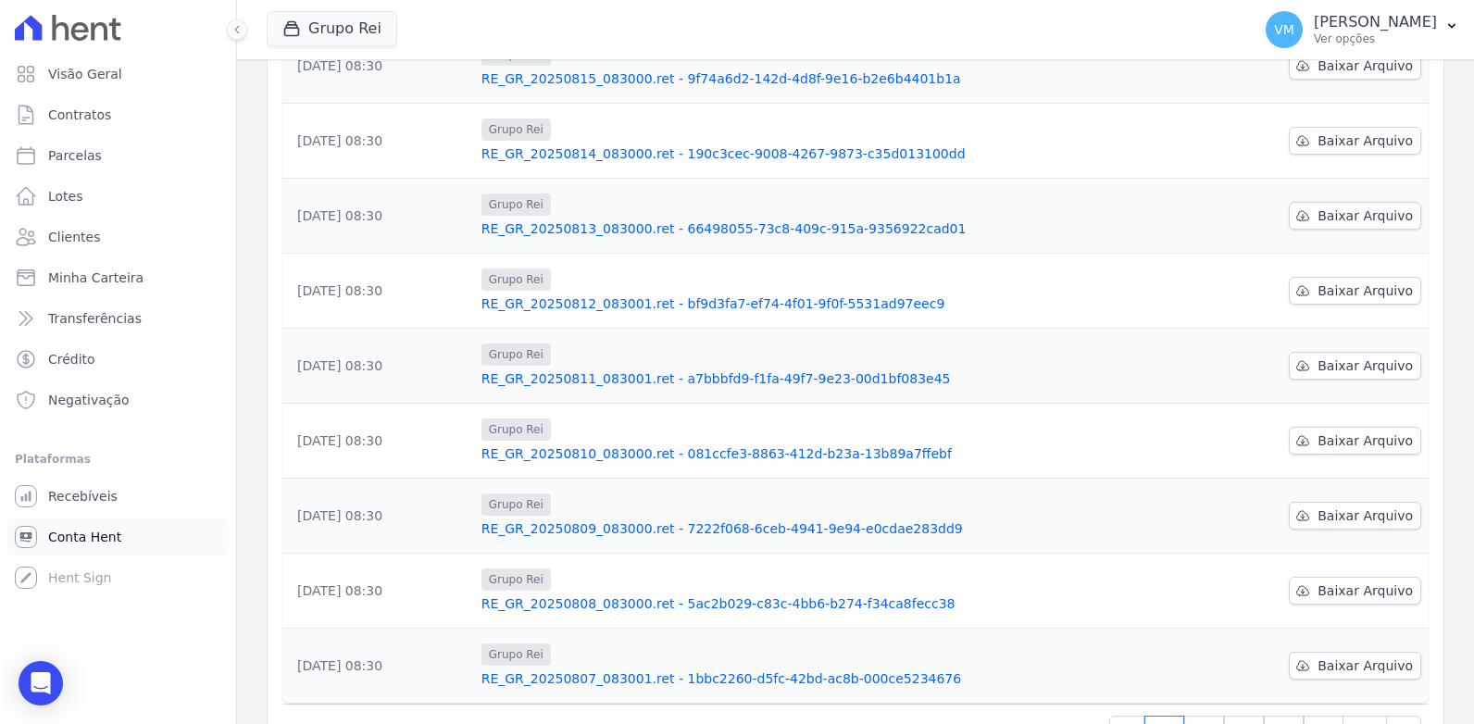
click at [69, 541] on span "Conta Hent" at bounding box center [84, 537] width 73 height 19
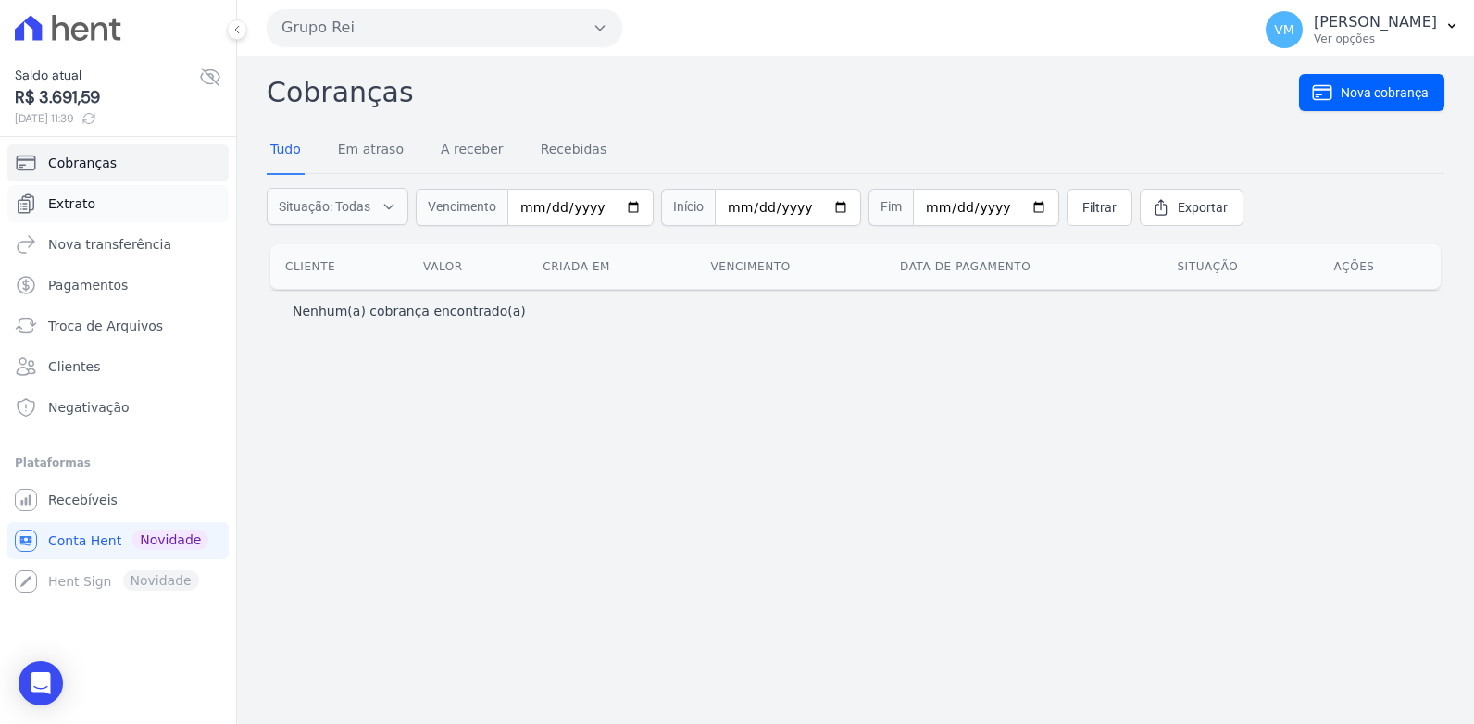
click at [68, 201] on span "Extrato" at bounding box center [71, 203] width 47 height 19
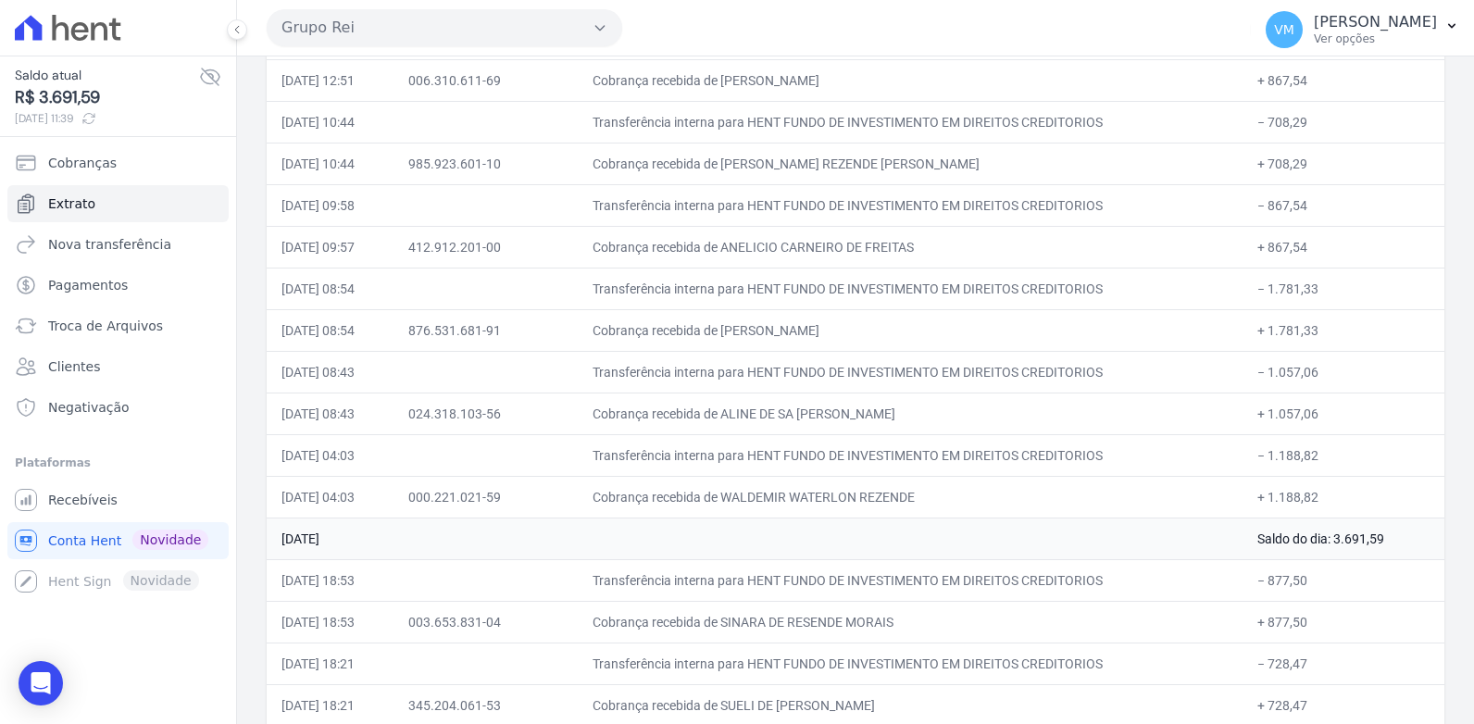
scroll to position [2314, 0]
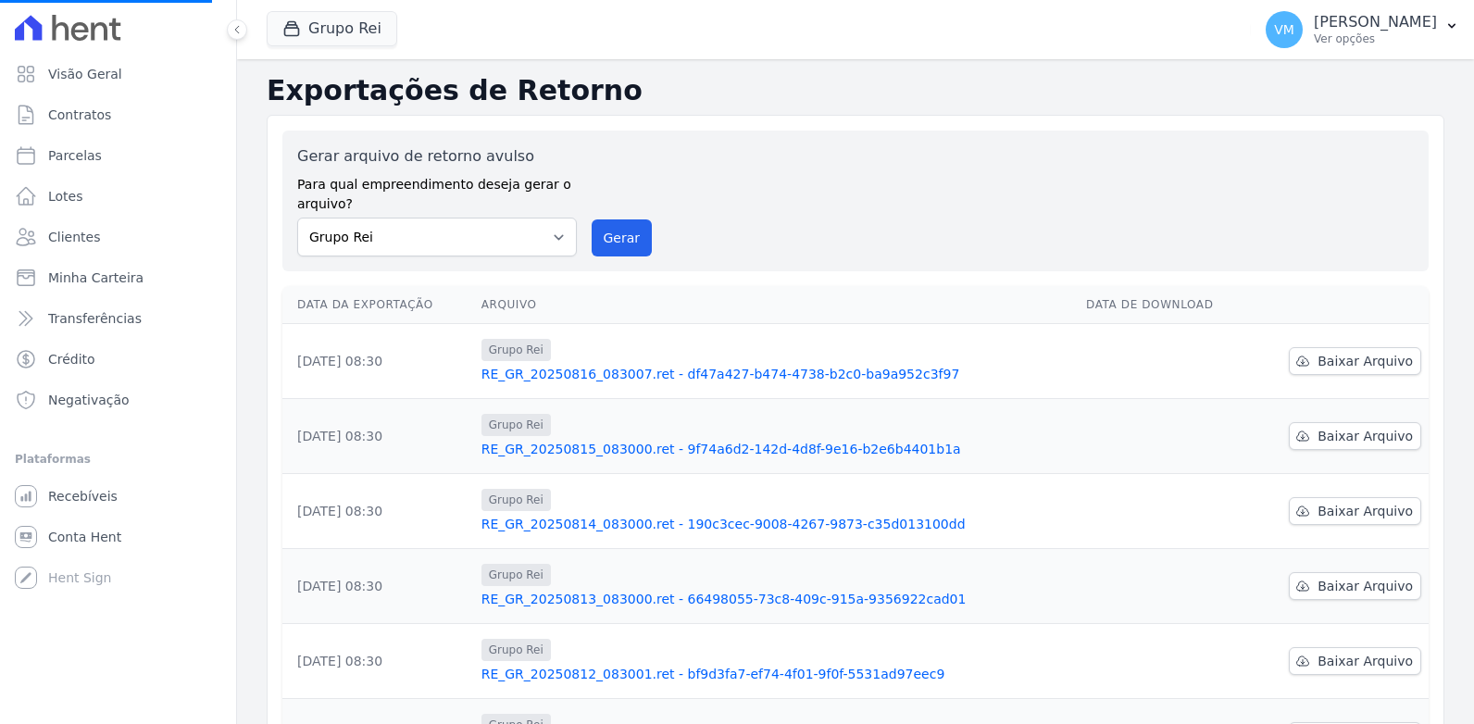
select select
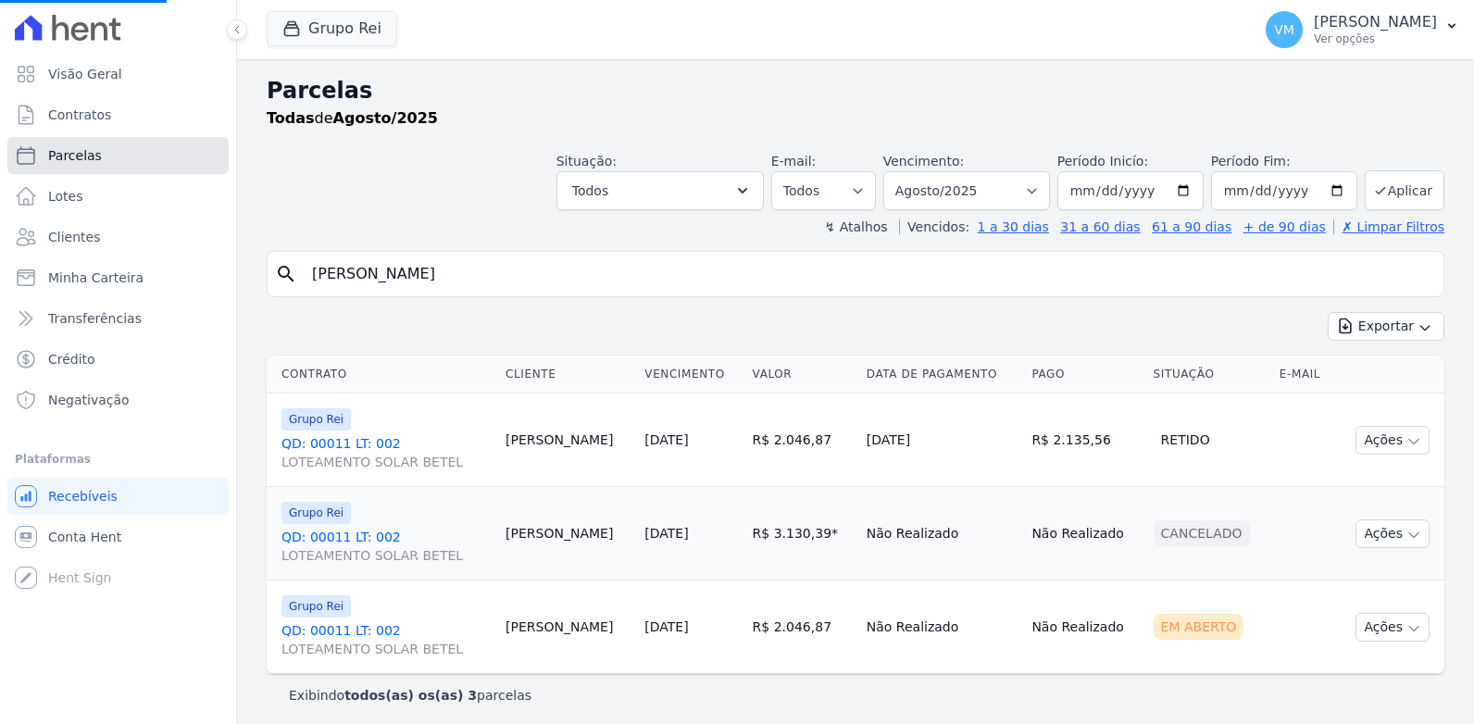
click at [74, 154] on span "Parcelas" at bounding box center [75, 155] width 54 height 19
drag, startPoint x: 418, startPoint y: 279, endPoint x: 140, endPoint y: 286, distance: 278.7
click at [140, 286] on div "Visão Geral Contratos [GEOGRAPHIC_DATA] Lotes Clientes Minha Carteira Transferê…" at bounding box center [737, 362] width 1474 height 724
type input "osvaldina"
select select
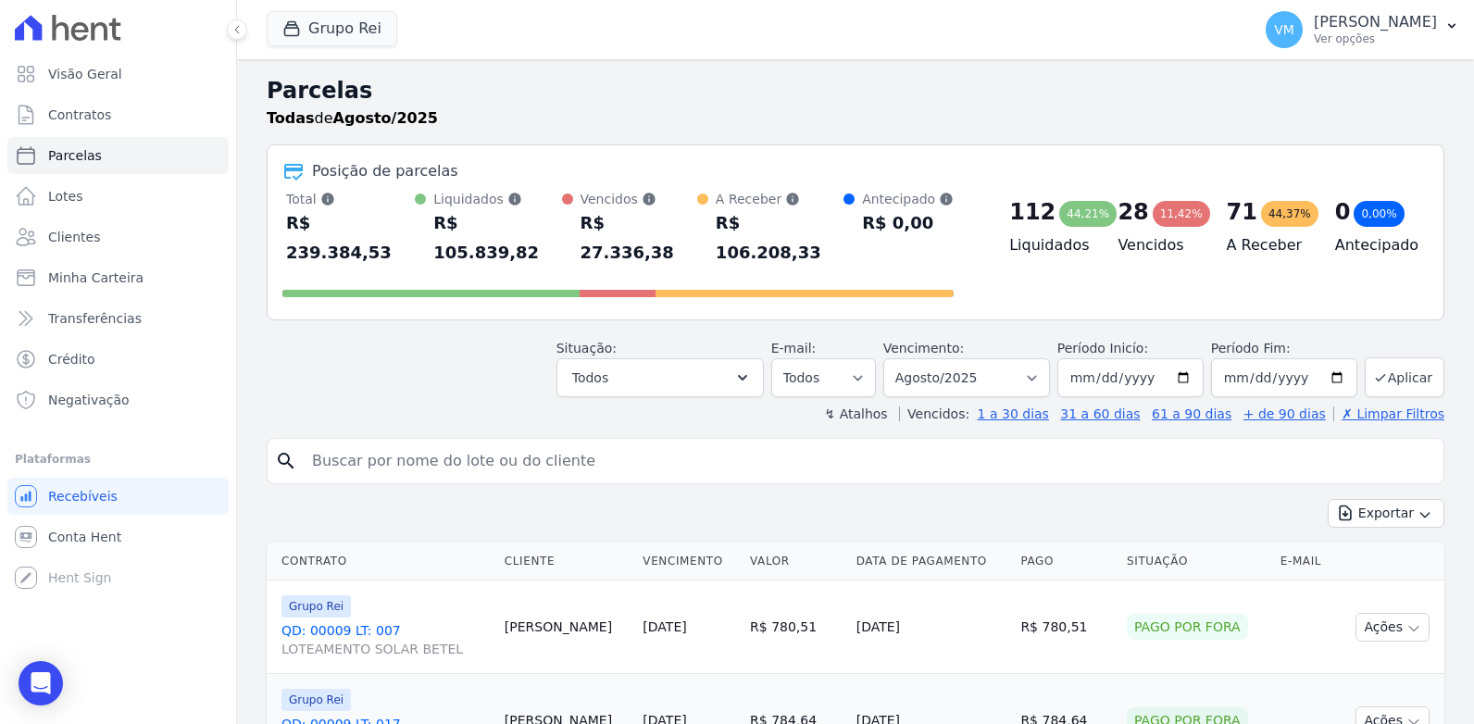
click at [351, 443] on input "search" at bounding box center [868, 461] width 1135 height 37
type input "osvaldina vi"
select select
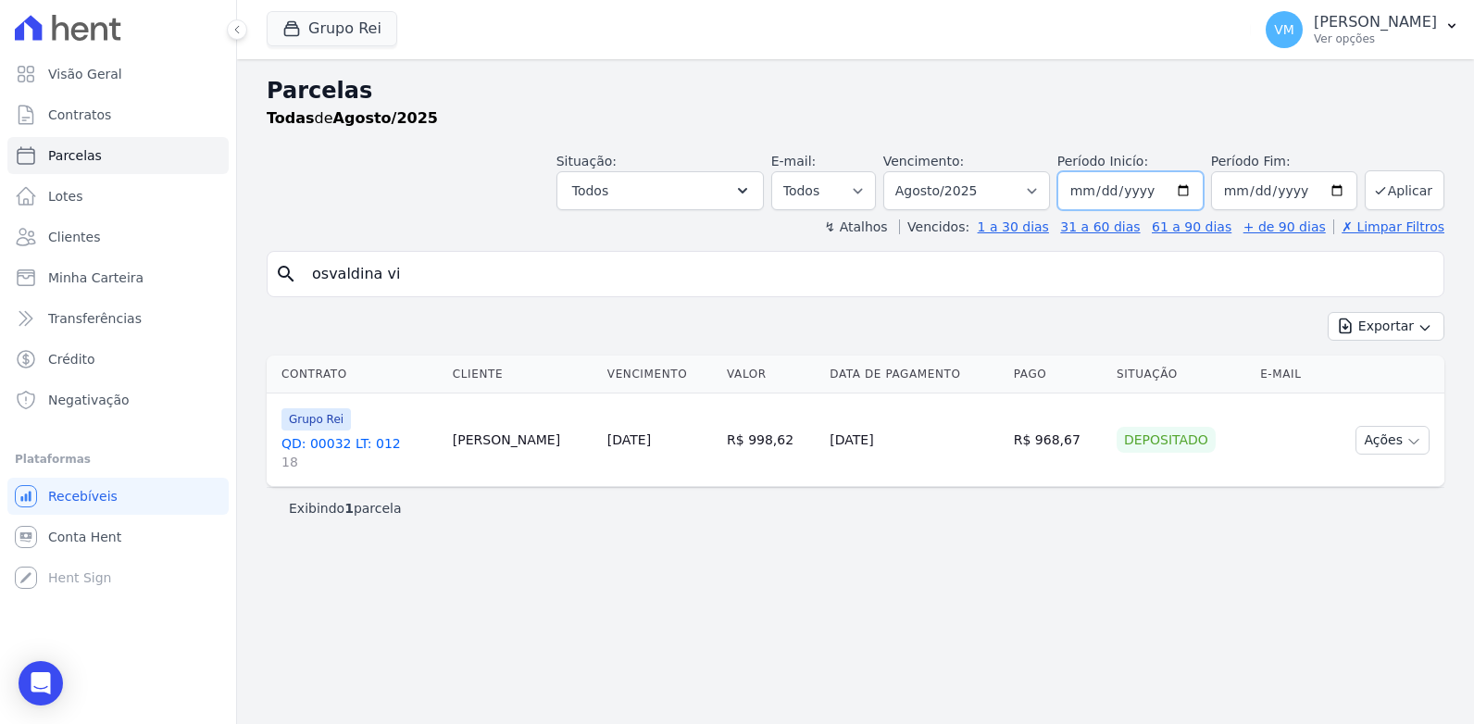
click at [1163, 180] on input "[DATE]" at bounding box center [1130, 190] width 146 height 39
click at [1197, 195] on input "[DATE]" at bounding box center [1130, 190] width 146 height 39
click at [1143, 187] on input "[DATE]" at bounding box center [1130, 190] width 146 height 39
click at [1101, 185] on input "[DATE]" at bounding box center [1130, 190] width 146 height 39
click at [1090, 192] on input "[DATE]" at bounding box center [1130, 190] width 146 height 39
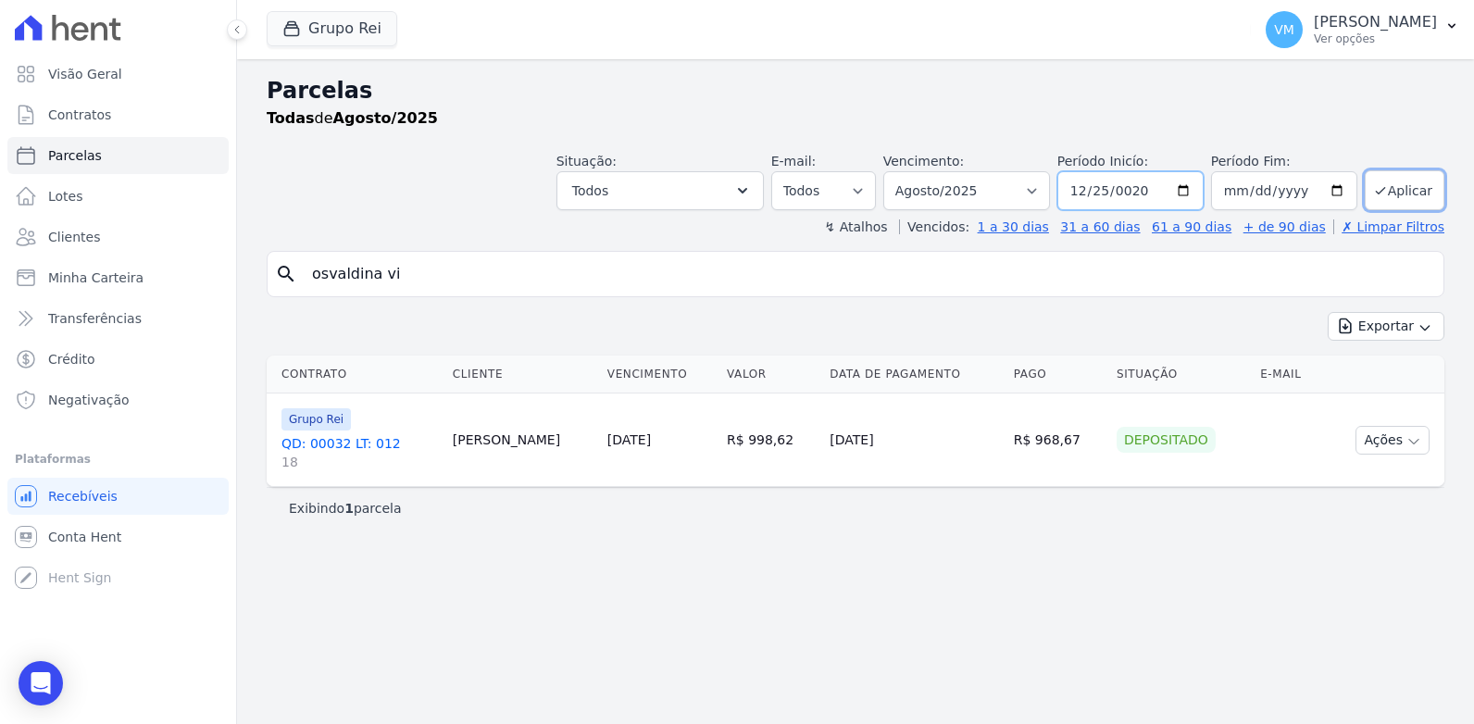
type input "0202-12-25"
type input "2025-08-21"
type input "2025-12-21"
click at [1132, 191] on input "0202-12-25" at bounding box center [1130, 190] width 146 height 39
type input "2025-12-25"
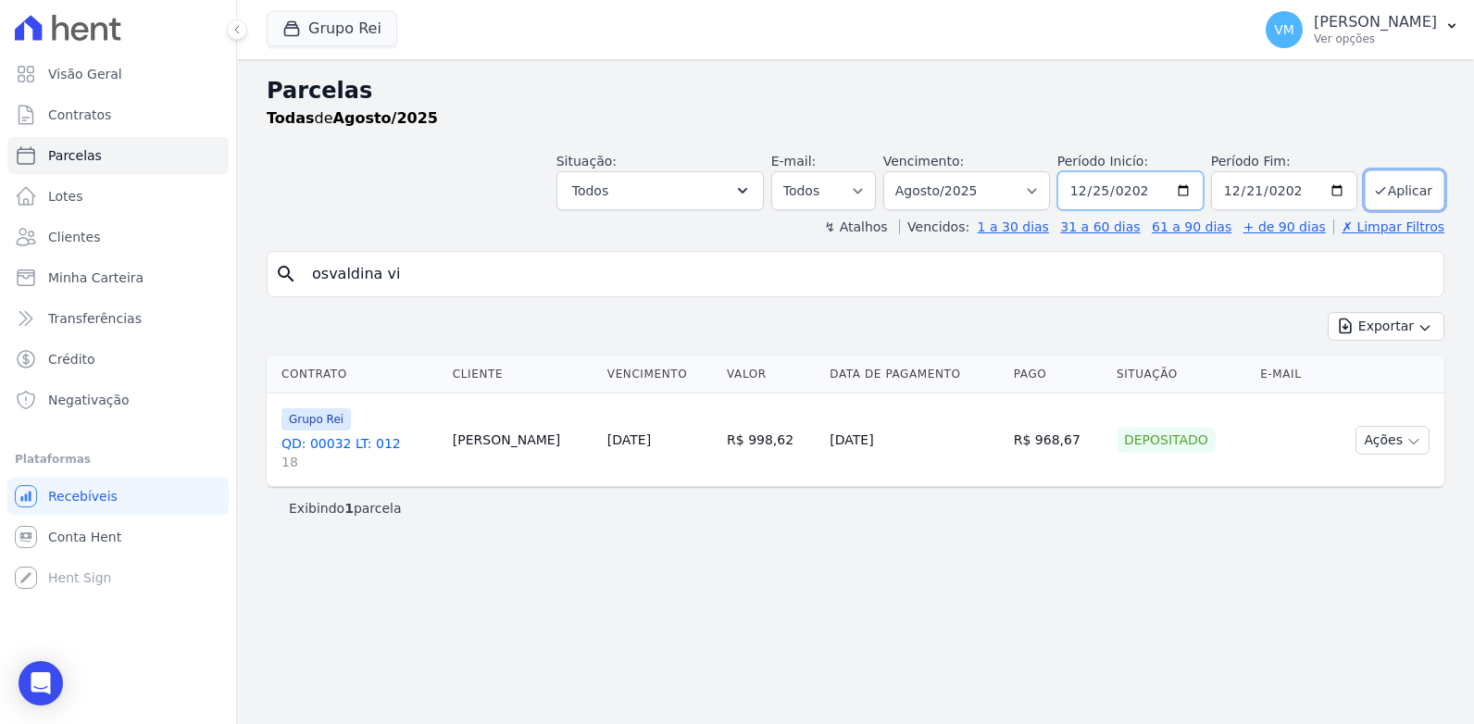
click at [1089, 179] on input "2025-12-25" at bounding box center [1130, 190] width 146 height 39
click at [1098, 191] on input "2025-12-25" at bounding box center [1130, 190] width 146 height 39
type input "2025-12-01"
type input "2025-01-01"
type input "2025-12-31"
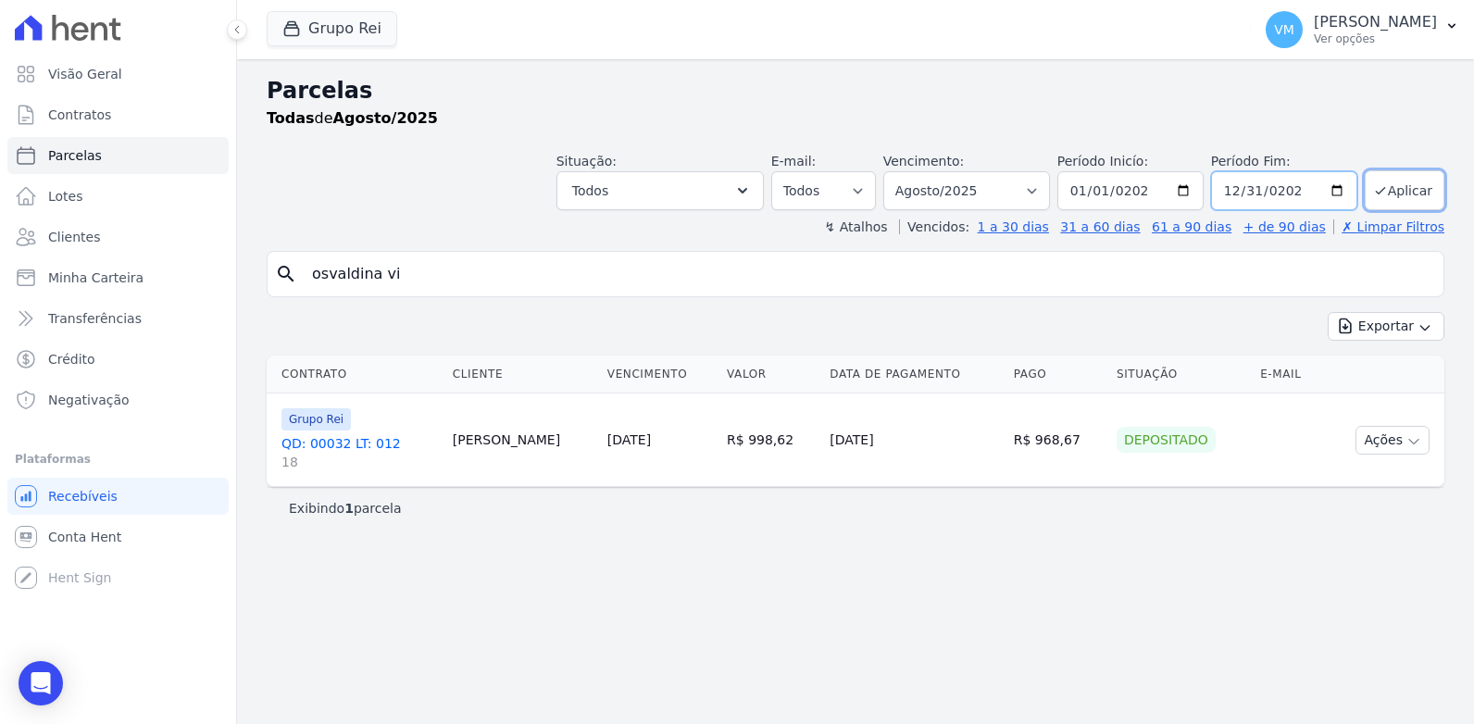
type input "2025-12-31"
click at [1402, 192] on button "Aplicar" at bounding box center [1405, 190] width 80 height 40
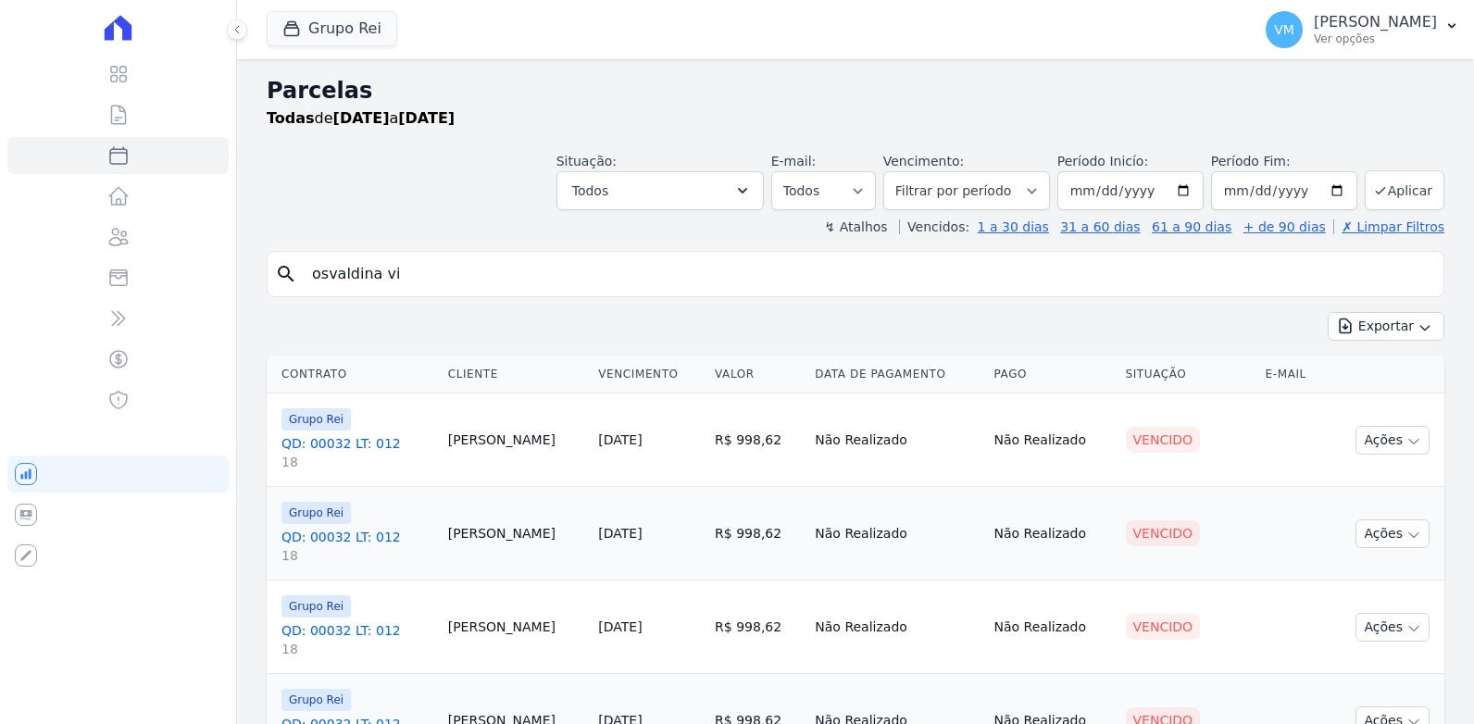
select select
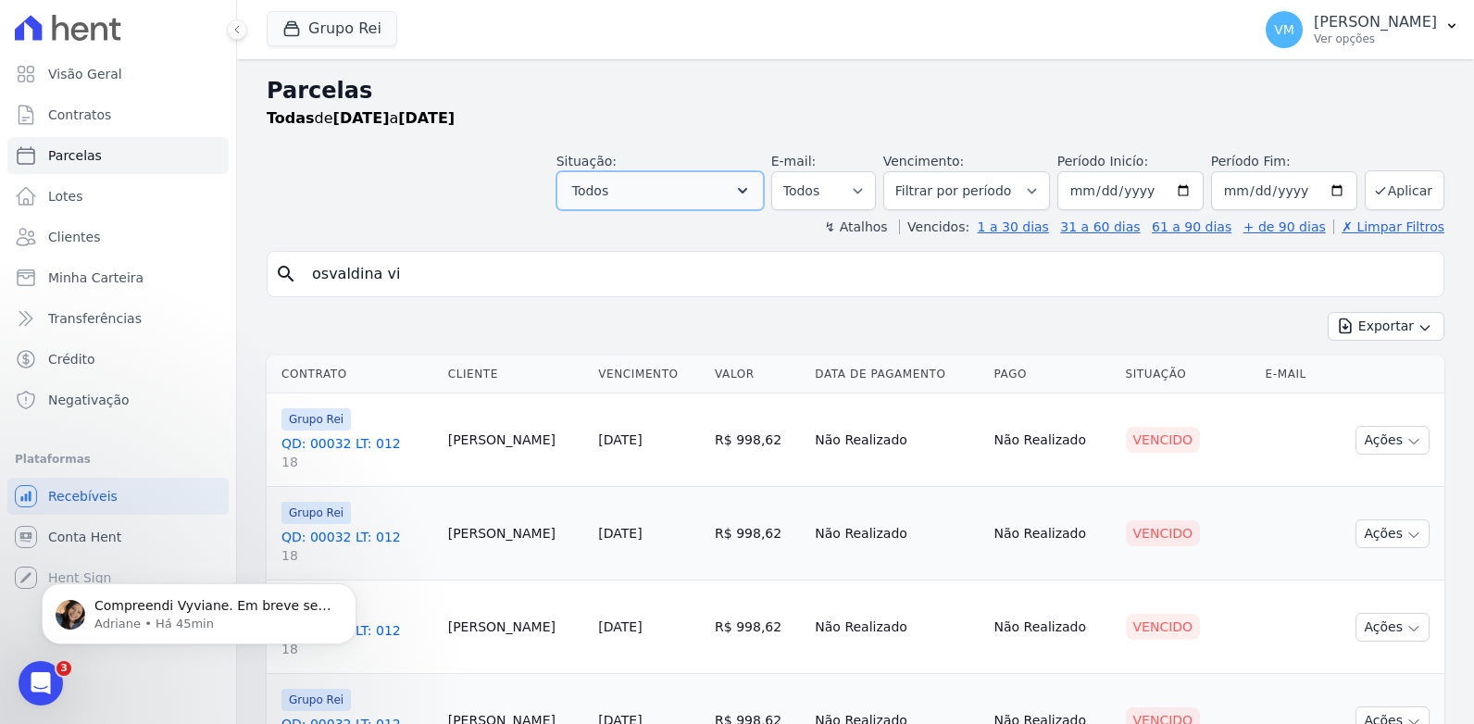
click at [756, 200] on button "Todos" at bounding box center [659, 190] width 207 height 39
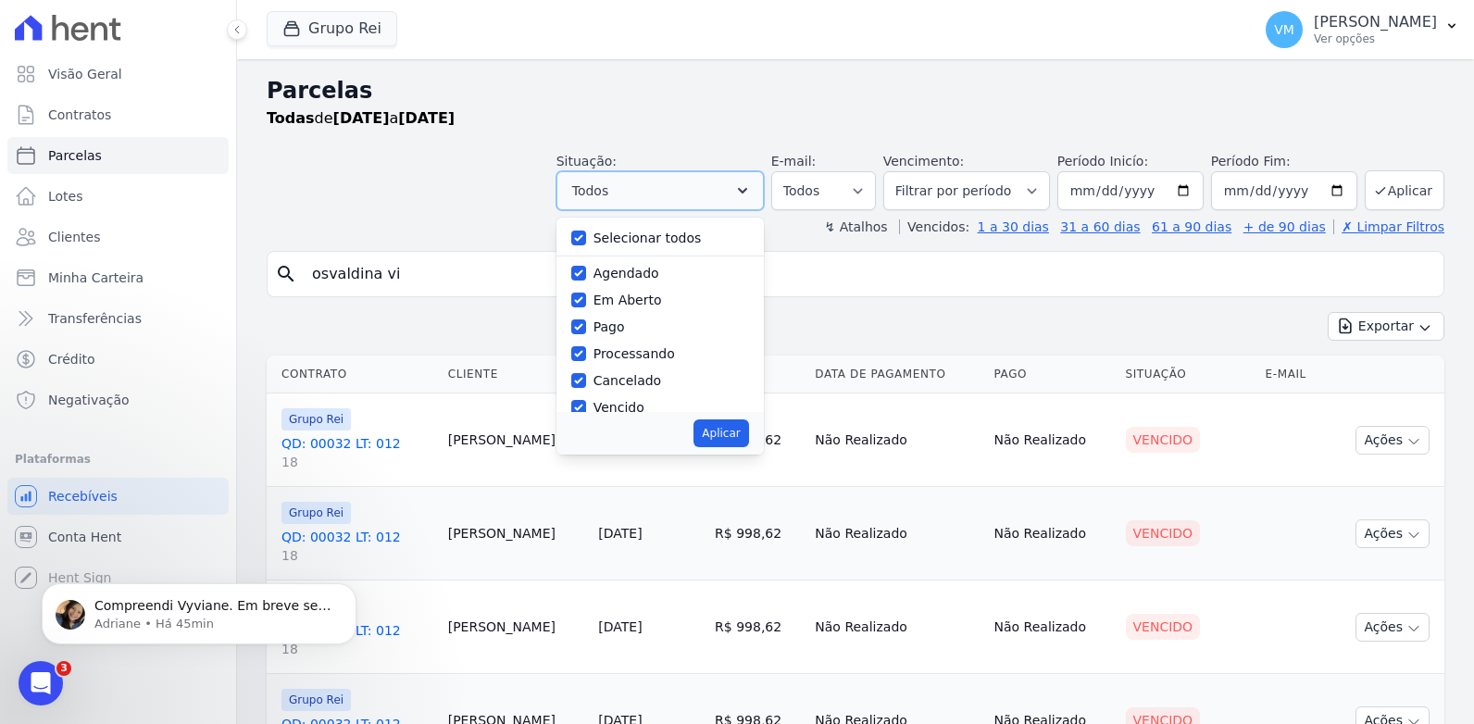
click at [754, 202] on button "Todos" at bounding box center [659, 190] width 207 height 39
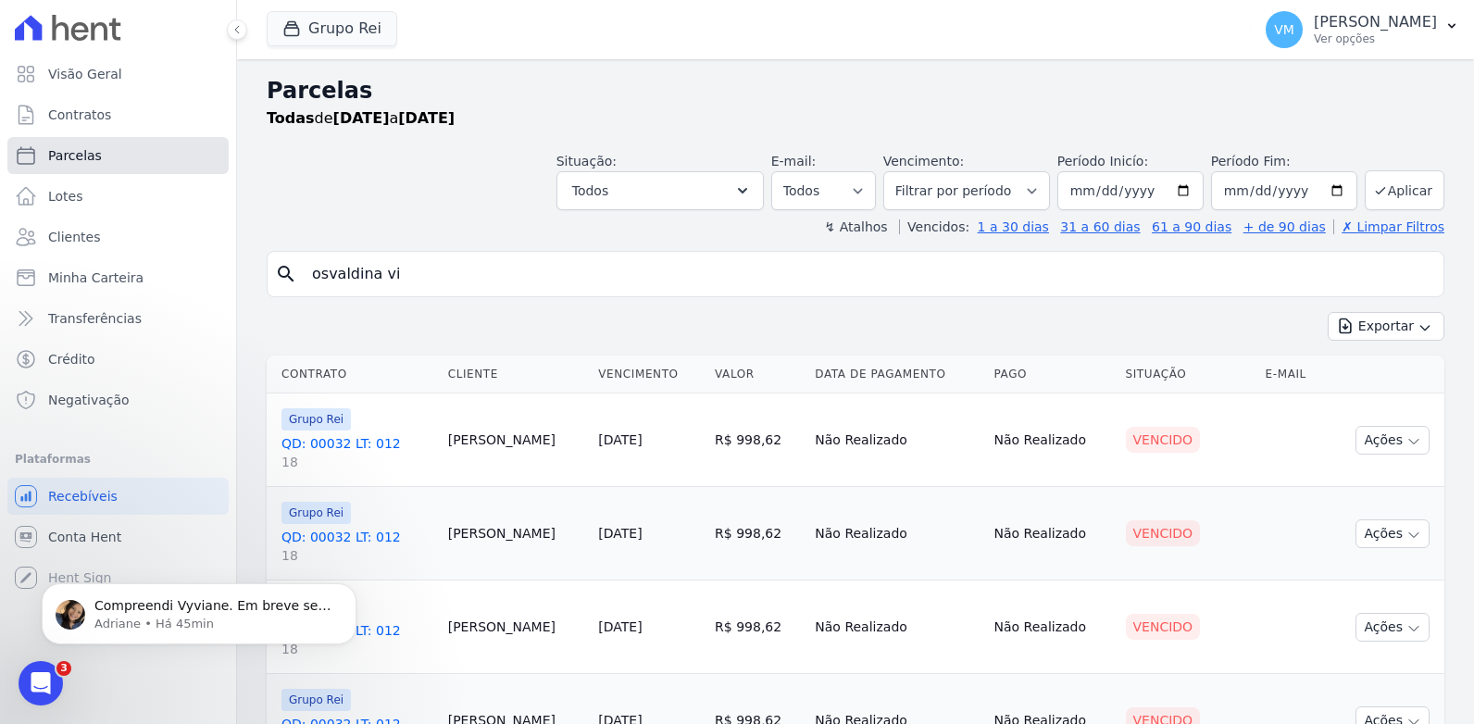
click at [60, 153] on span "Parcelas" at bounding box center [75, 155] width 54 height 19
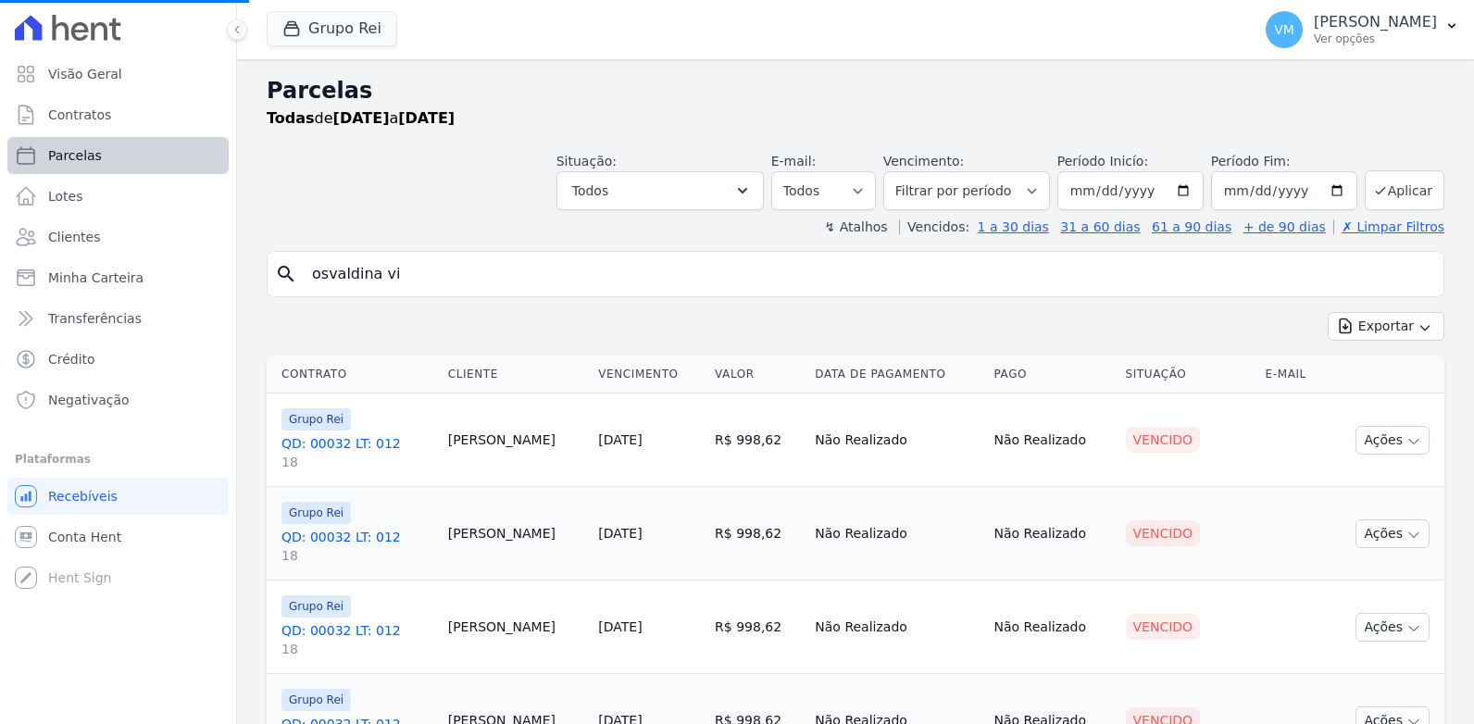
select select
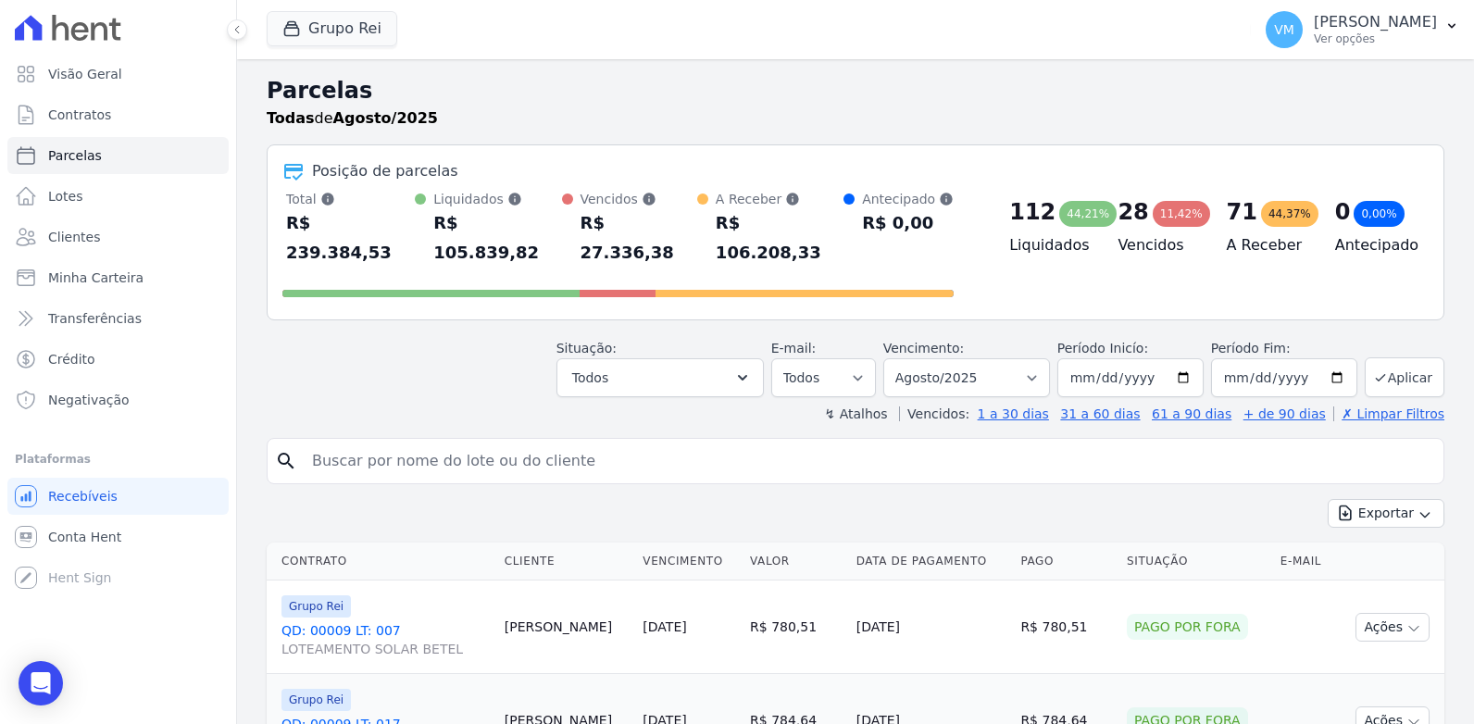
click at [367, 443] on input "search" at bounding box center [868, 461] width 1135 height 37
type input "[PERSON_NAME] da"
select select
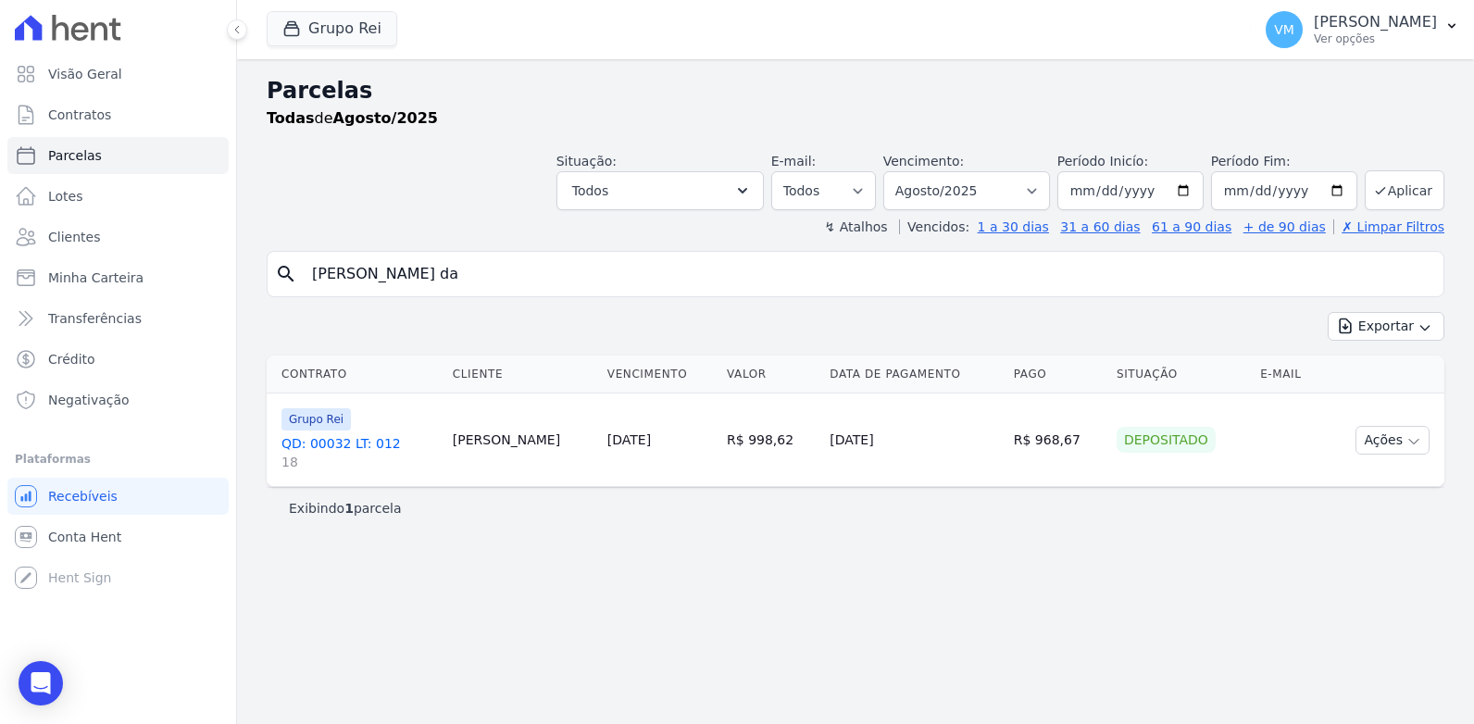
click at [489, 452] on td "[PERSON_NAME]" at bounding box center [522, 439] width 155 height 93
click at [977, 189] on select "Filtrar por período ──────── Todos os meses Janeiro/2020 Fevereiro/2020 Março/2…" at bounding box center [966, 190] width 167 height 39
select select "12/2024"
click at [909, 171] on select "Filtrar por período ──────── Todos os meses Janeiro/2020 Fevereiro/2020 Março/2…" at bounding box center [966, 190] width 167 height 39
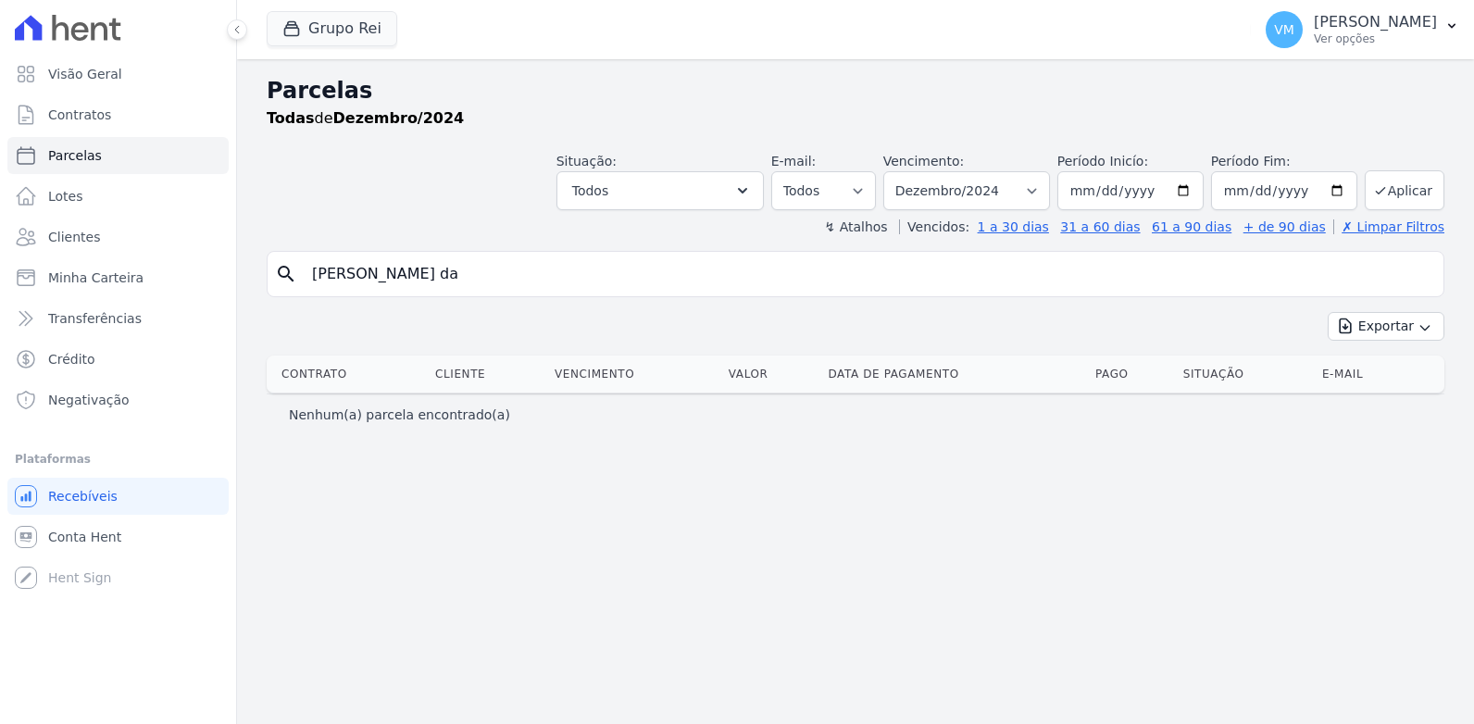
select select
click at [1049, 188] on select "Filtrar por período ──────── Todos os meses Janeiro/2020 Fevereiro/2020 Março/2…" at bounding box center [966, 190] width 167 height 39
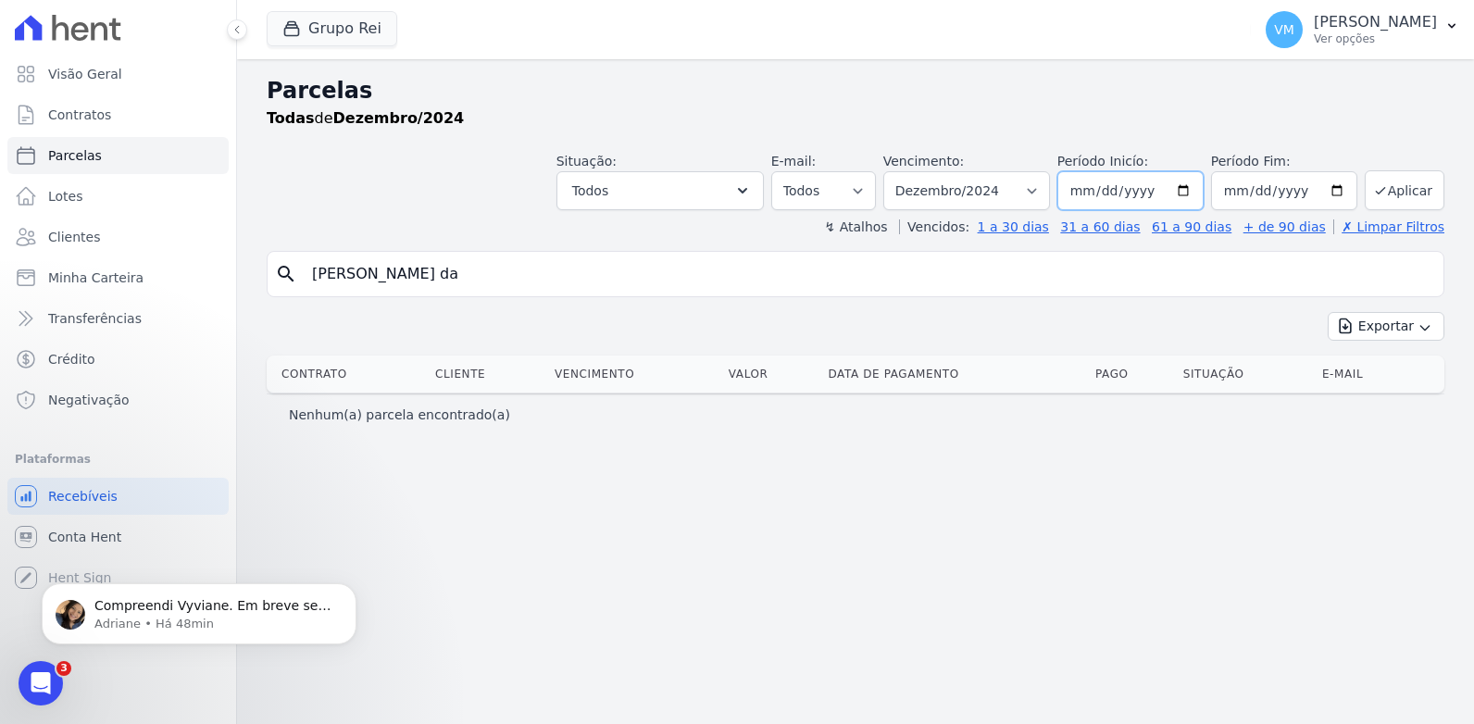
click at [1087, 190] on input "2024-12-01" at bounding box center [1130, 190] width 146 height 39
click at [1241, 193] on input "2024-12-31" at bounding box center [1284, 190] width 146 height 39
type input "2024-12-31"
type input "[DATE]"
click at [1397, 187] on button "Aplicar" at bounding box center [1405, 190] width 80 height 40
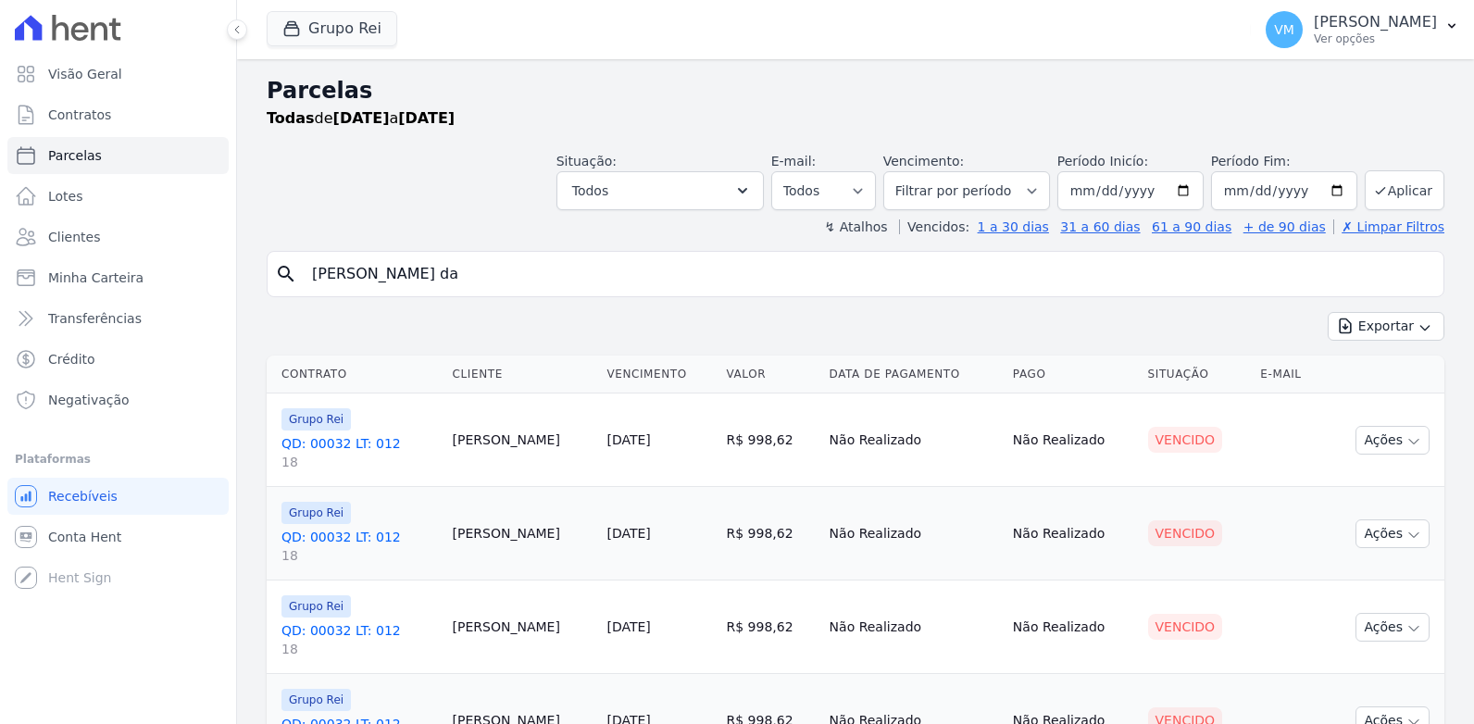
select select
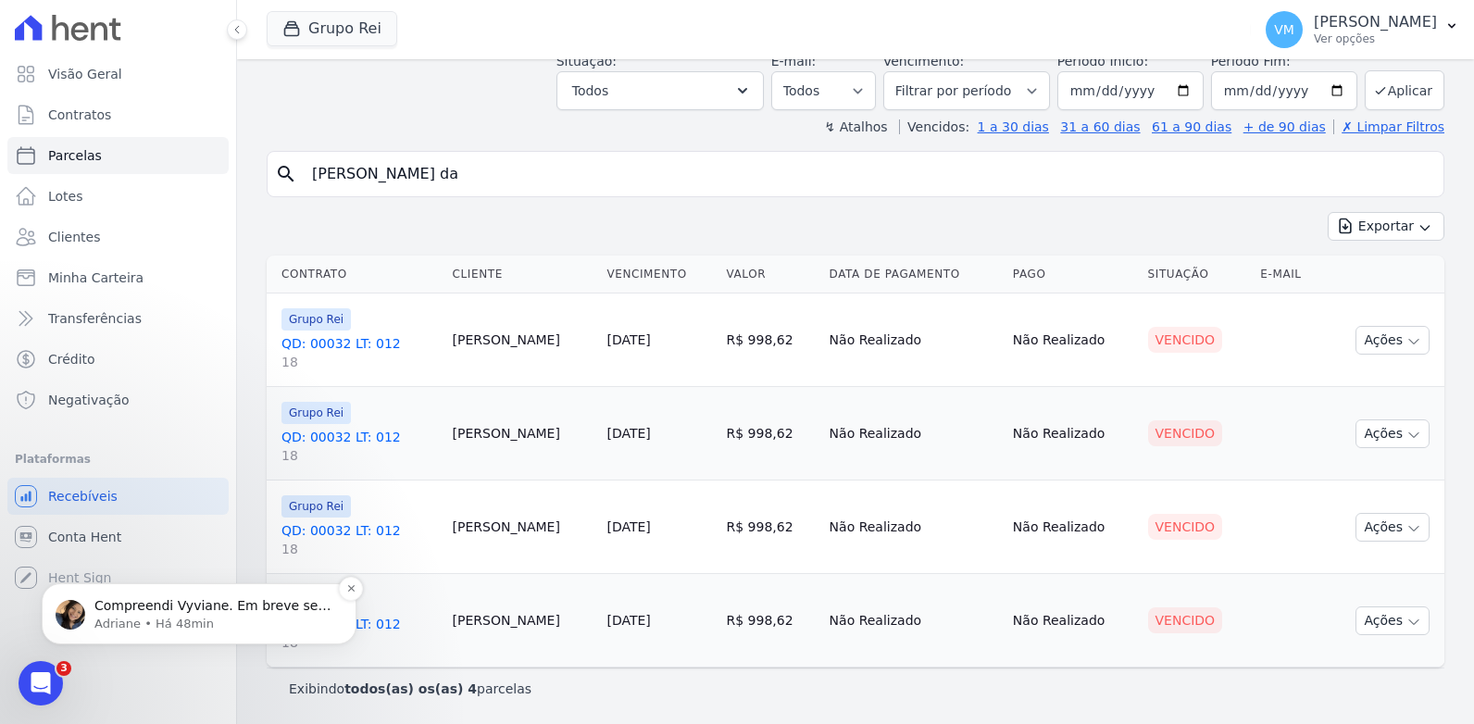
click at [155, 619] on p "Adriane • Há 48min" at bounding box center [213, 624] width 239 height 17
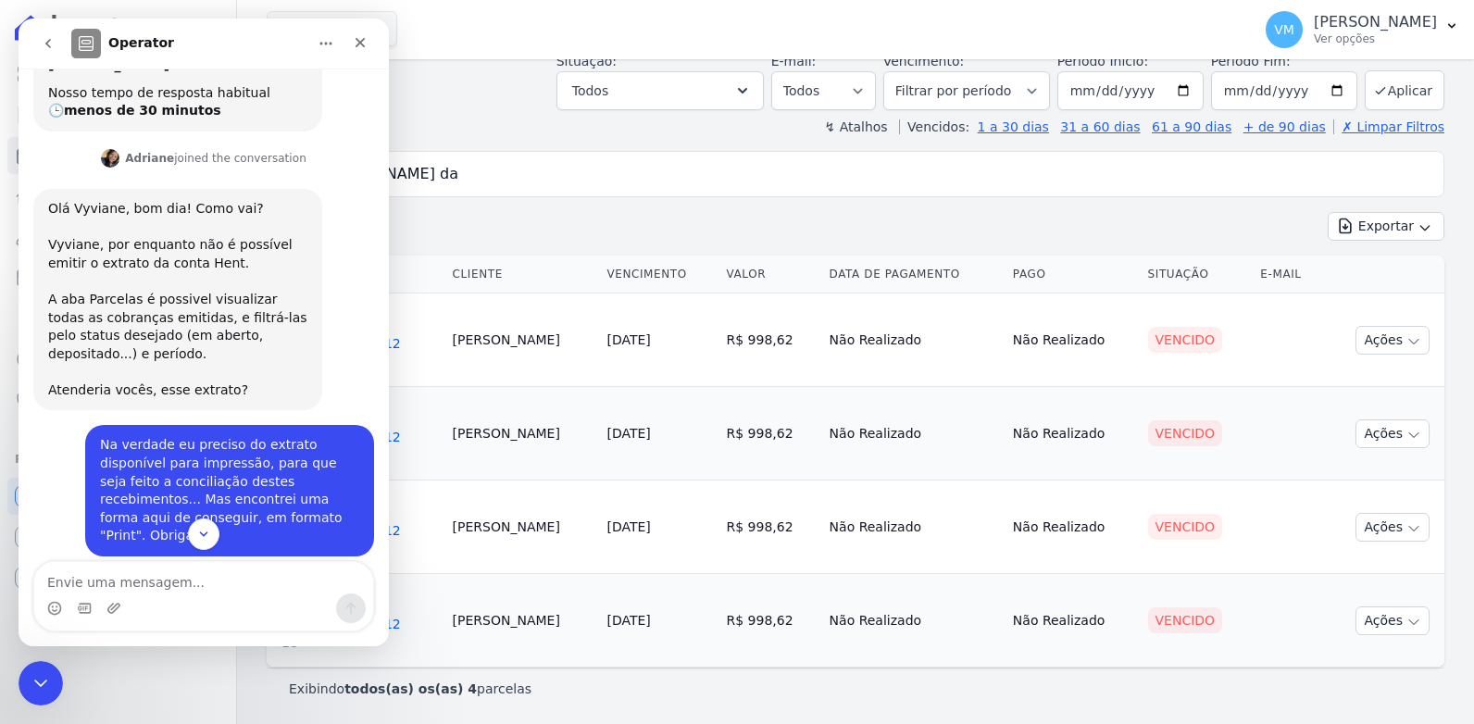
scroll to position [298, 0]
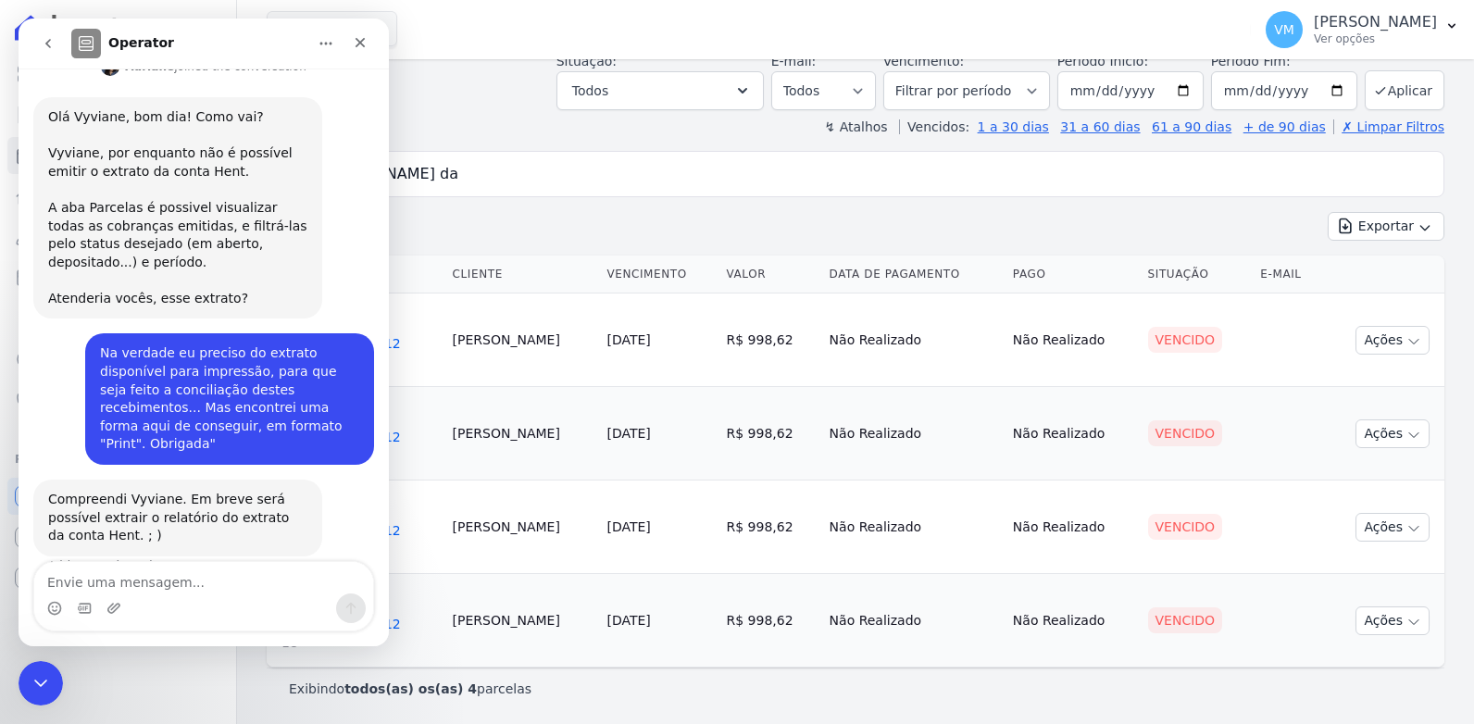
click at [133, 588] on textarea "Envie uma mensagem..." at bounding box center [203, 577] width 339 height 31
type textarea "ok, muito obrigada"
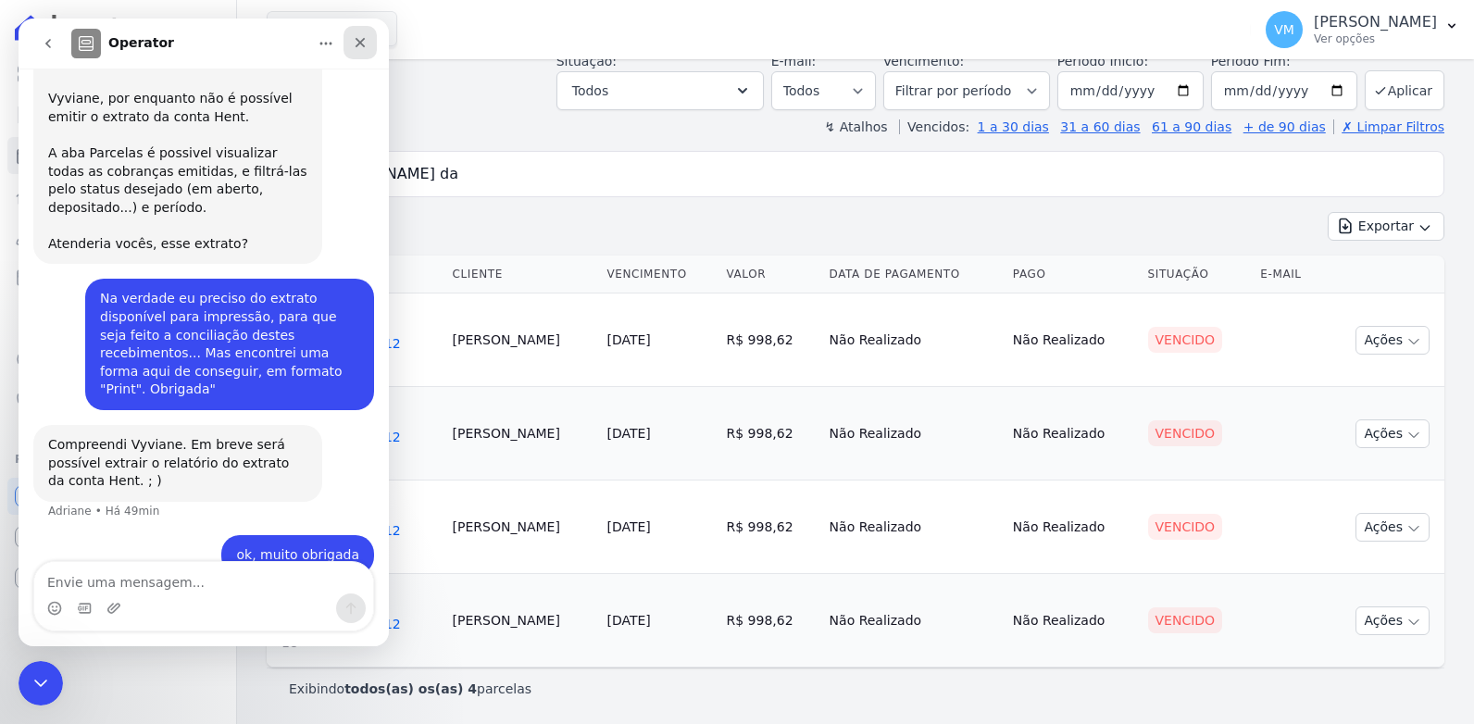
click at [361, 40] on icon "Fechar" at bounding box center [360, 42] width 15 height 15
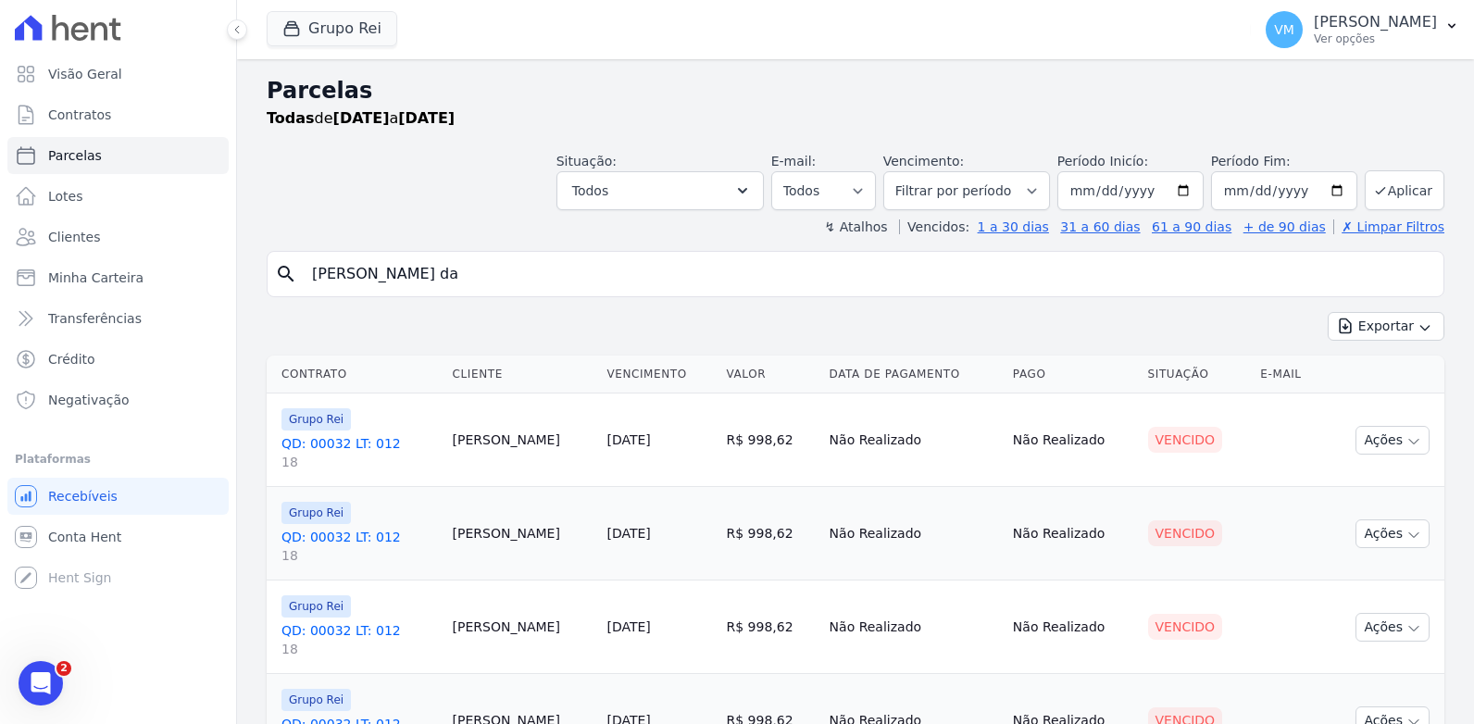
scroll to position [100, 0]
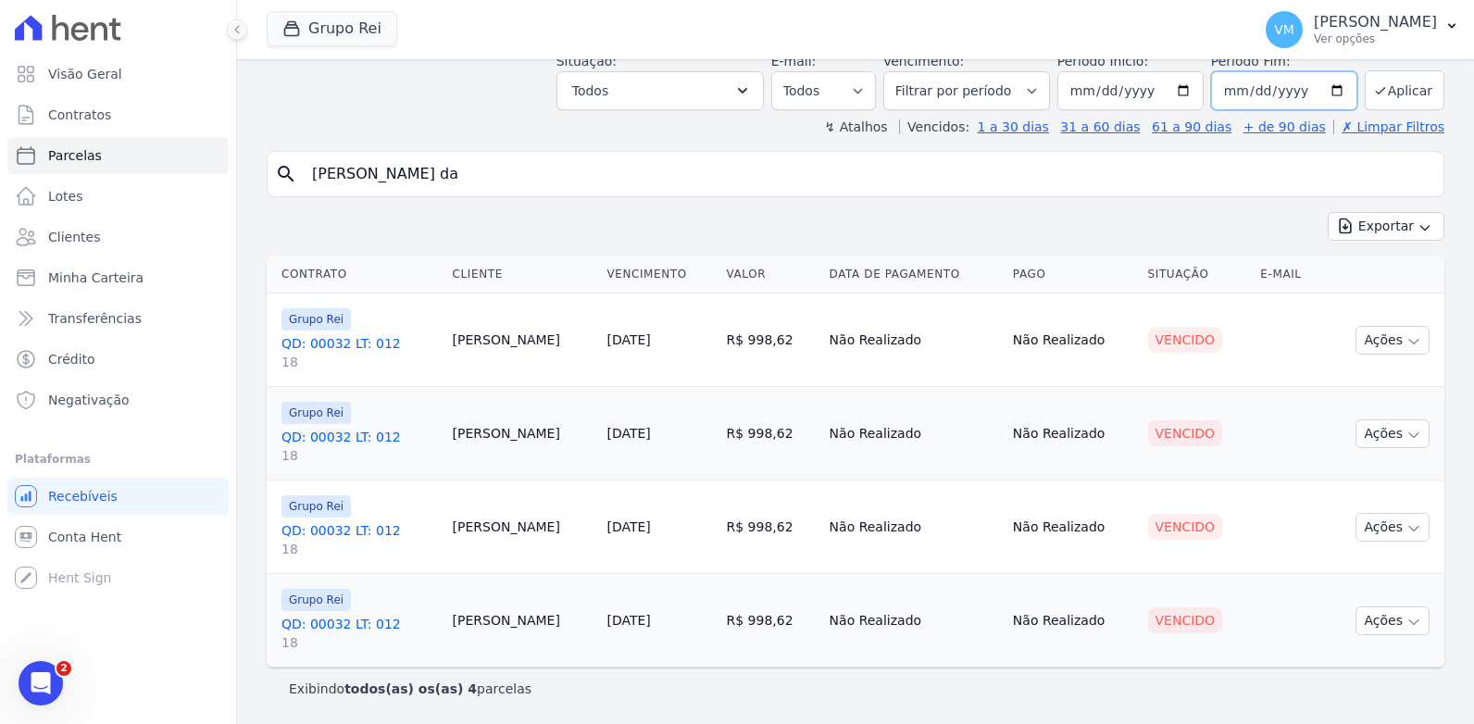
click at [1216, 88] on input "2025-08-18" at bounding box center [1284, 90] width 146 height 39
type input "[DATE]"
click at [1402, 86] on button "Aplicar" at bounding box center [1405, 90] width 80 height 40
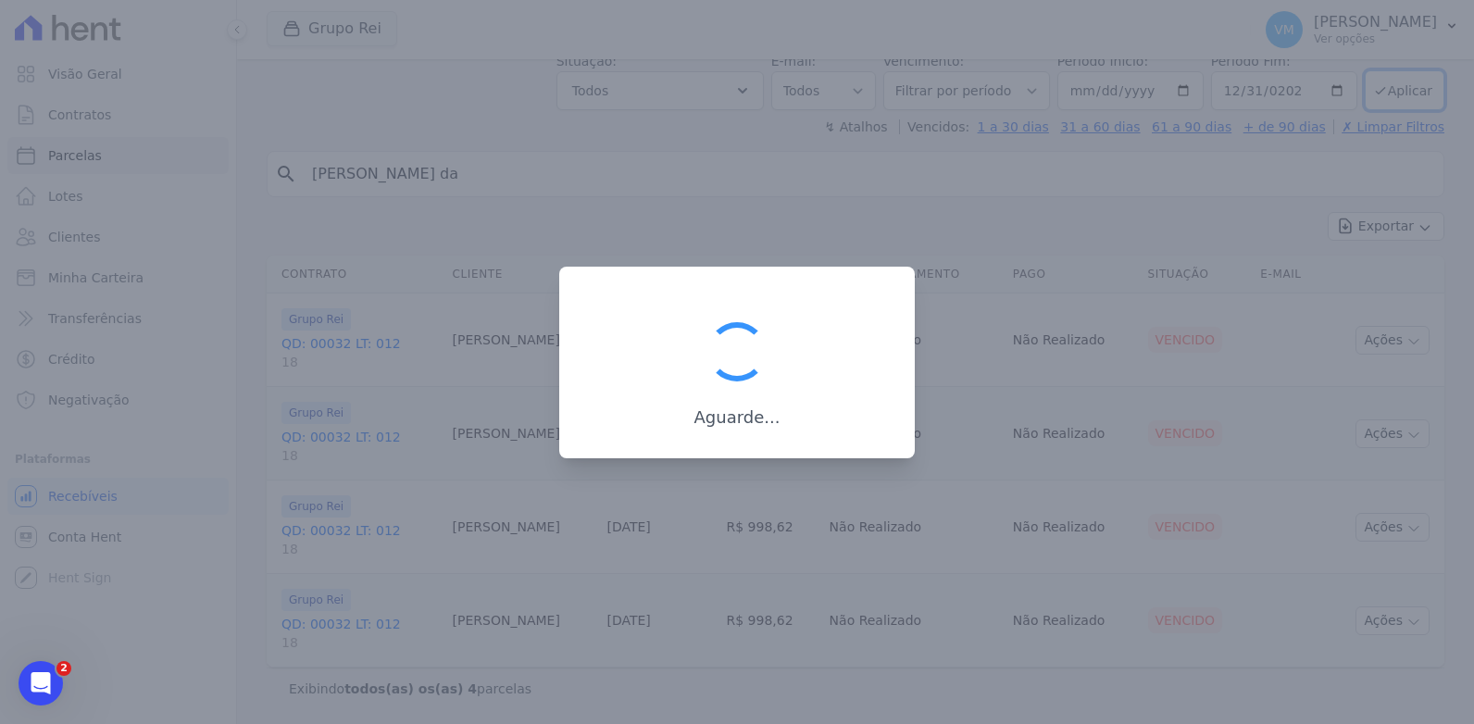
scroll to position [424, 0]
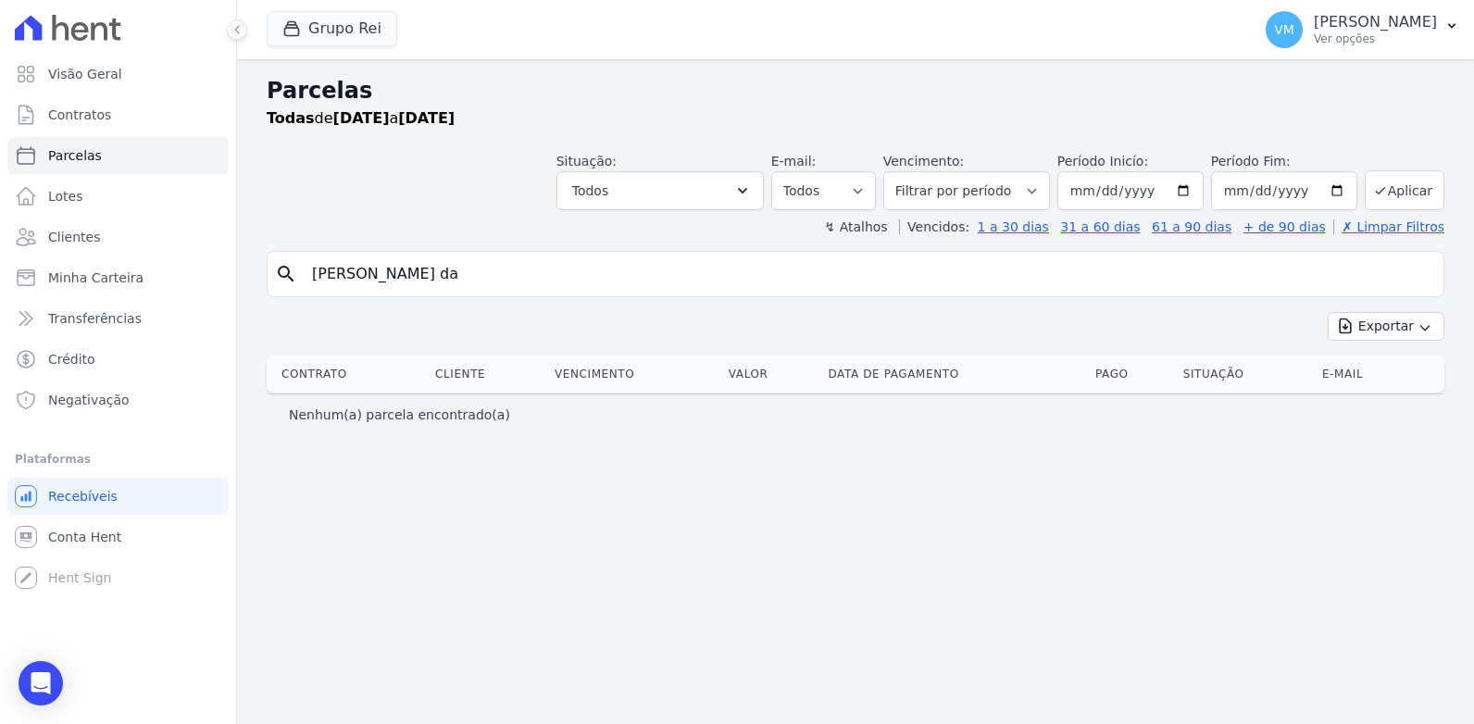
select select
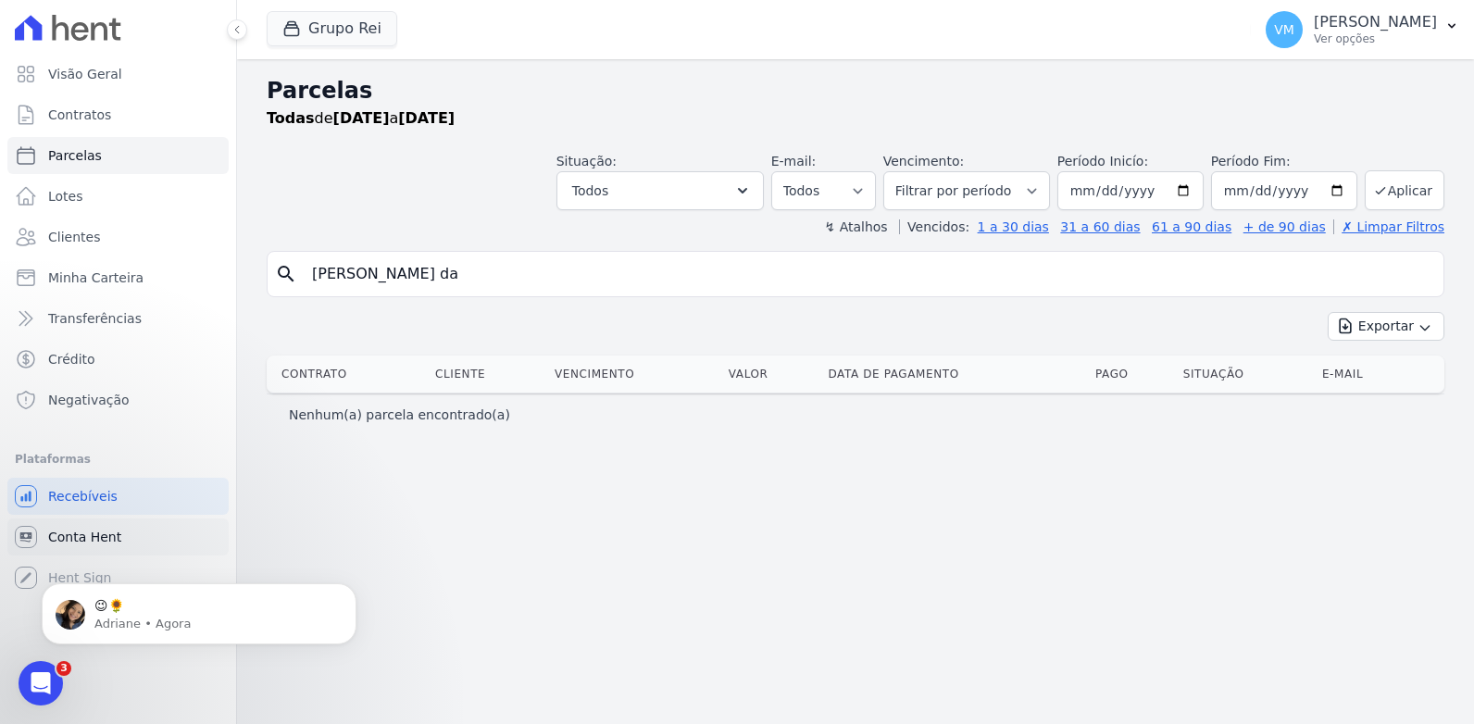
click at [65, 537] on span "Conta Hent" at bounding box center [84, 537] width 73 height 19
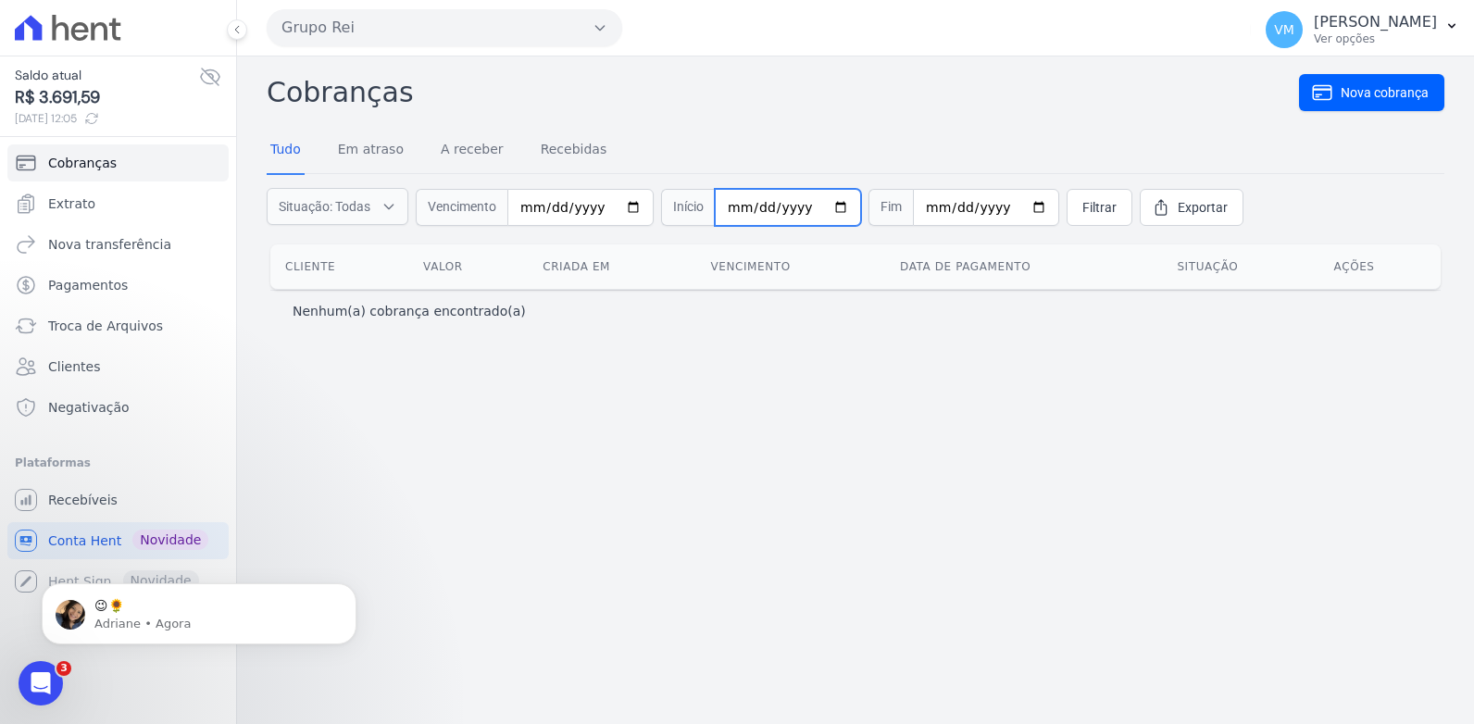
click at [827, 208] on input "date" at bounding box center [788, 207] width 146 height 37
type input "[DATE]"
click at [1015, 206] on input "date" at bounding box center [986, 207] width 146 height 37
type input "[DATE]"
click at [1178, 206] on span "Exportar" at bounding box center [1203, 207] width 50 height 19
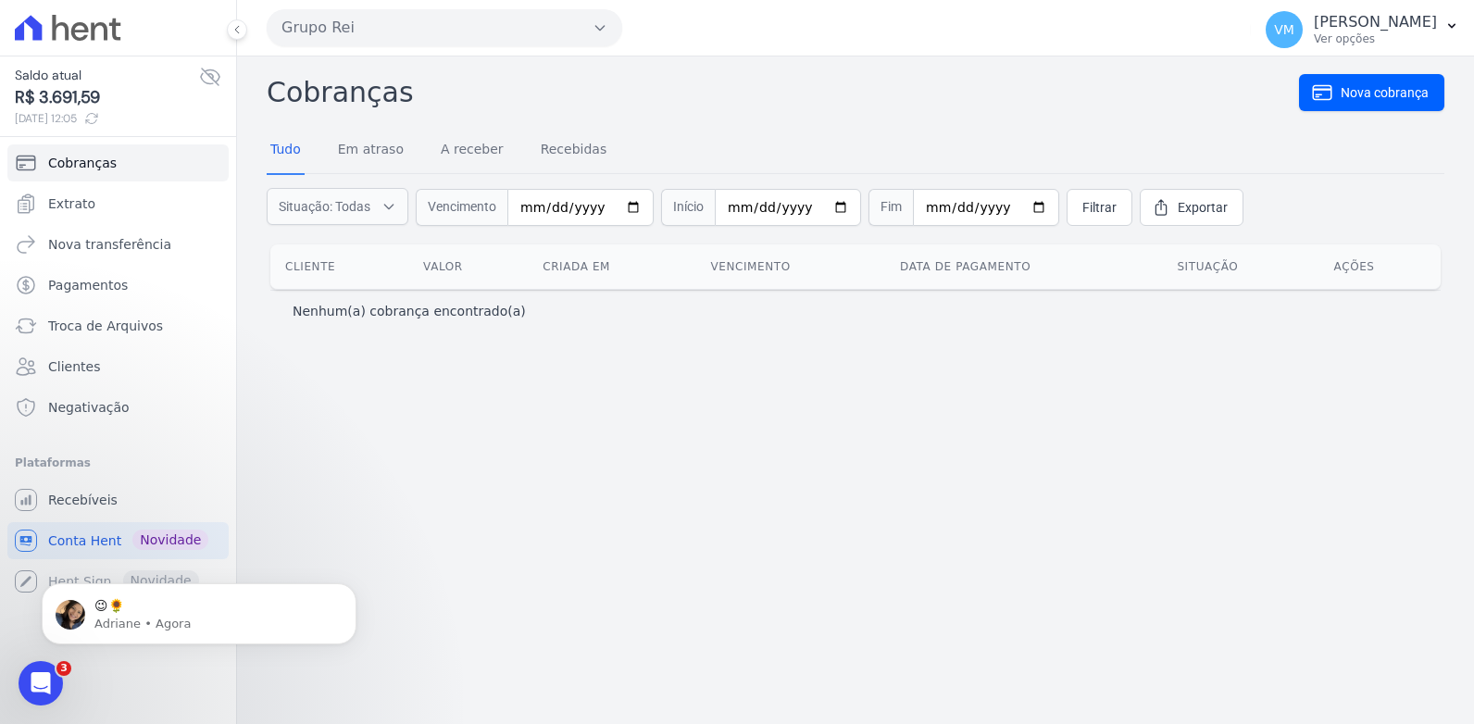
click at [909, 101] on h2 "Cobranças" at bounding box center [783, 92] width 1032 height 42
click at [1082, 206] on span "Filtrar" at bounding box center [1099, 207] width 34 height 19
click at [130, 618] on p "Adriane • Agora" at bounding box center [213, 624] width 239 height 17
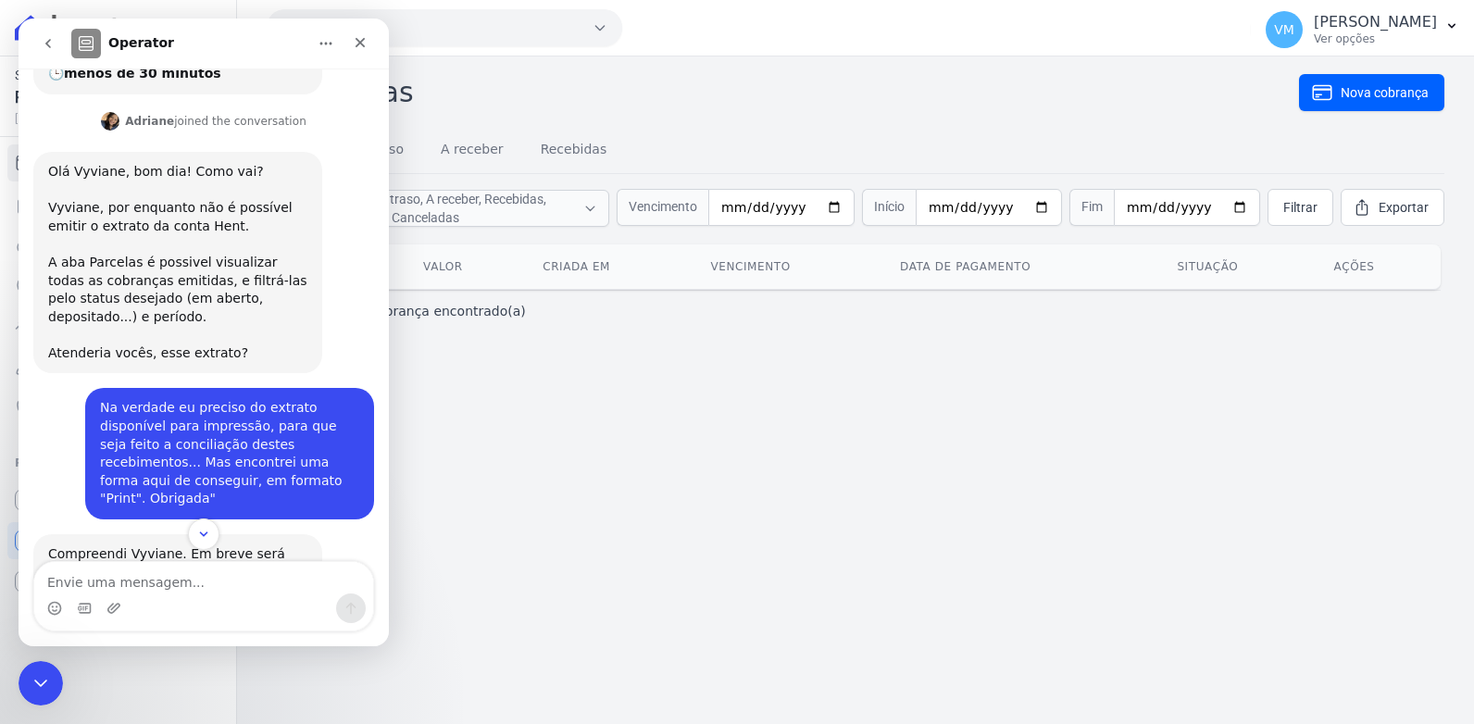
scroll to position [408, 0]
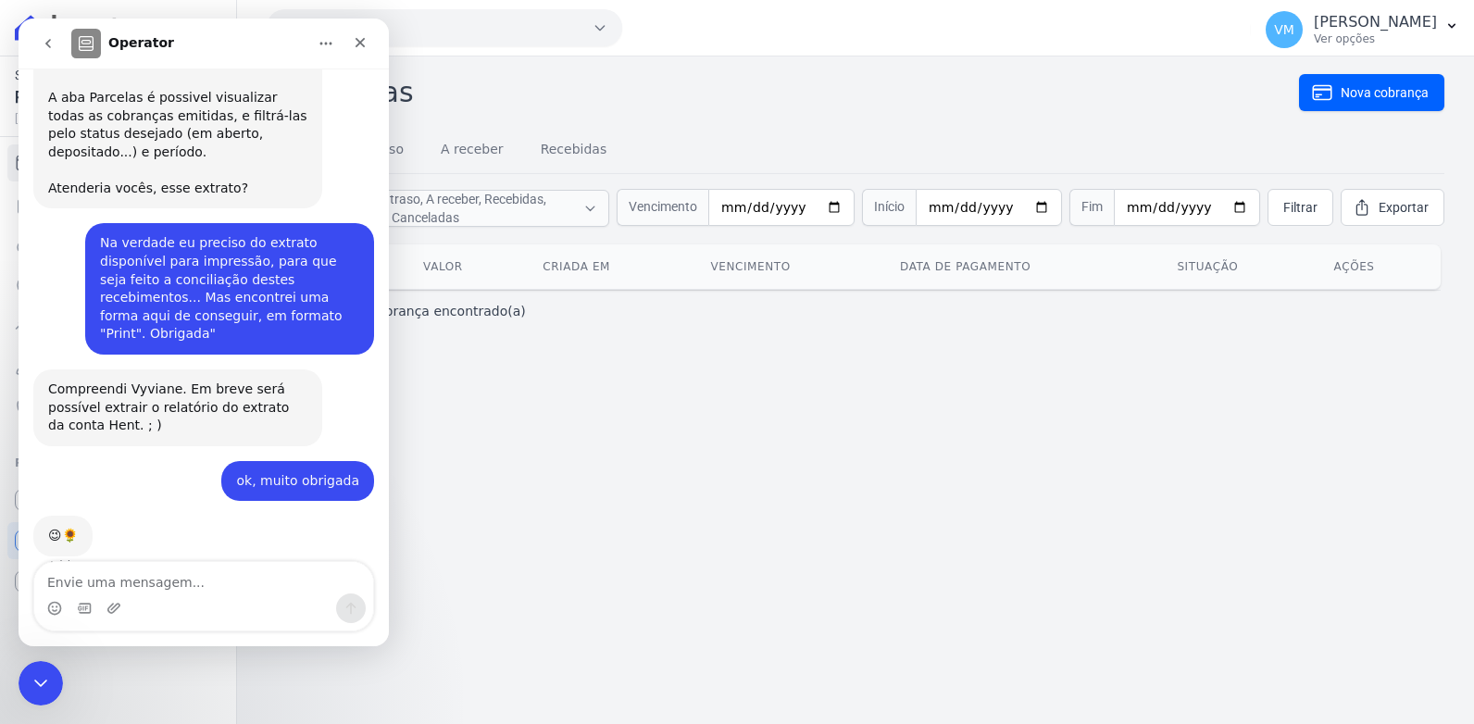
click at [465, 486] on div "Cobranças Nova cobrança Tudo Em atraso A receber Recebidas Situação: Em atraso,…" at bounding box center [855, 389] width 1237 height 667
click at [363, 48] on icon "Fechar" at bounding box center [360, 42] width 15 height 15
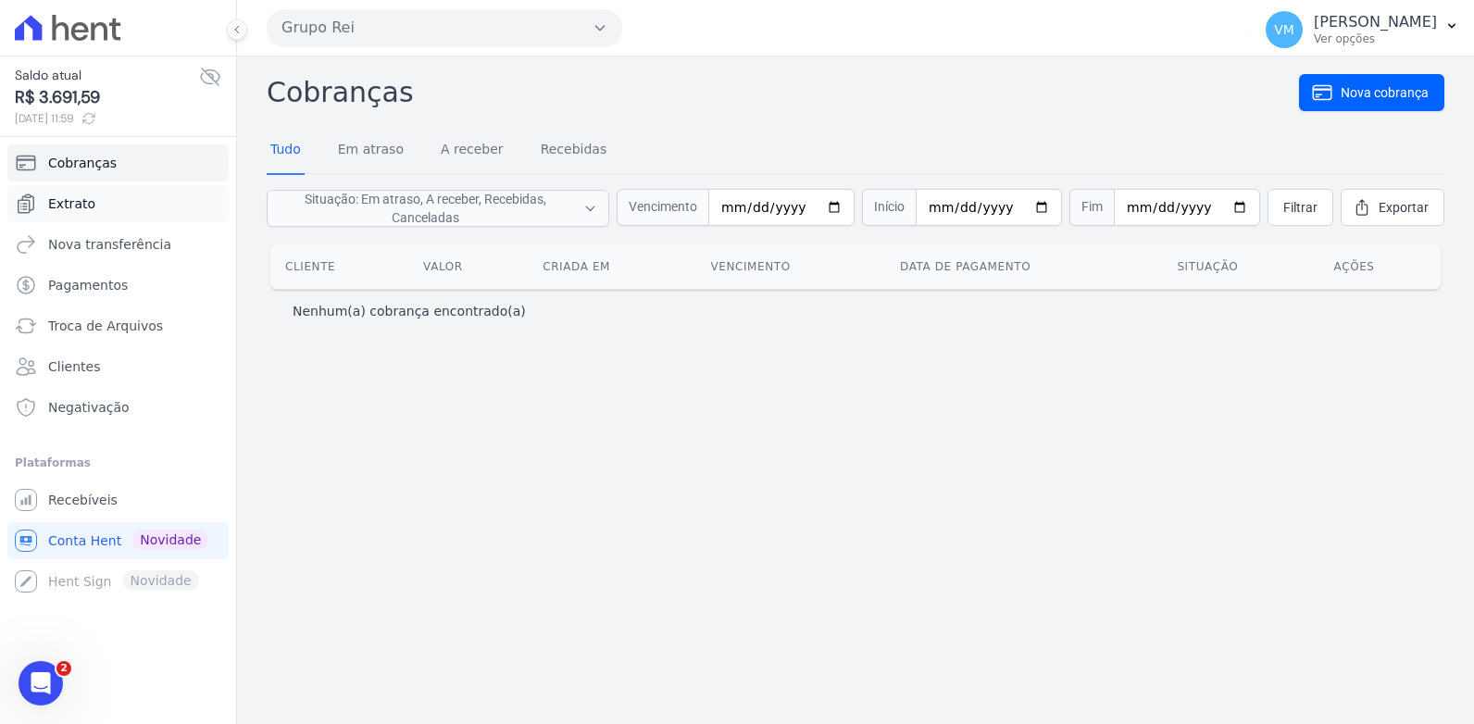
click at [70, 194] on span "Extrato" at bounding box center [71, 203] width 47 height 19
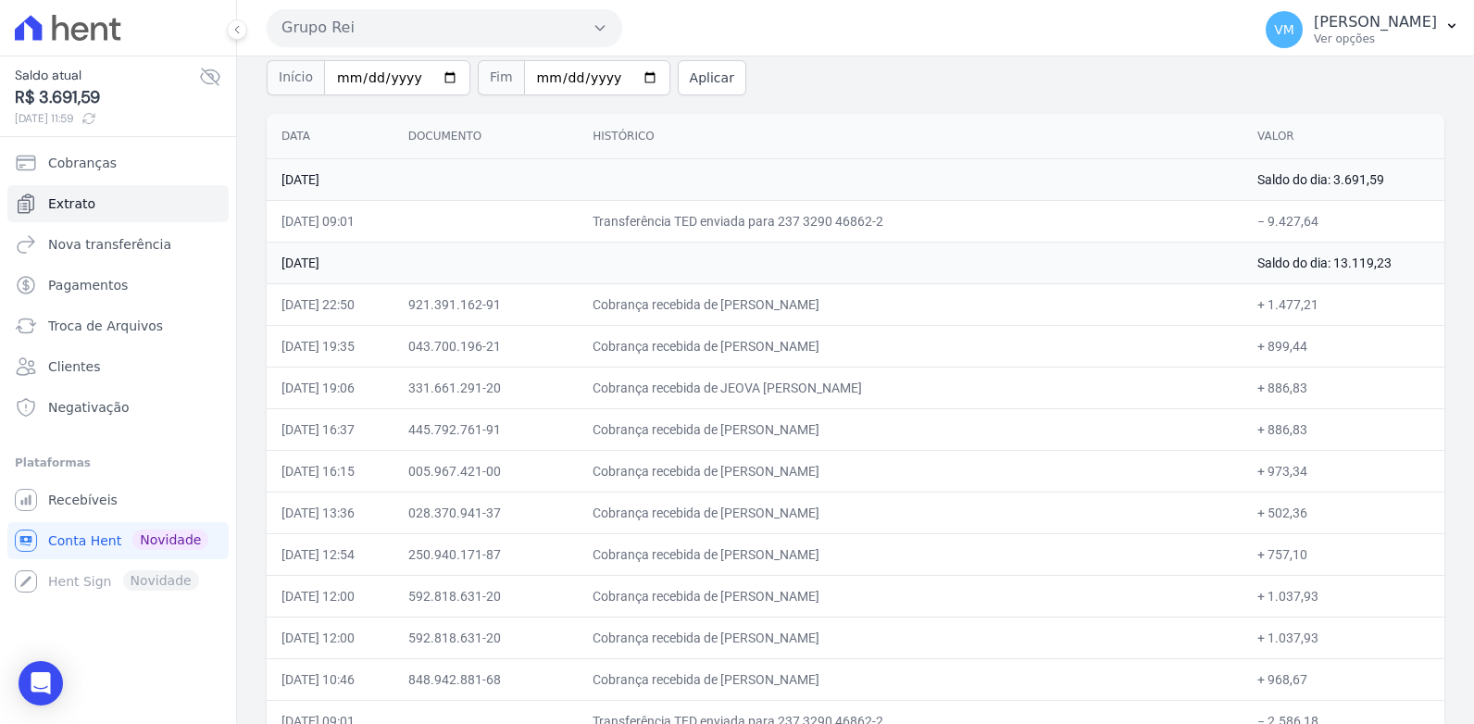
scroll to position [278, 0]
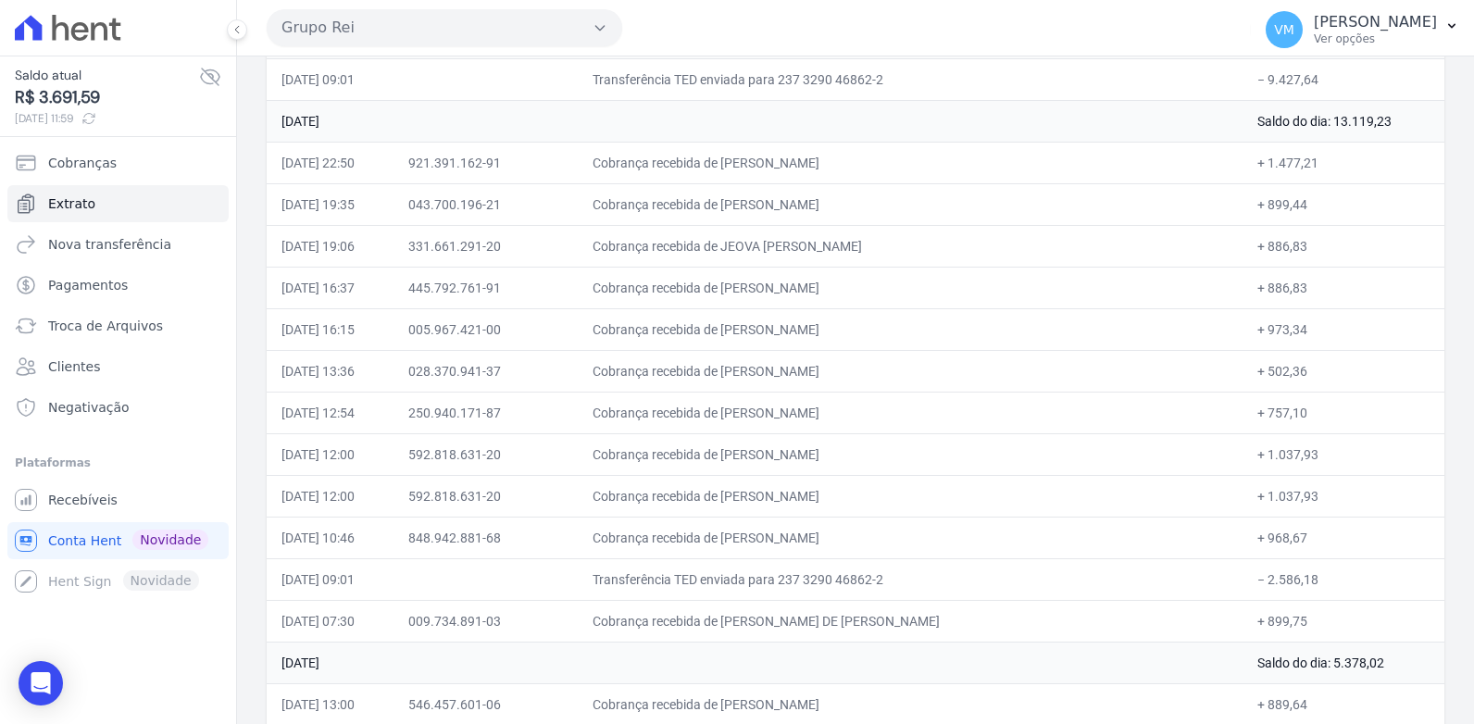
click at [924, 539] on td "Cobrança recebida de [PERSON_NAME]" at bounding box center [910, 538] width 665 height 42
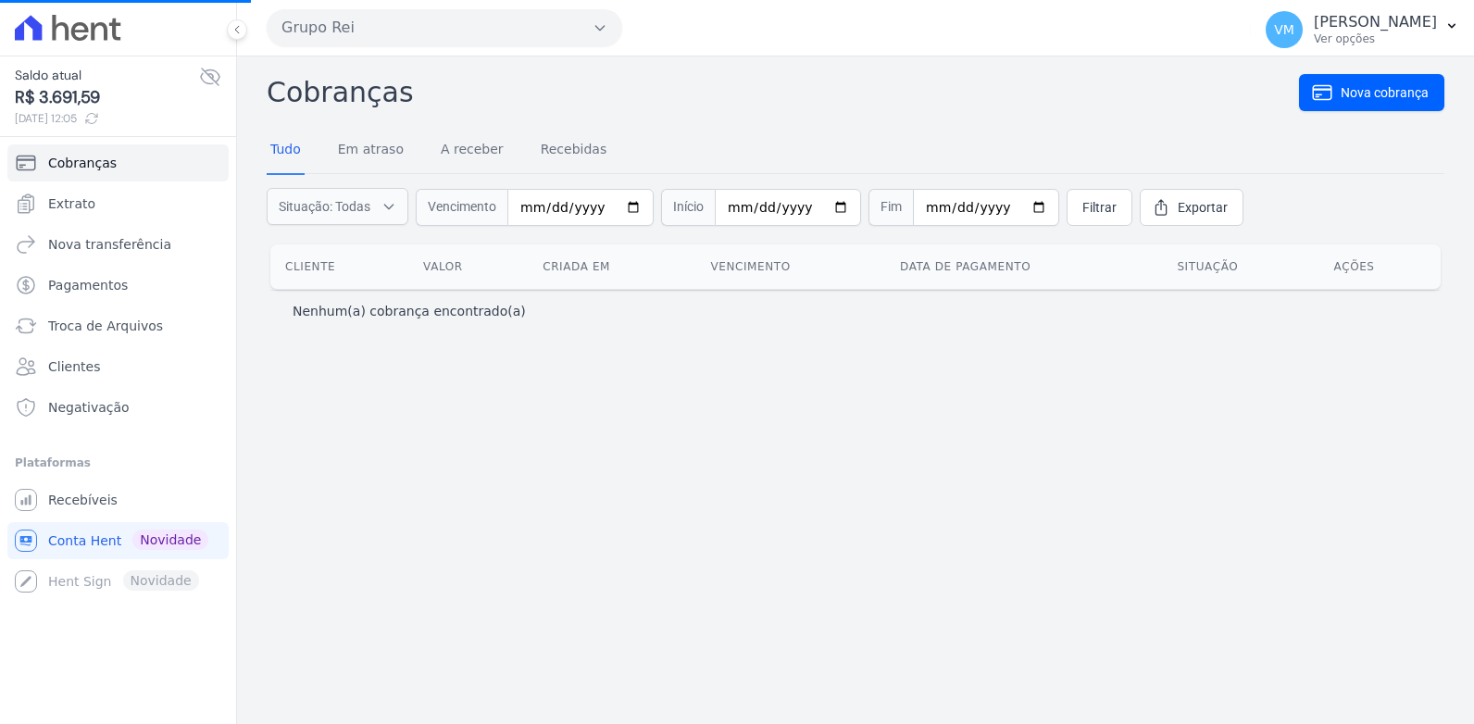
select select
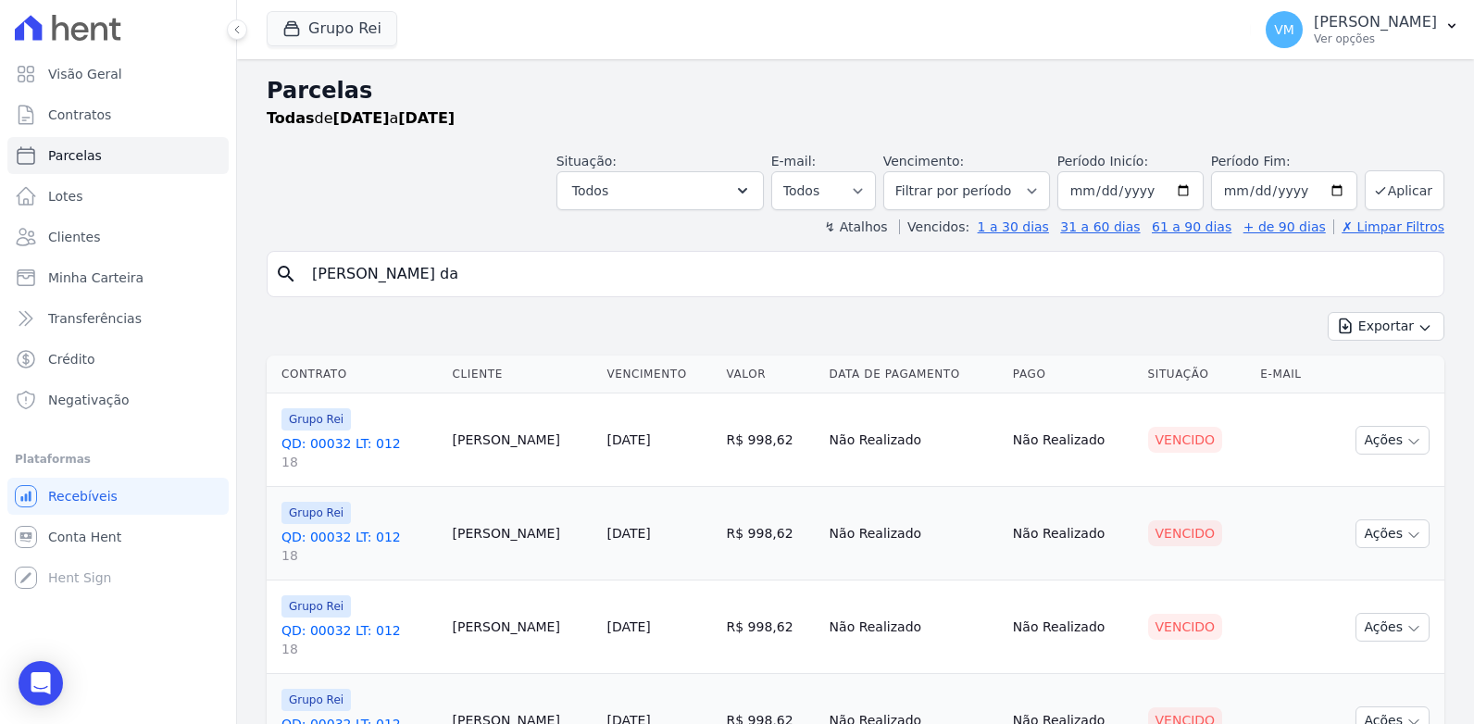
select select
click at [1300, 179] on input "[DATE]" at bounding box center [1284, 190] width 146 height 39
type input "[DATE]"
click at [1384, 195] on button "Aplicar" at bounding box center [1405, 190] width 80 height 40
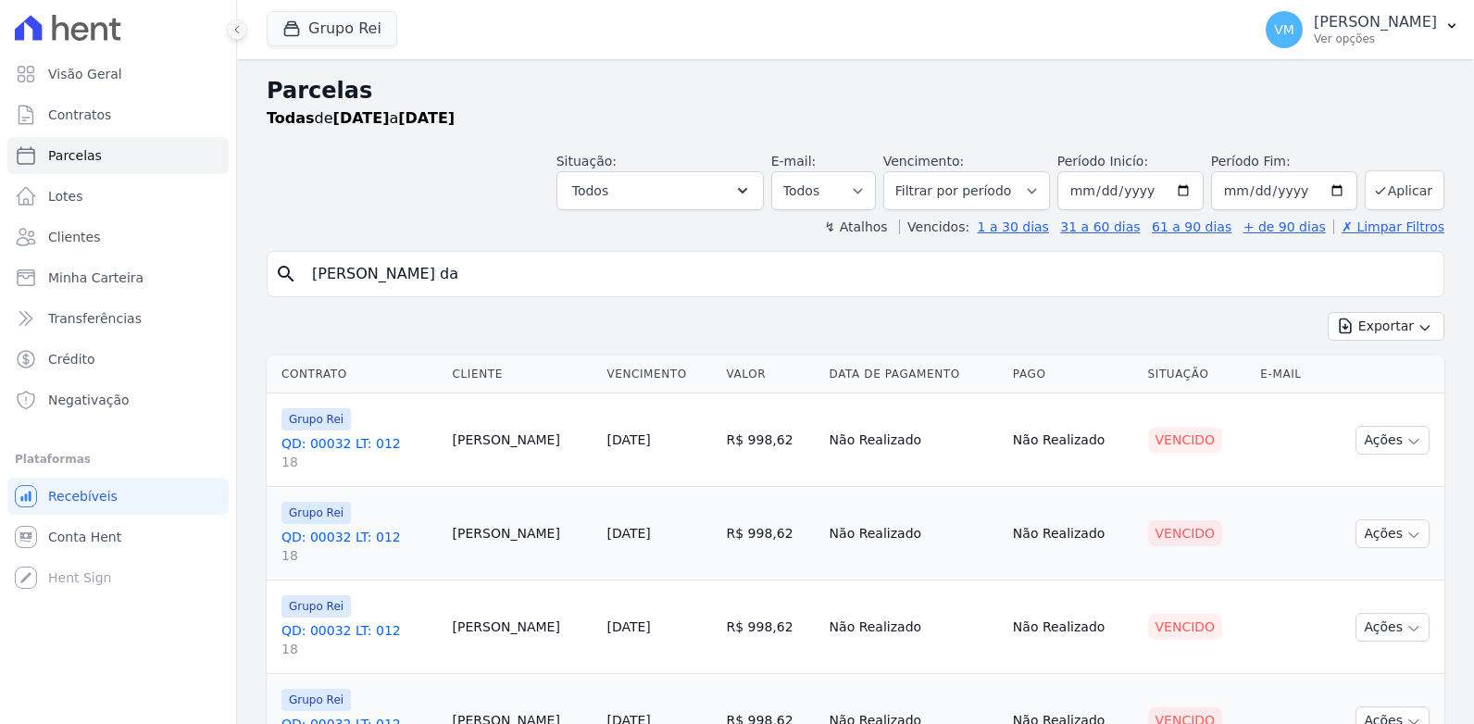
select select
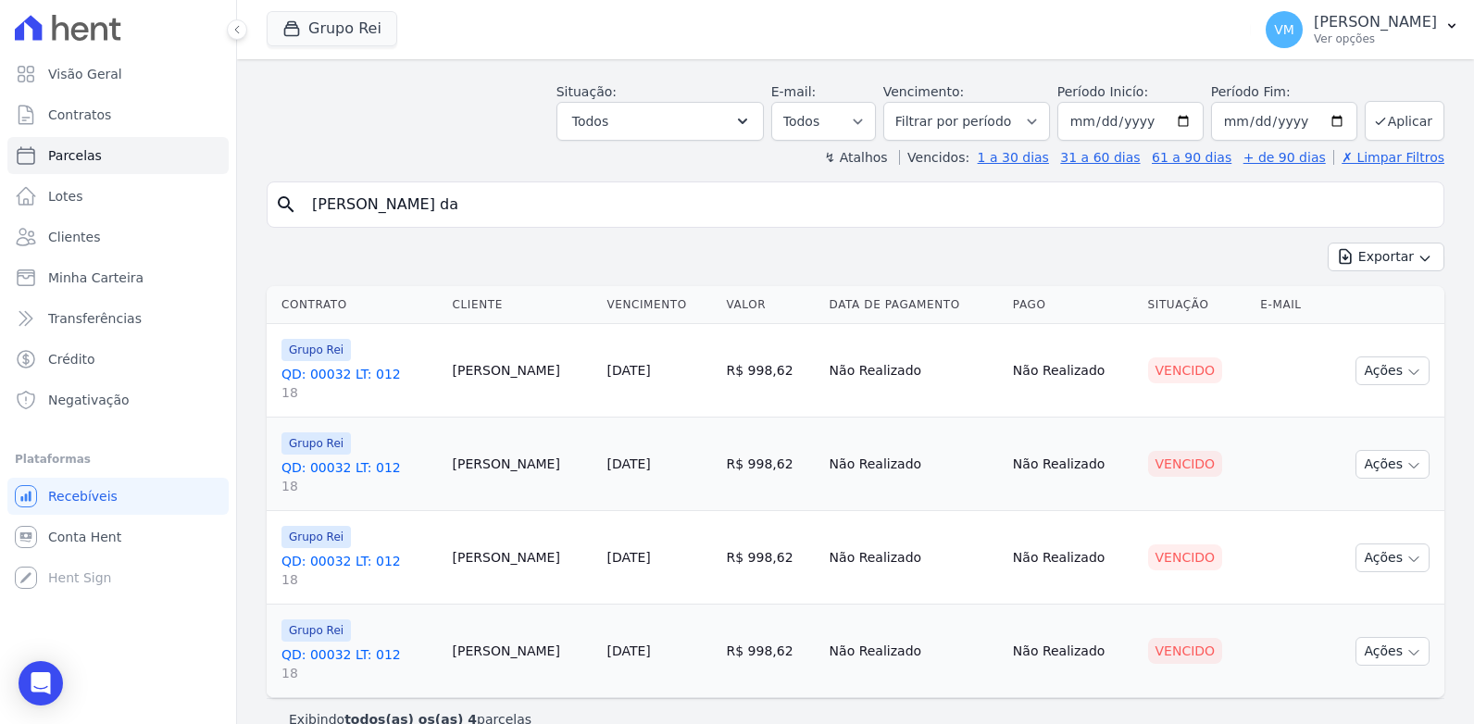
scroll to position [100, 0]
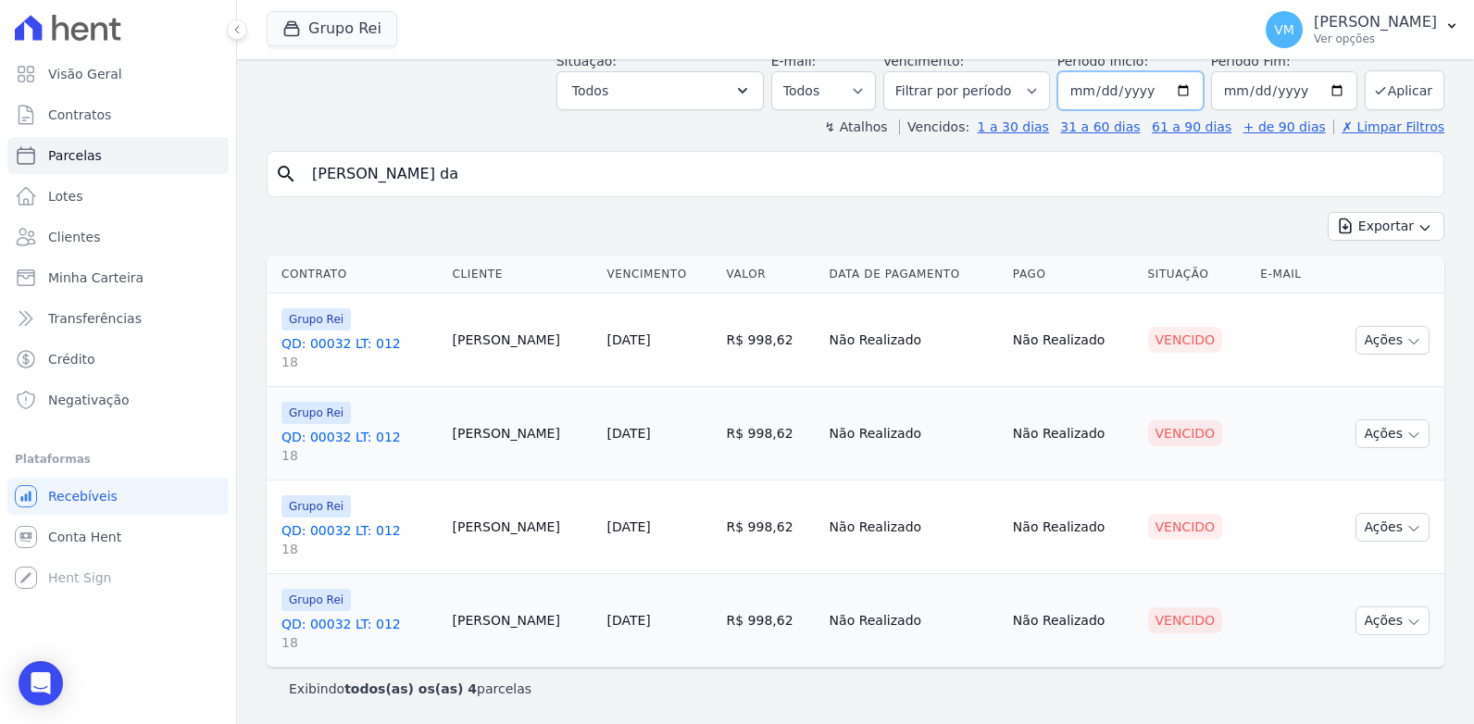
click at [1152, 91] on input "2024-12-01" at bounding box center [1130, 90] width 146 height 39
type input "2024-12-15"
type input "[DATE]"
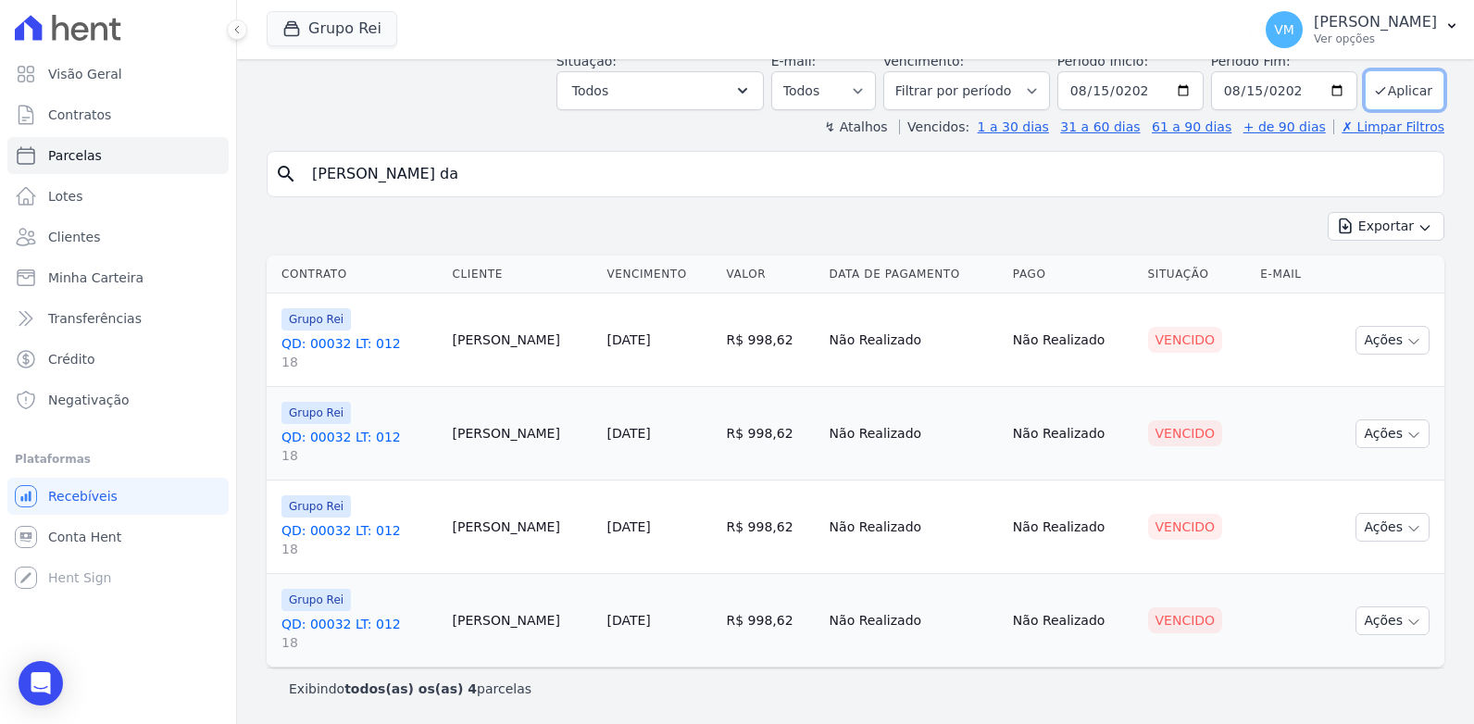
click at [1381, 92] on button "Aplicar" at bounding box center [1405, 90] width 80 height 40
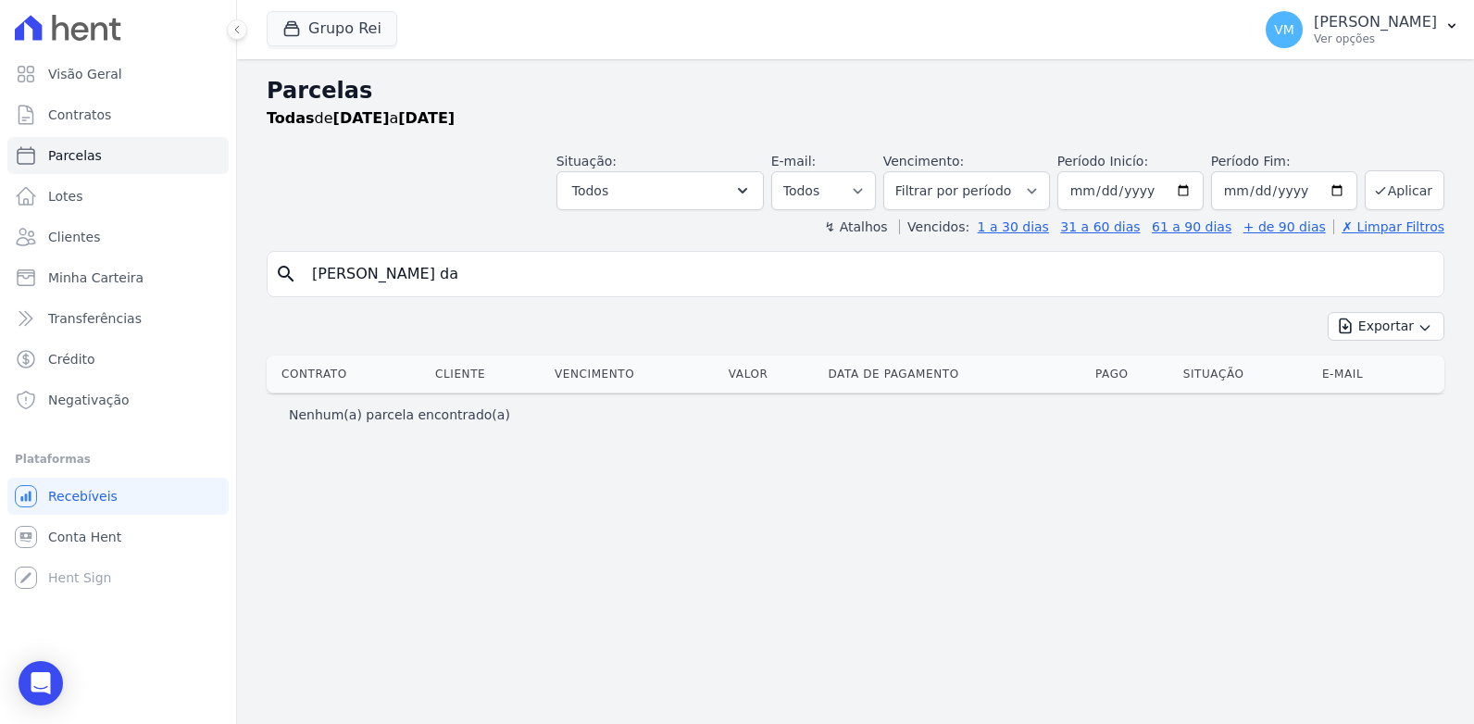
select select
click at [482, 276] on input "[PERSON_NAME] da" at bounding box center [868, 274] width 1135 height 37
click at [1196, 188] on input "[DATE]" at bounding box center [1130, 190] width 146 height 39
type input "[DATE]"
click at [1414, 183] on button "Aplicar" at bounding box center [1405, 190] width 80 height 40
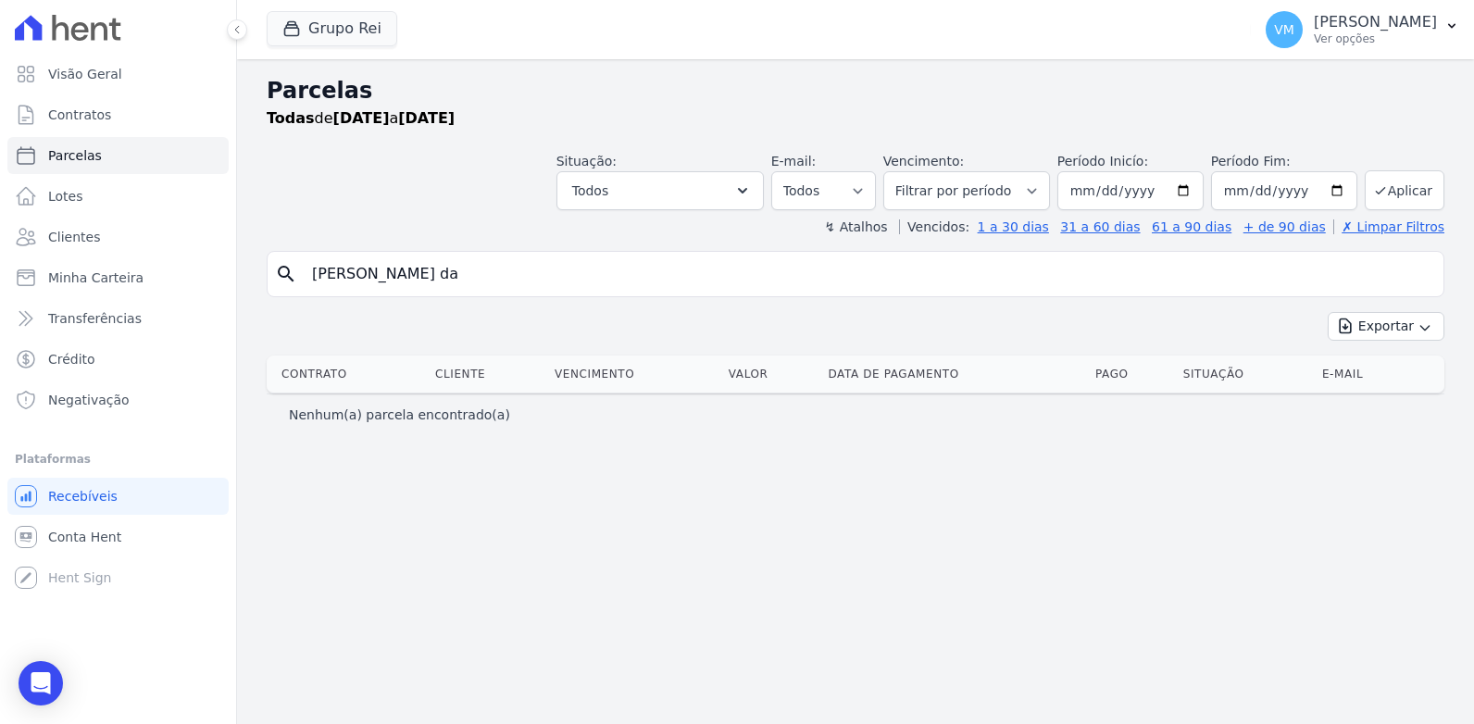
select select
drag, startPoint x: 456, startPoint y: 275, endPoint x: 206, endPoint y: 280, distance: 250.9
click at [206, 280] on div "Visão Geral Contratos [GEOGRAPHIC_DATA] Lotes Clientes Minha Carteira Transferê…" at bounding box center [737, 362] width 1474 height 724
click at [1155, 195] on input "[DATE]" at bounding box center [1130, 190] width 146 height 39
click at [1121, 193] on input "date" at bounding box center [1130, 190] width 146 height 39
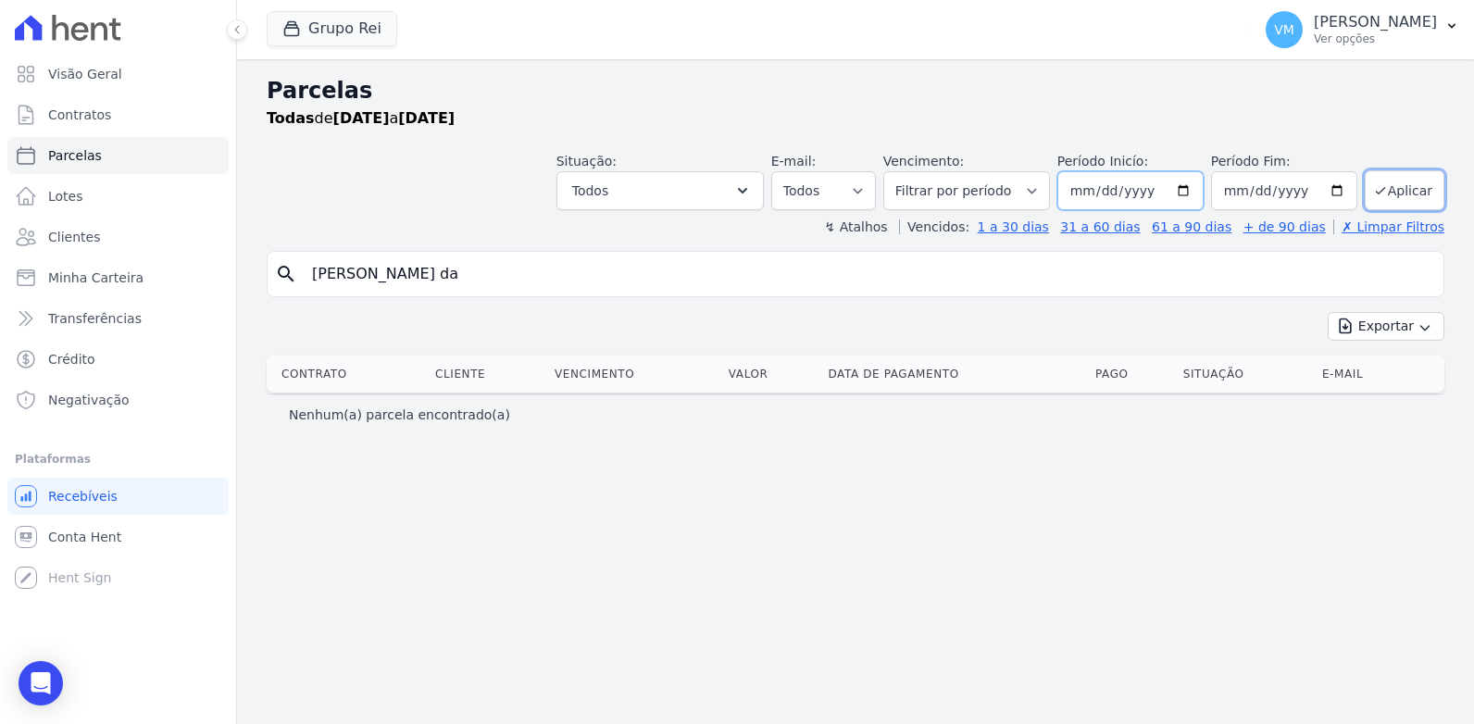
click at [1157, 190] on input "date" at bounding box center [1130, 190] width 146 height 39
click at [1259, 190] on input "[DATE]" at bounding box center [1284, 190] width 146 height 39
click at [1304, 195] on input "date" at bounding box center [1284, 190] width 146 height 39
click at [1243, 186] on input "date" at bounding box center [1284, 190] width 146 height 39
drag, startPoint x: 743, startPoint y: 295, endPoint x: 798, endPoint y: 302, distance: 55.0
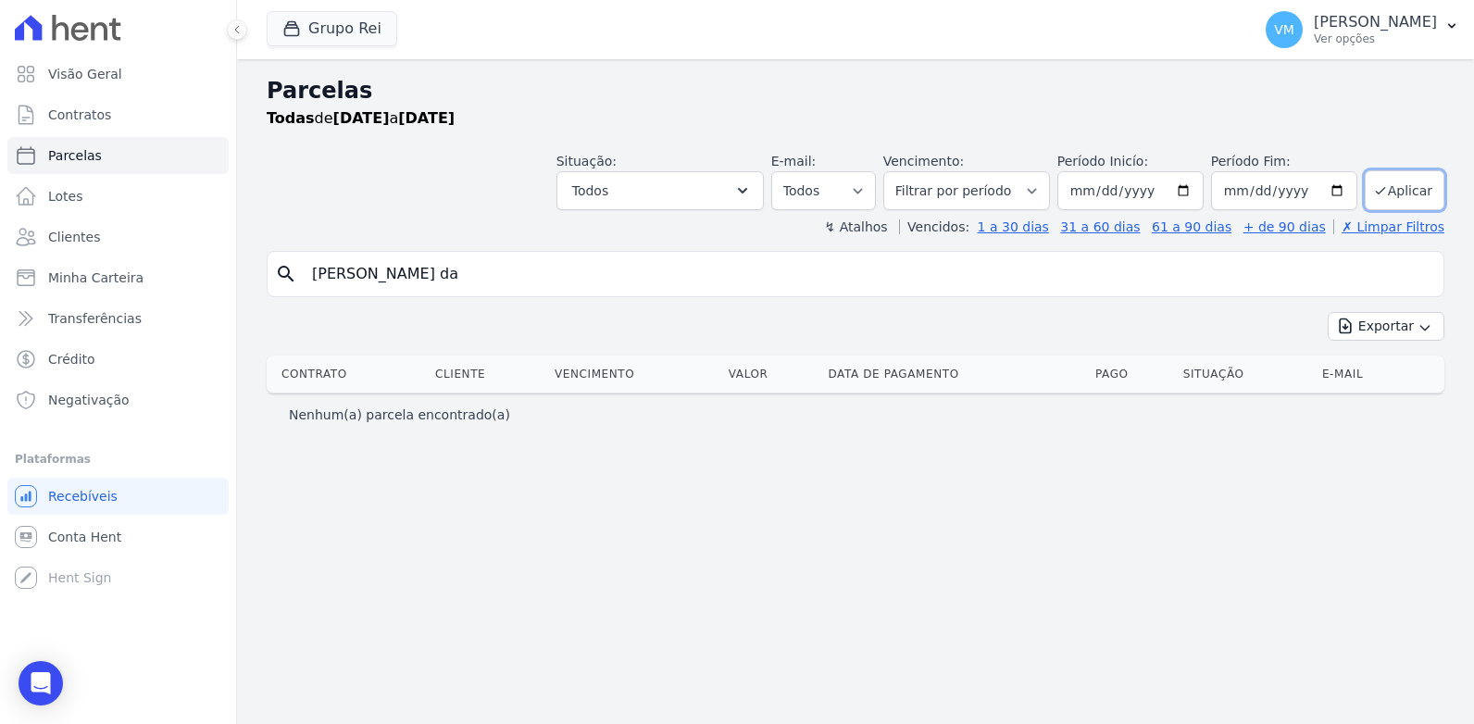
click at [747, 295] on div "search osvaldina vieira da" at bounding box center [856, 274] width 1178 height 46
click at [1407, 194] on button "Aplicar" at bounding box center [1405, 190] width 80 height 40
select select
click at [1357, 228] on link "✗ Limpar Filtros" at bounding box center [1388, 226] width 111 height 15
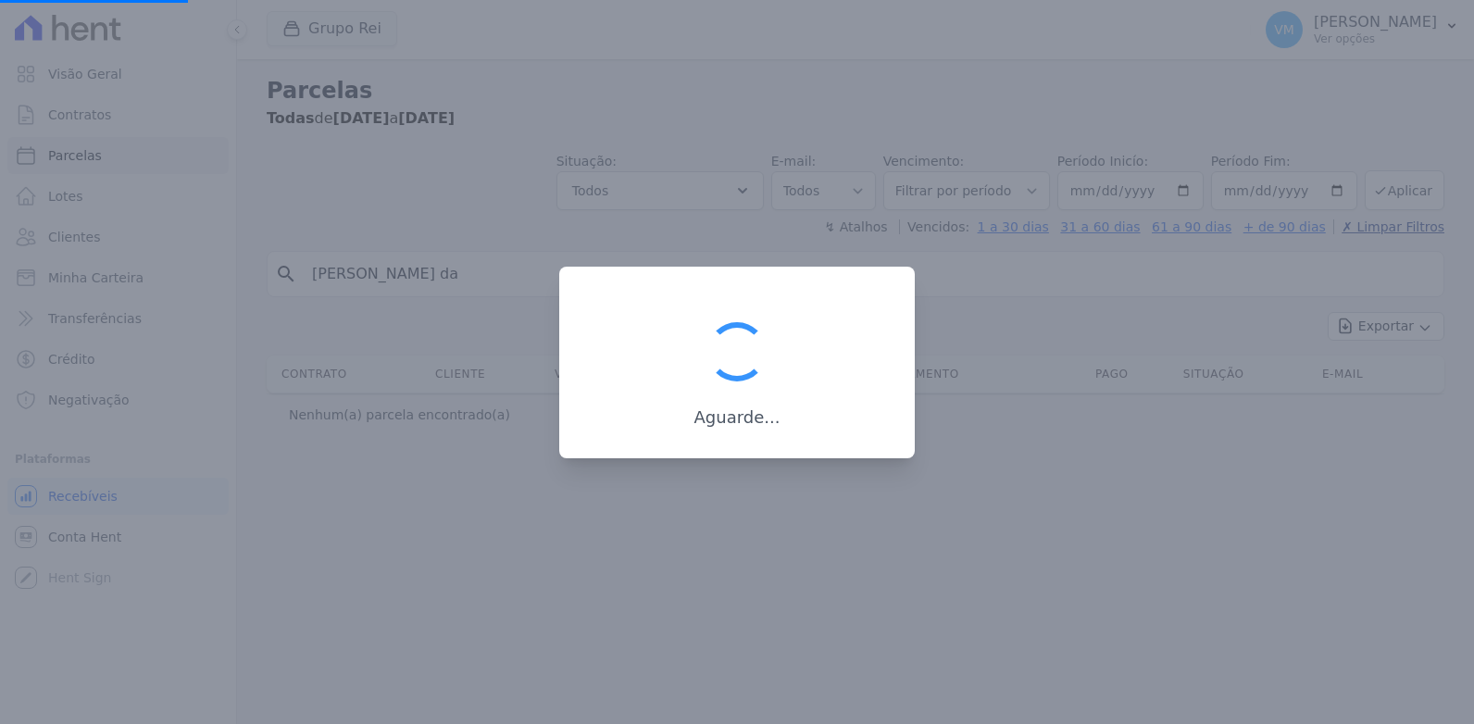
select select
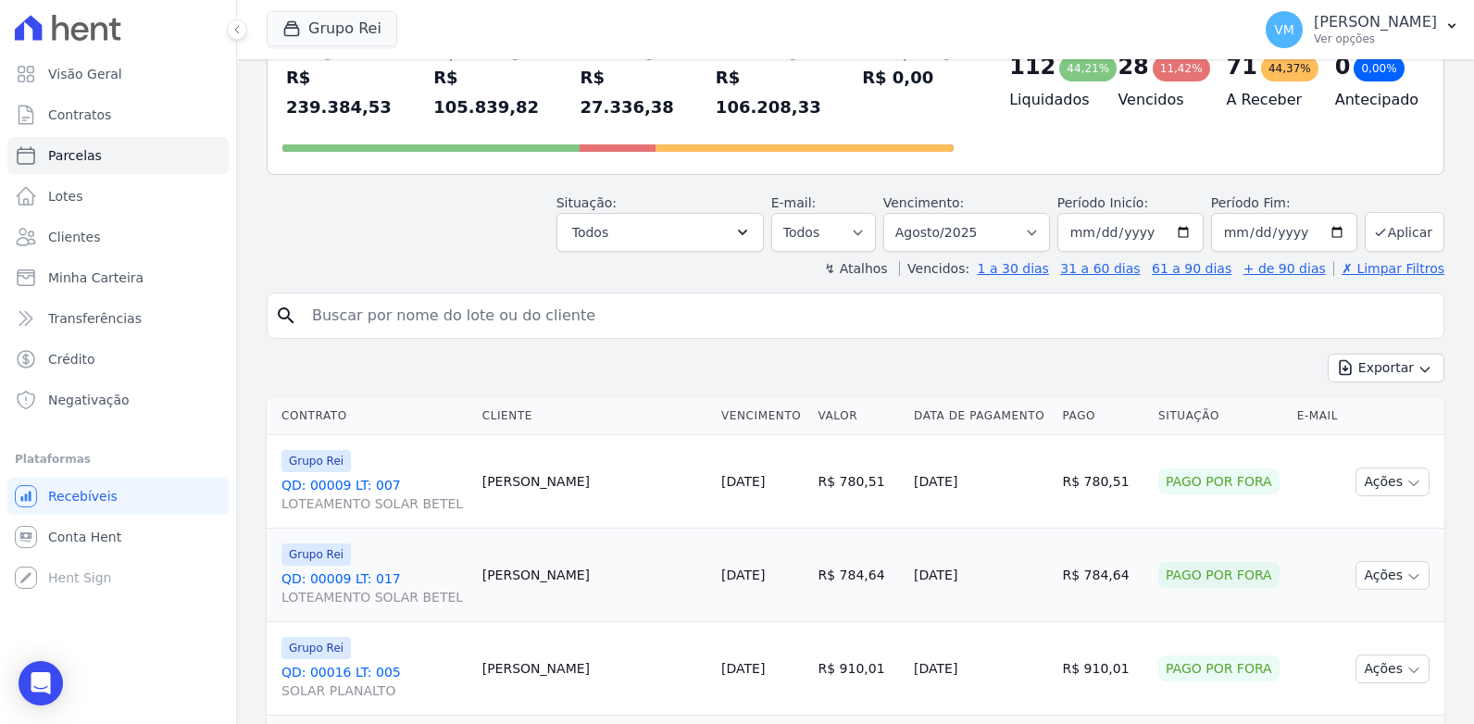
scroll to position [185, 0]
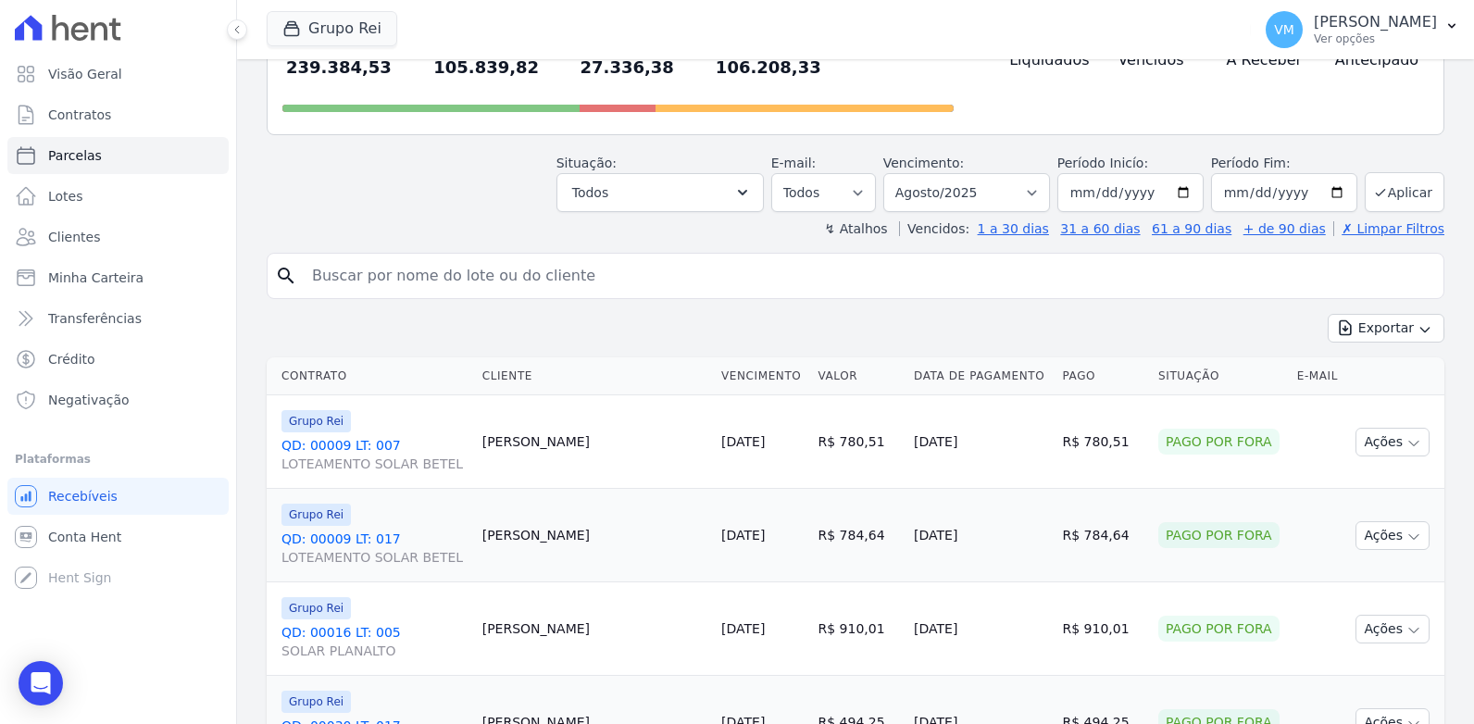
click at [378, 257] on input "search" at bounding box center [868, 275] width 1135 height 37
type input "[PERSON_NAME] da"
select select
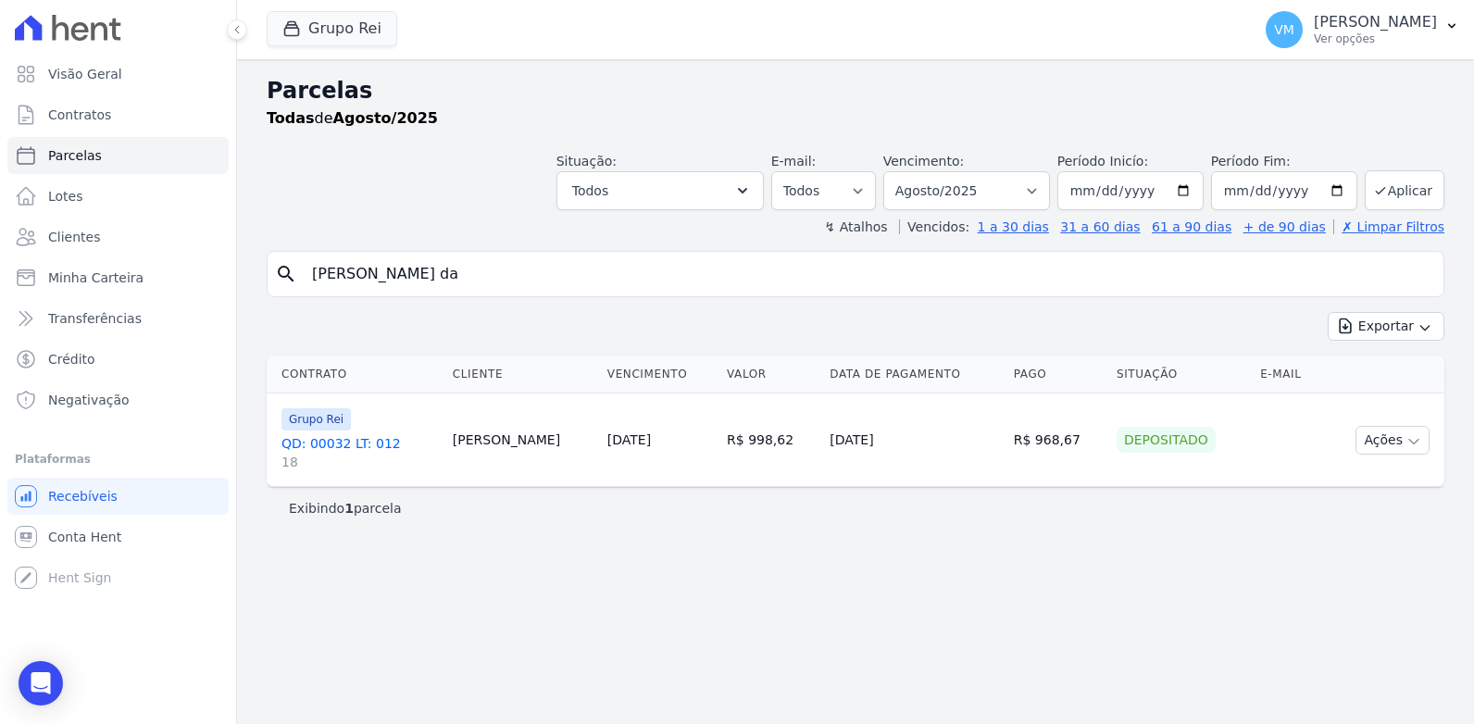
click at [293, 443] on link "QD: 00032 LT: 012 18" at bounding box center [359, 452] width 156 height 37
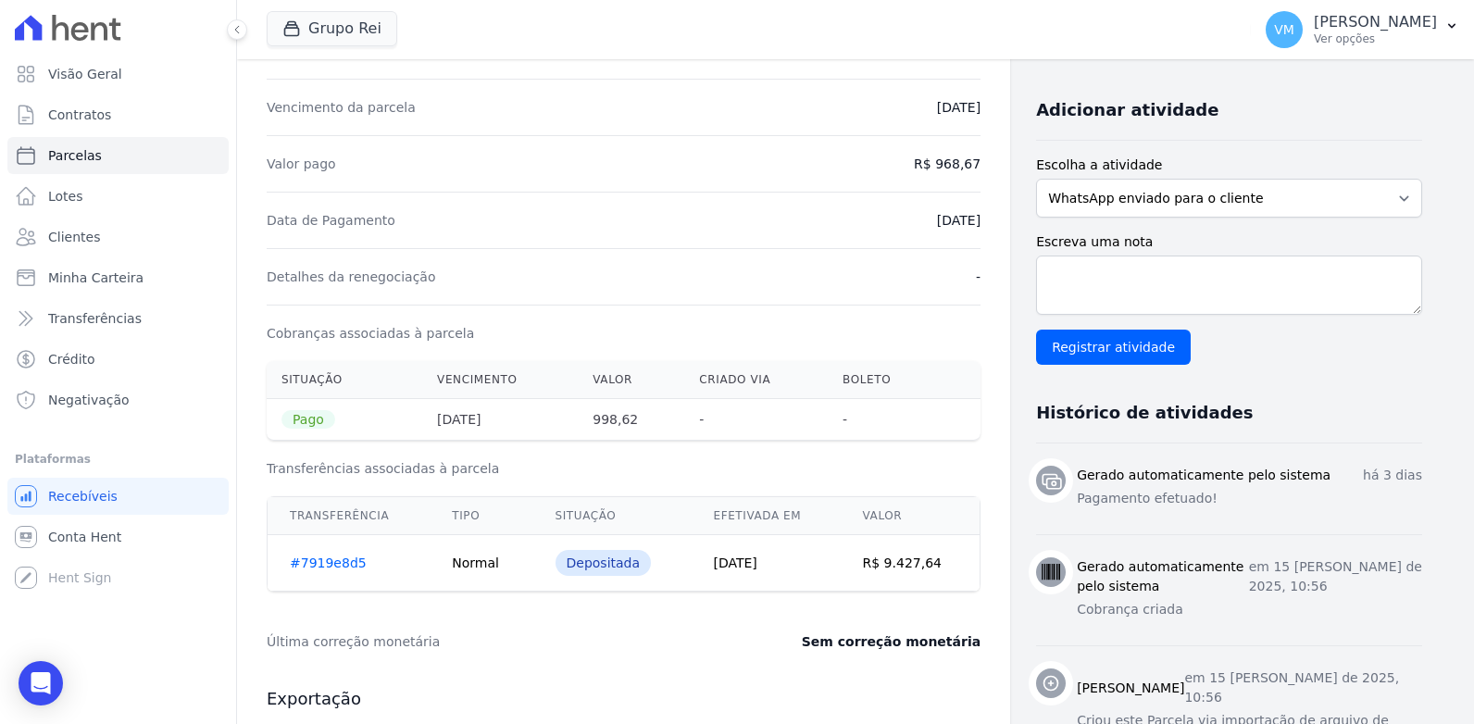
scroll to position [343, 0]
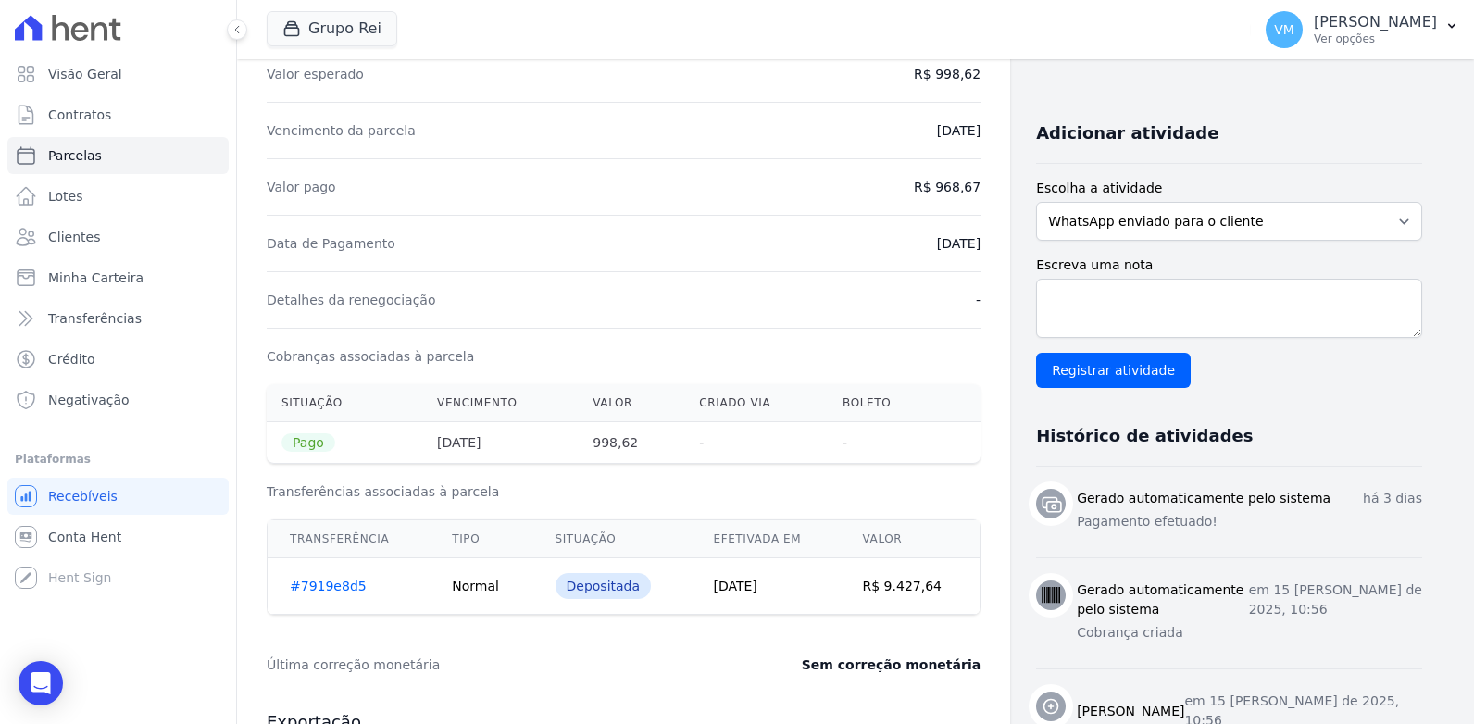
click at [625, 238] on div "Data de Pagamento [DATE]" at bounding box center [624, 243] width 714 height 56
click at [704, 226] on div "Data de Pagamento [DATE]" at bounding box center [624, 243] width 714 height 56
drag, startPoint x: 711, startPoint y: 187, endPoint x: 717, endPoint y: 177, distance: 11.6
click at [713, 182] on div "Valor pago R$ 968,67" at bounding box center [624, 186] width 714 height 56
click at [709, 131] on div "Vencimento da parcela [DATE]" at bounding box center [624, 130] width 714 height 56
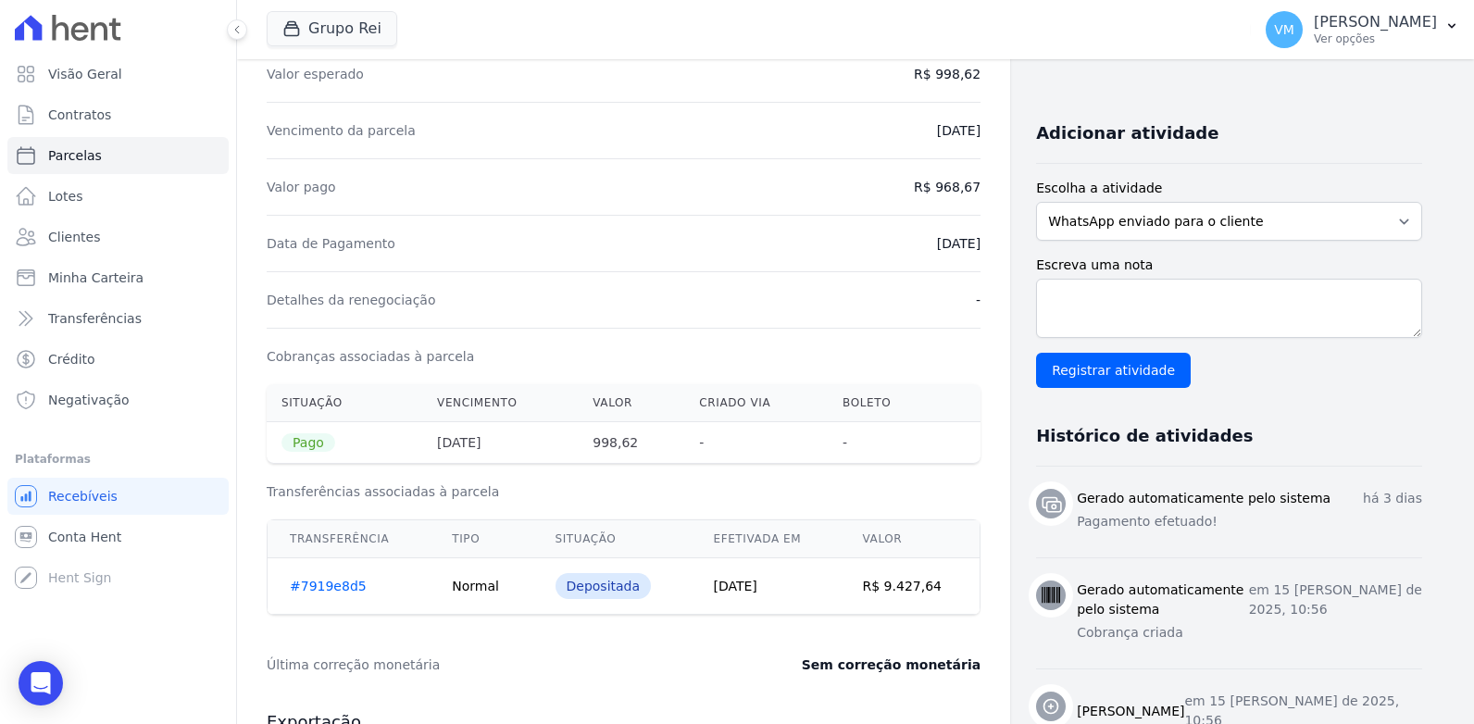
click at [703, 93] on div "Valor esperado R$ 998,62" at bounding box center [624, 73] width 714 height 56
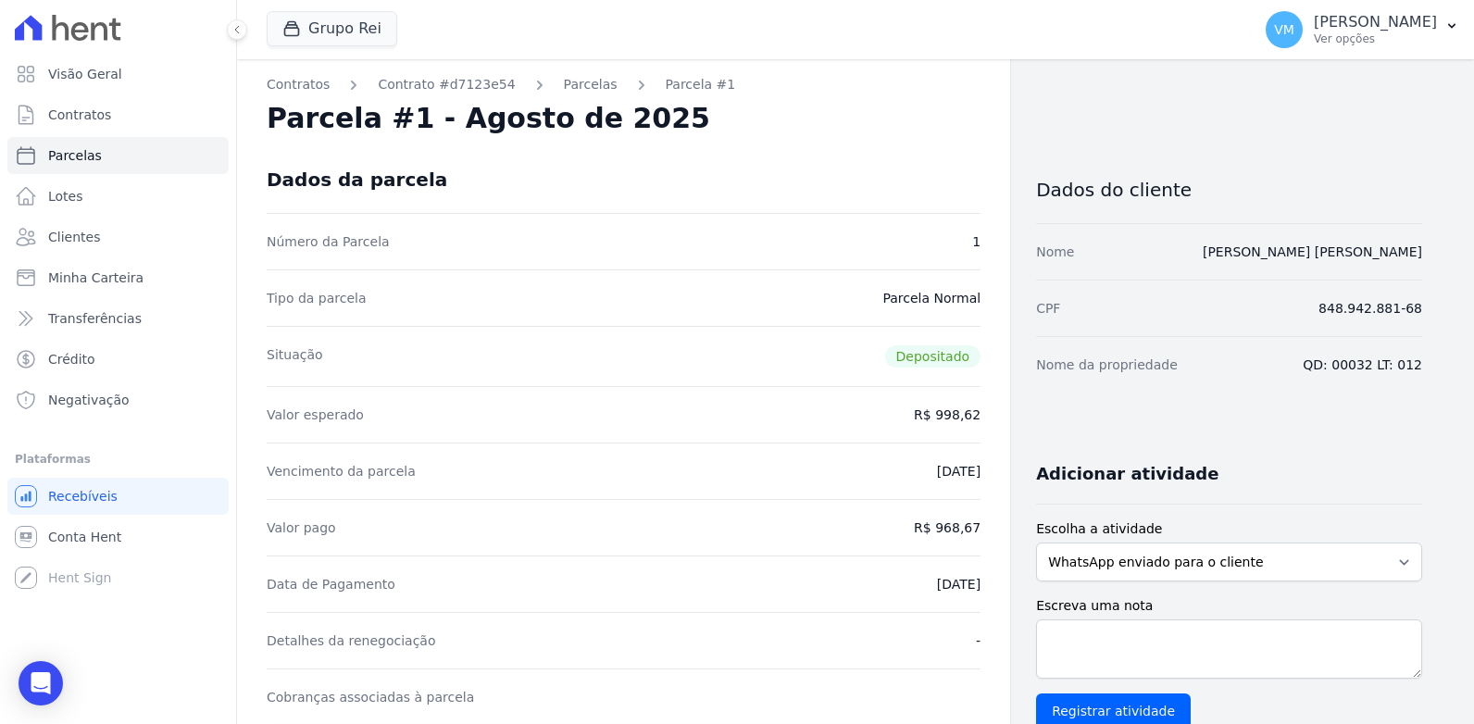
scroll to position [0, 0]
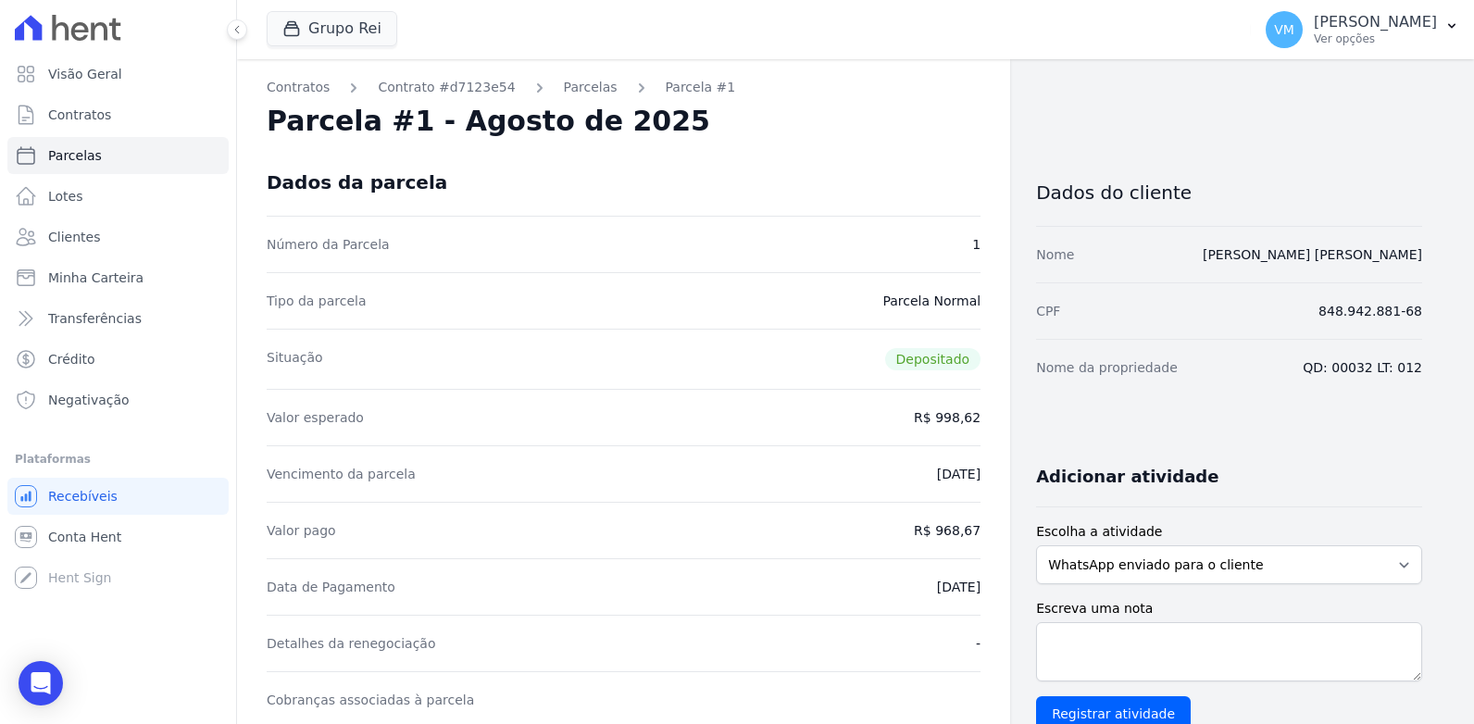
click at [581, 234] on div "Número da Parcela 1" at bounding box center [624, 244] width 714 height 56
select select
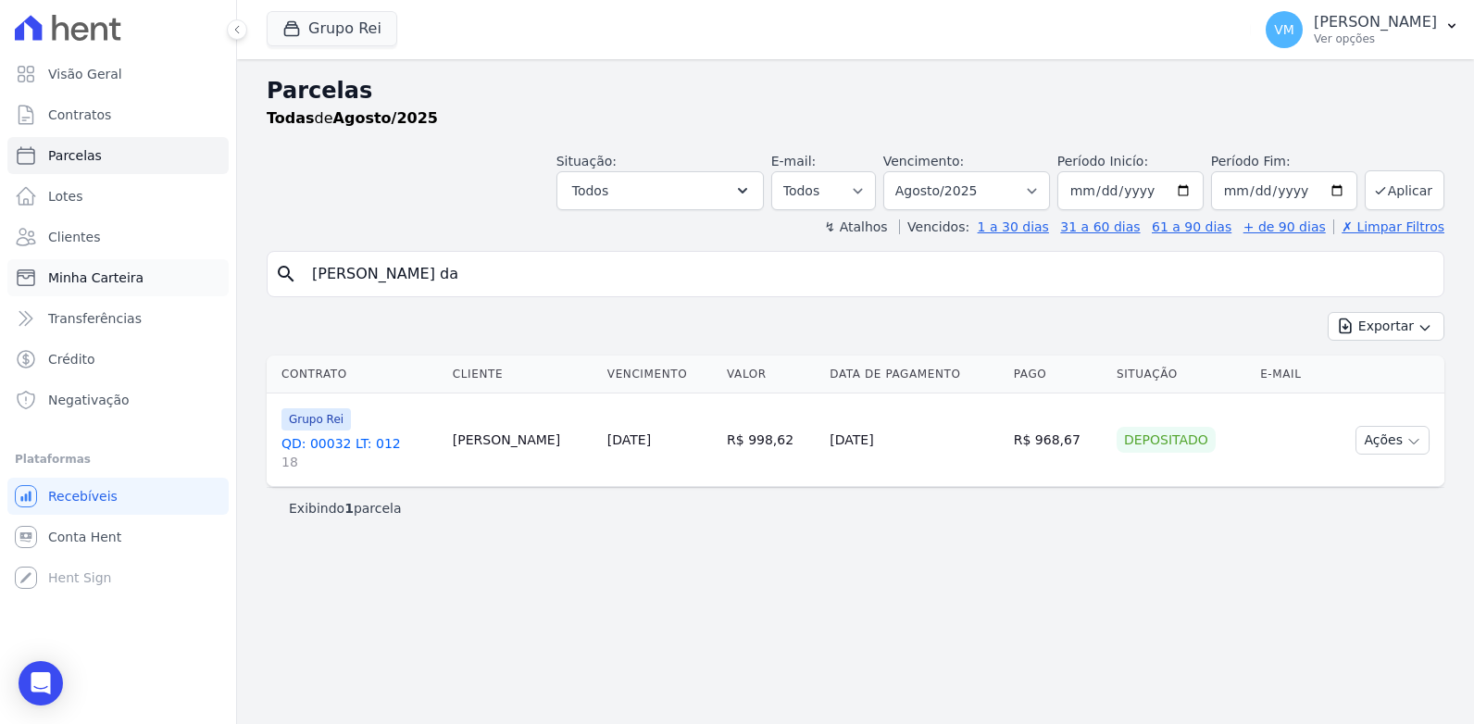
drag, startPoint x: 469, startPoint y: 280, endPoint x: 121, endPoint y: 262, distance: 348.5
click at [121, 262] on div "Visão Geral Contratos [GEOGRAPHIC_DATA] Lotes Clientes Minha Carteira Transferê…" at bounding box center [737, 362] width 1474 height 724
type input "[PERSON_NAME] a"
select select
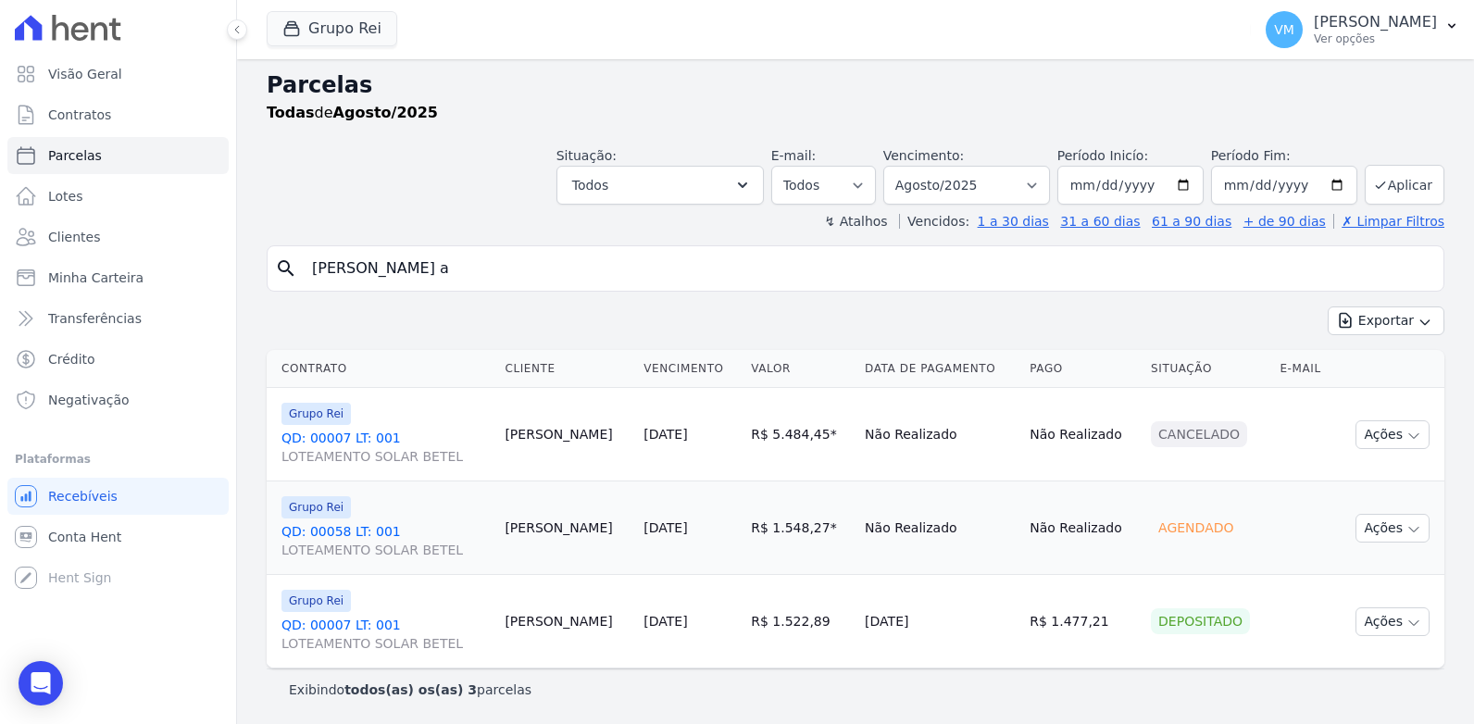
scroll to position [6, 0]
click at [319, 622] on link "QD: 00007 LT: 001 LOTEAMENTO SOLAR BETEL" at bounding box center [385, 633] width 208 height 37
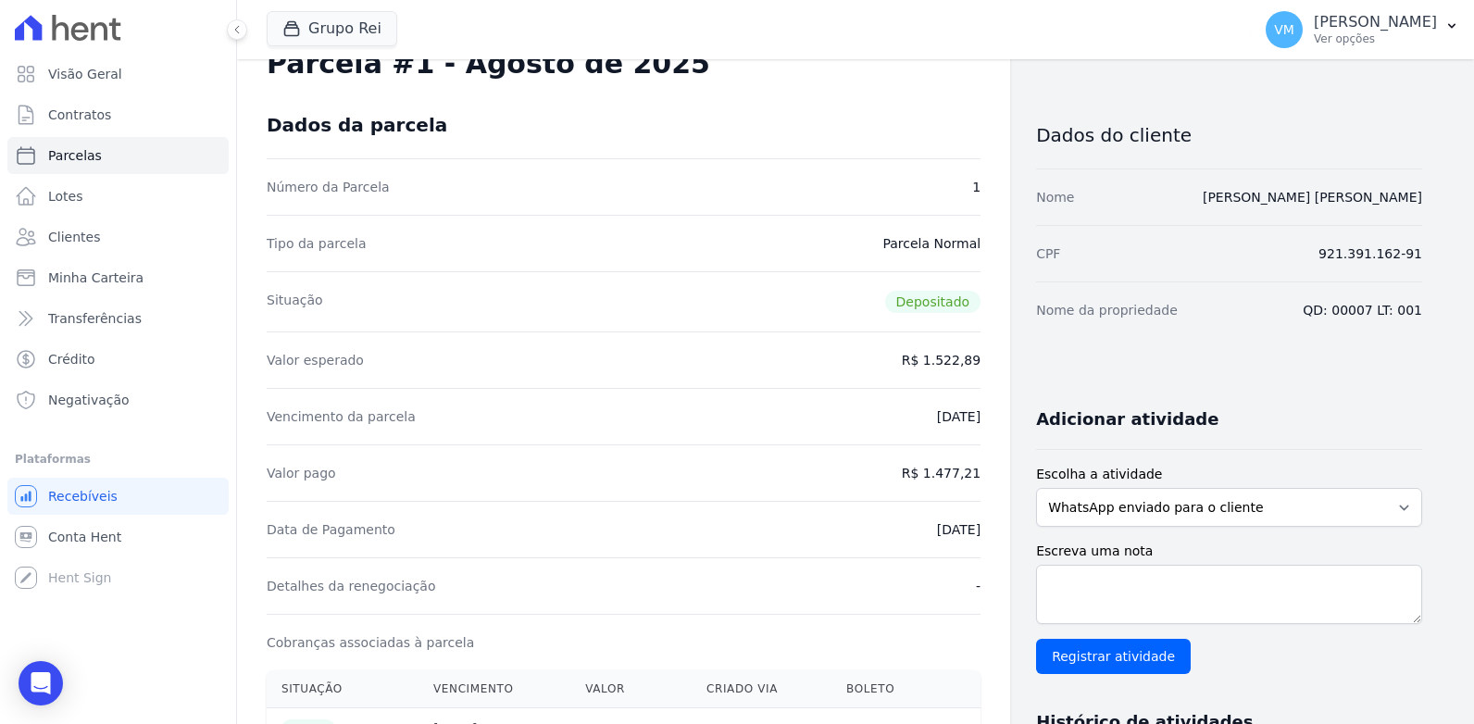
scroll to position [185, 0]
